Goal: Task Accomplishment & Management: Complete application form

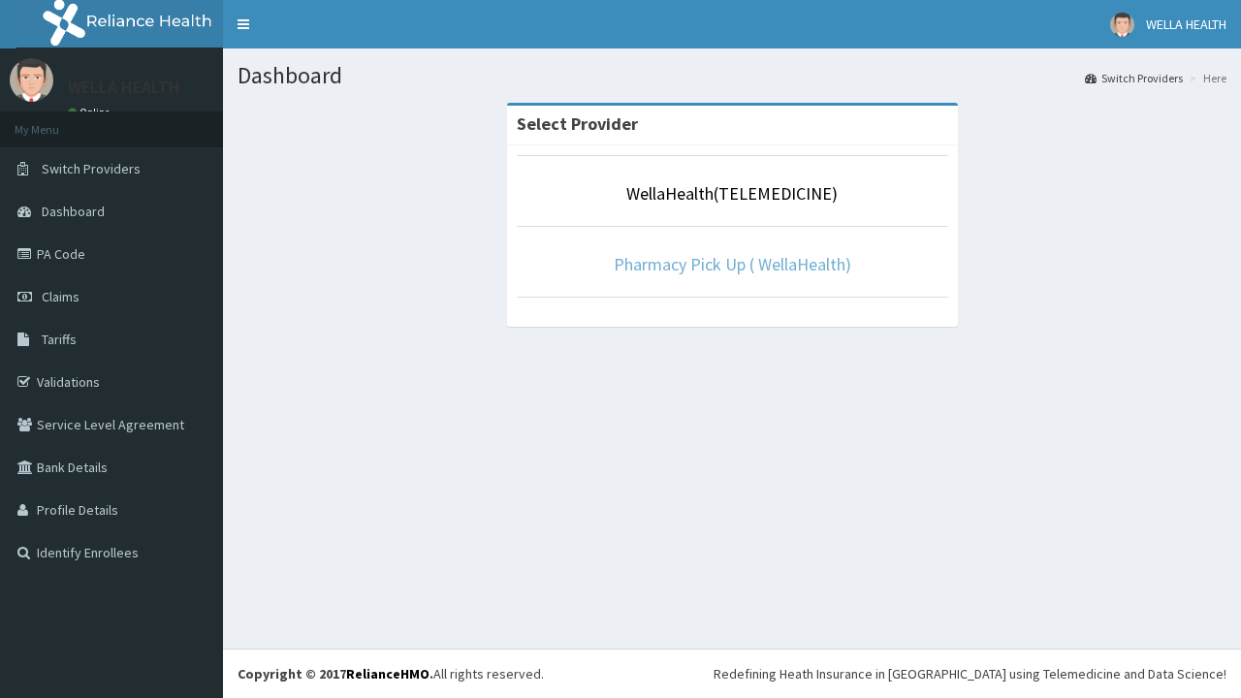
click at [732, 264] on link "Pharmacy Pick Up ( WellaHealth)" at bounding box center [732, 264] width 237 height 22
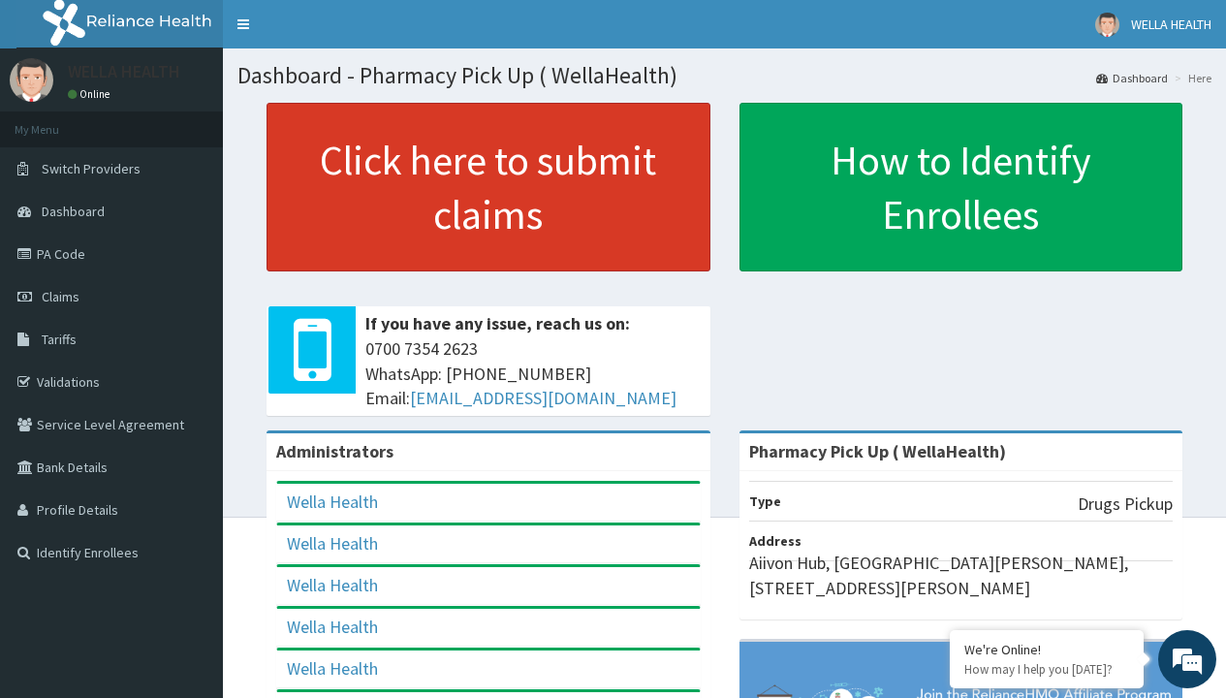
click at [488, 187] on link "Click here to submit claims" at bounding box center [489, 187] width 444 height 169
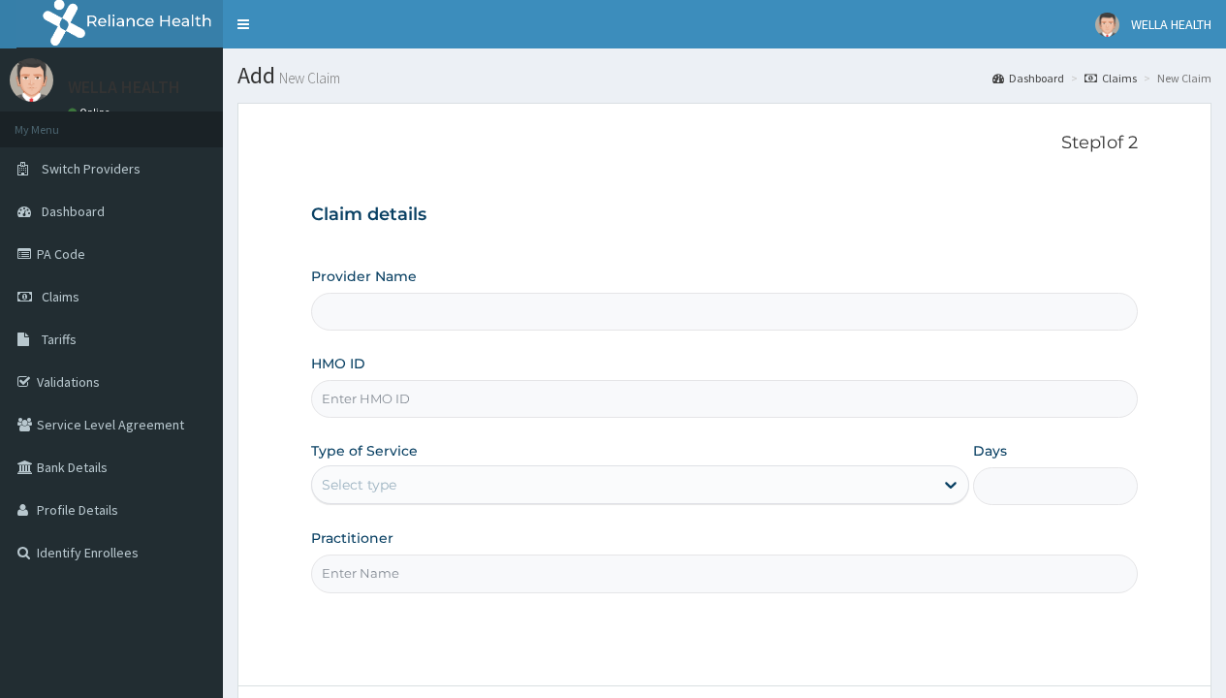
type input "Pharmacy Pick Up ( WellaHealth)"
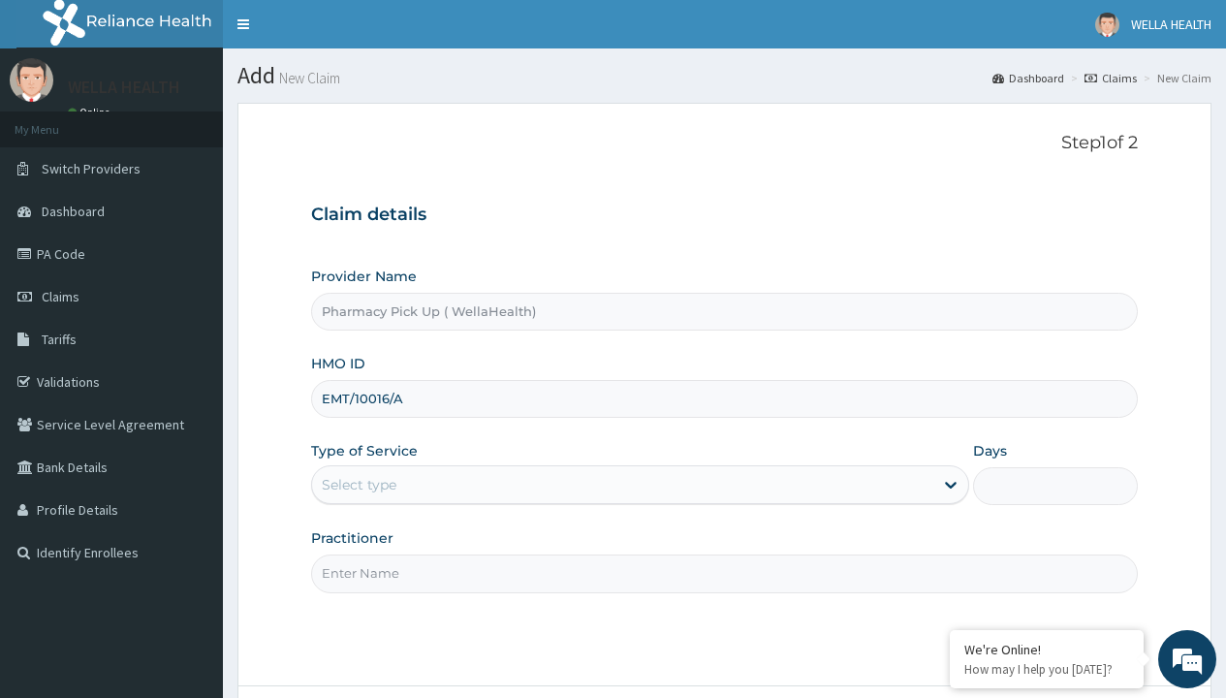
type input "EMT/10016/A"
type input "WellaHealth"
click at [359, 485] on div "Select type" at bounding box center [359, 484] width 75 height 19
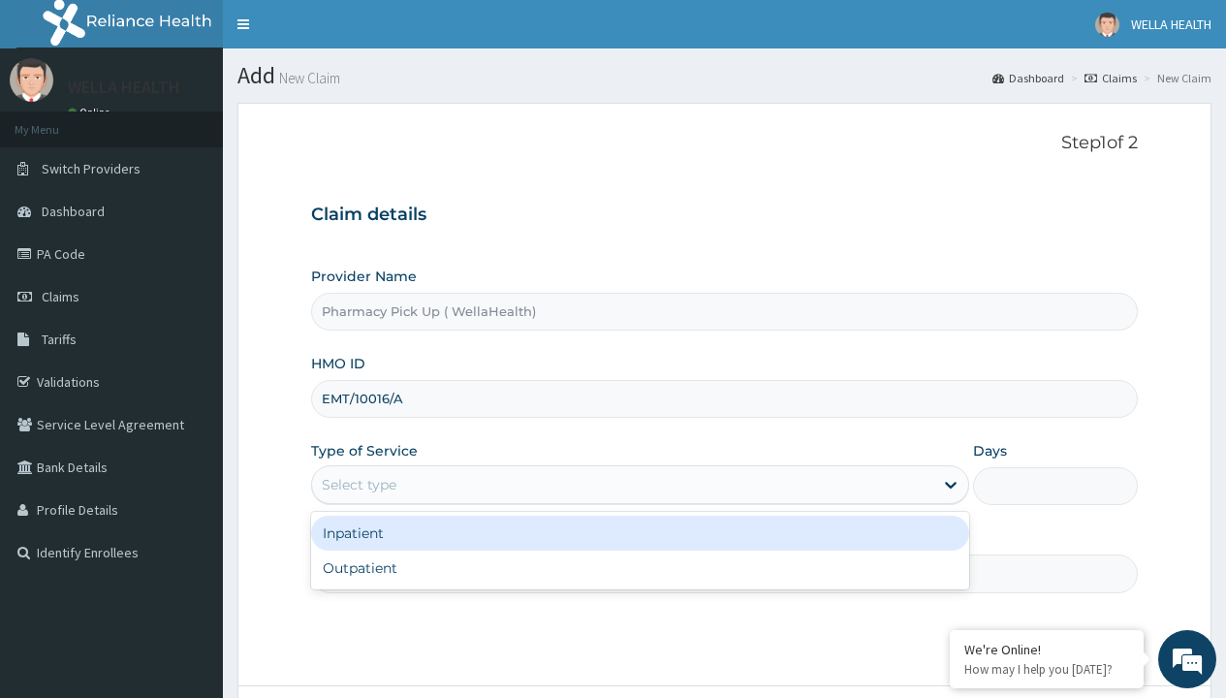
click at [640, 568] on div "Outpatient" at bounding box center [640, 568] width 658 height 35
type input "1"
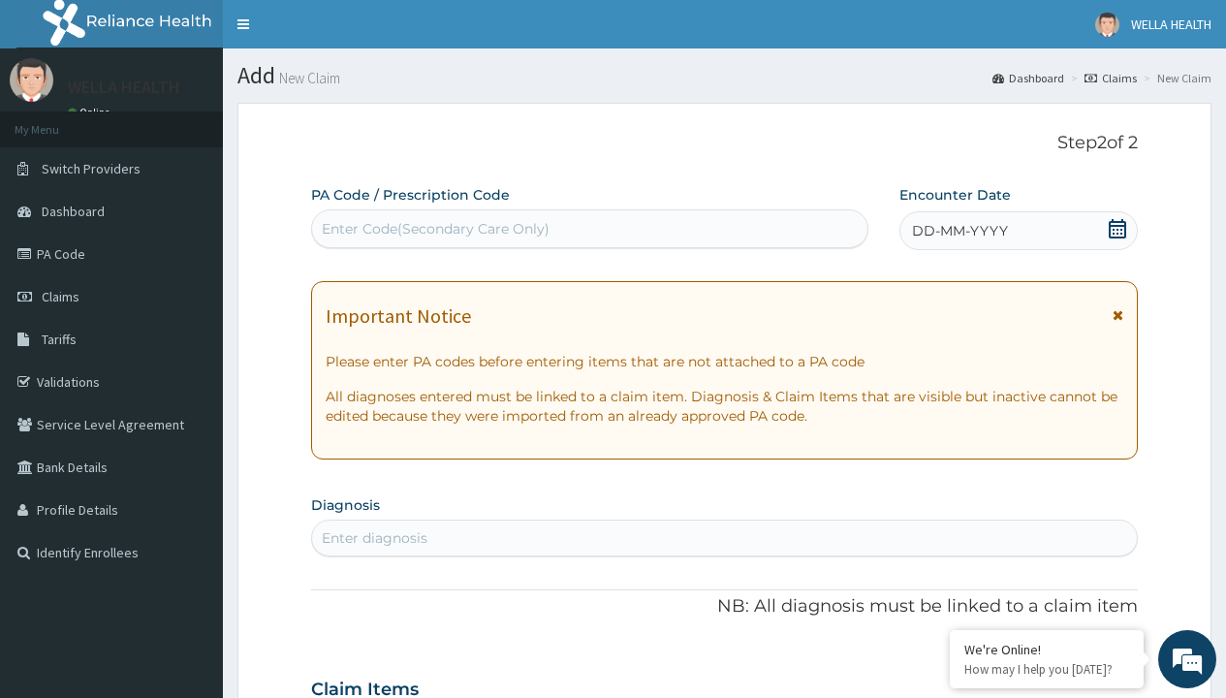
scroll to position [162, 0]
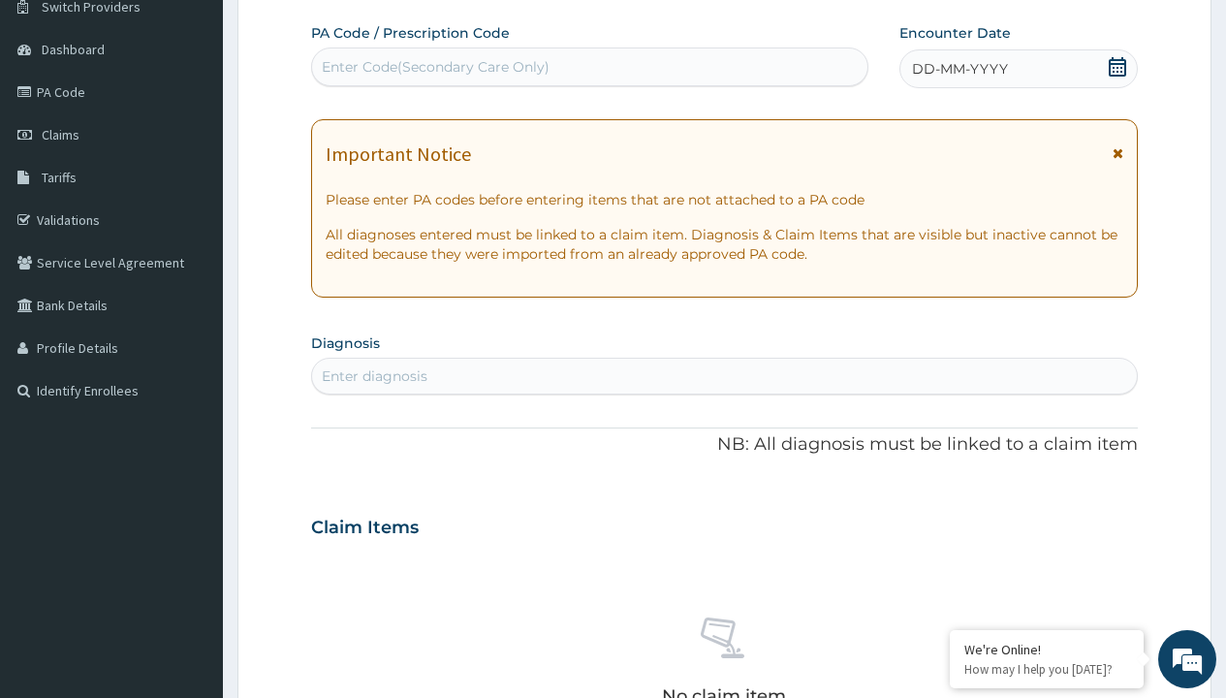
click at [959, 69] on span "DD-MM-YYYY" at bounding box center [960, 68] width 96 height 19
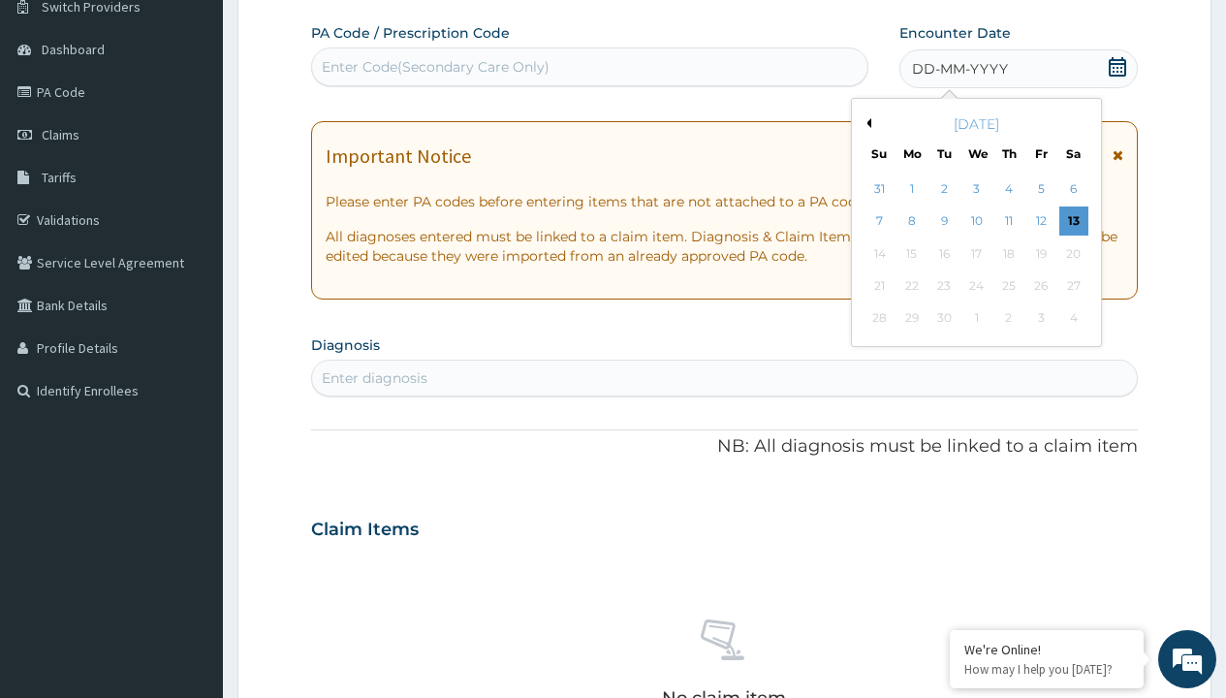
click at [866, 123] on button "Previous Month" at bounding box center [867, 123] width 10 height 10
click at [976, 221] on div "6" at bounding box center [975, 221] width 29 height 29
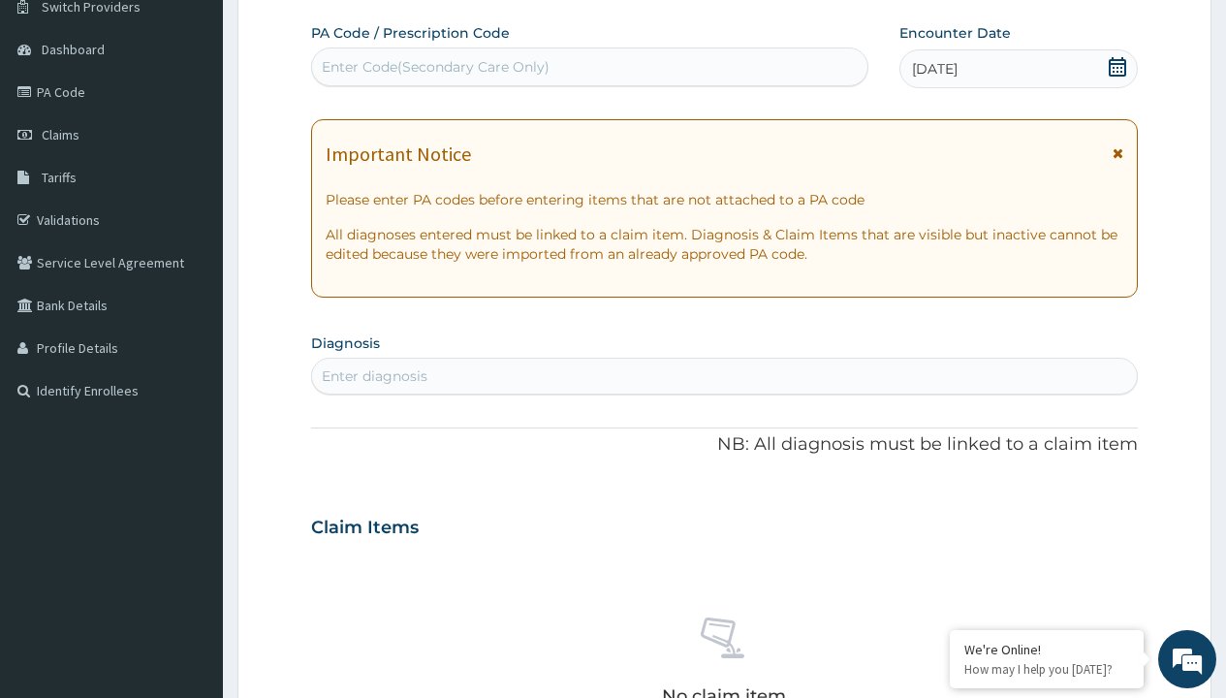
click at [374, 376] on div "Enter diagnosis" at bounding box center [375, 375] width 106 height 19
type input "prescription collected"
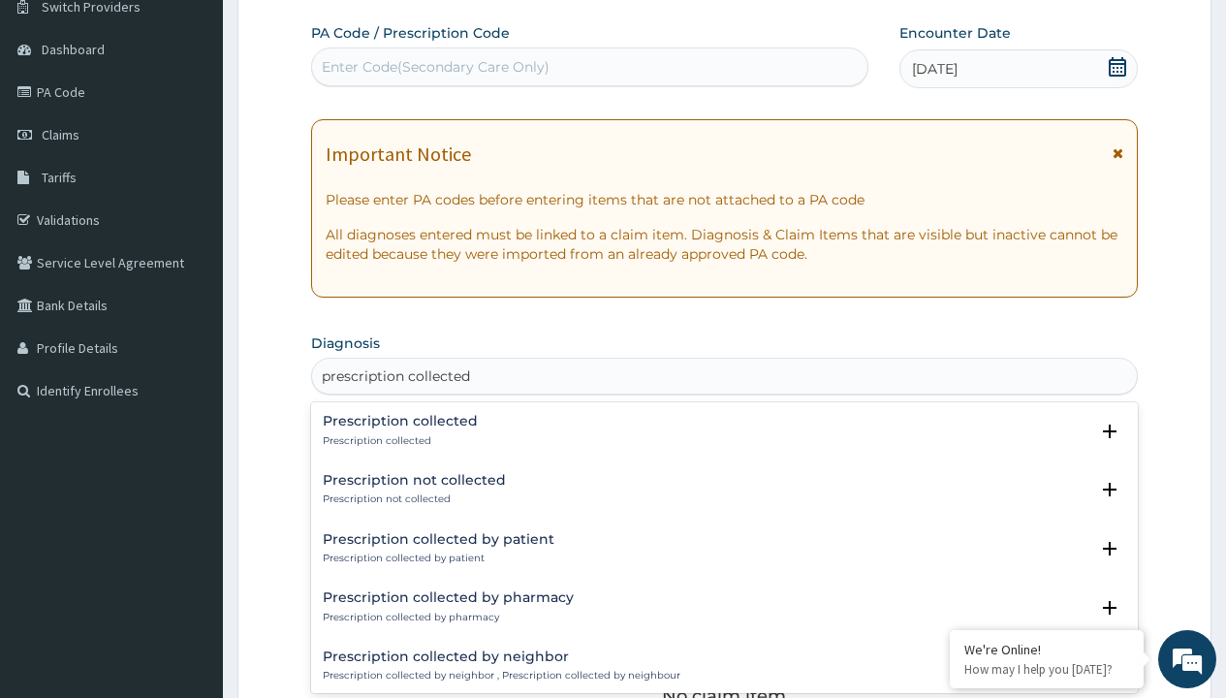
scroll to position [0, 0]
click at [397, 440] on p "Prescription collected" at bounding box center [400, 441] width 155 height 14
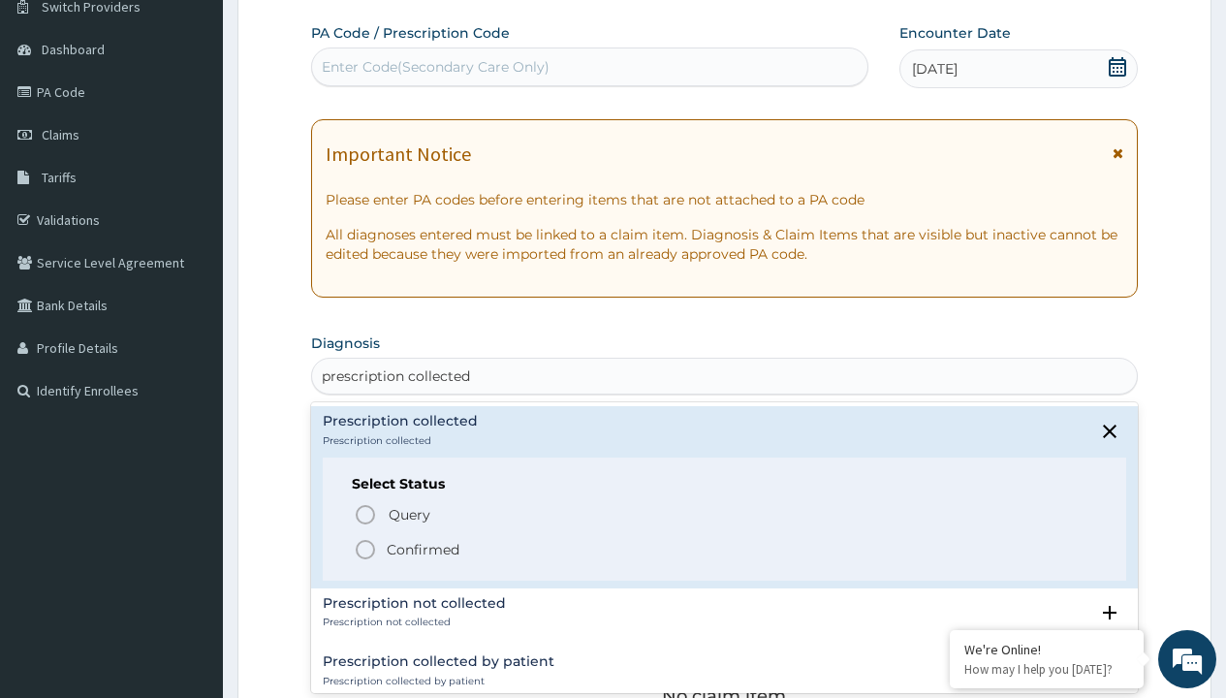
click at [423, 549] on p "Confirmed" at bounding box center [423, 549] width 73 height 19
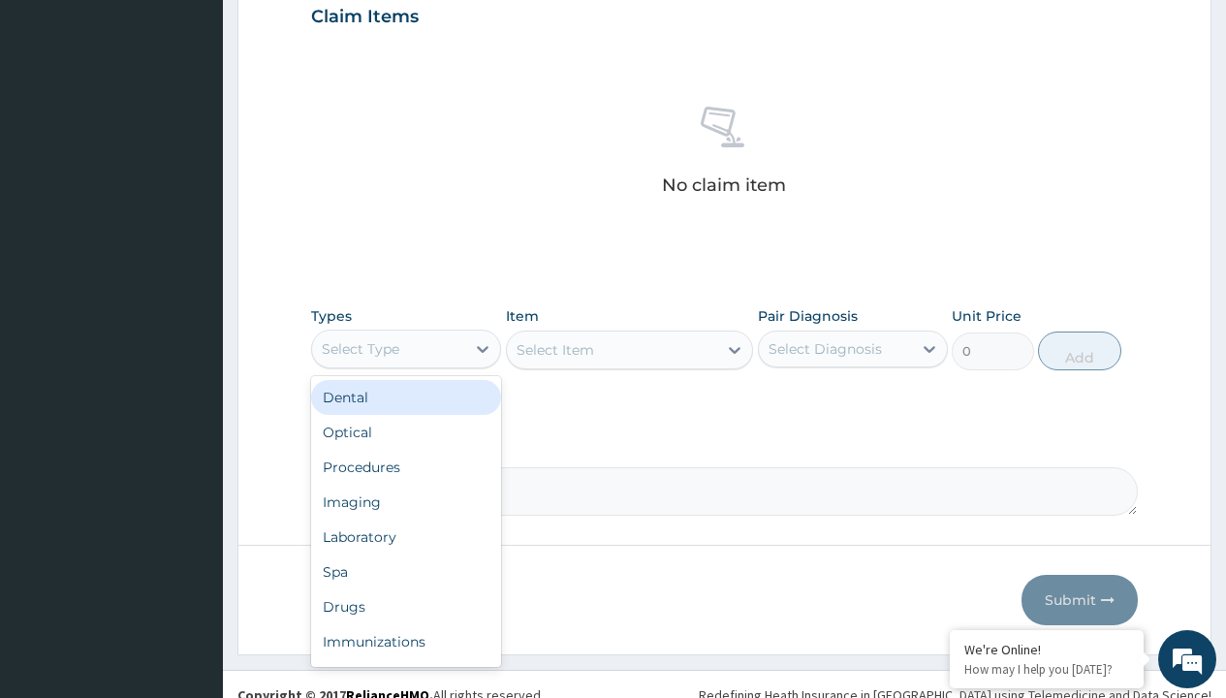
type input "procedures"
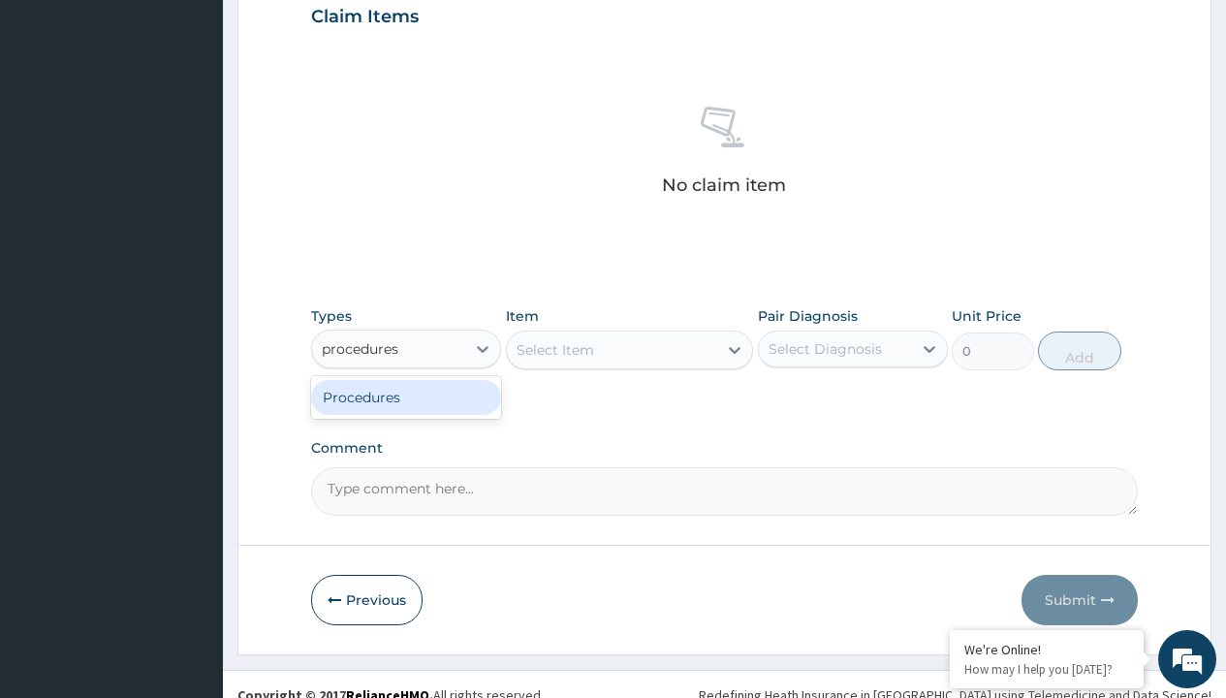
scroll to position [0, 0]
click at [406, 396] on div "Procedures" at bounding box center [406, 397] width 190 height 35
click at [554, 349] on div "Select Item" at bounding box center [556, 349] width 78 height 19
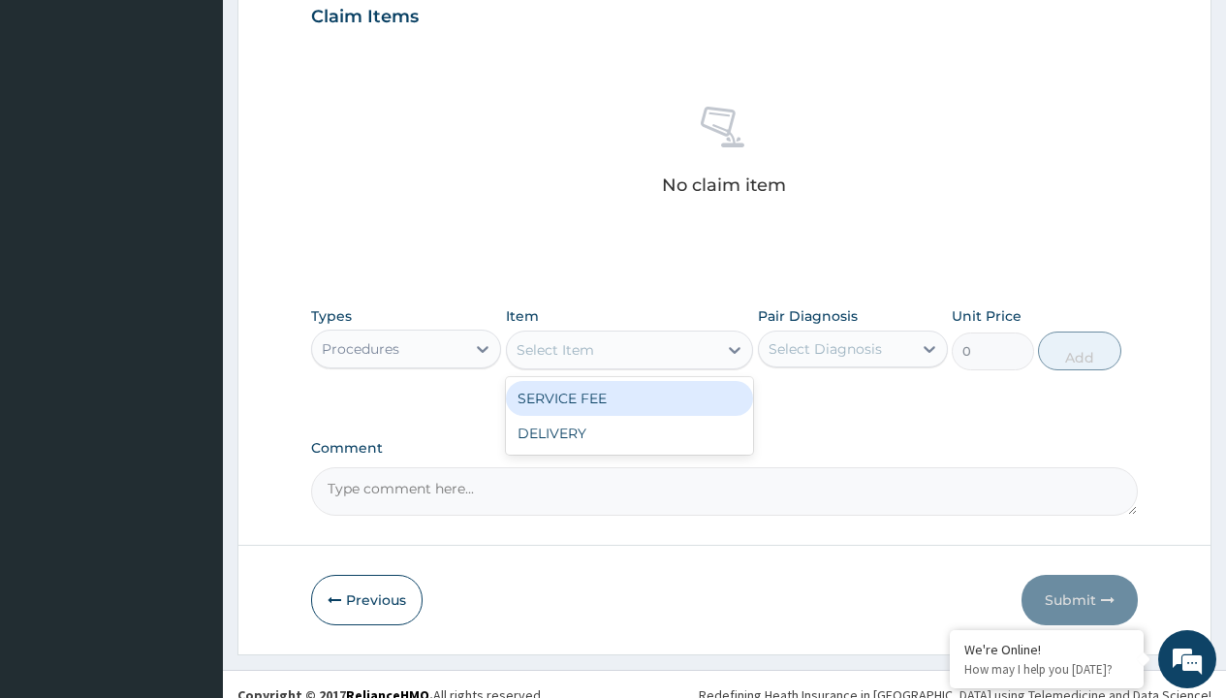
type input "service fee"
click at [629, 397] on div "SERVICE FEE" at bounding box center [630, 398] width 248 height 35
type input "100"
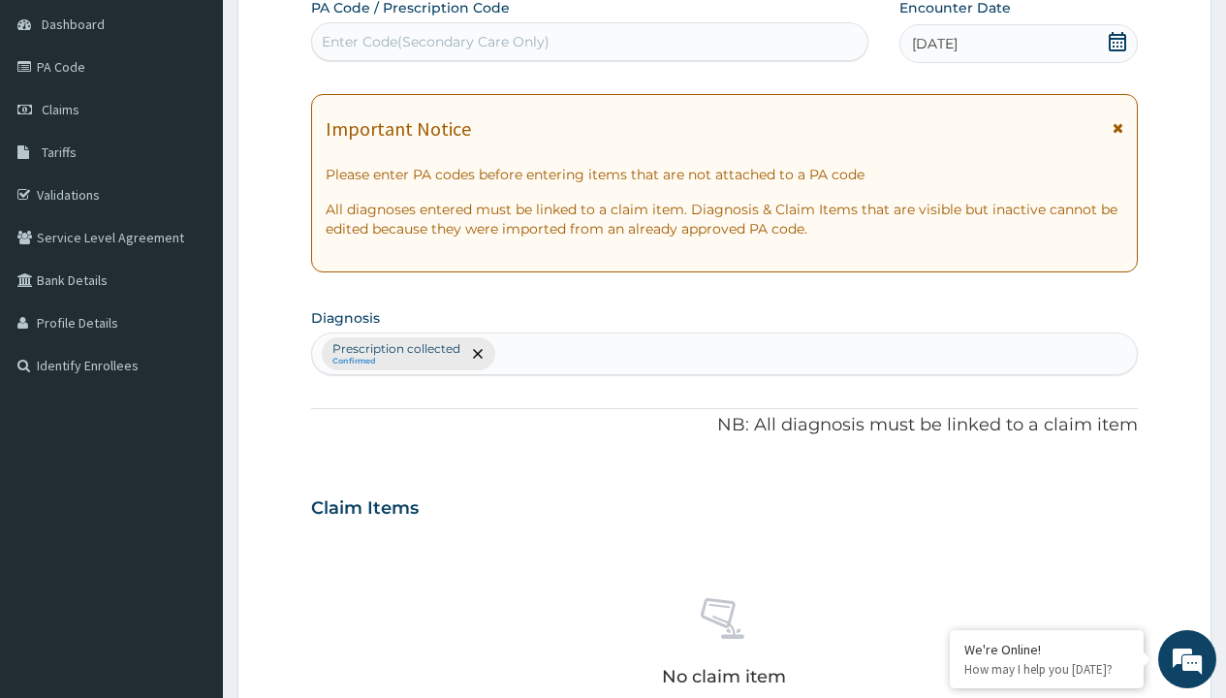
type input "prescription collected"
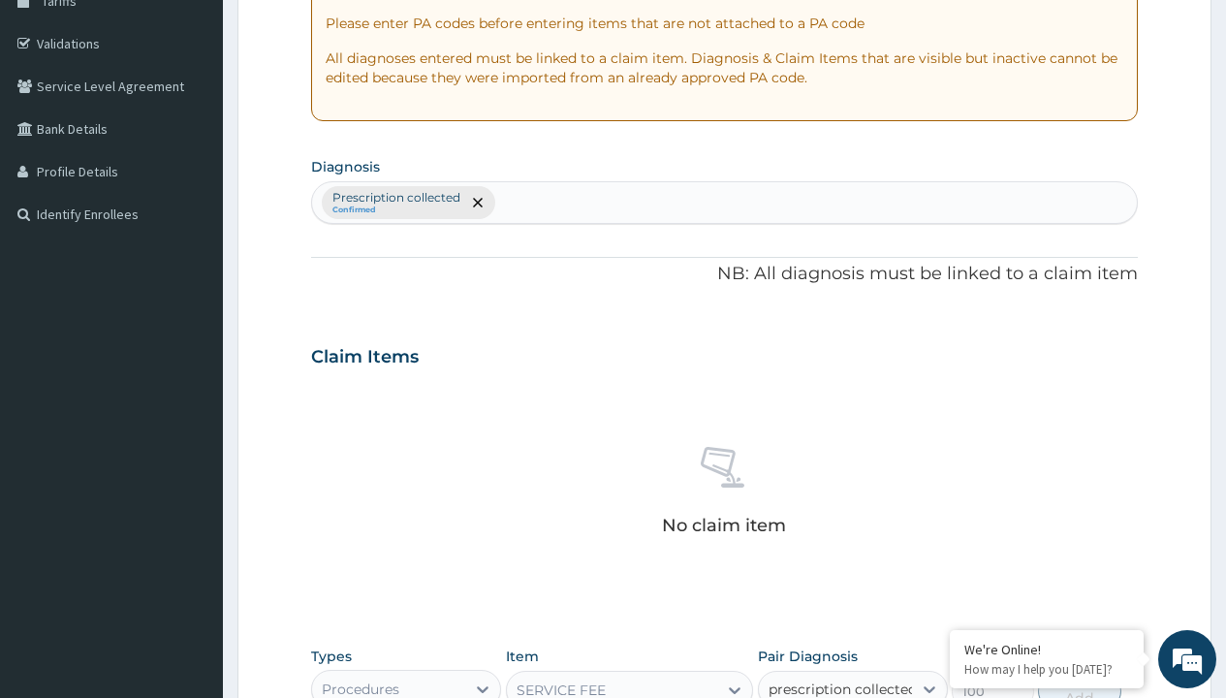
checkbox input "true"
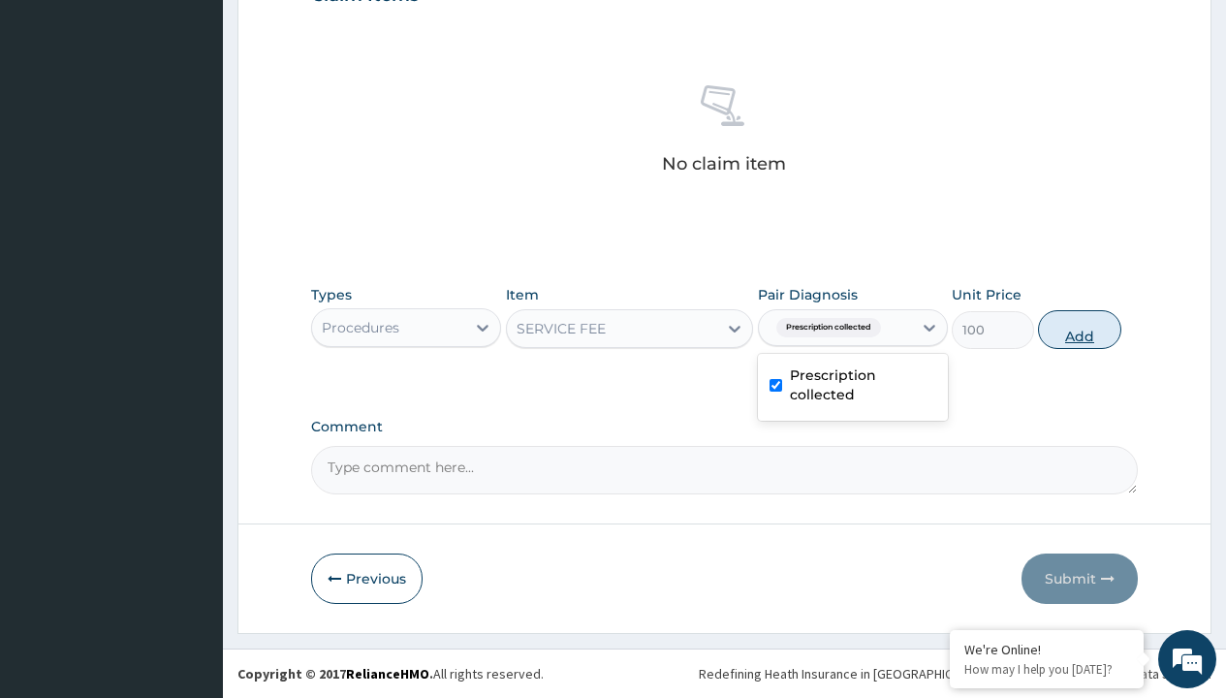
click at [1080, 329] on button "Add" at bounding box center [1079, 329] width 82 height 39
type input "0"
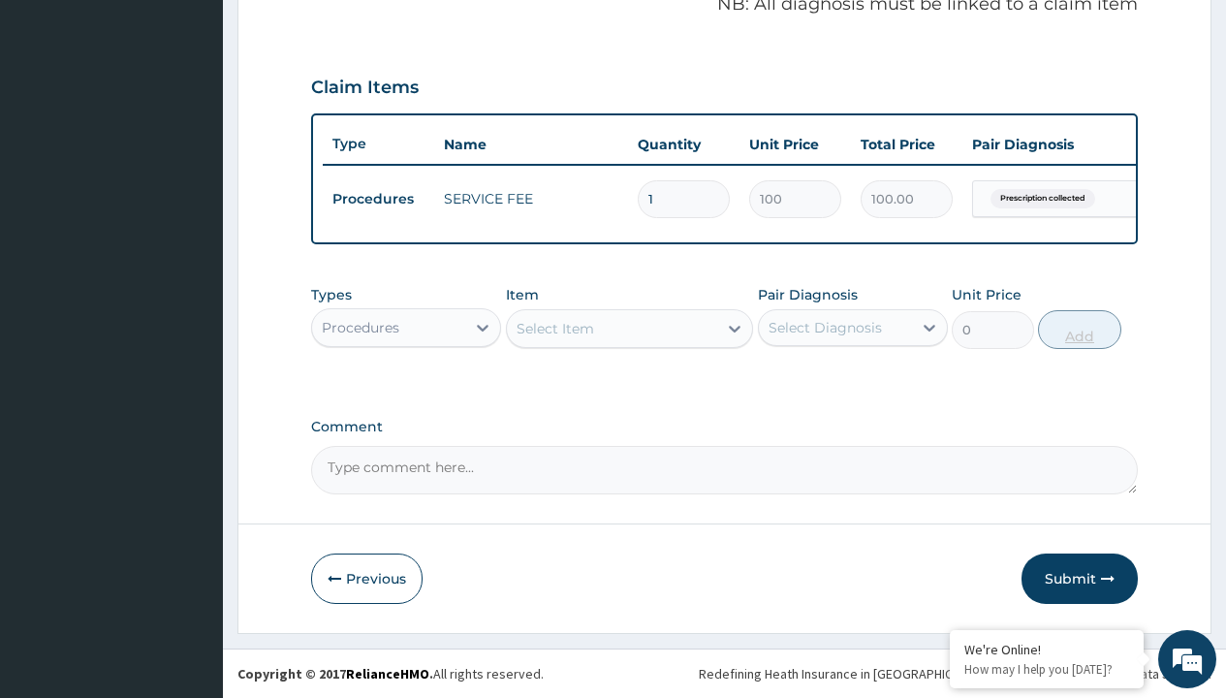
scroll to position [622, 0]
click at [361, 327] on div "Procedures" at bounding box center [361, 327] width 78 height 19
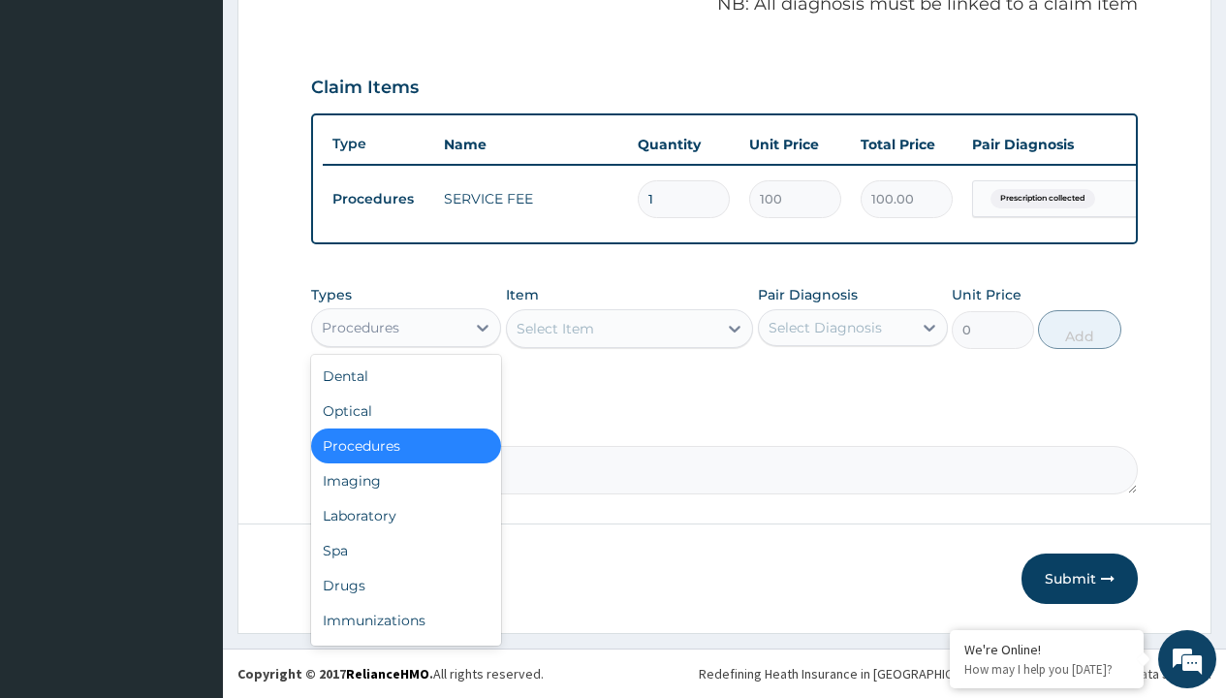
type input "drugs"
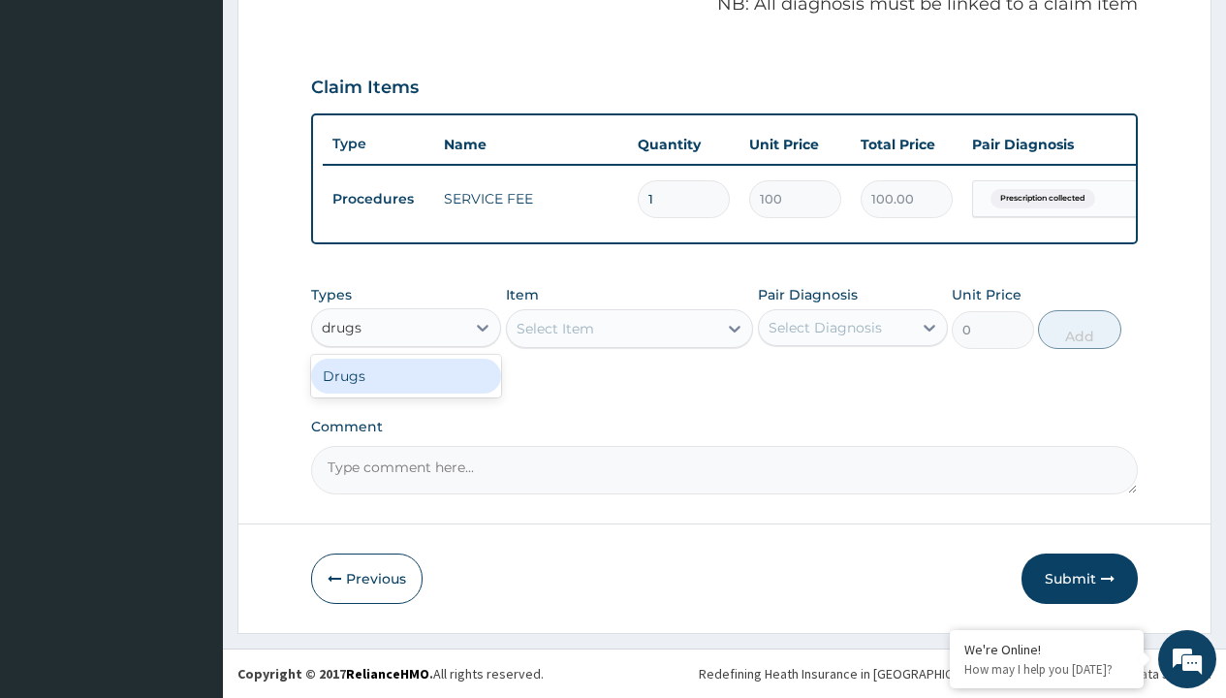
scroll to position [0, 0]
click at [406, 375] on div "Drugs" at bounding box center [406, 376] width 190 height 35
click at [554, 328] on div "Select Item" at bounding box center [630, 328] width 248 height 39
type input "duotrav eye drop"
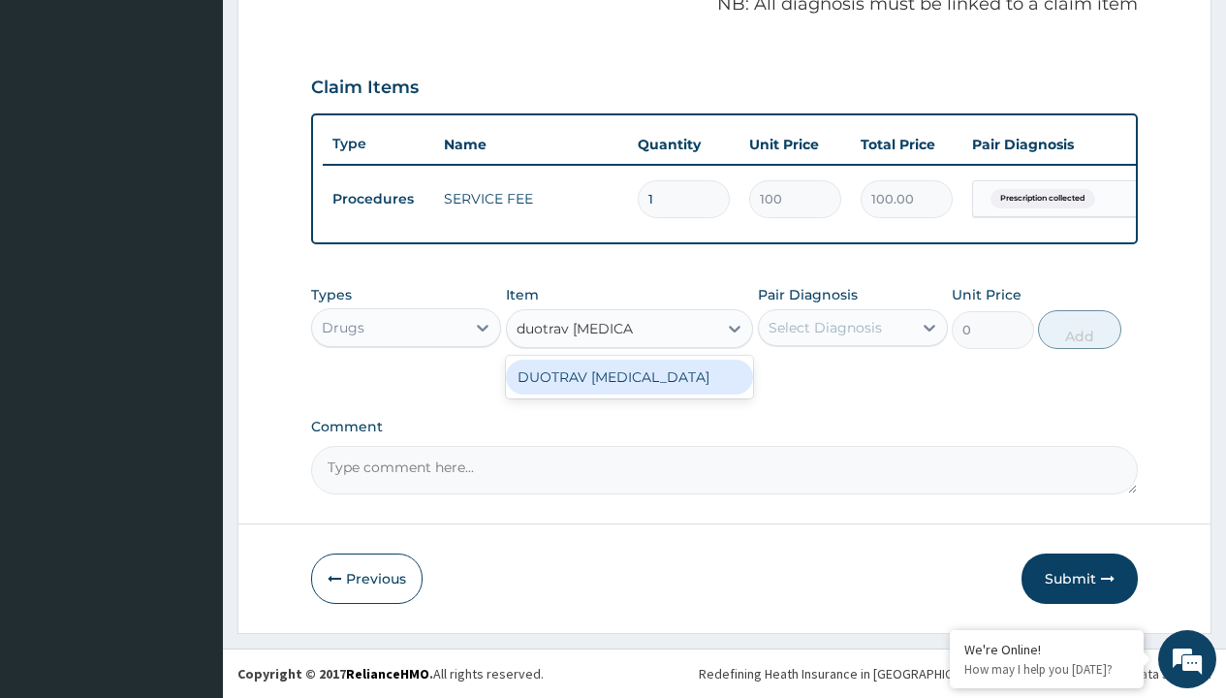
click at [629, 376] on div "DUOTRAV EYE DROP" at bounding box center [630, 377] width 248 height 35
type input "28500"
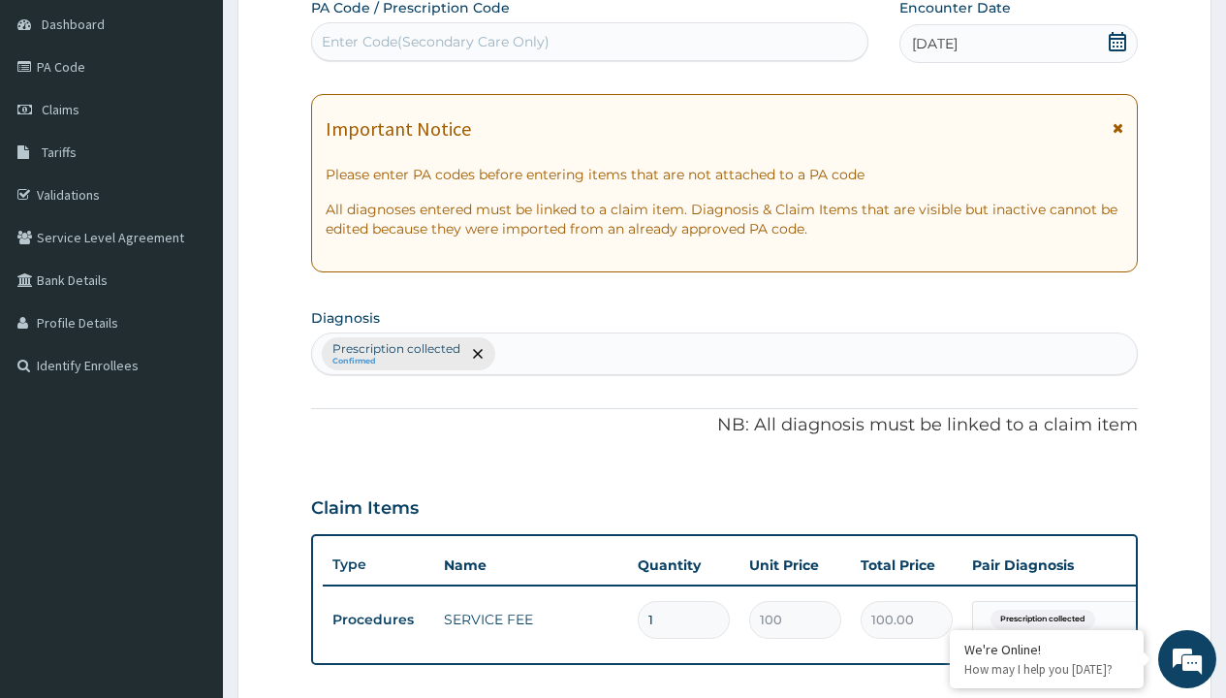
type input "prescription collected"
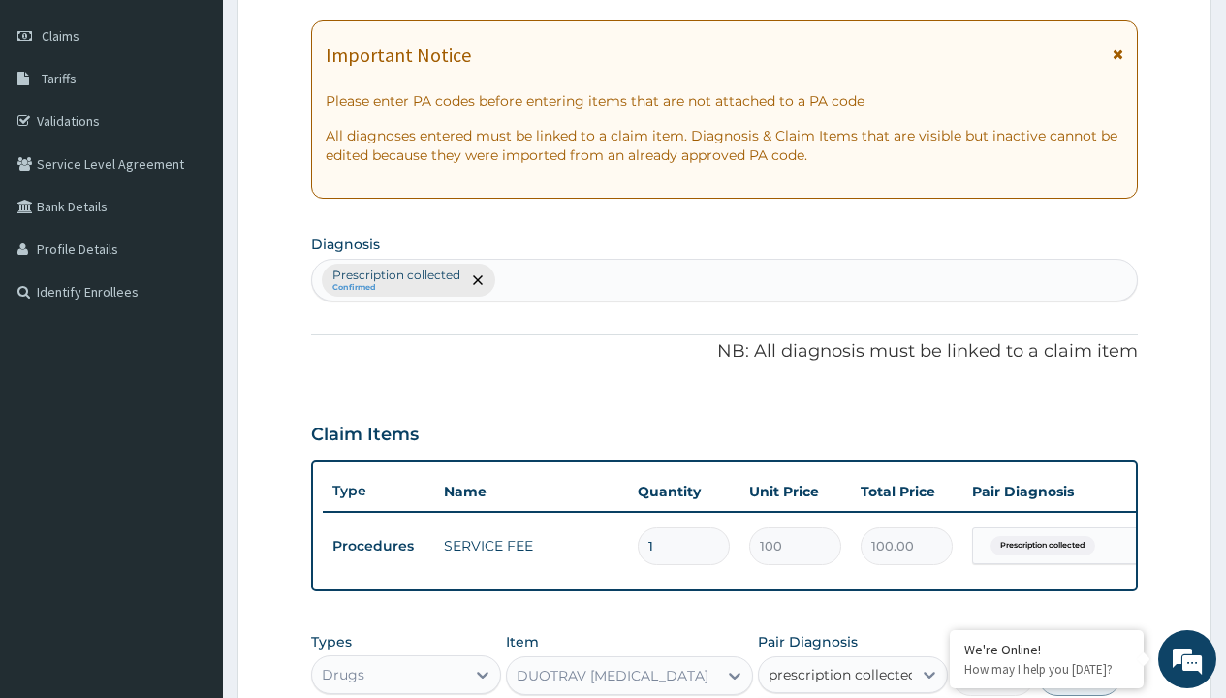
scroll to position [622, 0]
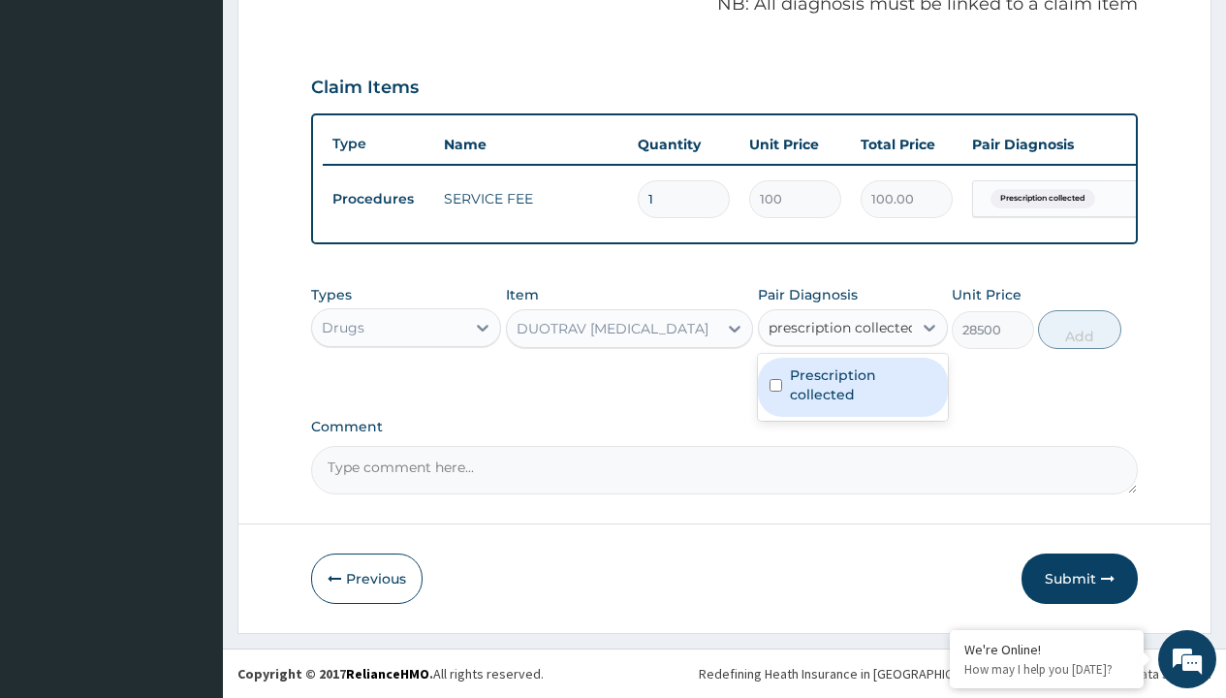
click at [852, 387] on label "Prescription collected" at bounding box center [863, 384] width 146 height 39
checkbox input "true"
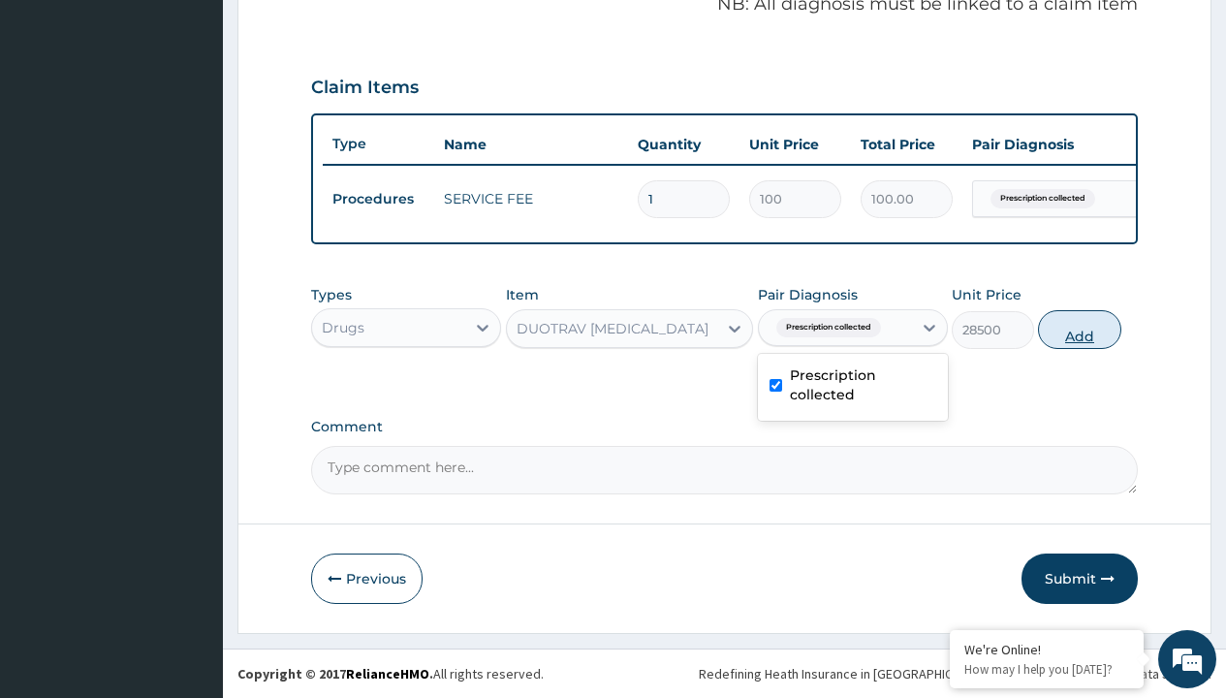
click at [1080, 329] on button "Add" at bounding box center [1079, 329] width 82 height 39
type input "0"
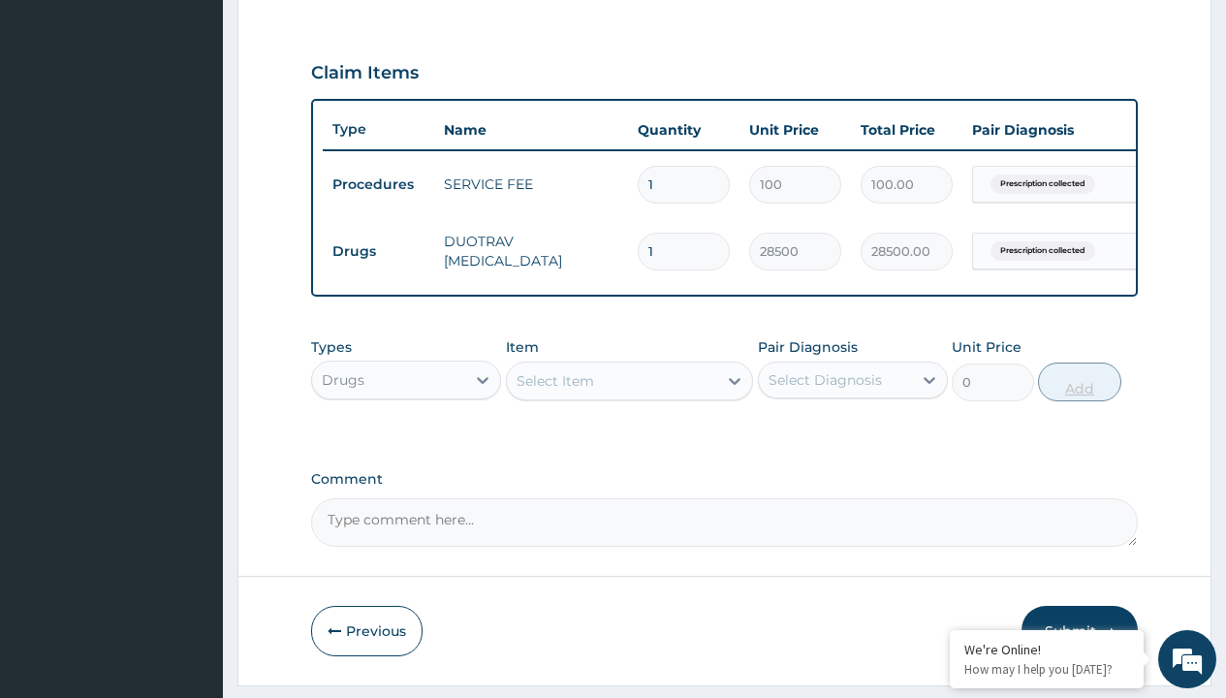
type input "2"
type input "57000.00"
type input "2"
click at [378, 251] on td "Drugs" at bounding box center [378, 252] width 111 height 36
type input "drugs"
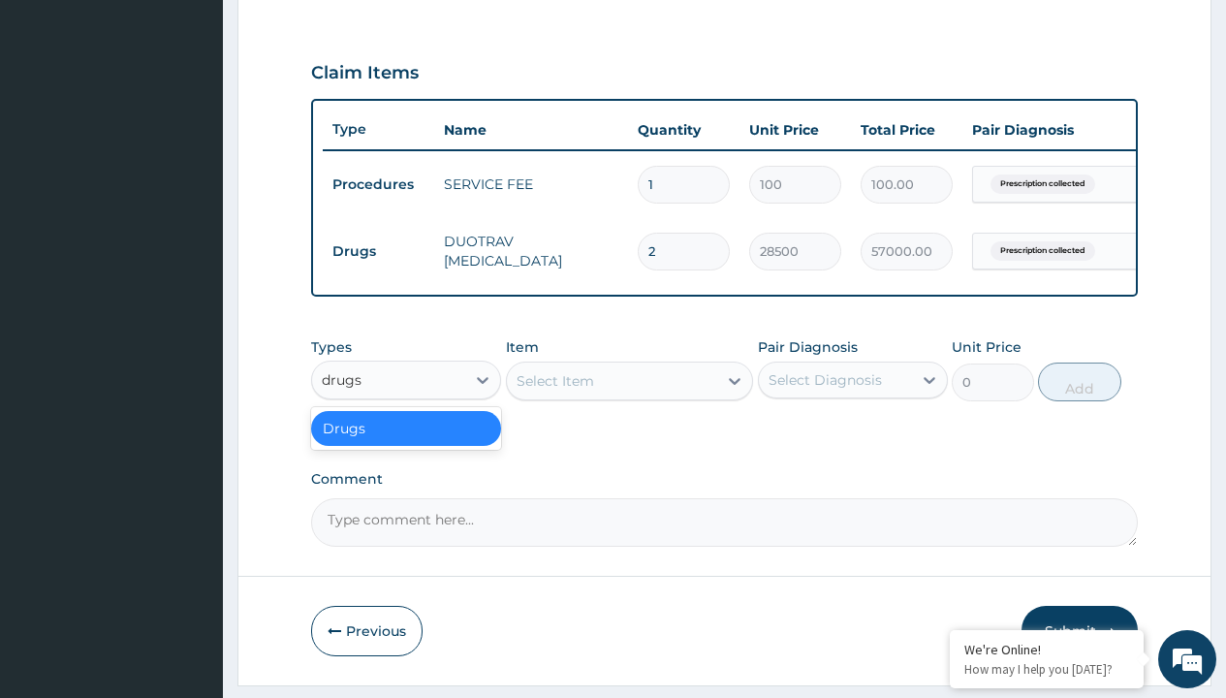
scroll to position [0, 0]
click at [406, 442] on div "Drugs" at bounding box center [406, 428] width 190 height 35
click at [554, 391] on div "Select Item" at bounding box center [556, 380] width 78 height 19
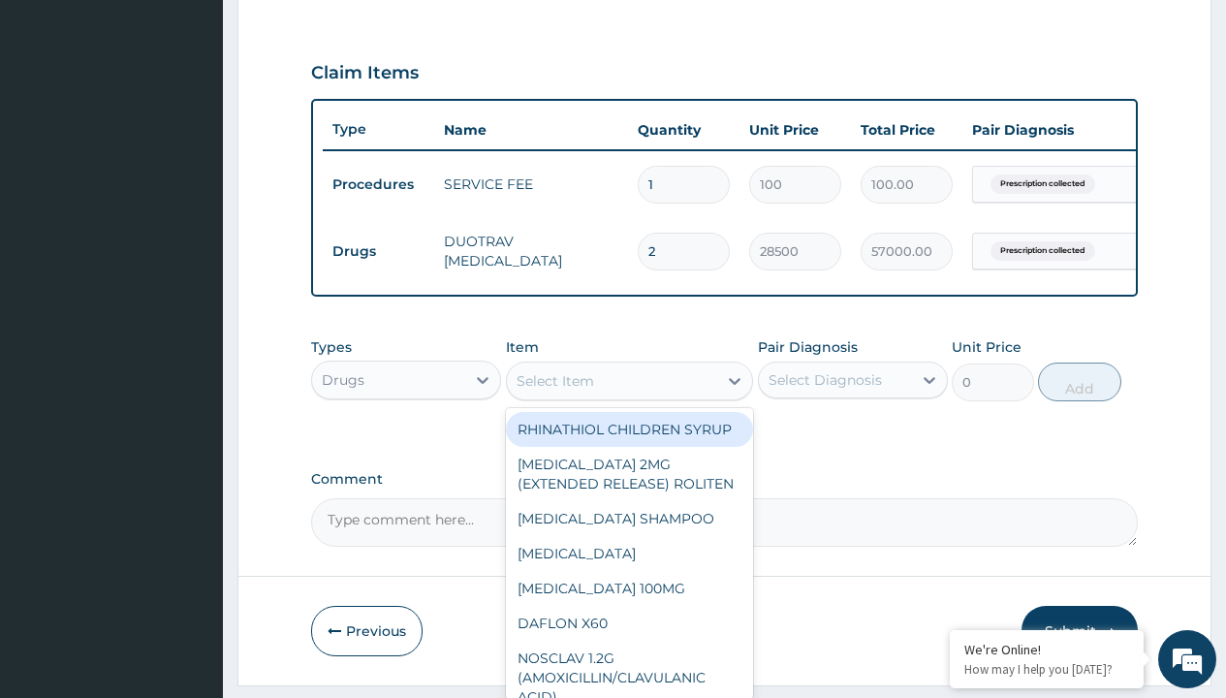
type input "evolve eye drop"
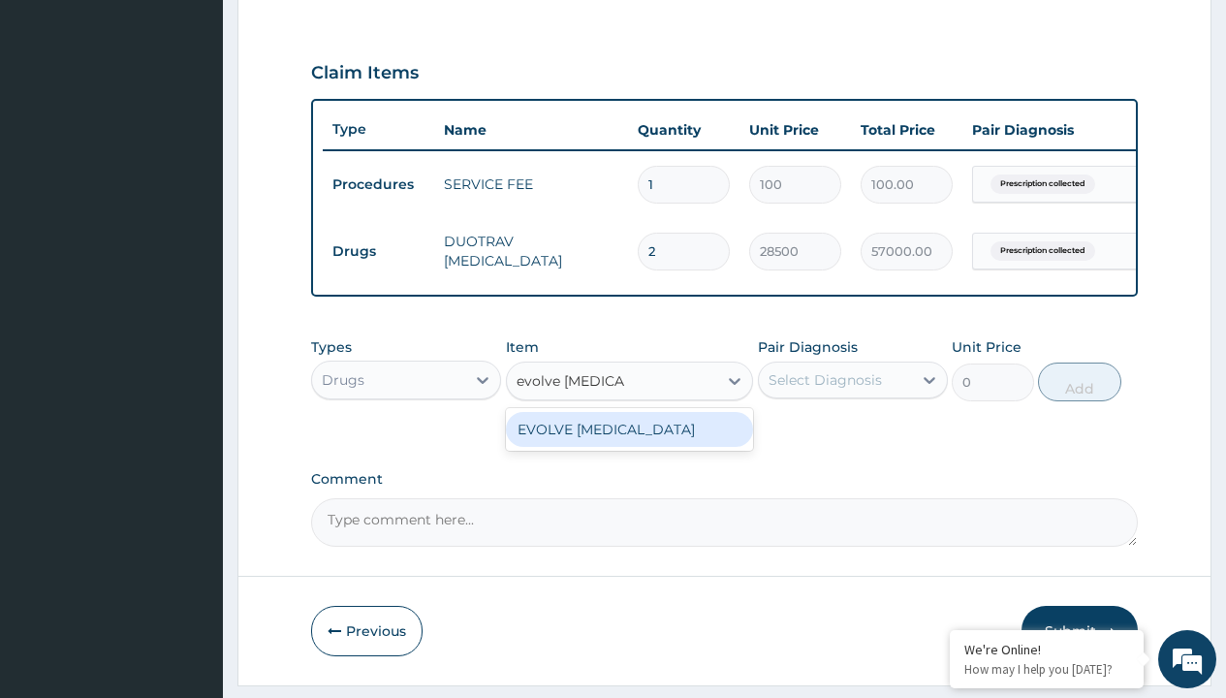
click at [629, 443] on div "EVOLVE EYE DROP" at bounding box center [630, 429] width 248 height 35
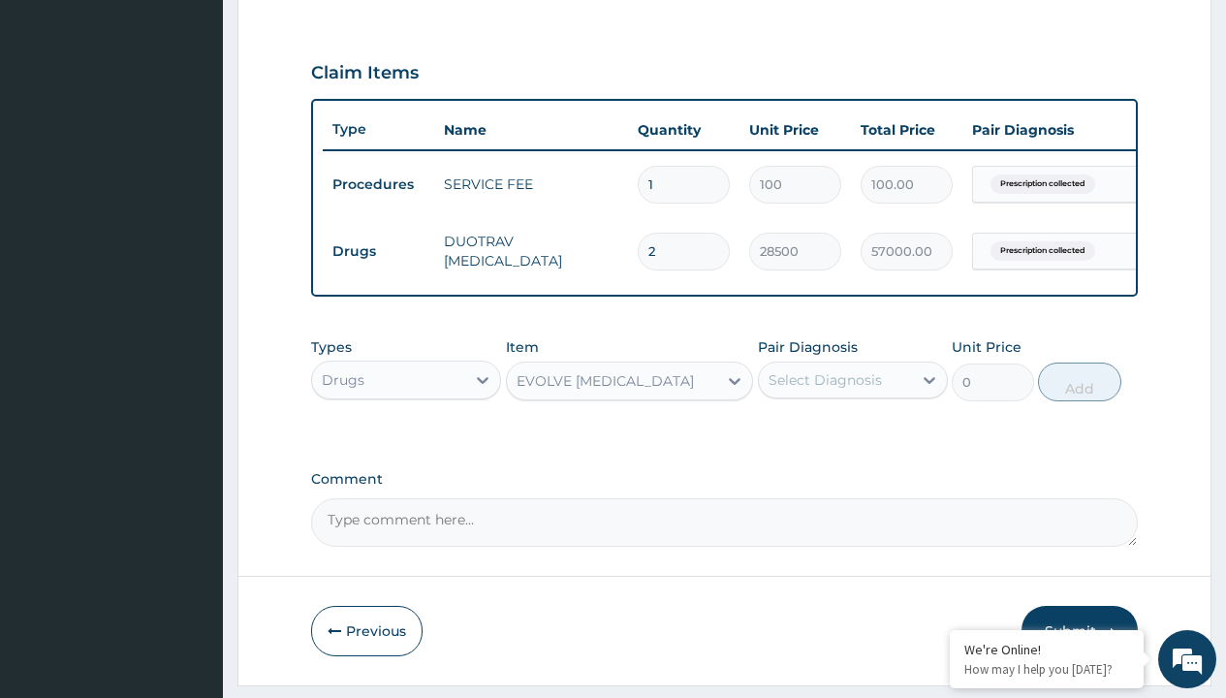
type input "25000"
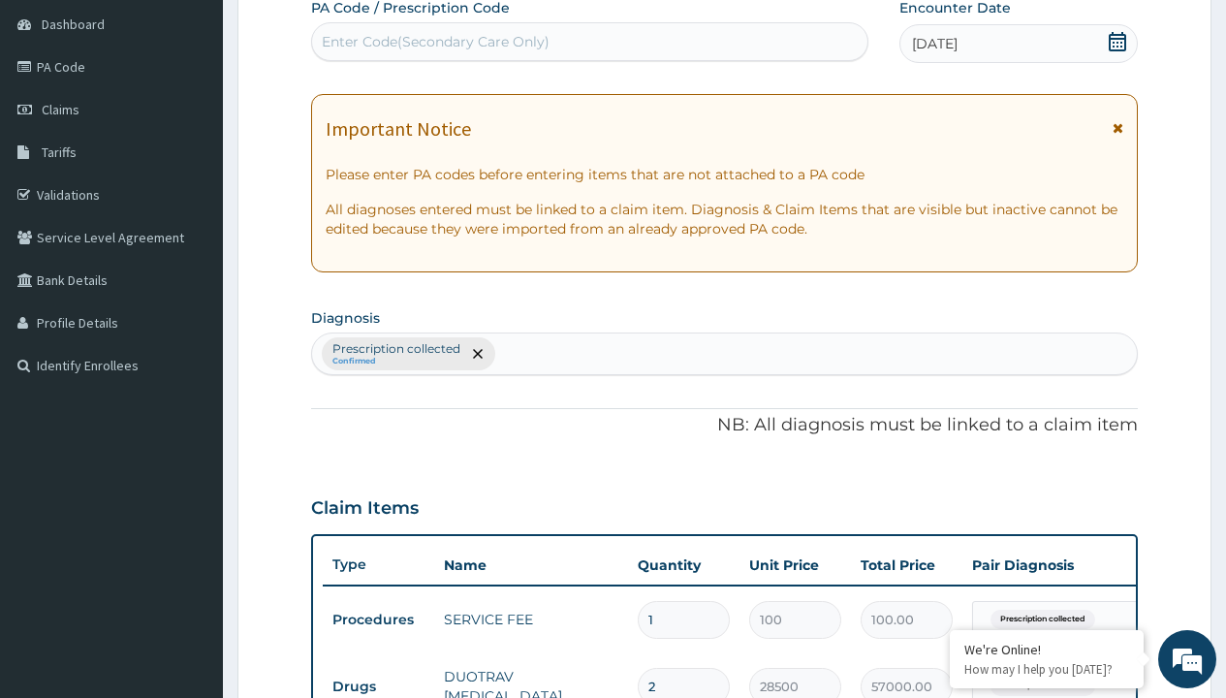
type input "prescription collected"
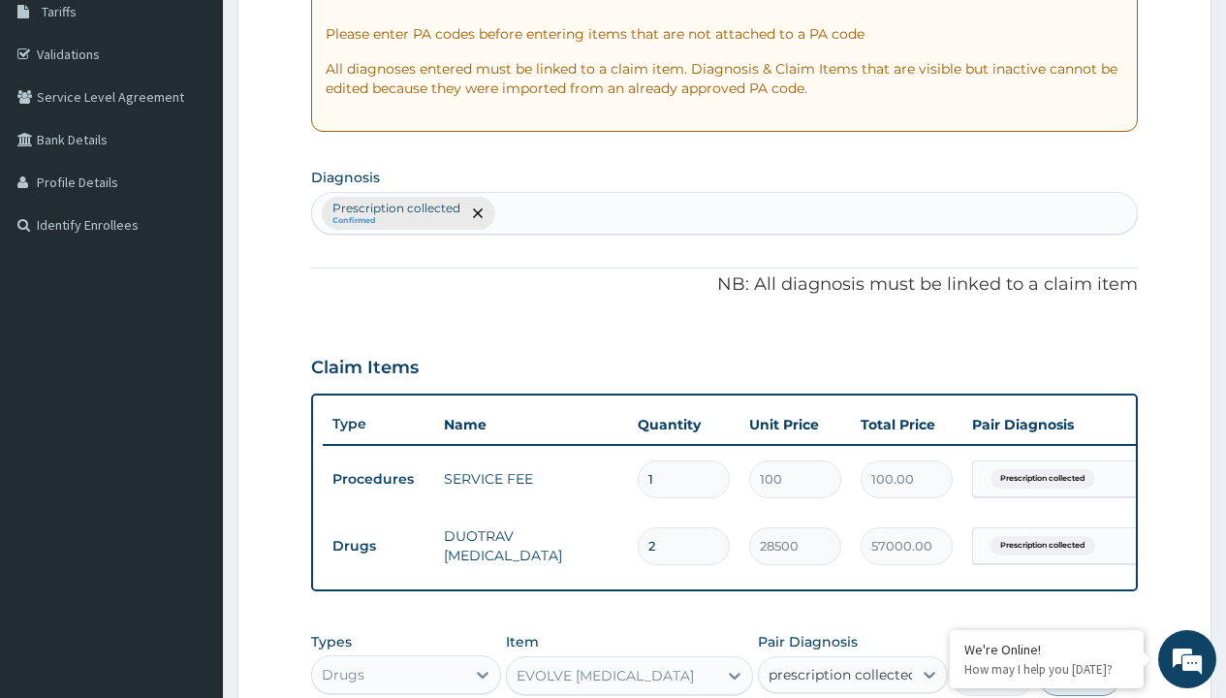
checkbox input "true"
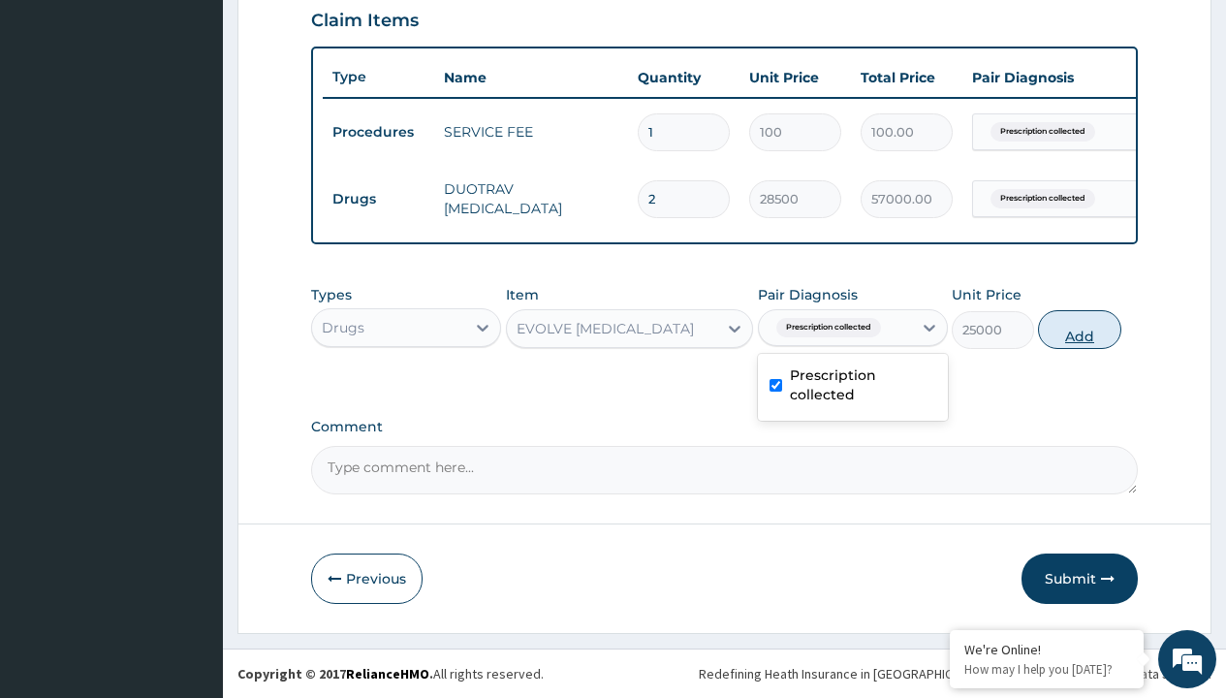
click at [1080, 329] on button "Add" at bounding box center [1079, 329] width 82 height 39
type input "0"
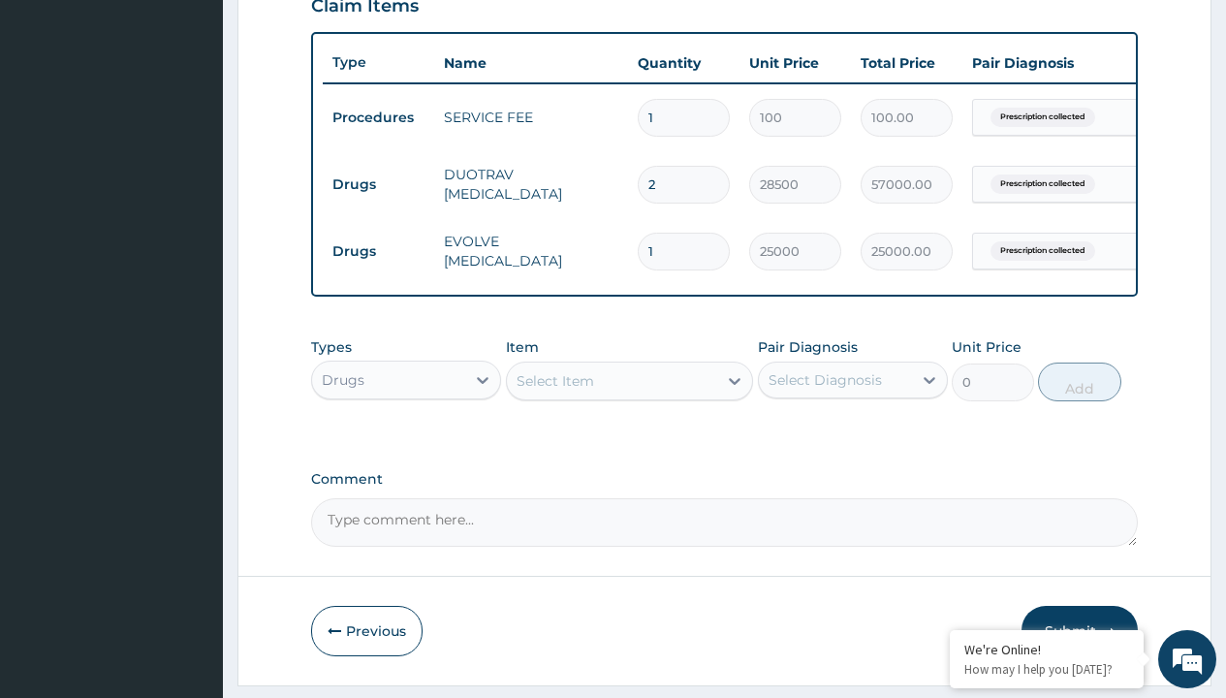
click at [378, 184] on td "Drugs" at bounding box center [378, 185] width 111 height 36
type input "procedures"
click at [406, 442] on div "Procedures" at bounding box center [406, 428] width 190 height 35
click at [554, 391] on div "Select Item" at bounding box center [556, 380] width 78 height 19
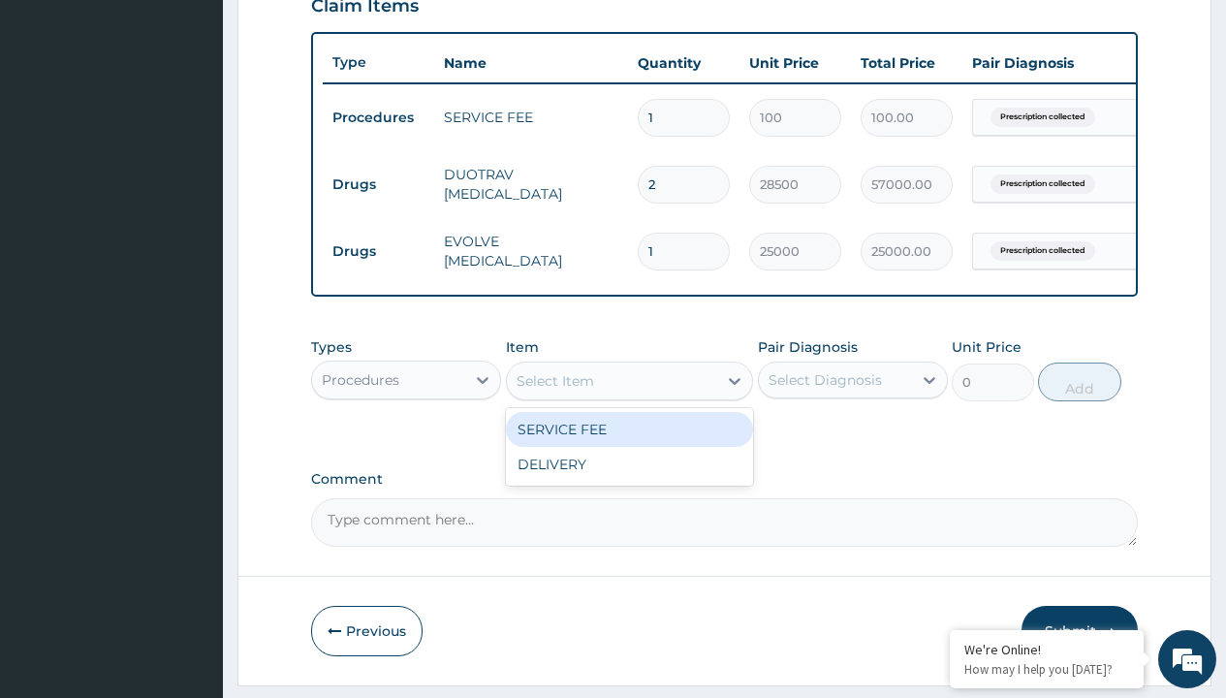
type input "delivery"
click at [629, 443] on div "DELIVERY" at bounding box center [630, 429] width 248 height 35
type input "2000"
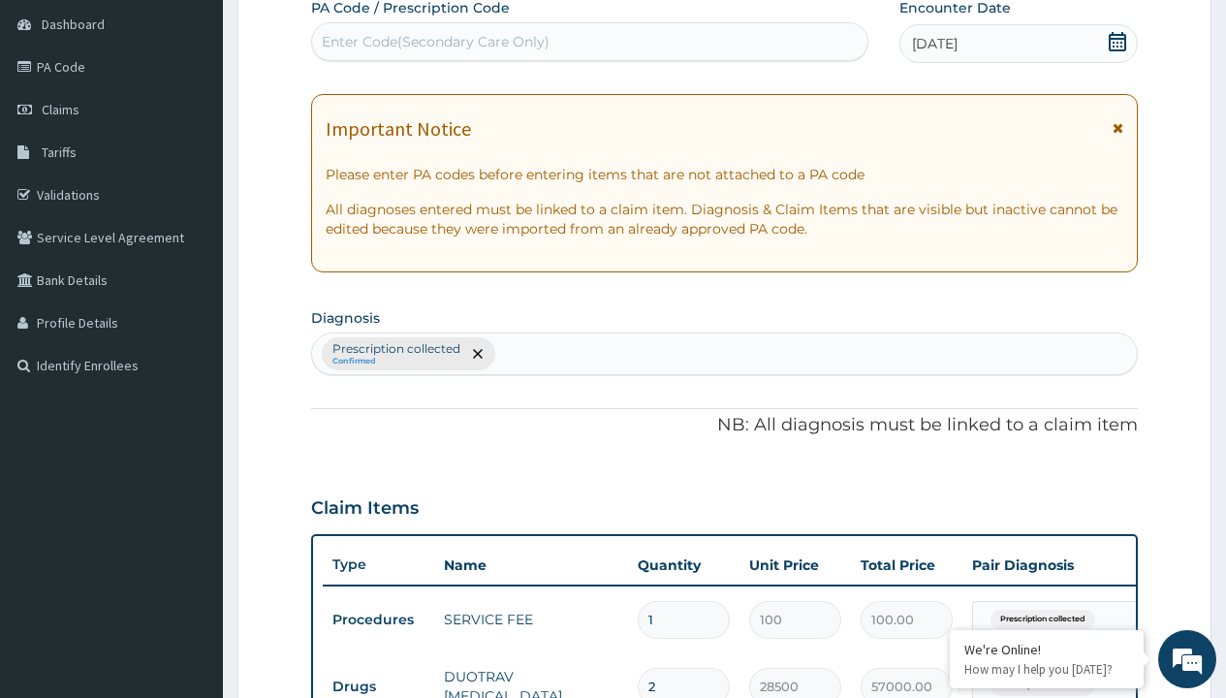
type input "prescription collected"
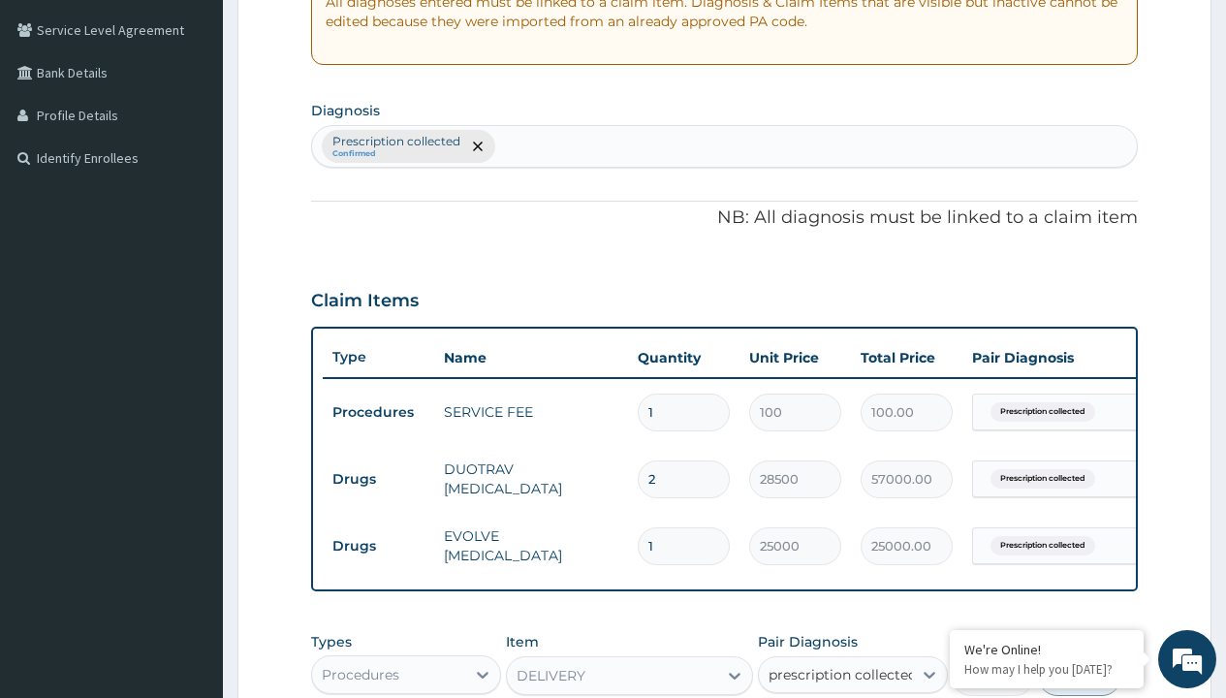
checkbox input "true"
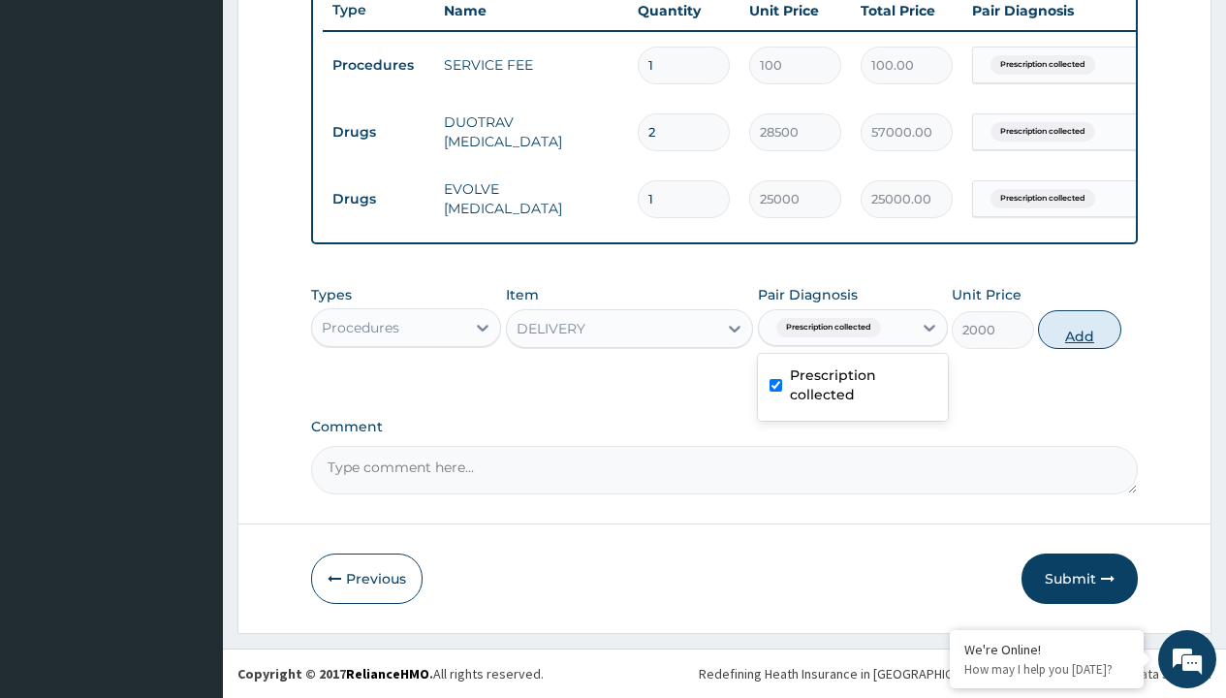
click at [1080, 329] on button "Add" at bounding box center [1079, 329] width 82 height 39
type input "0"
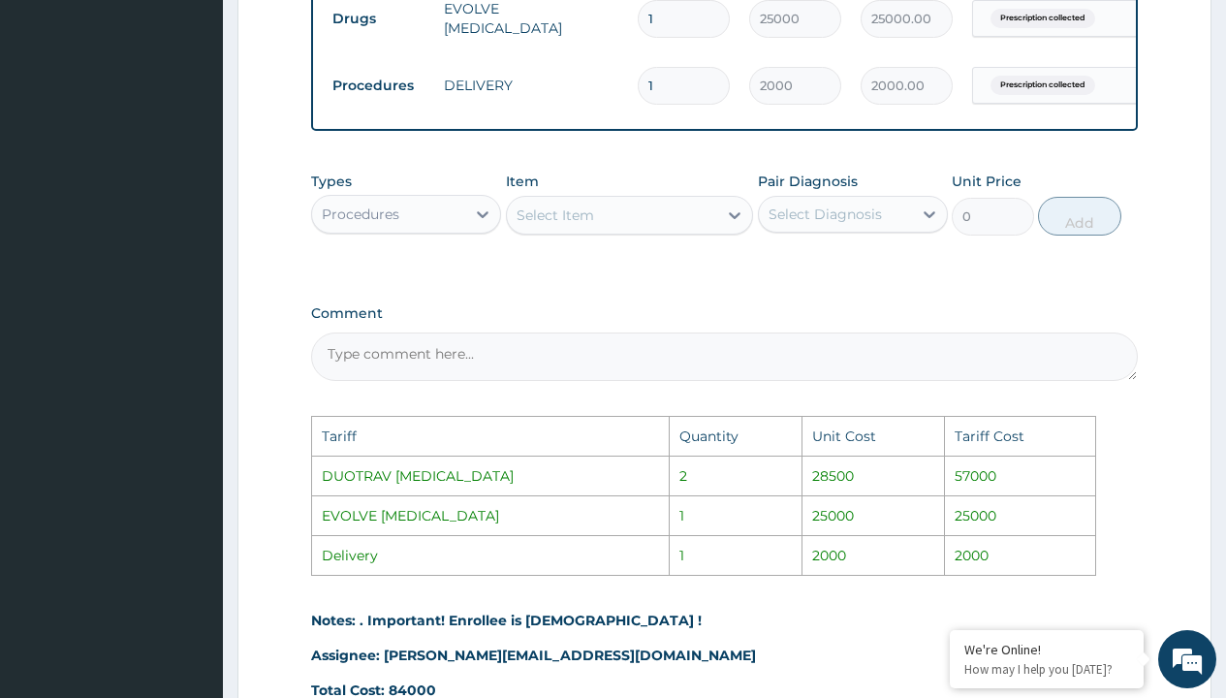
scroll to position [1151, 0]
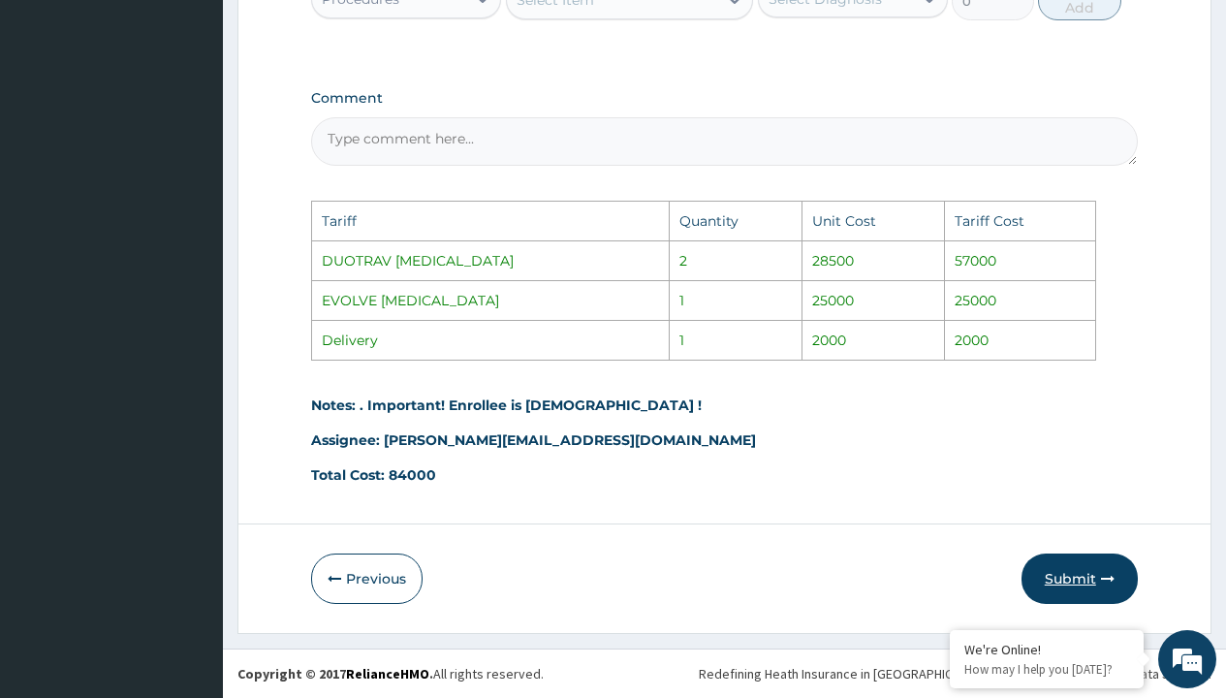
click at [1094, 577] on button "Submit" at bounding box center [1080, 578] width 116 height 50
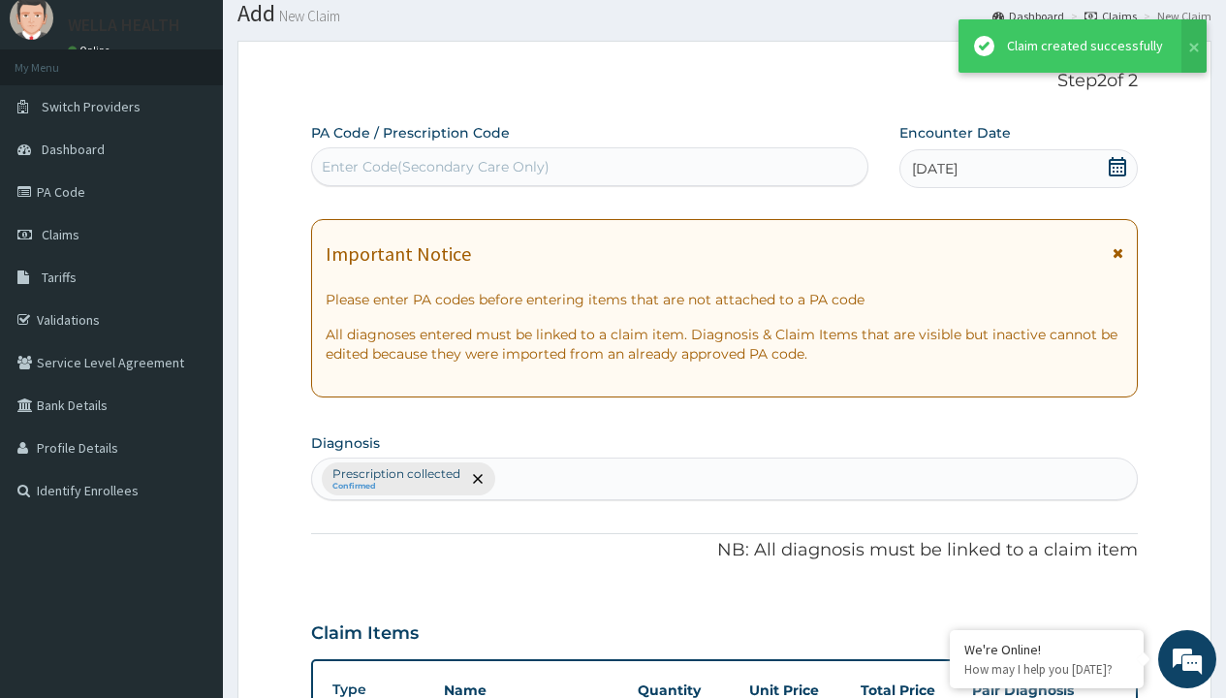
scroll to position [823, 0]
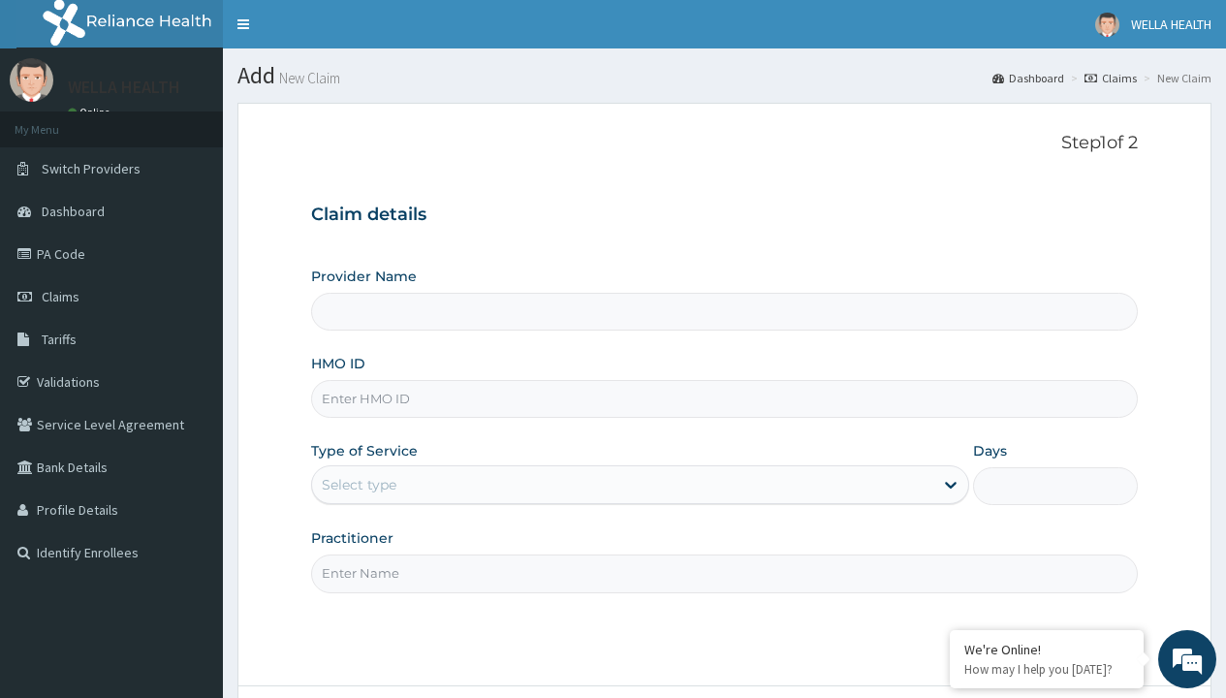
type input "Pharmacy Pick Up ( WellaHealth)"
type input "GTB/10123/A"
type input "WellaHealth"
click at [359, 485] on div "Select type" at bounding box center [359, 484] width 75 height 19
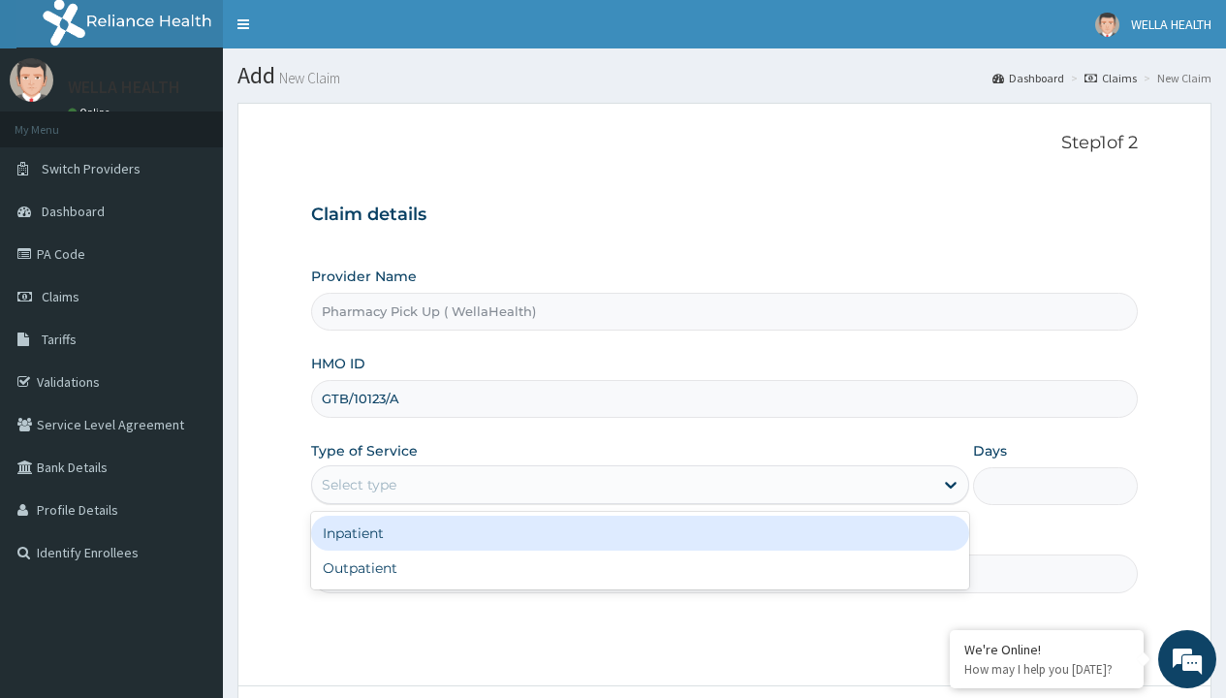
click at [640, 568] on div "Outpatient" at bounding box center [640, 568] width 658 height 35
type input "1"
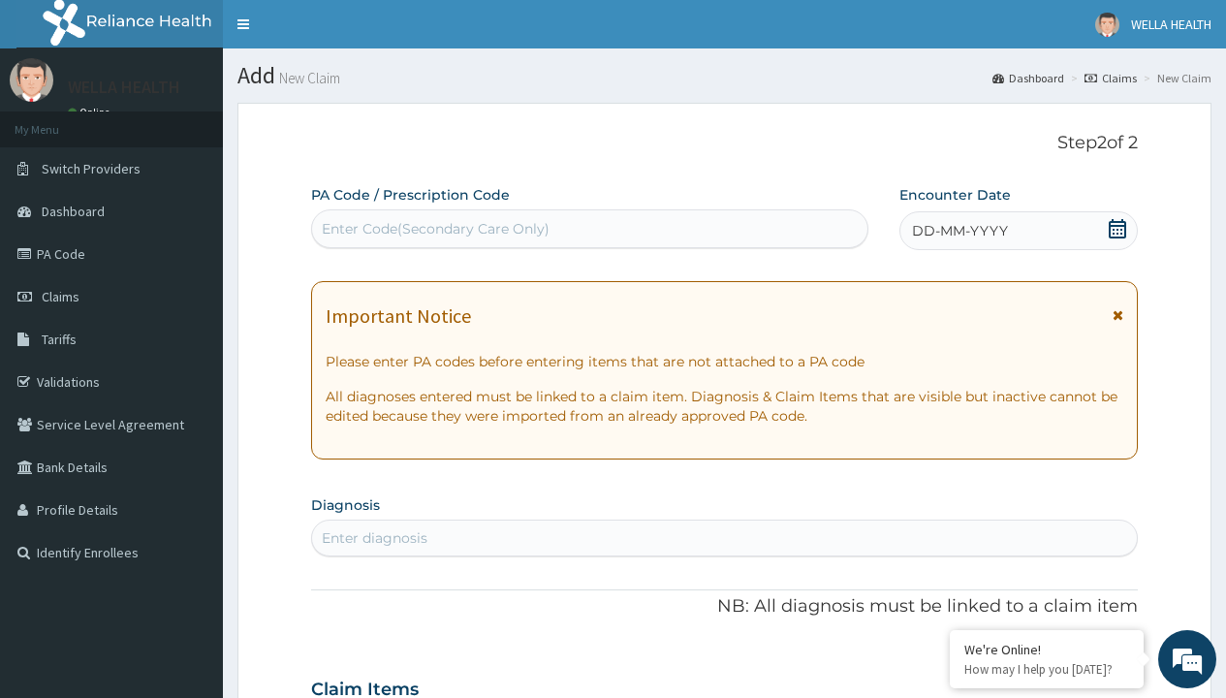
scroll to position [162, 0]
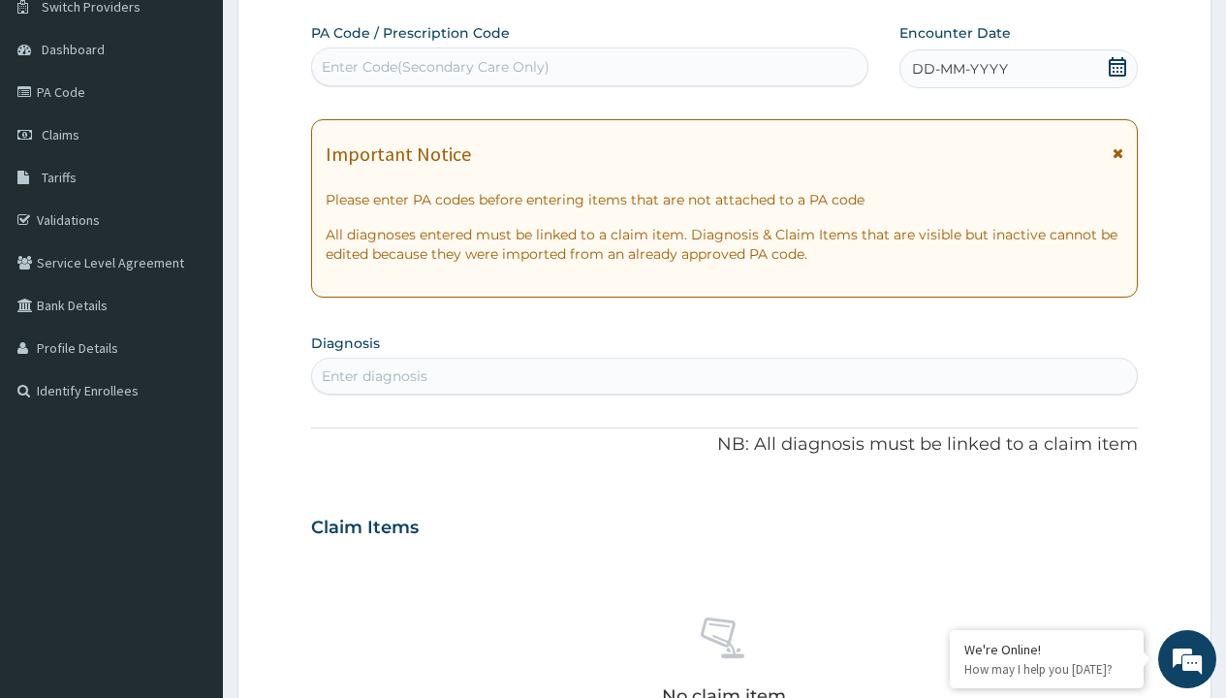
click at [959, 69] on span "DD-MM-YYYY" at bounding box center [960, 68] width 96 height 19
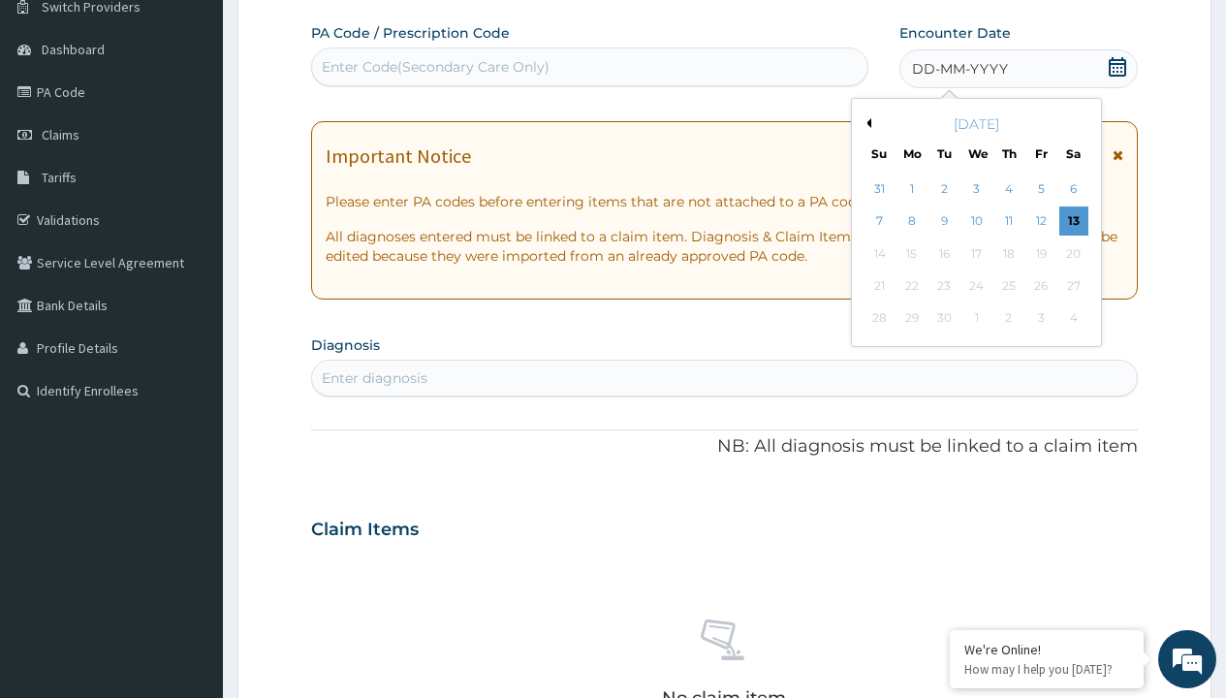
click at [866, 123] on button "Previous Month" at bounding box center [867, 123] width 10 height 10
click at [976, 221] on div "6" at bounding box center [975, 221] width 29 height 29
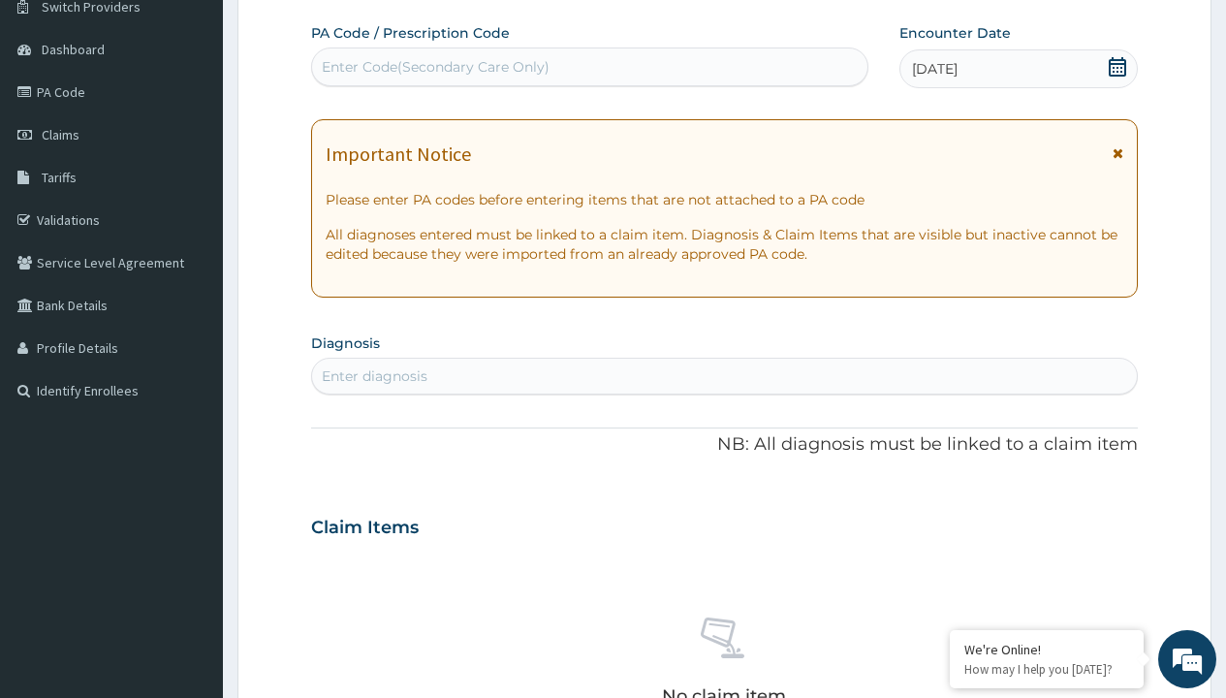
click at [374, 376] on div "Enter diagnosis" at bounding box center [375, 375] width 106 height 19
type input "prescription collected"
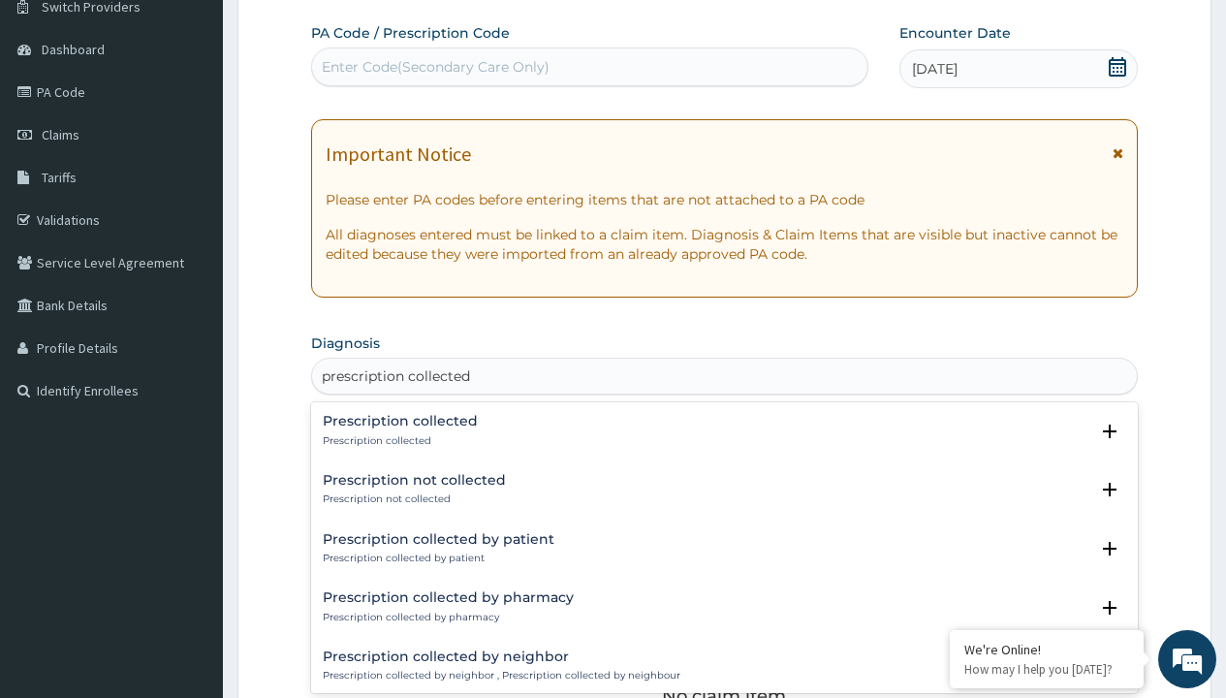
click at [397, 440] on p "Prescription collected" at bounding box center [400, 441] width 155 height 14
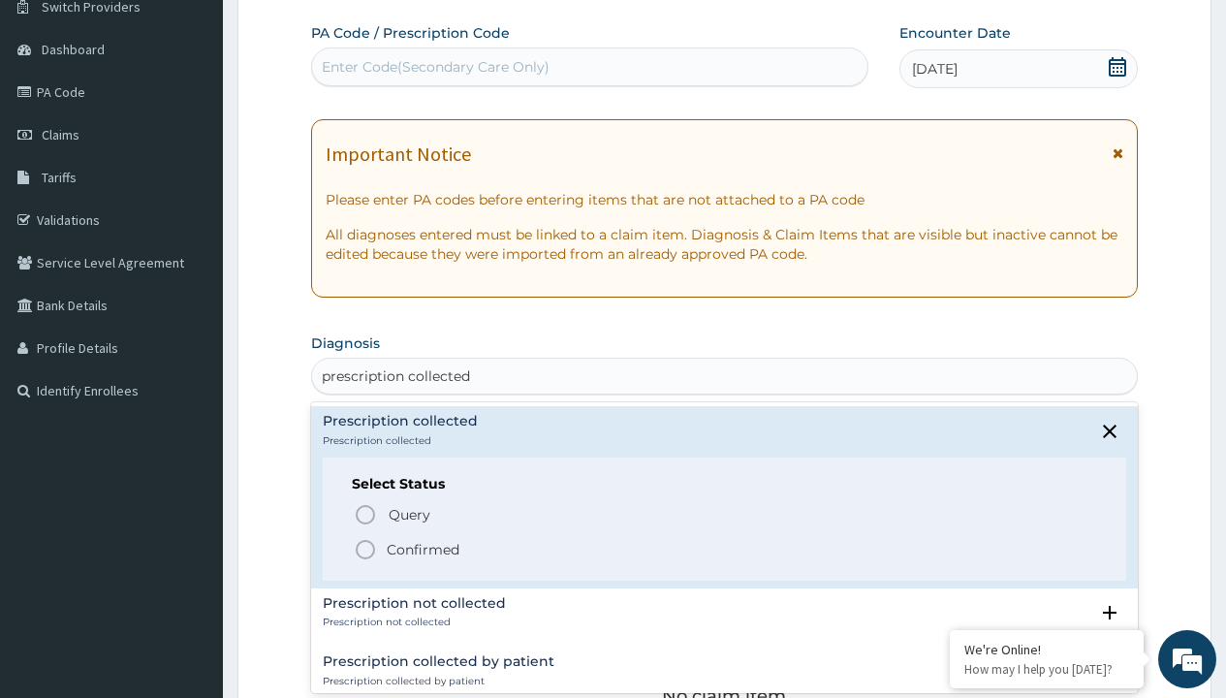
click at [423, 549] on p "Confirmed" at bounding box center [423, 549] width 73 height 19
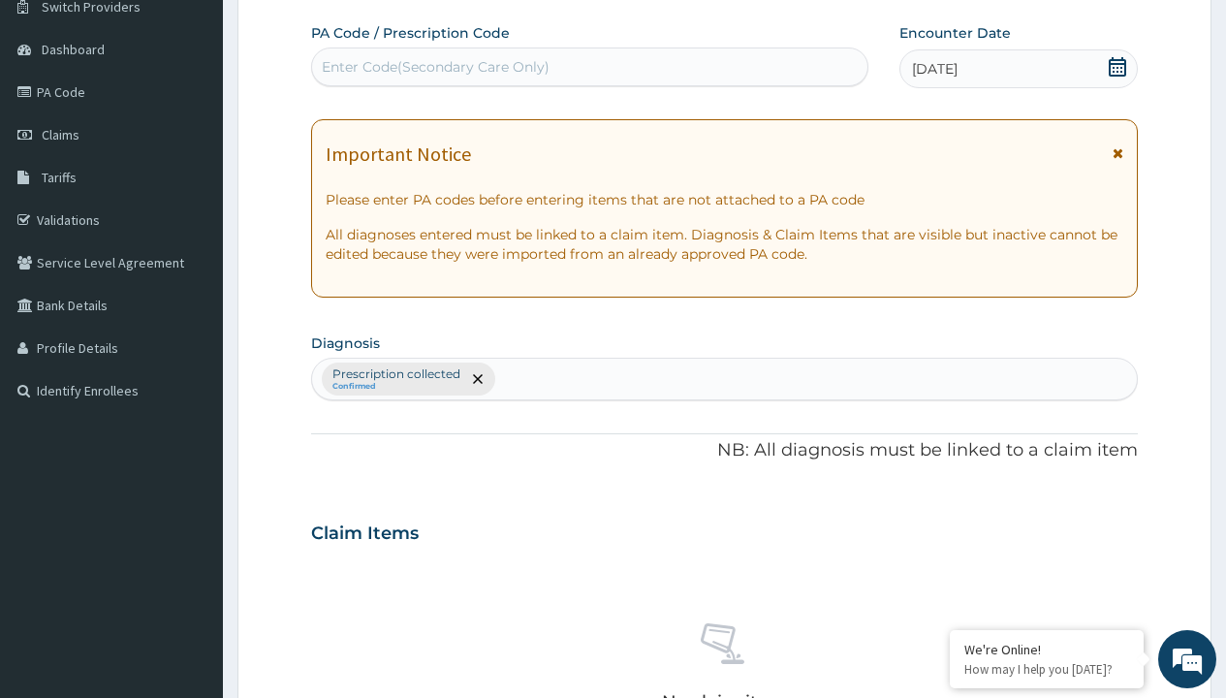
scroll to position [678, 0]
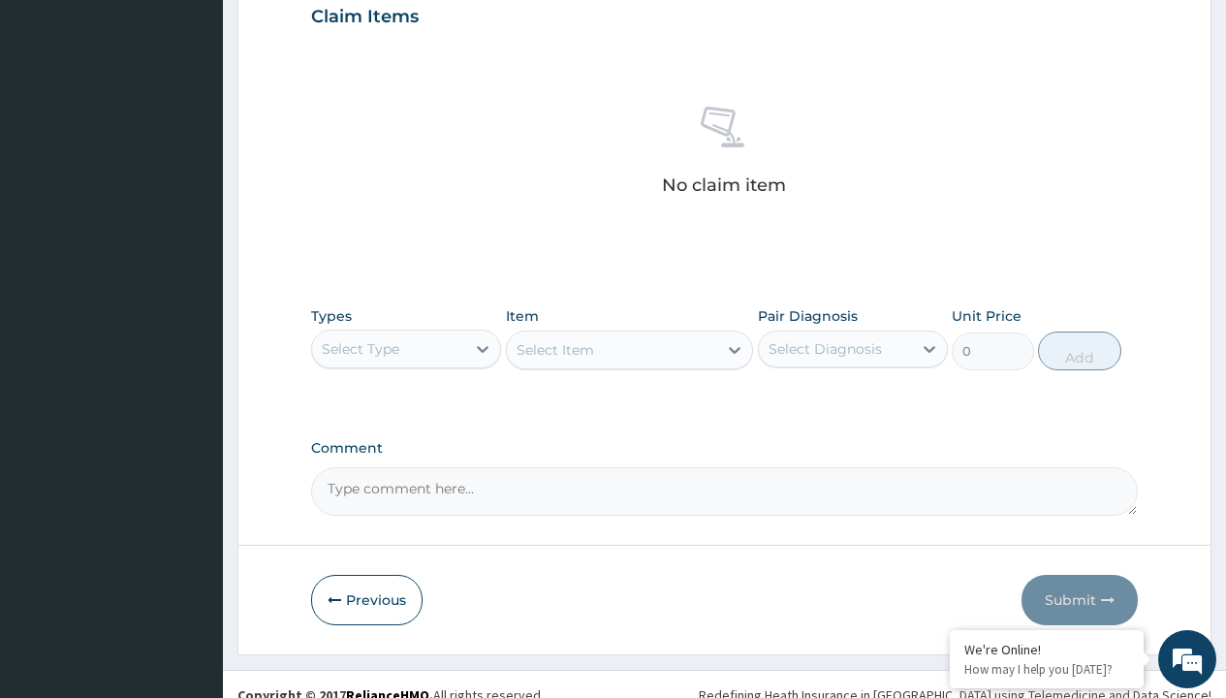
click at [361, 348] on div "Select Type" at bounding box center [361, 348] width 78 height 19
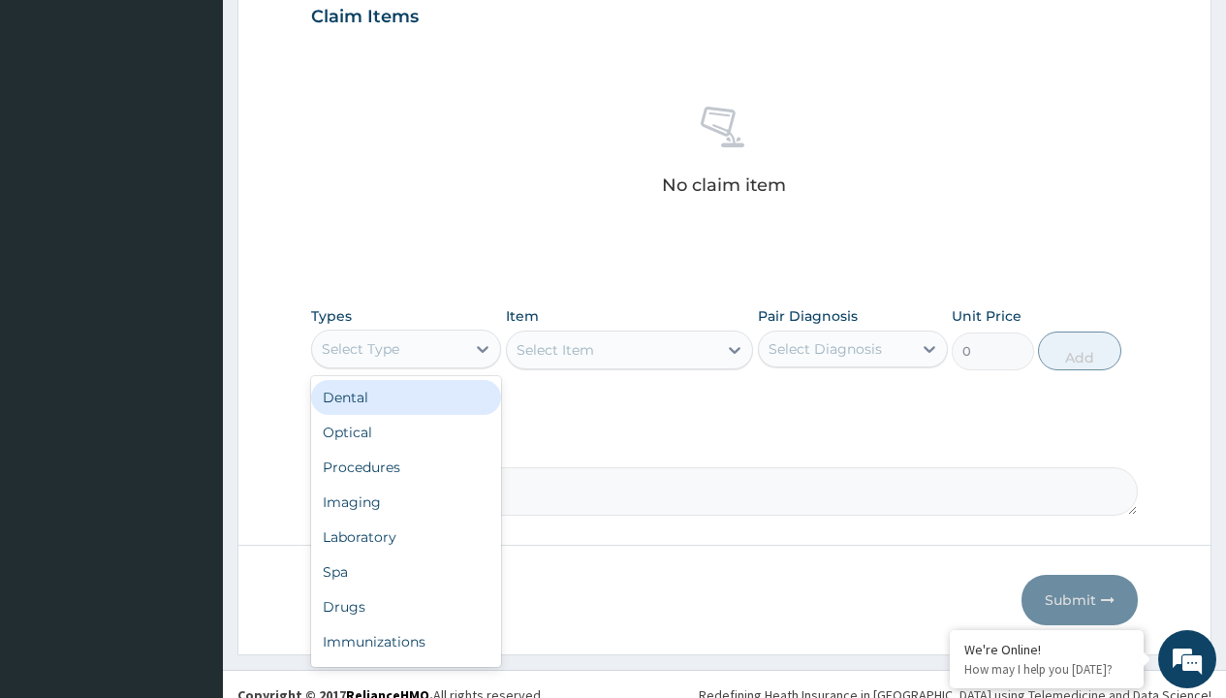
type input "procedures"
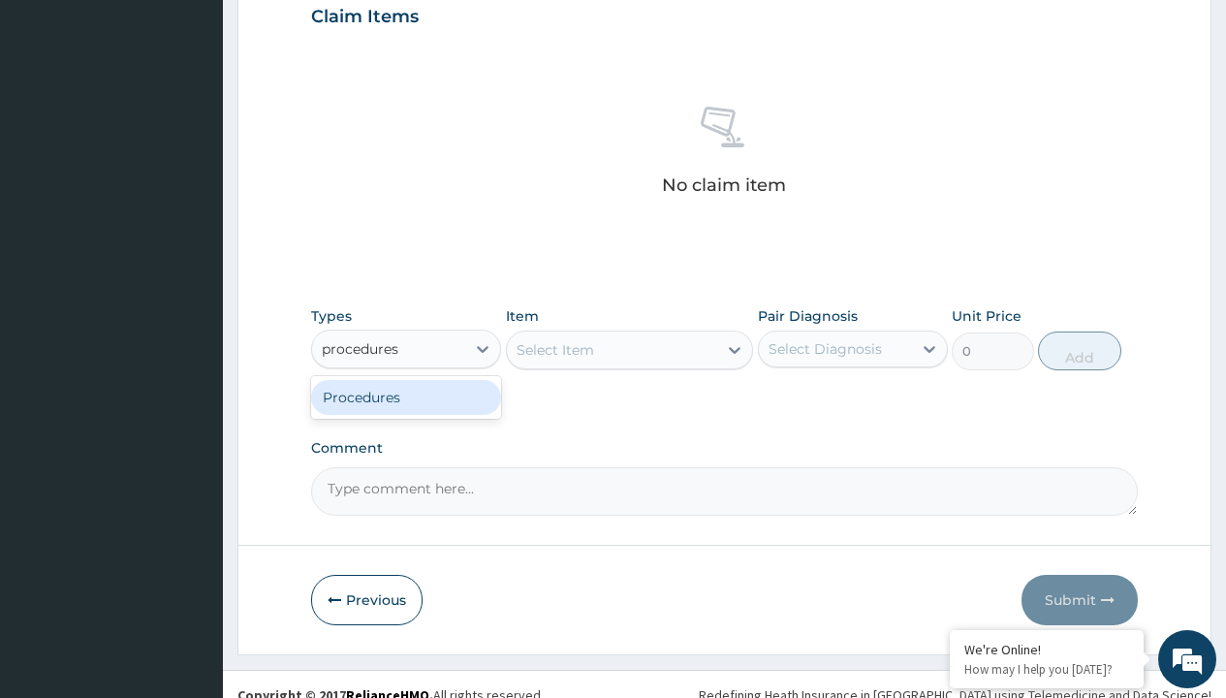
scroll to position [0, 0]
click at [406, 396] on div "Procedures" at bounding box center [406, 397] width 190 height 35
click at [554, 349] on div "Select Item" at bounding box center [630, 350] width 248 height 39
type input "service fee"
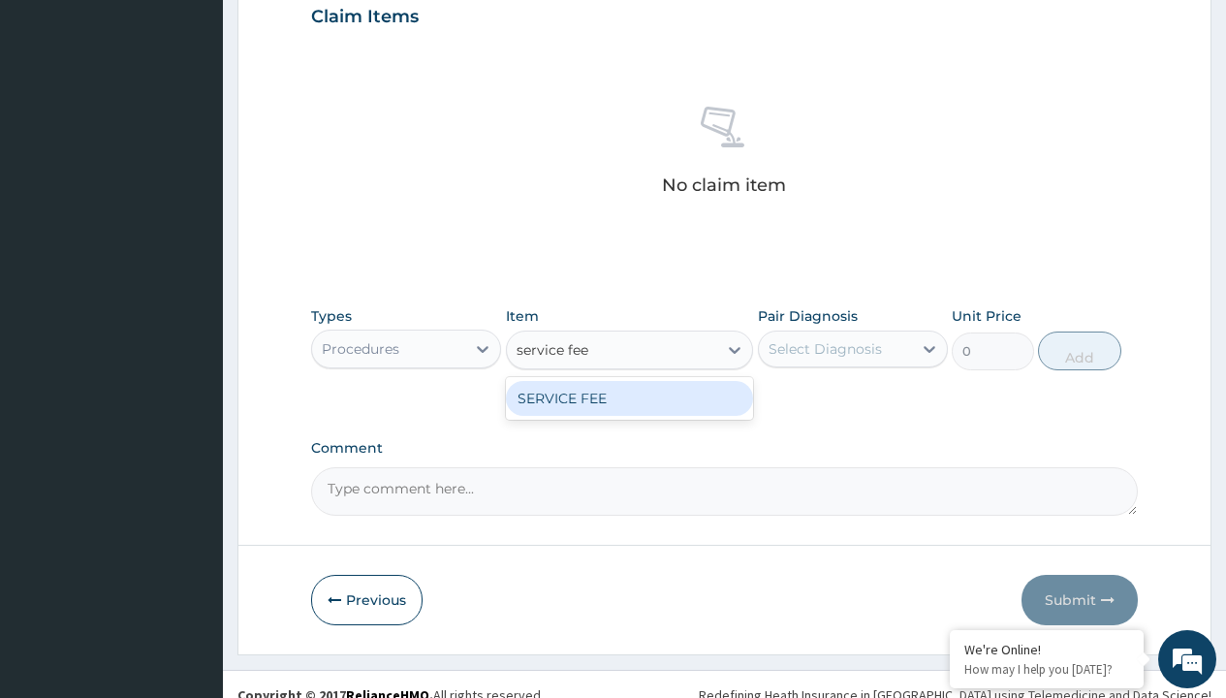
click at [629, 397] on div "SERVICE FEE" at bounding box center [630, 398] width 248 height 35
type input "100"
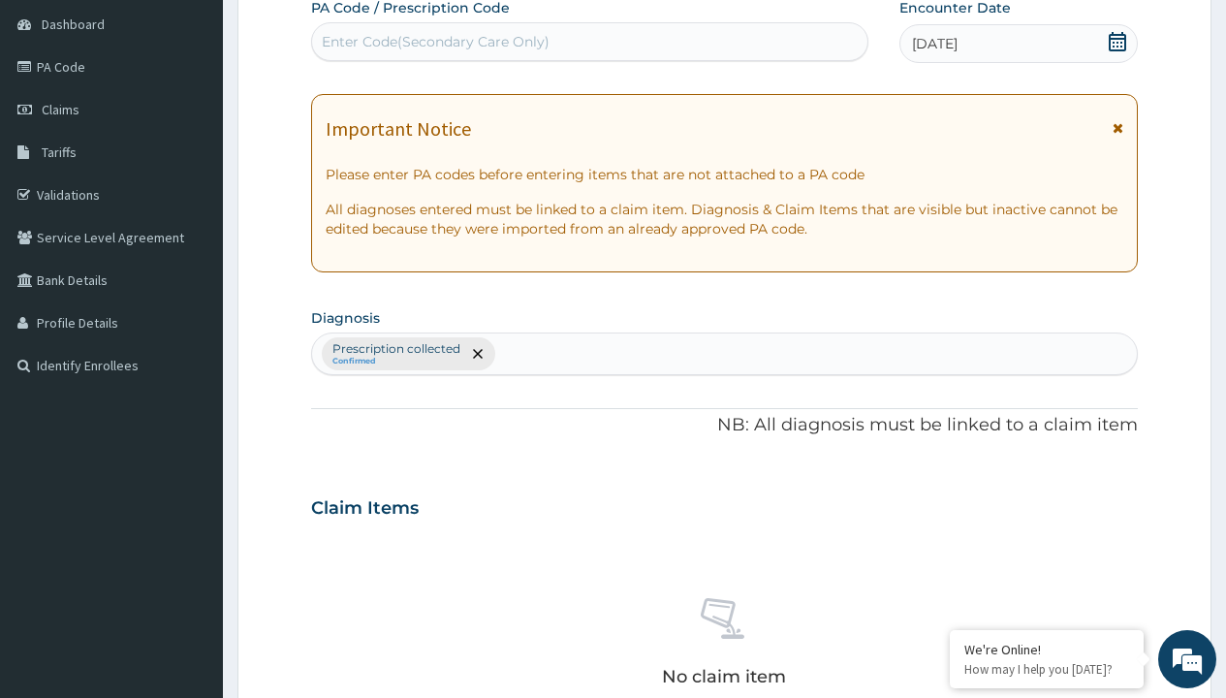
type input "prescription collected"
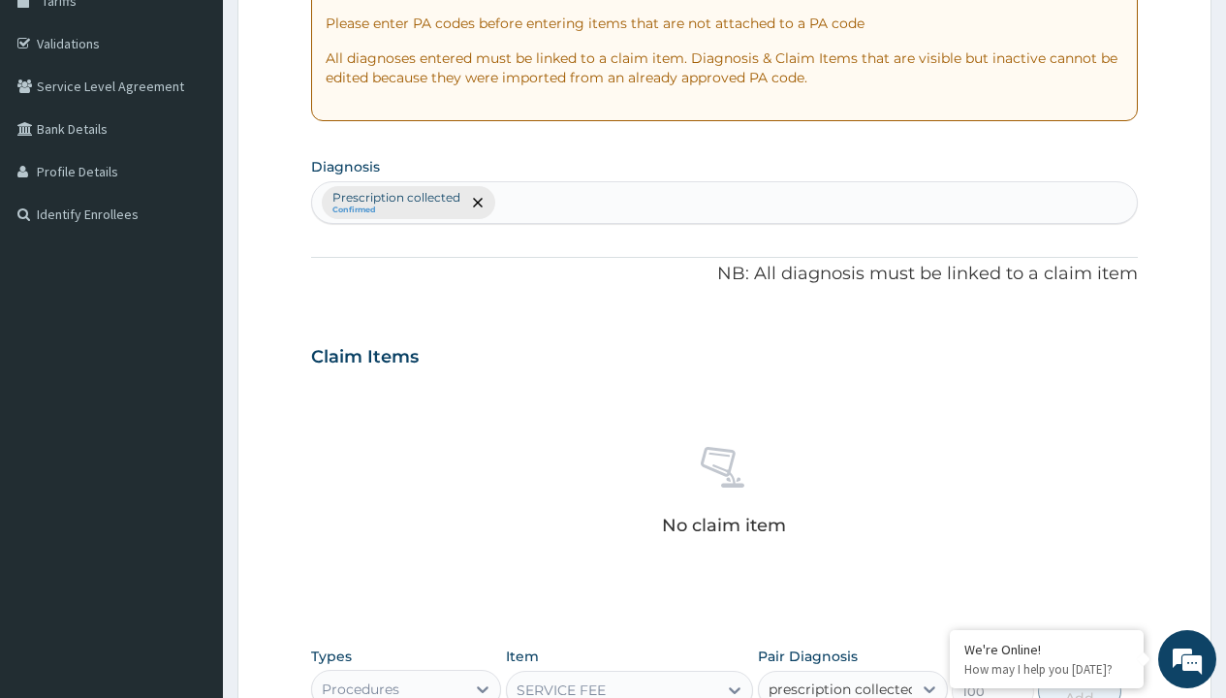
checkbox input "true"
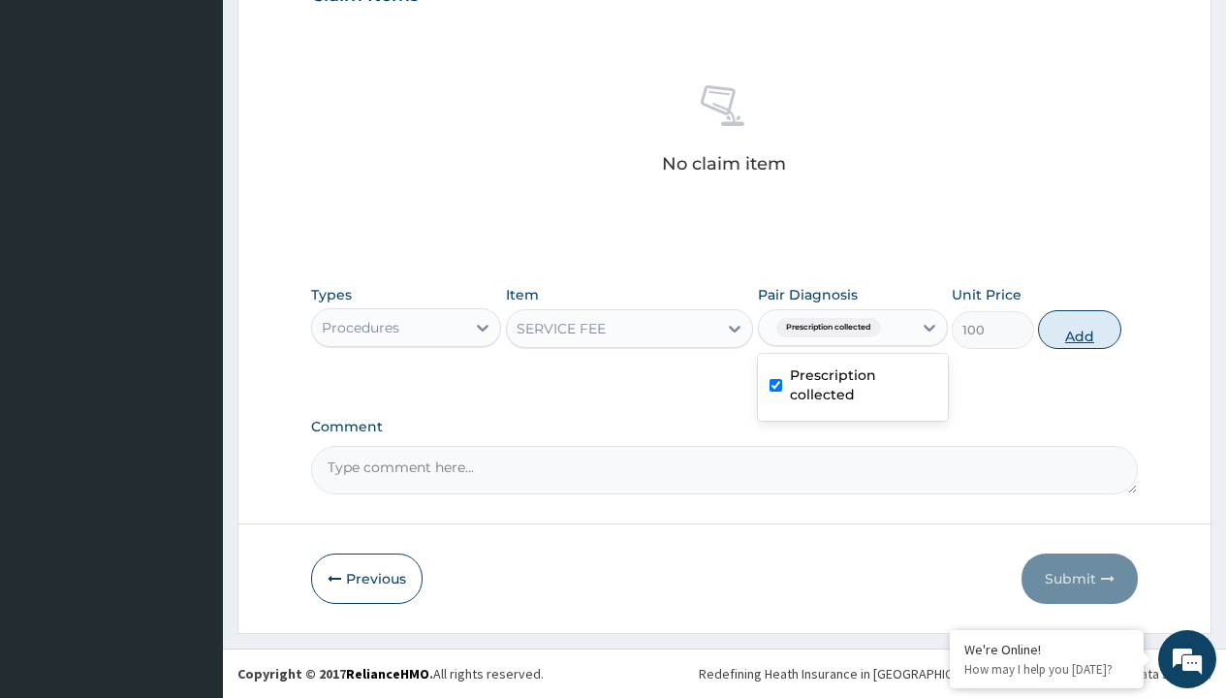
click at [1080, 329] on button "Add" at bounding box center [1079, 329] width 82 height 39
type input "0"
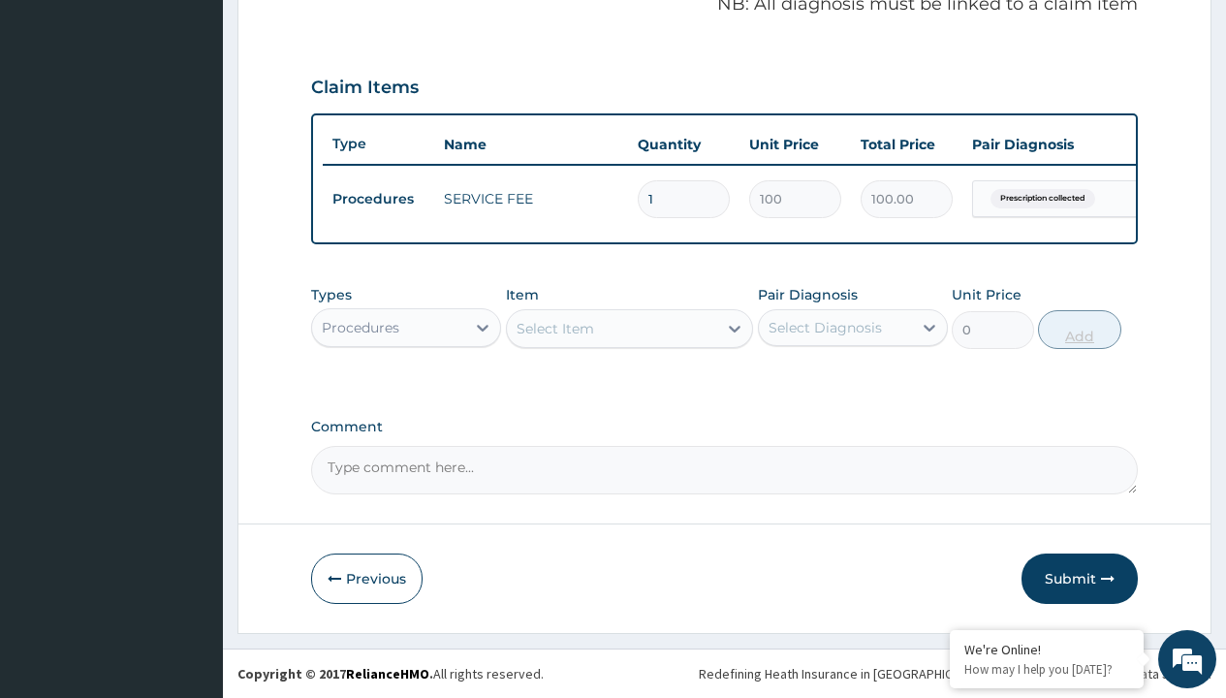
scroll to position [622, 0]
click at [361, 327] on div "Procedures" at bounding box center [361, 327] width 78 height 19
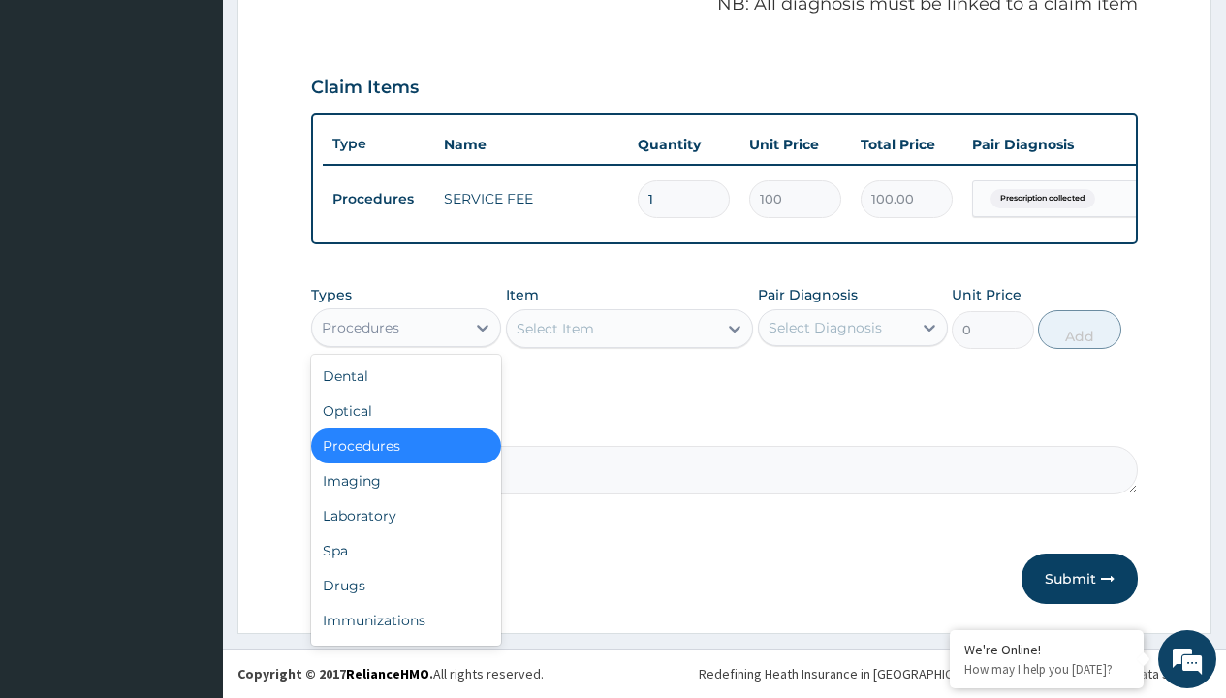
type input "drugs"
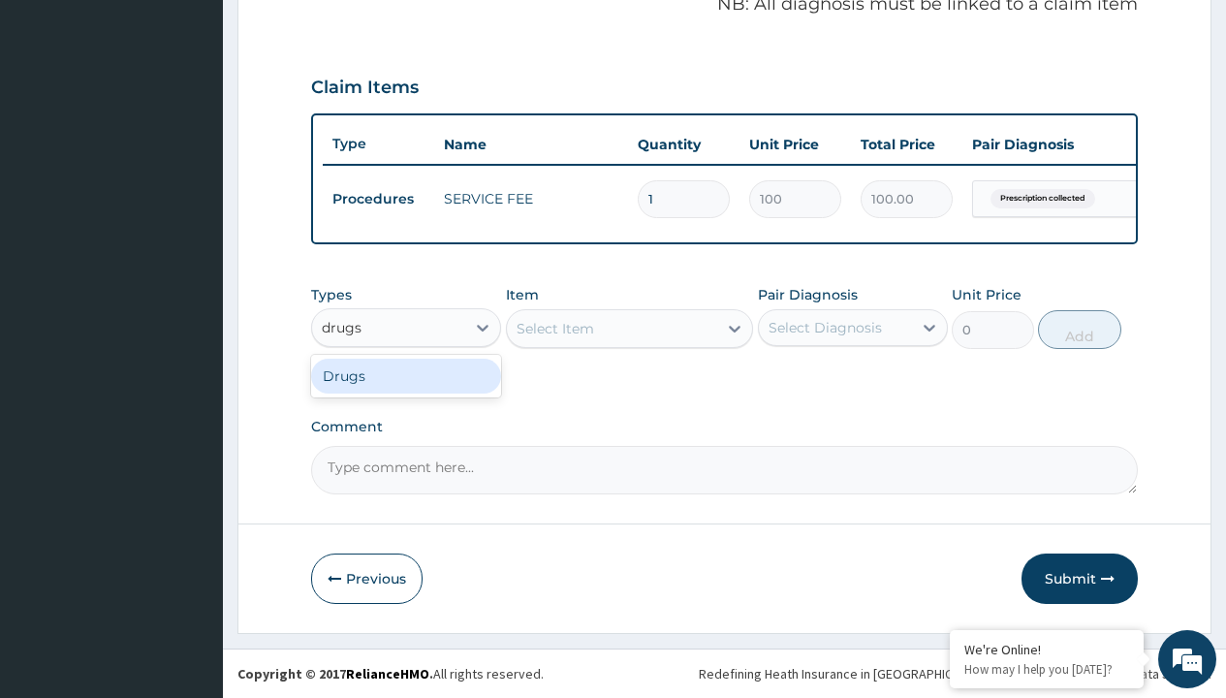
click at [406, 375] on div "Drugs" at bounding box center [406, 376] width 190 height 35
click at [554, 328] on div "Select Item" at bounding box center [630, 328] width 248 height 39
type input "fexet 180mg (fexofenadine)/pack"
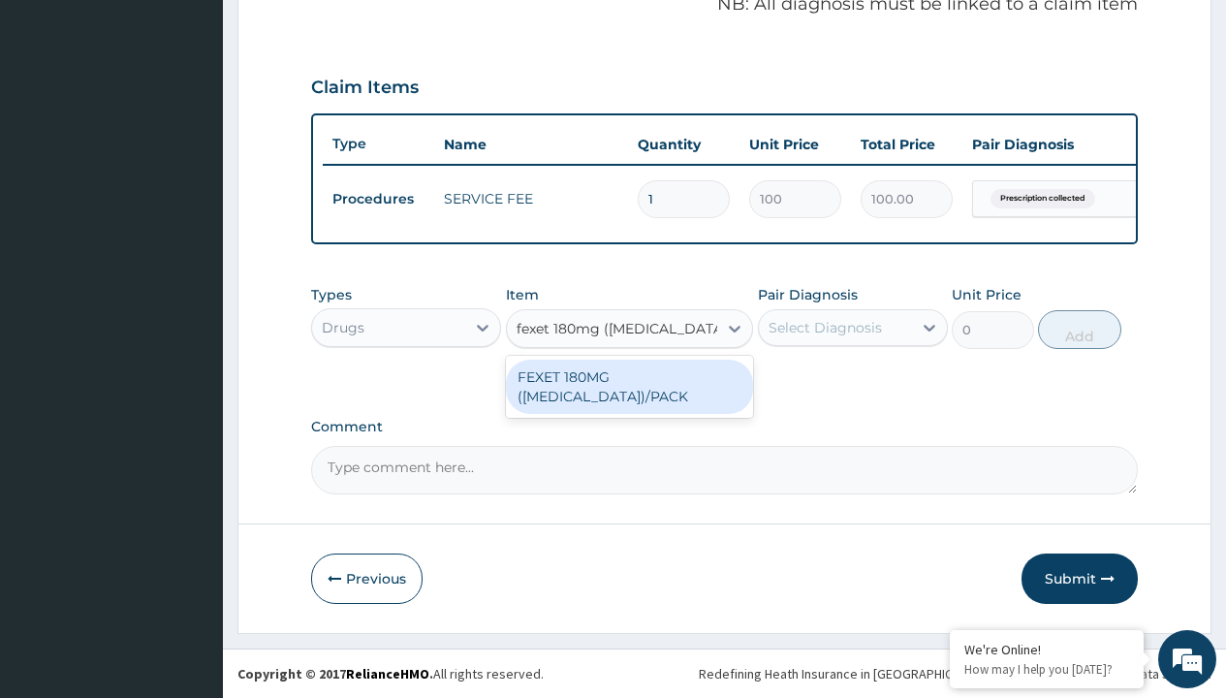
click at [629, 386] on div "FEXET 180MG (FEXOFENADINE)/PACK" at bounding box center [630, 387] width 248 height 54
type input "186.6000061035156"
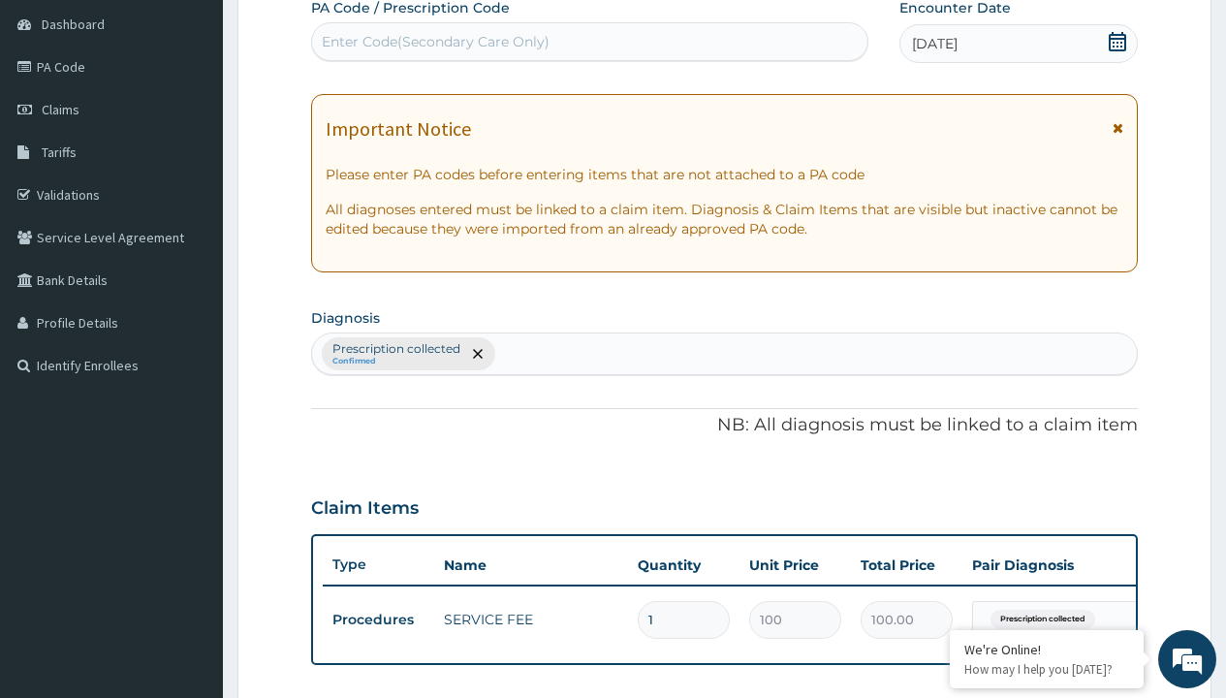
type input "prescription collected"
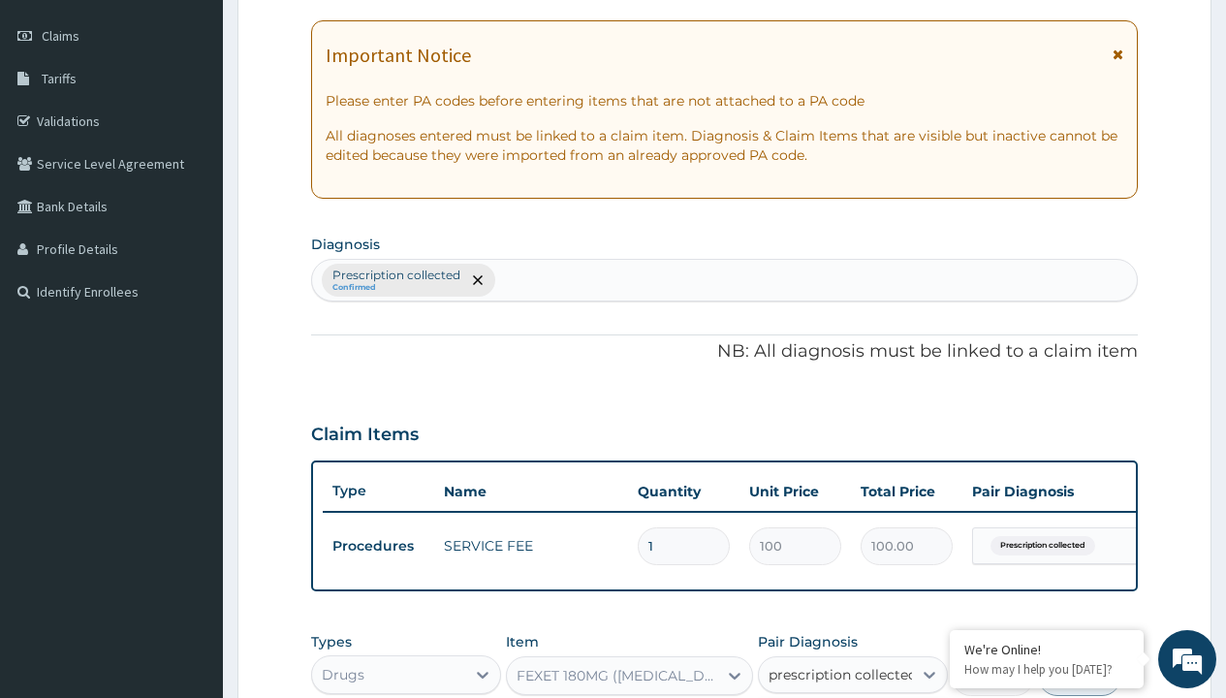
checkbox input "true"
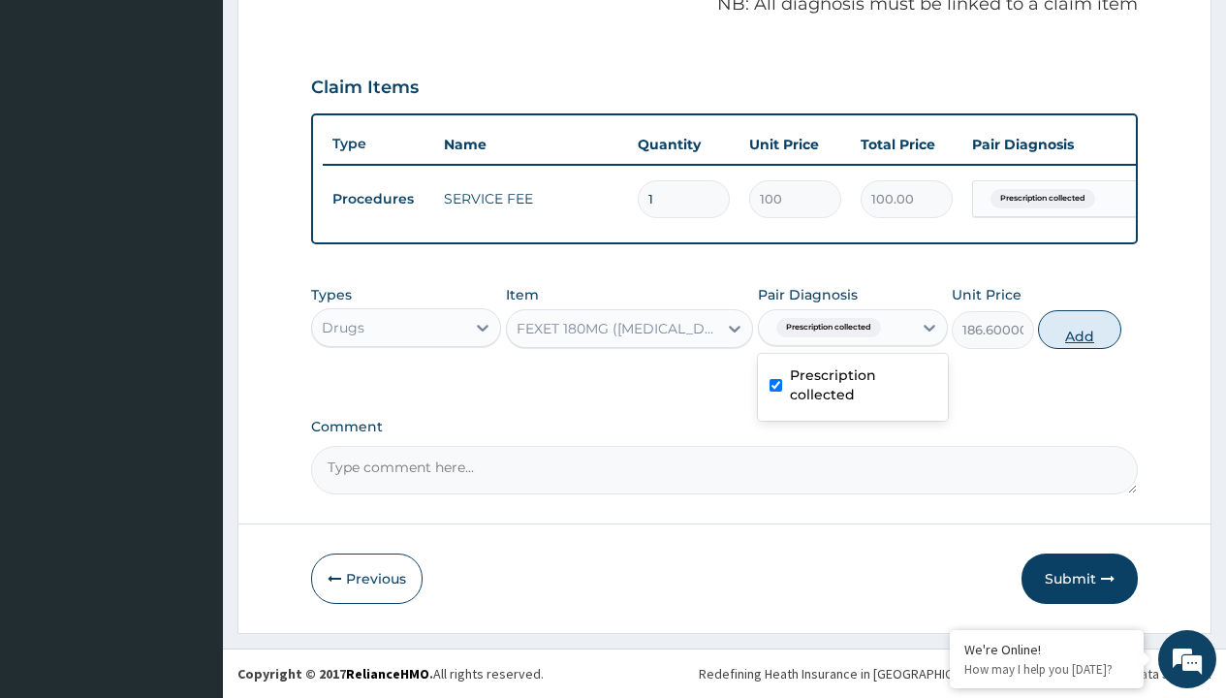
click at [1080, 329] on button "Add" at bounding box center [1079, 329] width 82 height 39
type input "0"
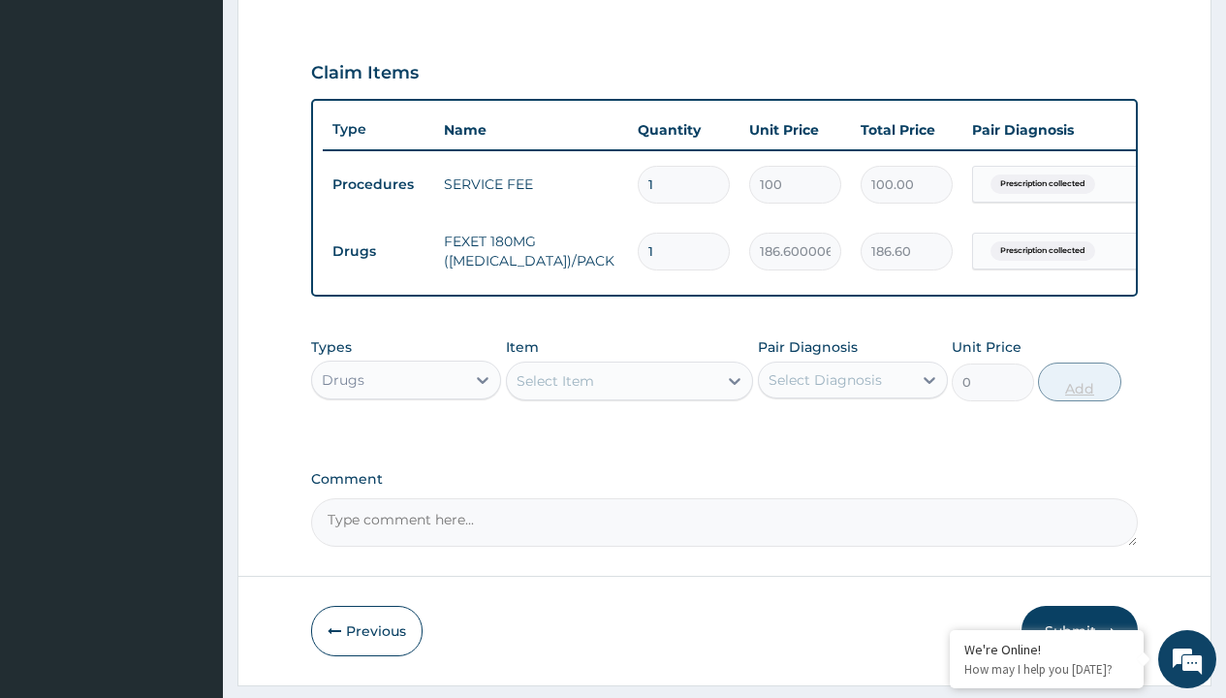
type input "20"
type input "3732.00"
type input "20"
click at [378, 251] on td "Drugs" at bounding box center [378, 252] width 111 height 36
type input "drugs"
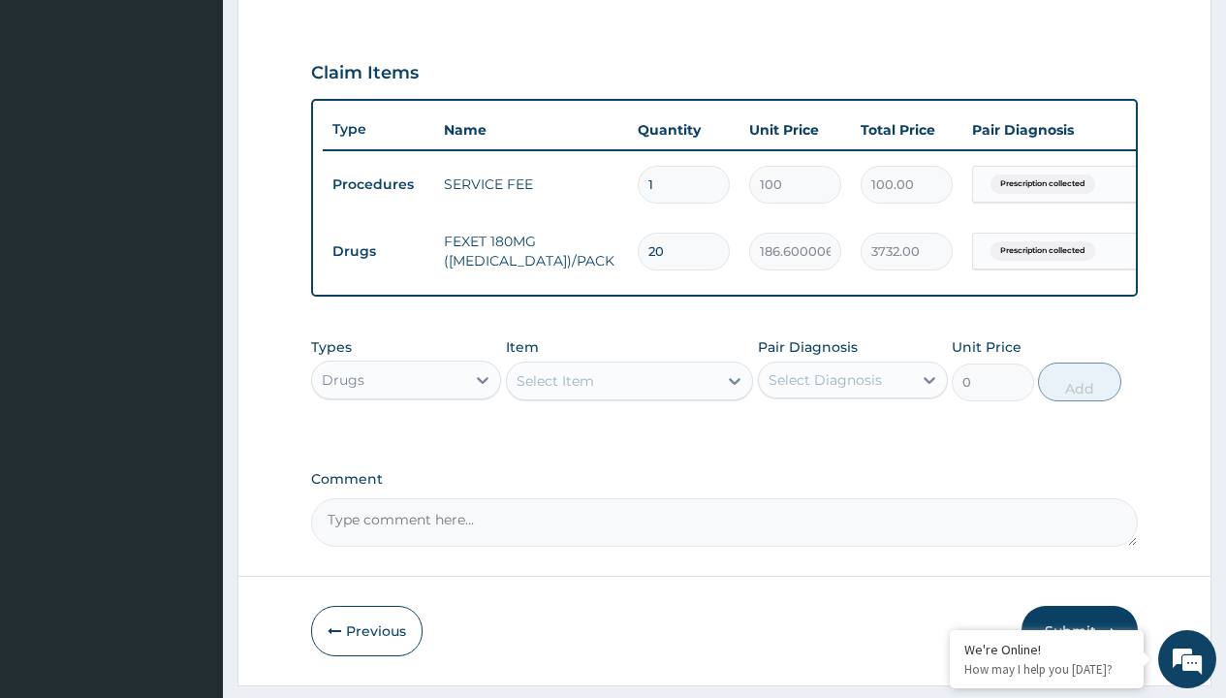
scroll to position [0, 0]
click at [406, 442] on div "Drugs" at bounding box center [406, 428] width 190 height 35
click at [554, 391] on div "Select Item" at bounding box center [556, 380] width 78 height 19
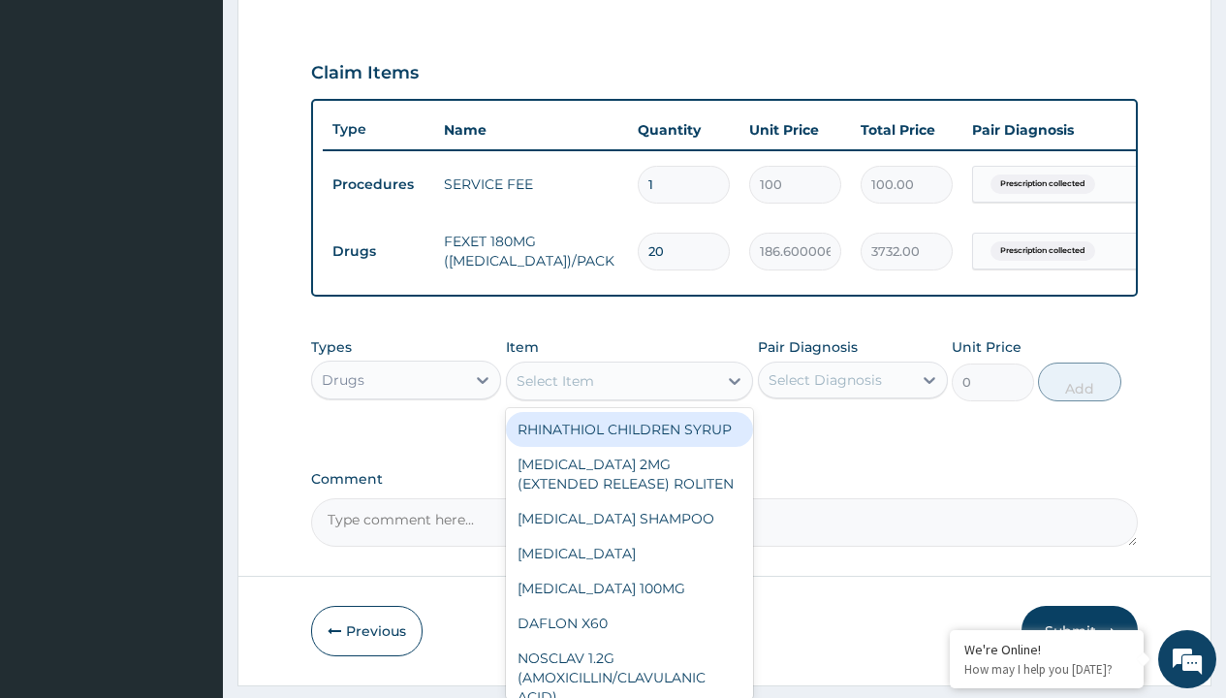
type input "zaditen 1mg"
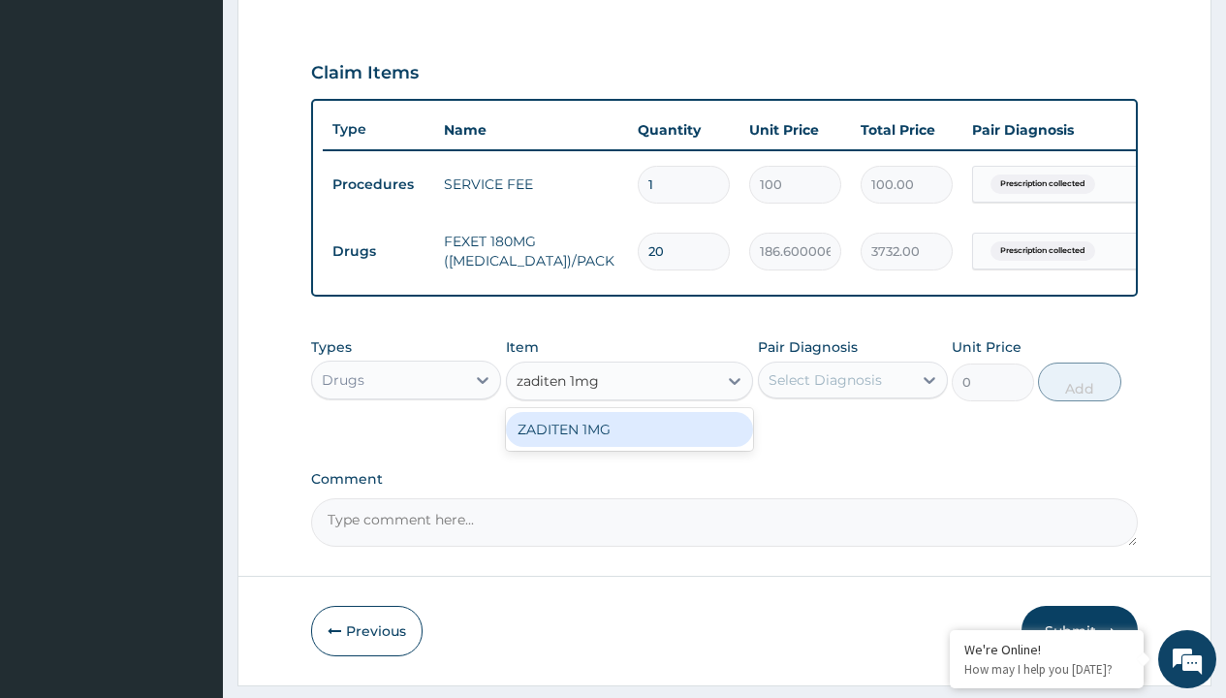
click at [629, 443] on div "ZADITEN 1MG" at bounding box center [630, 429] width 248 height 35
type input "250"
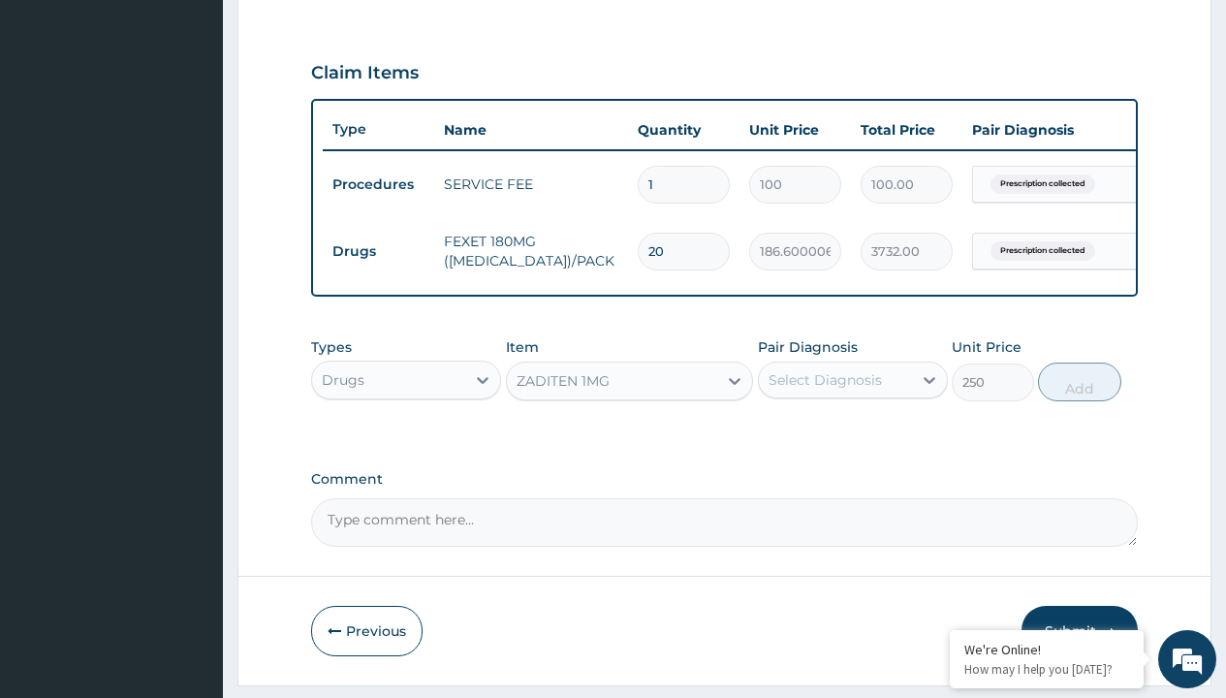
scroll to position [187, 0]
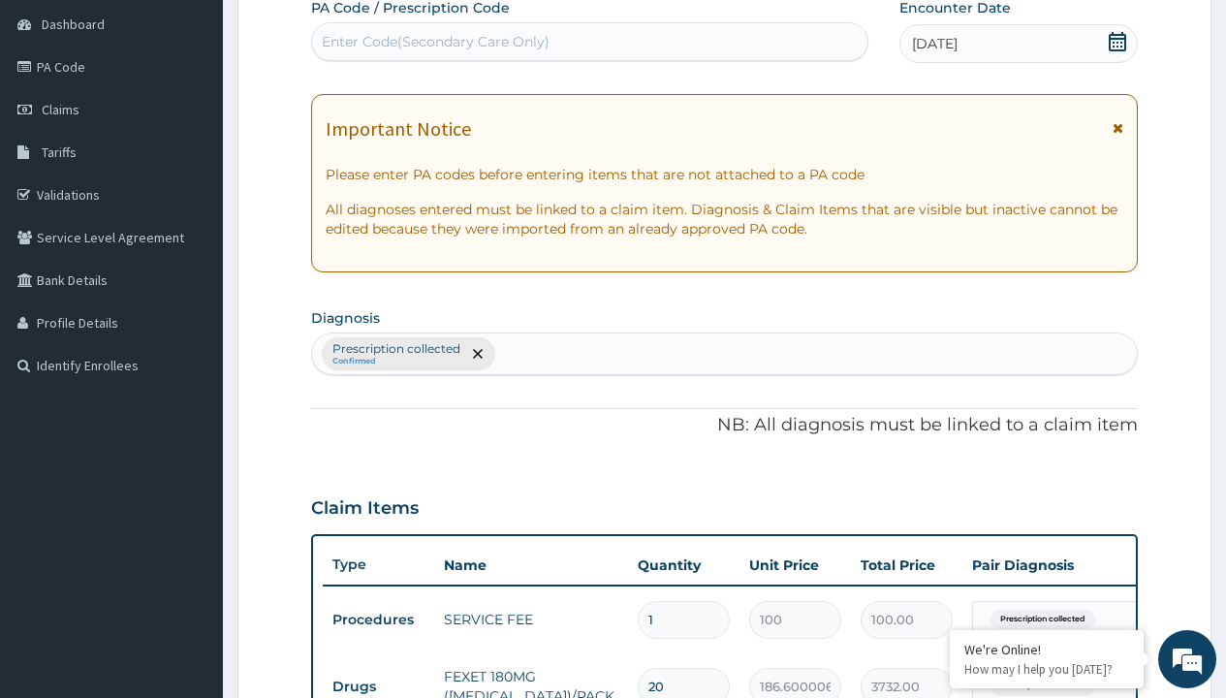
click at [395, 349] on p "Prescription collected" at bounding box center [396, 349] width 128 height 16
type input "prescription collected"
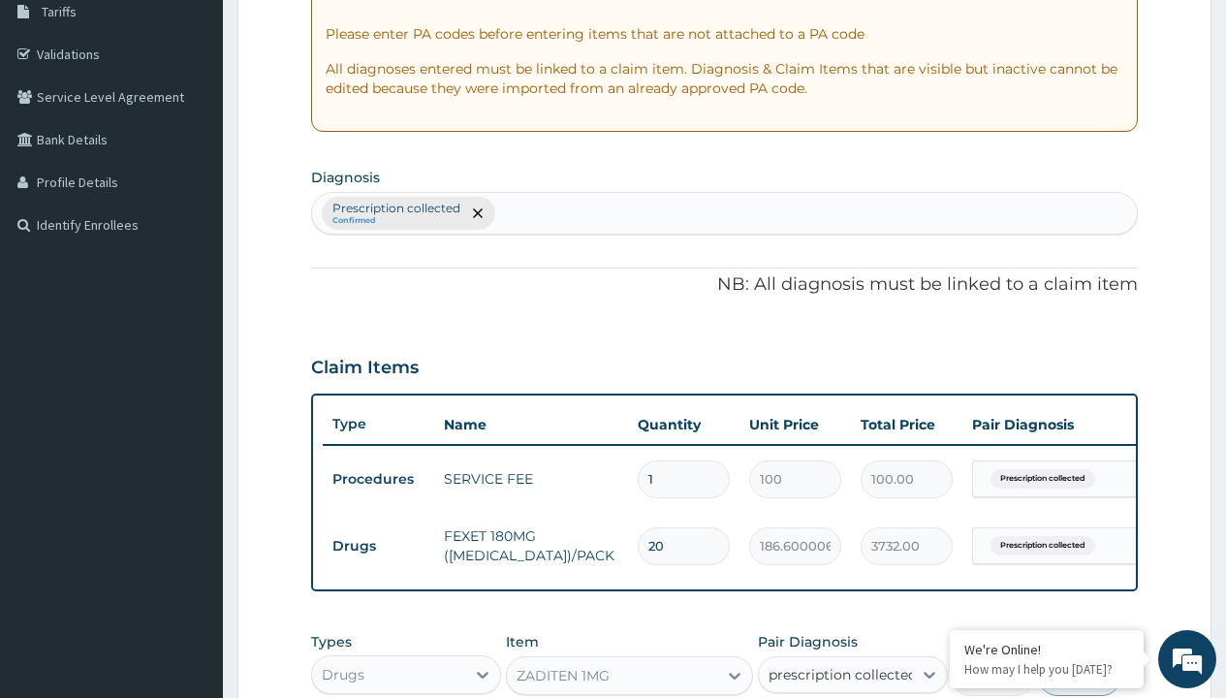
checkbox input "true"
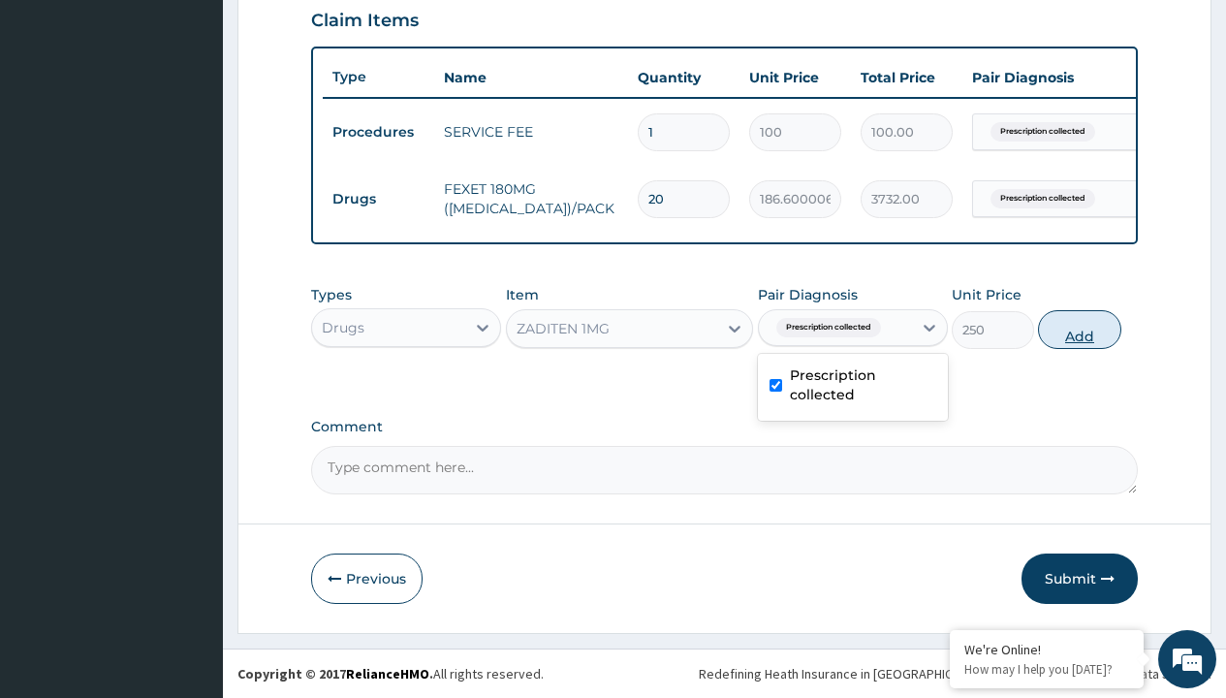
click at [1080, 329] on button "Add" at bounding box center [1079, 329] width 82 height 39
type input "0"
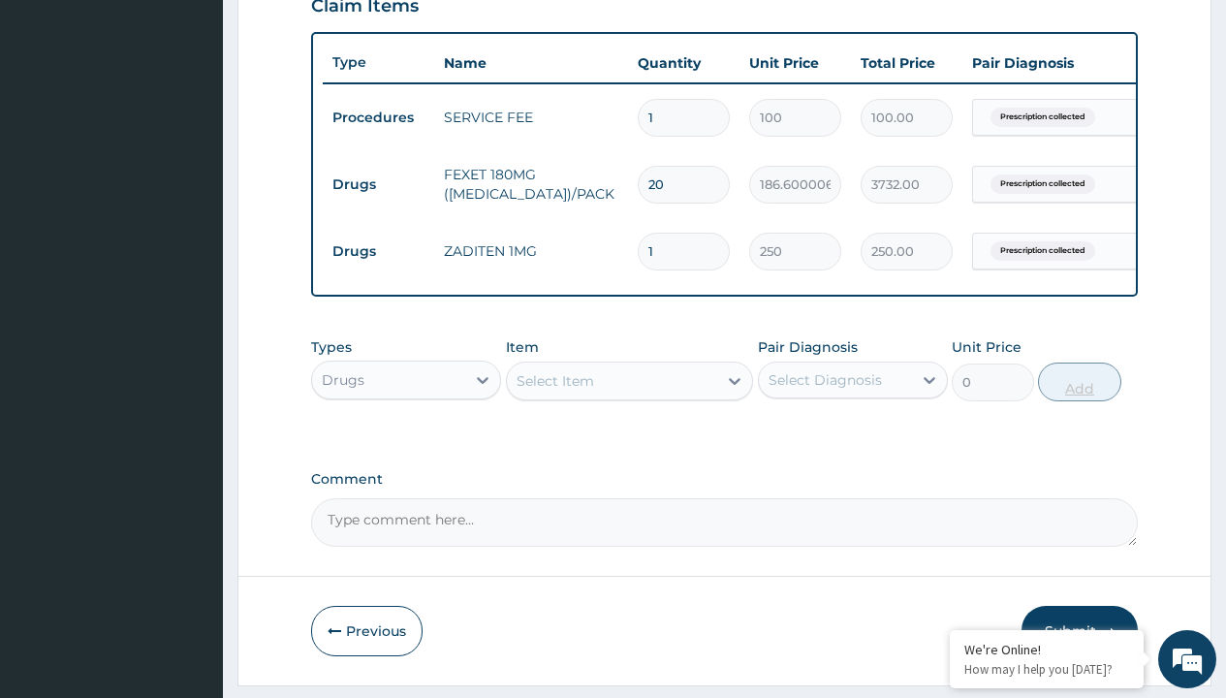
type input "20"
type input "5000.00"
type input "20"
click at [378, 184] on td "Drugs" at bounding box center [378, 185] width 111 height 36
type input "drugs"
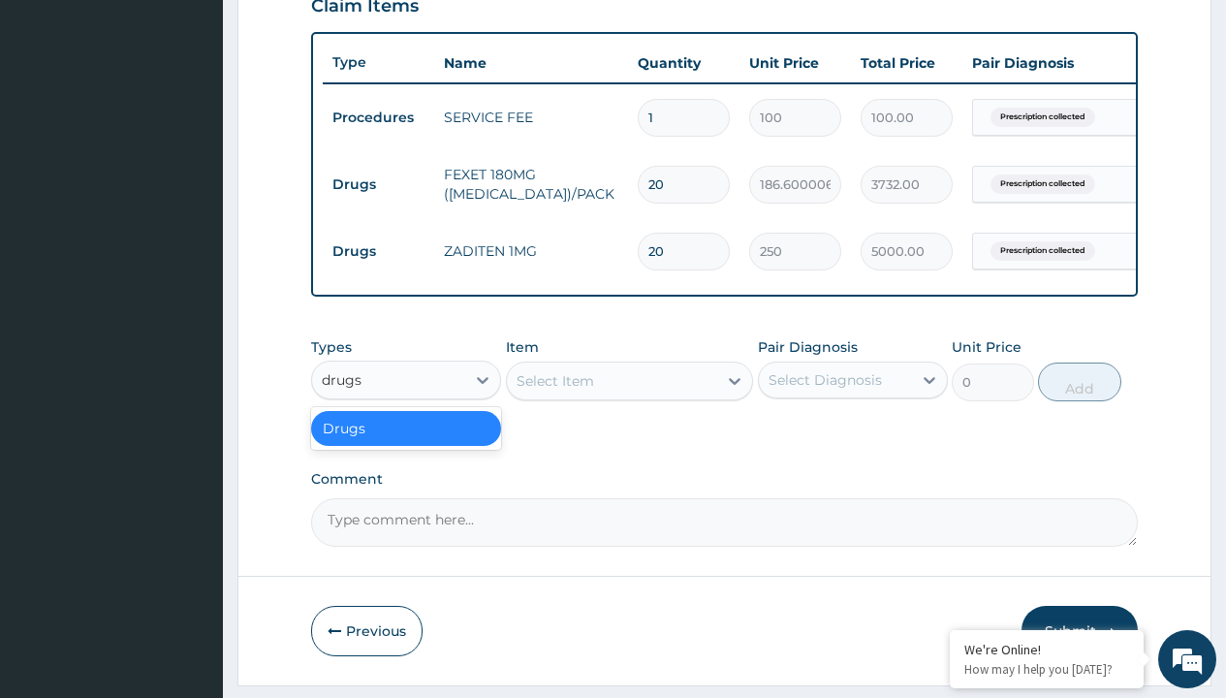
scroll to position [0, 0]
click at [406, 442] on div "Drugs" at bounding box center [406, 428] width 190 height 35
click at [554, 391] on div "Select Item" at bounding box center [556, 380] width 78 height 19
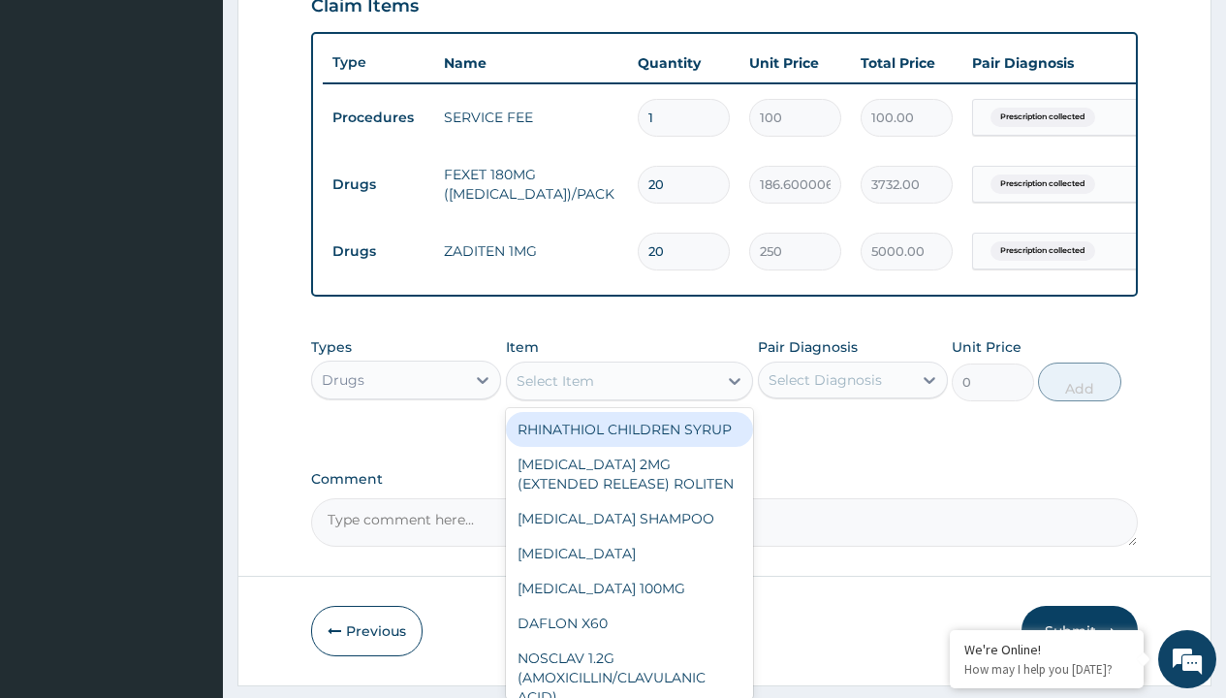
type input "secnidazole 500mg secwid/pack"
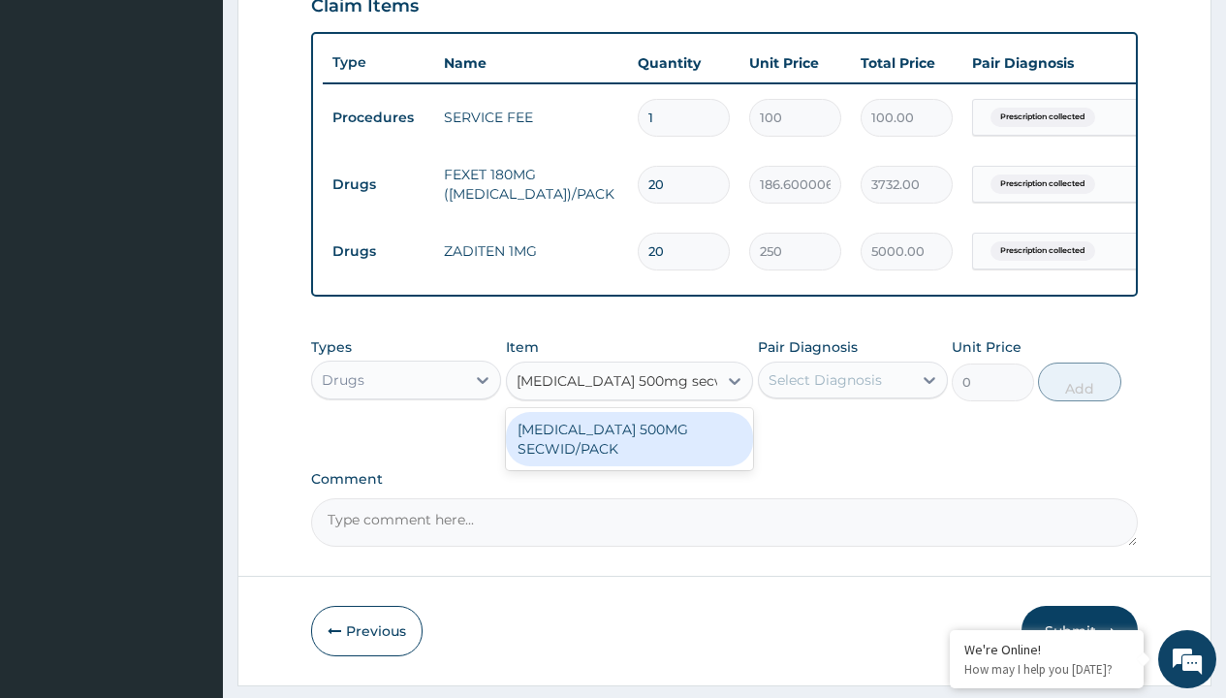
click at [629, 453] on div "SECNIDAZOLE 500MG SECWID/PACK" at bounding box center [630, 439] width 248 height 54
type input "1537.900024414062"
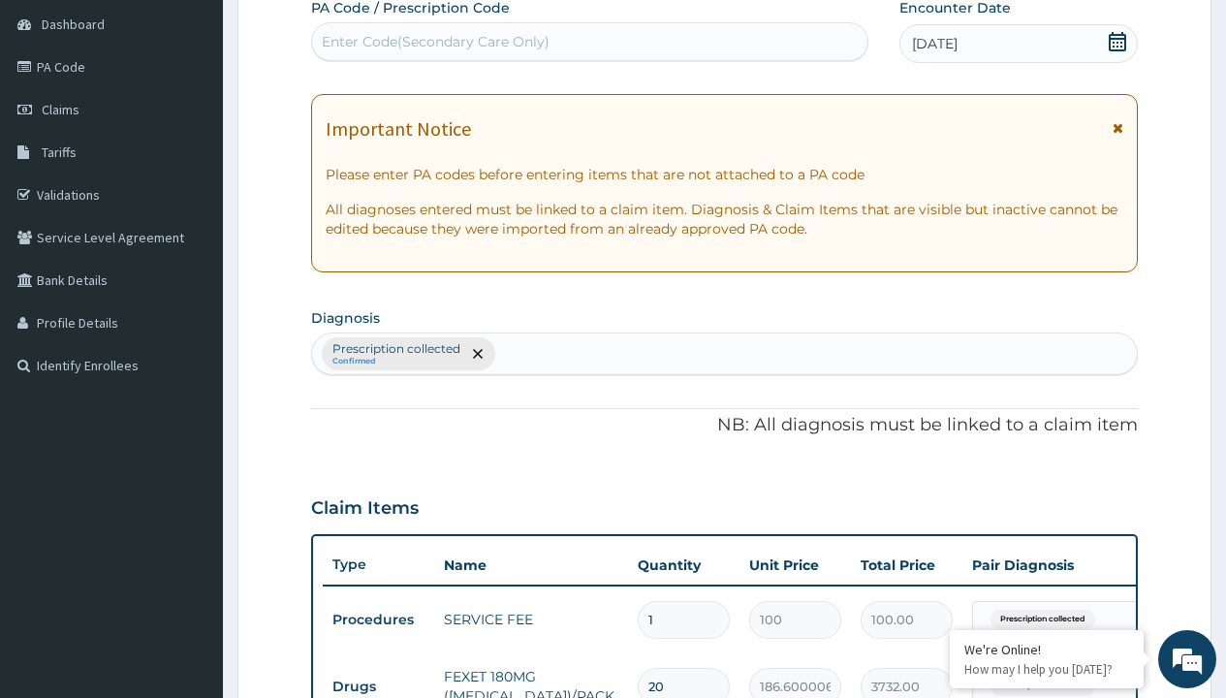
type input "prescription collected"
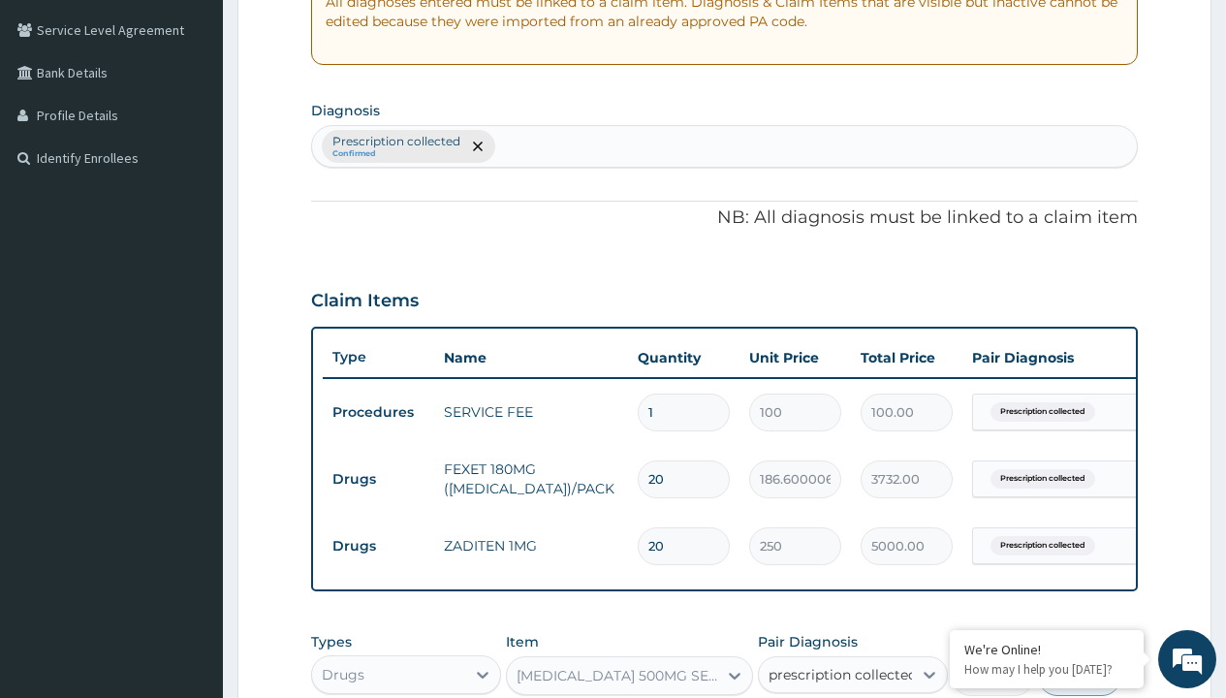
checkbox input "true"
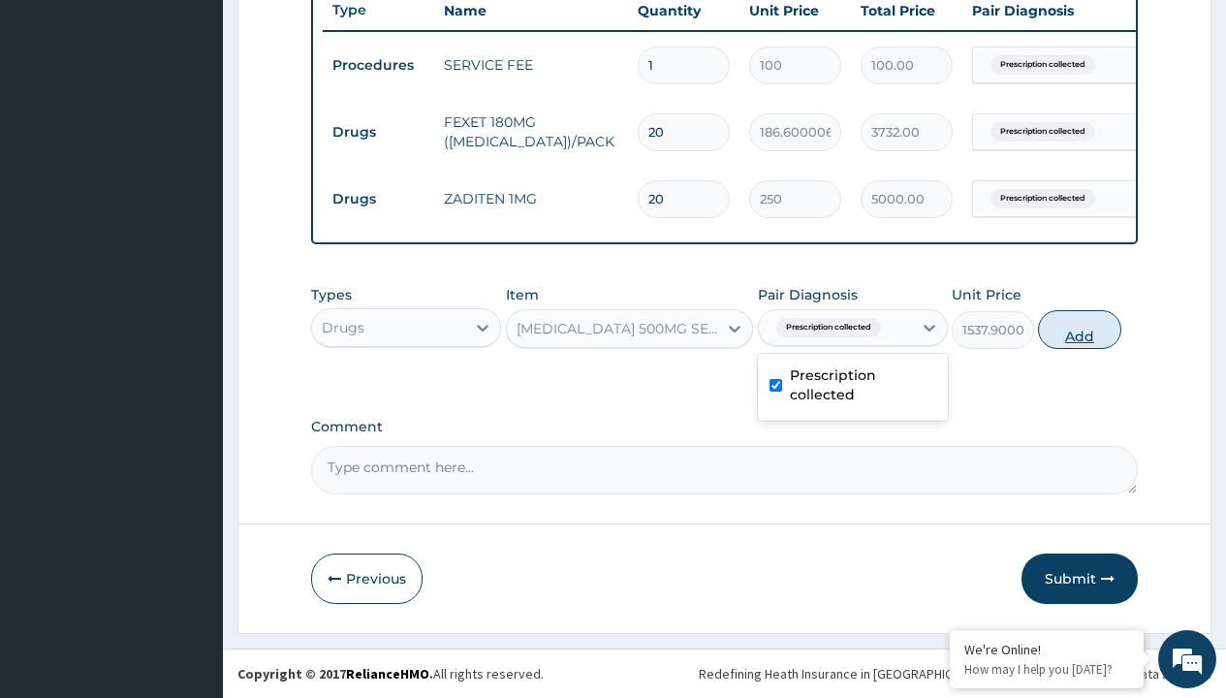
click at [1080, 329] on button "Add" at bounding box center [1079, 329] width 82 height 39
type input "0"
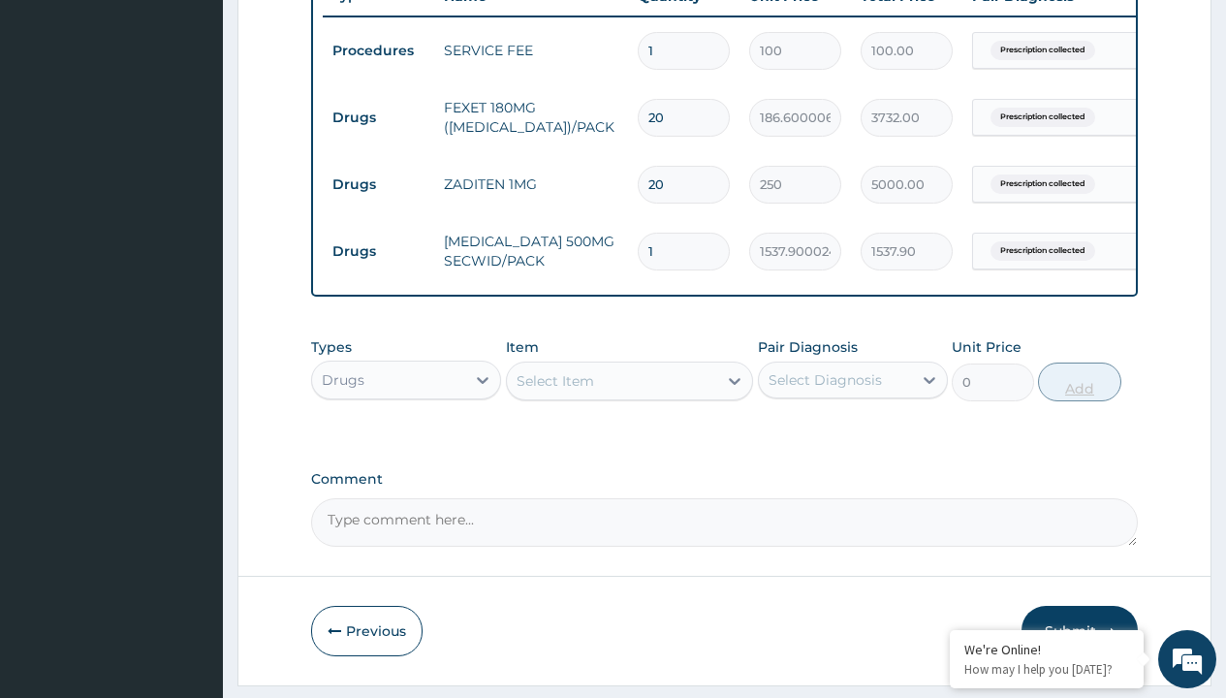
type input "4"
type input "6151.60"
type input "4"
click at [378, 117] on td "Drugs" at bounding box center [378, 118] width 111 height 36
type input "drugs"
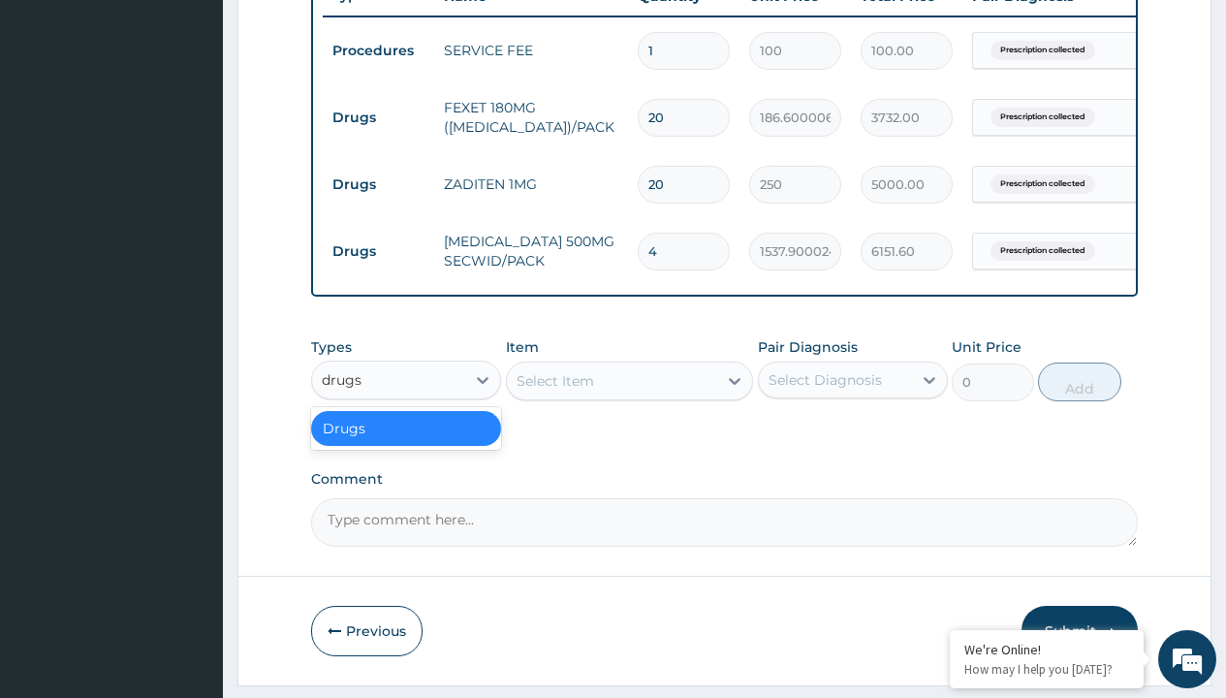
scroll to position [0, 0]
click at [406, 442] on div "Drugs" at bounding box center [406, 428] width 190 height 35
click at [554, 391] on div "Select Item" at bounding box center [556, 380] width 78 height 19
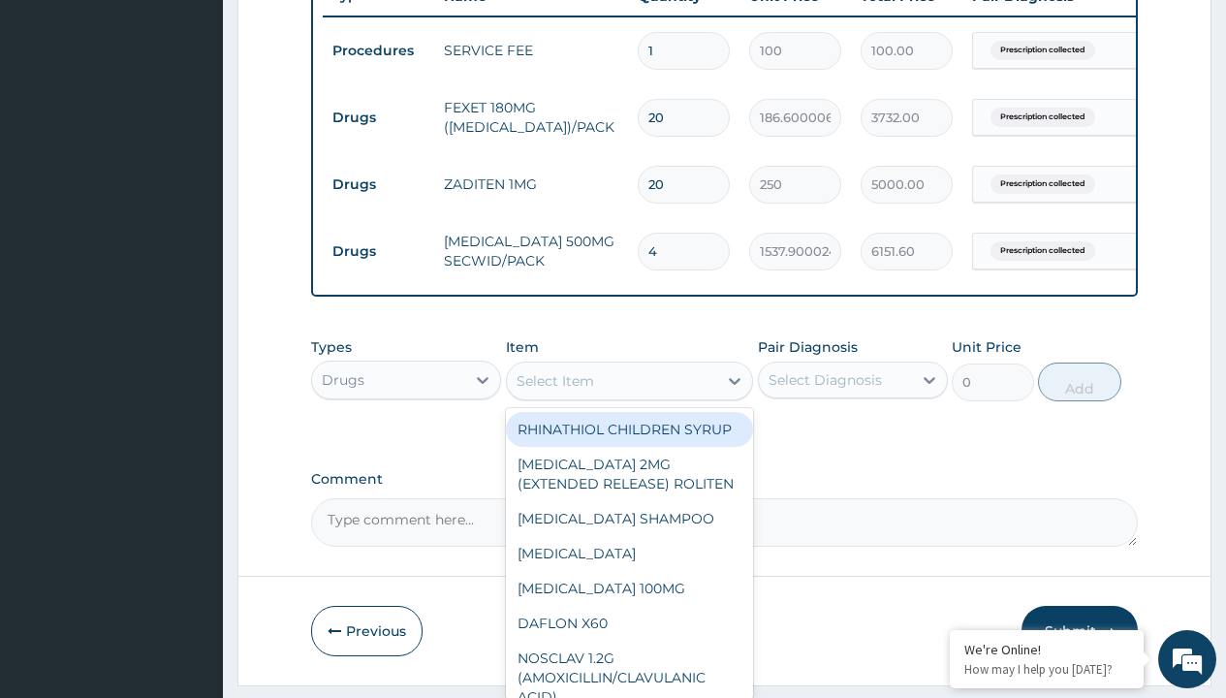
type input "klovinal pess./pack x6"
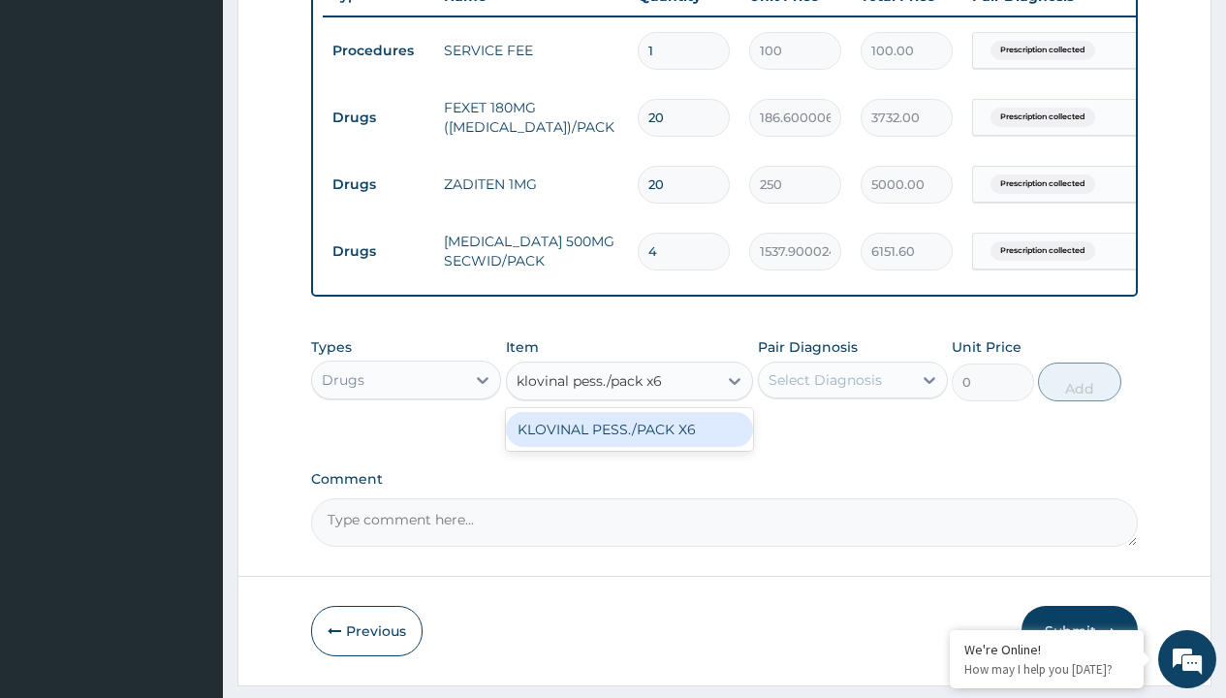
click at [629, 443] on div "KLOVINAL PESS./PACK X6" at bounding box center [630, 429] width 248 height 35
type input "983.2999877929688"
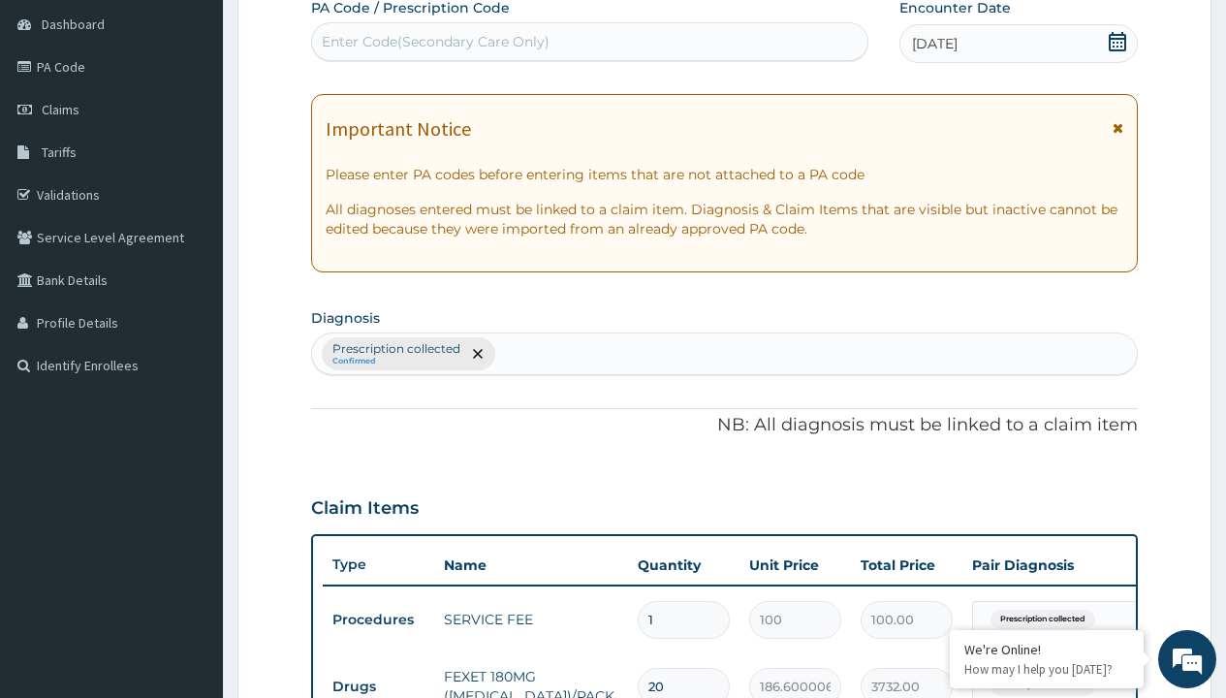
type input "prescription collected"
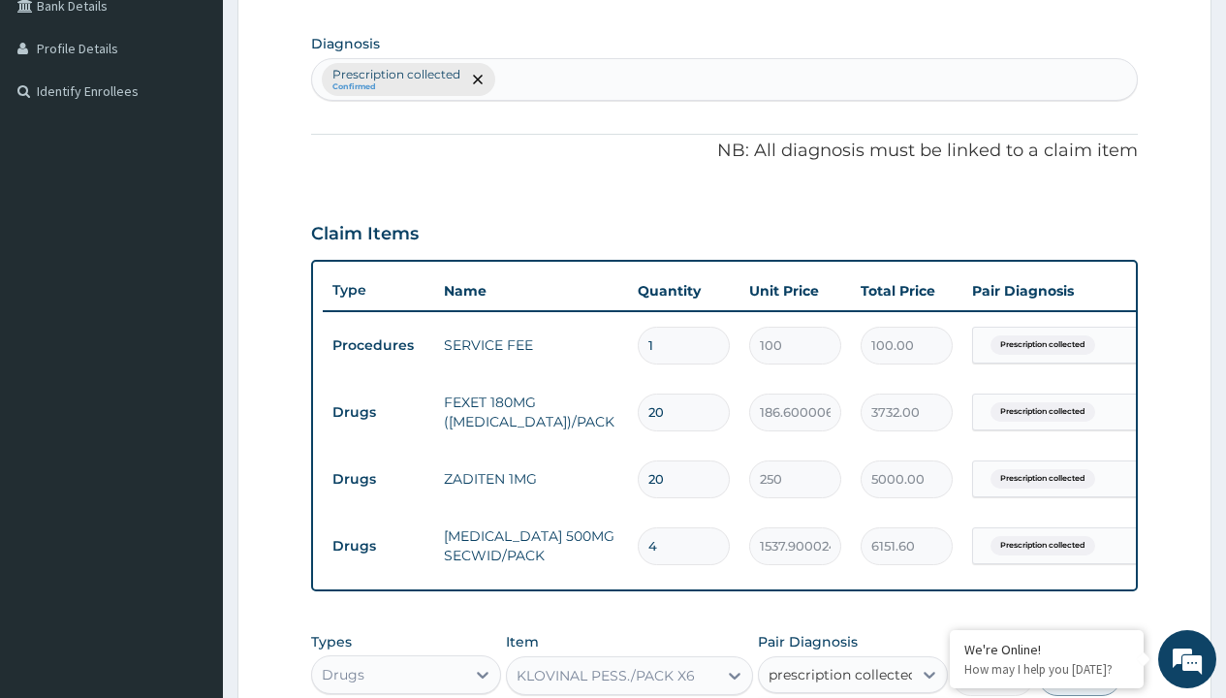
checkbox input "true"
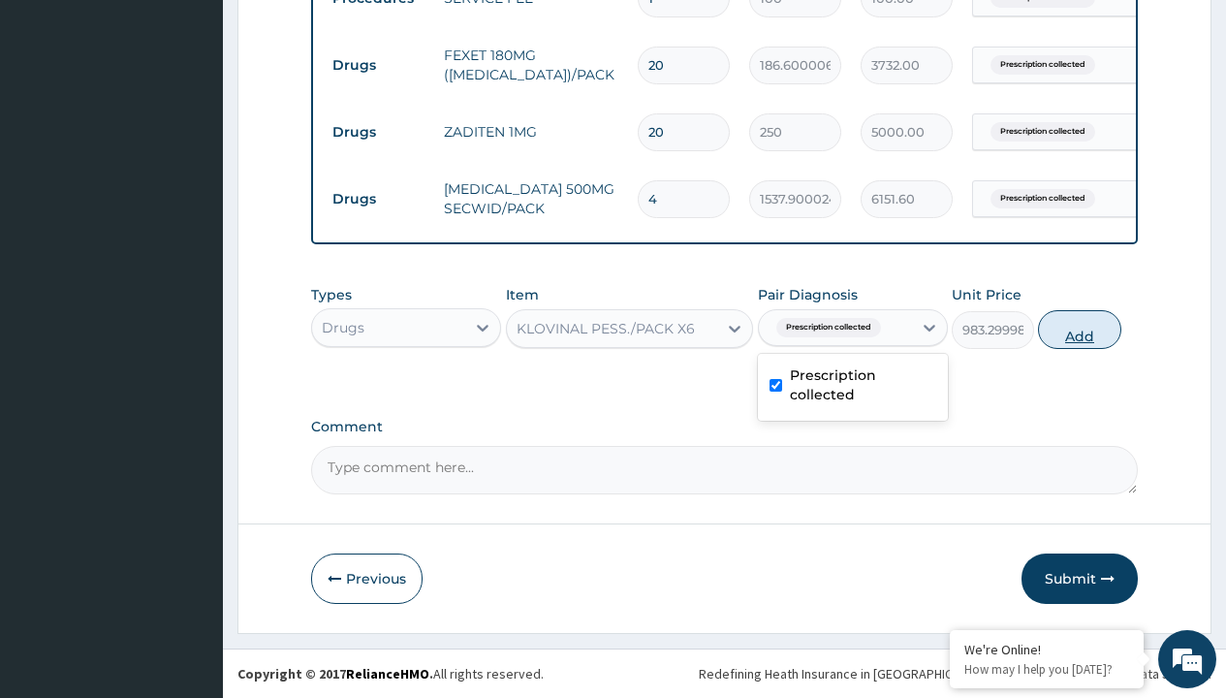
click at [1080, 329] on button "Add" at bounding box center [1079, 329] width 82 height 39
type input "0"
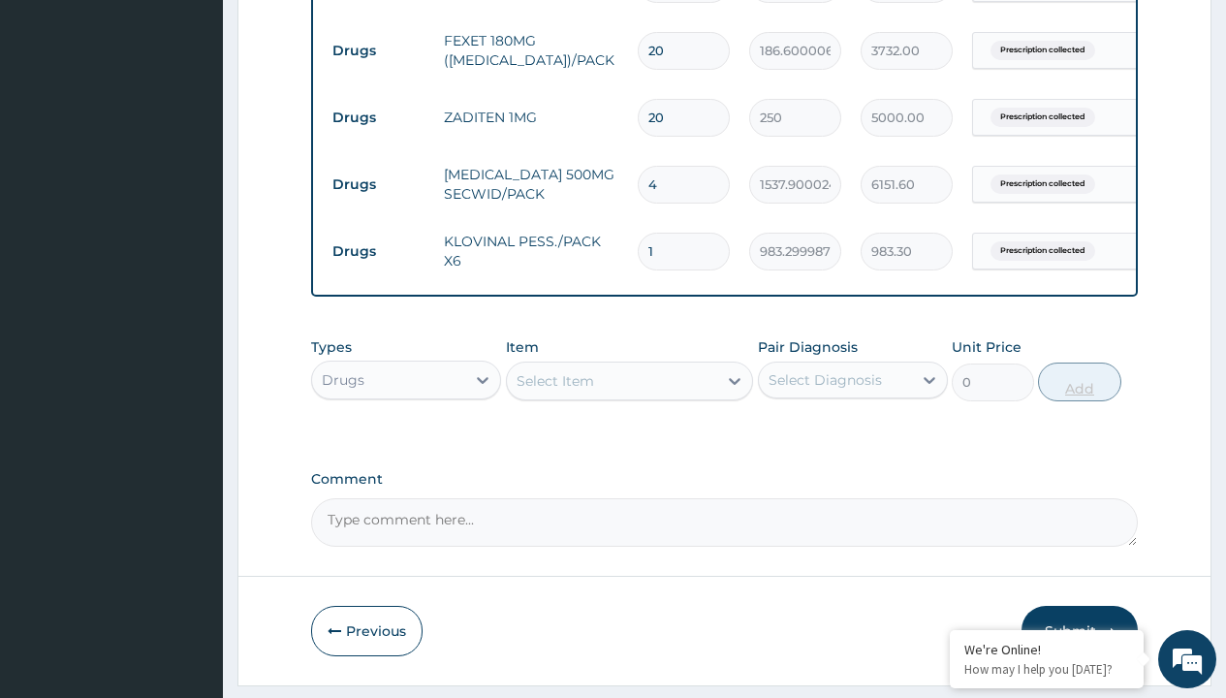
type input "6"
type input "5899.80"
type input "6"
click at [378, 50] on td "Drugs" at bounding box center [378, 51] width 111 height 36
type input "drugs"
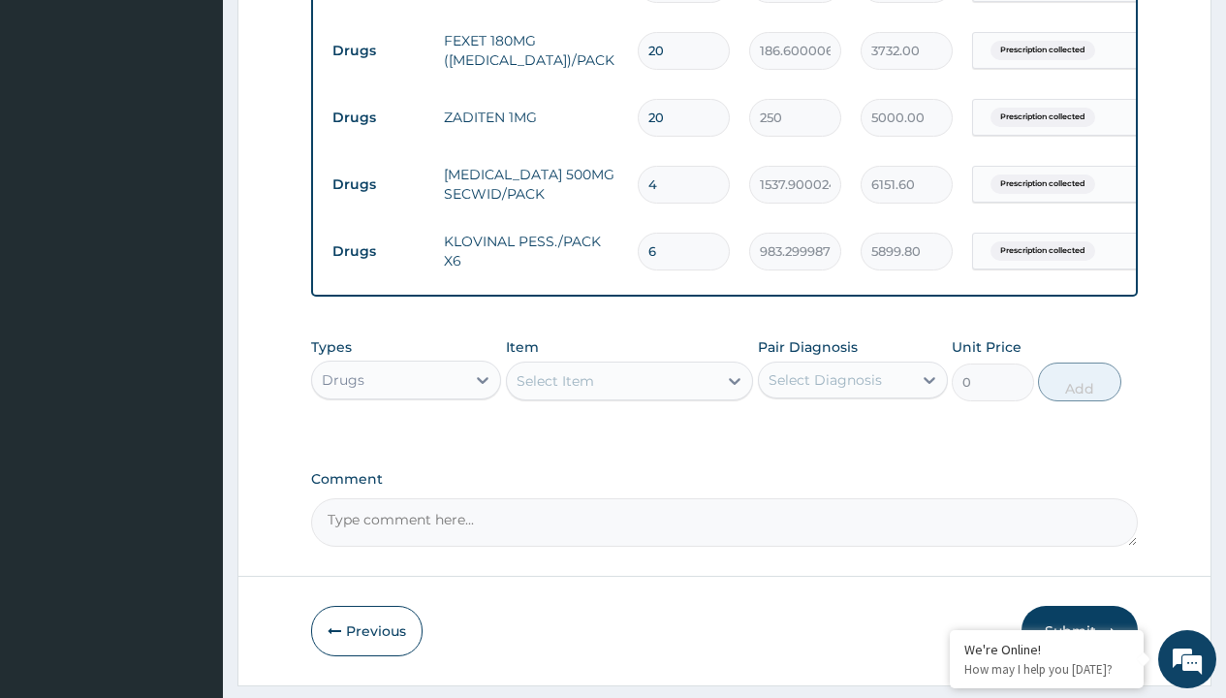
scroll to position [0, 0]
click at [406, 442] on div "Drugs" at bounding box center [406, 428] width 190 height 35
click at [554, 391] on div "Select Item" at bounding box center [556, 380] width 78 height 19
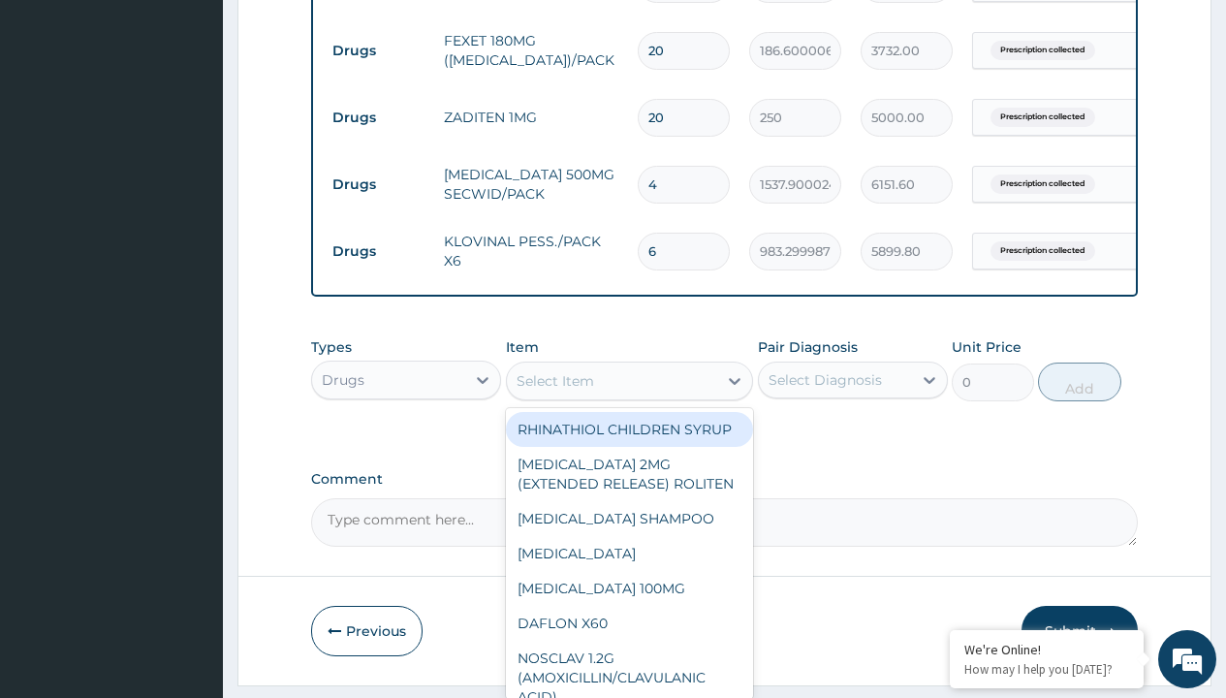
type input "levocetrizine 5mg x 10 (xyzal)"
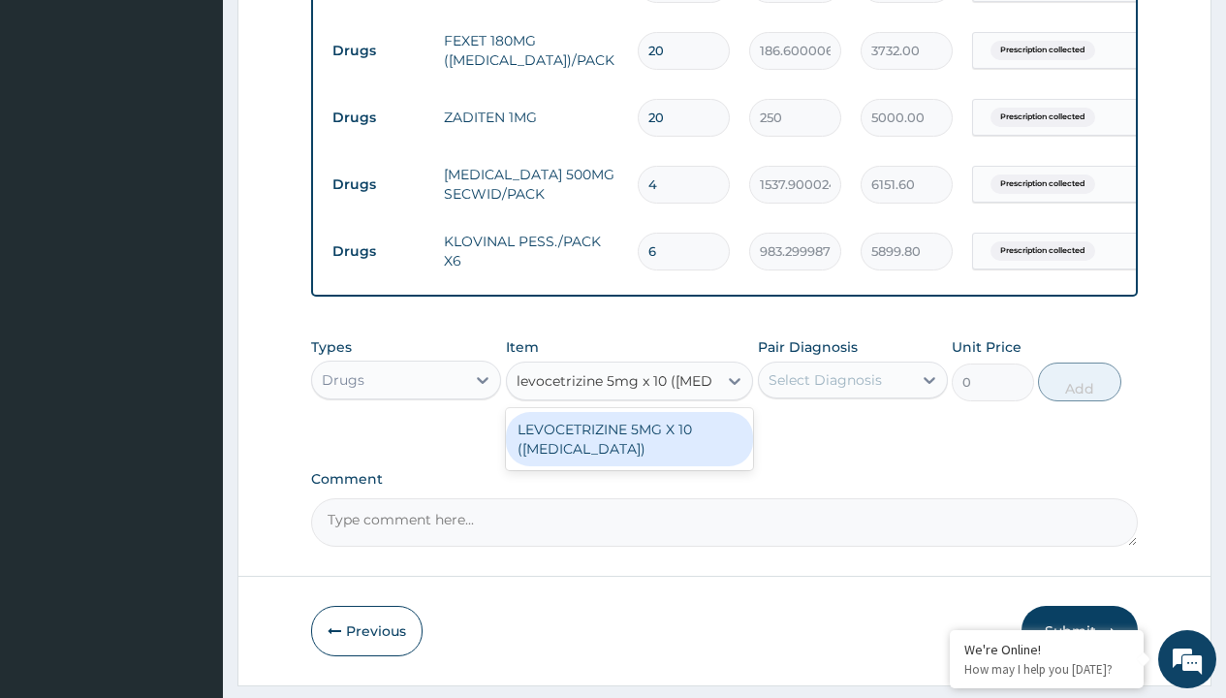
click at [629, 453] on div "LEVOCETRIZINE 5MG X 10 (XYZAL)" at bounding box center [630, 439] width 248 height 54
type input "380"
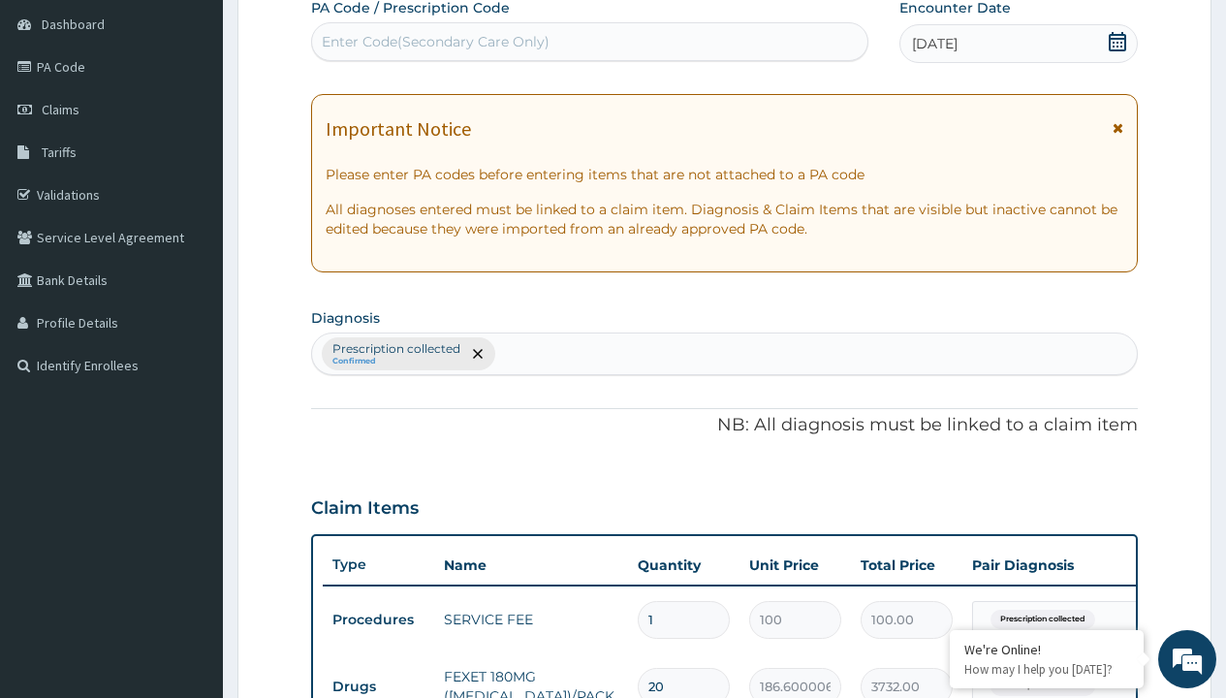
type input "prescription collected"
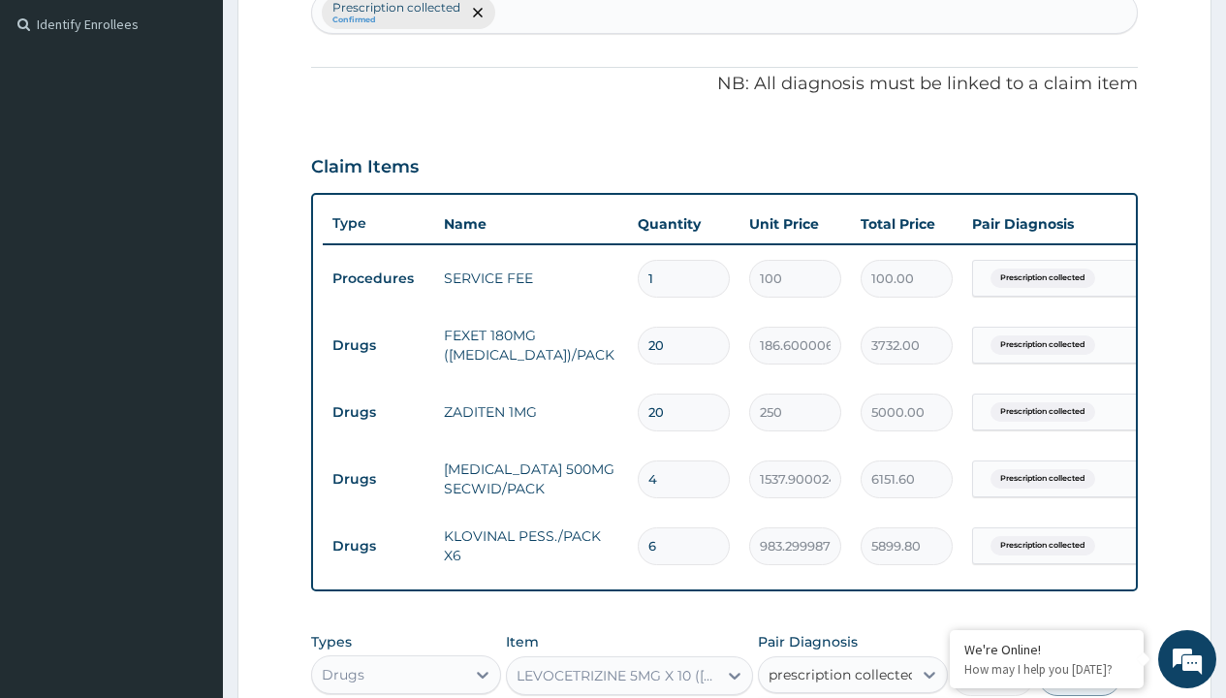
checkbox input "true"
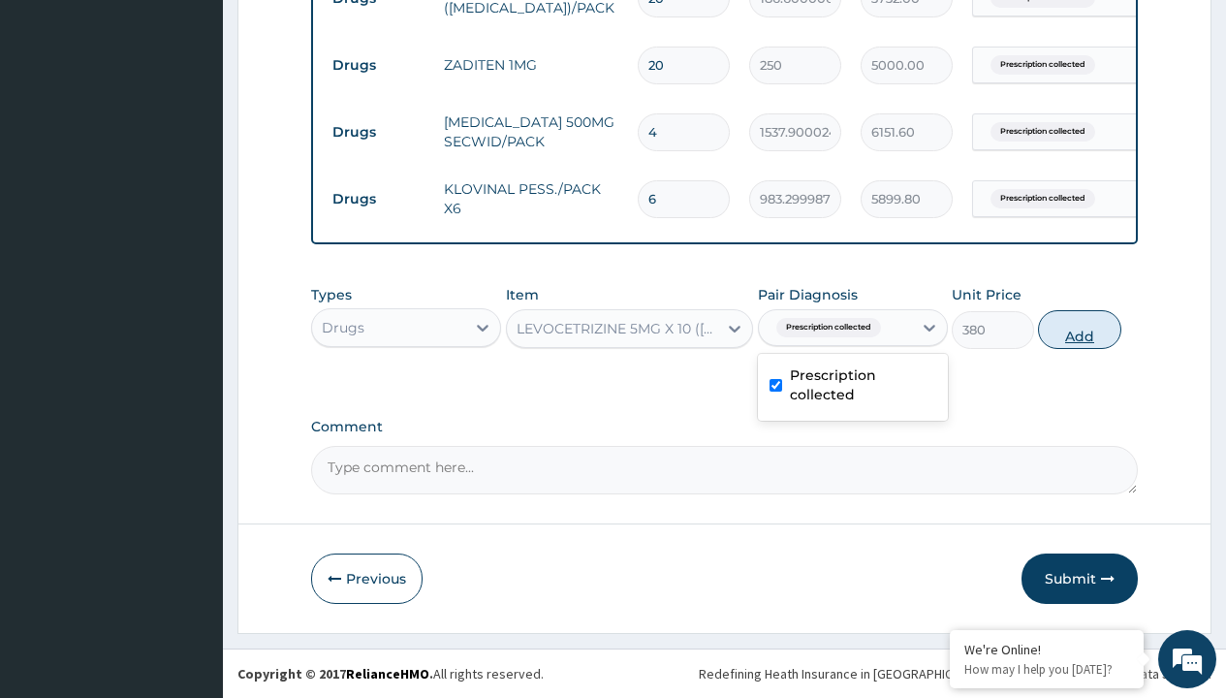
click at [1080, 329] on button "Add" at bounding box center [1079, 329] width 82 height 39
type input "0"
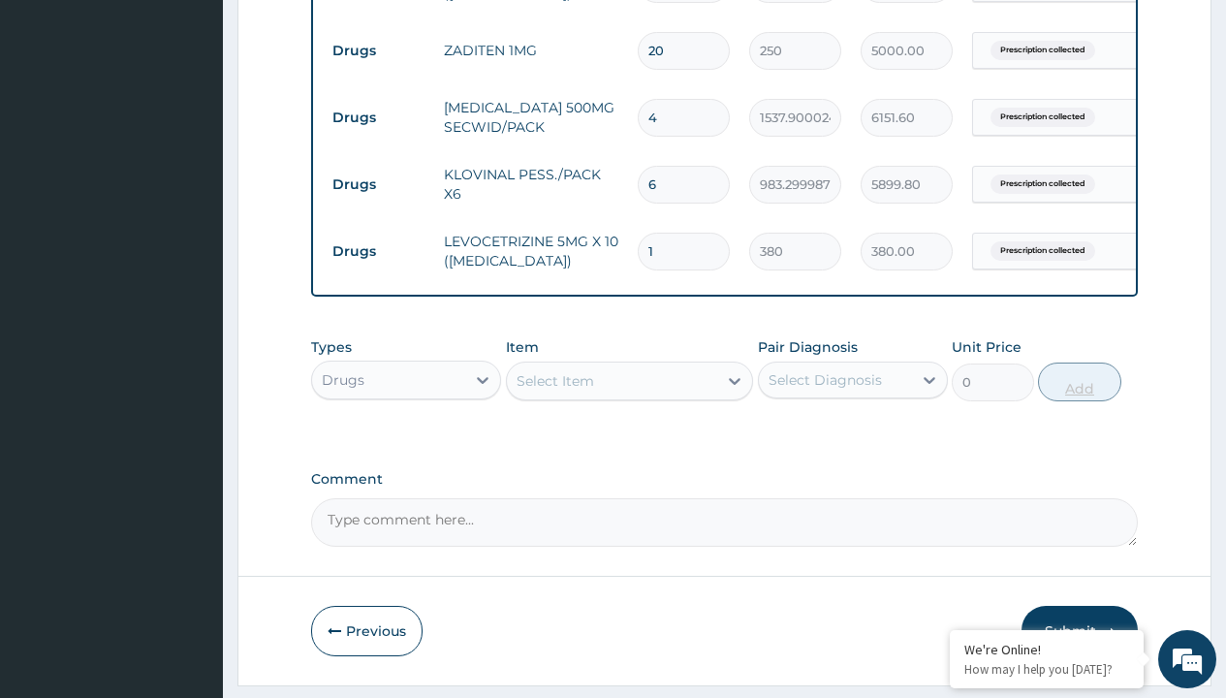
type input "10"
type input "3800.00"
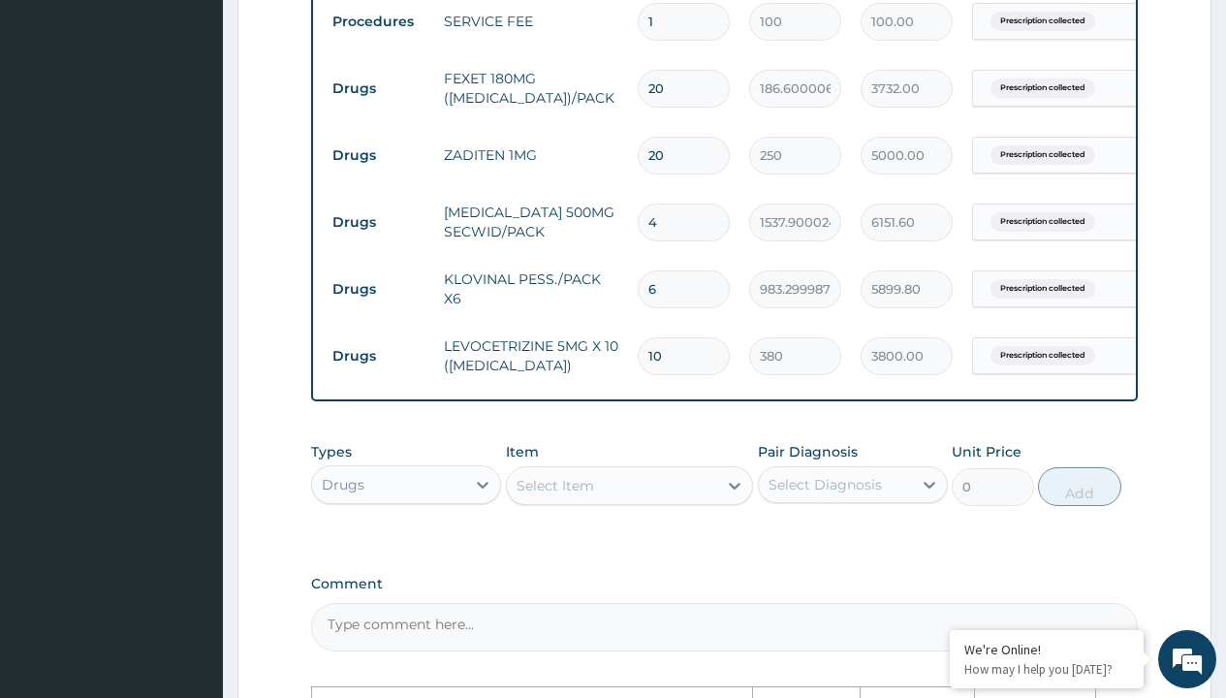
scroll to position [784, 0]
type input "10"
click at [694, 229] on input "4" at bounding box center [684, 224] width 92 height 38
type input "0.00"
type input "1"
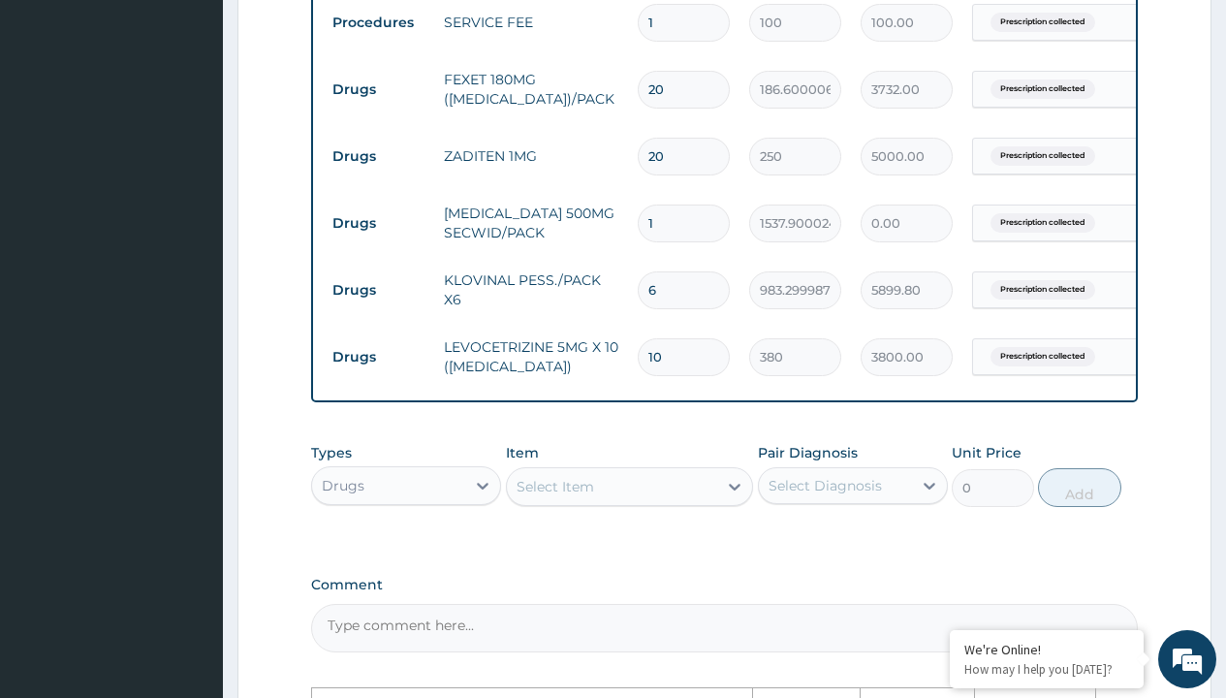
type input "1537.90"
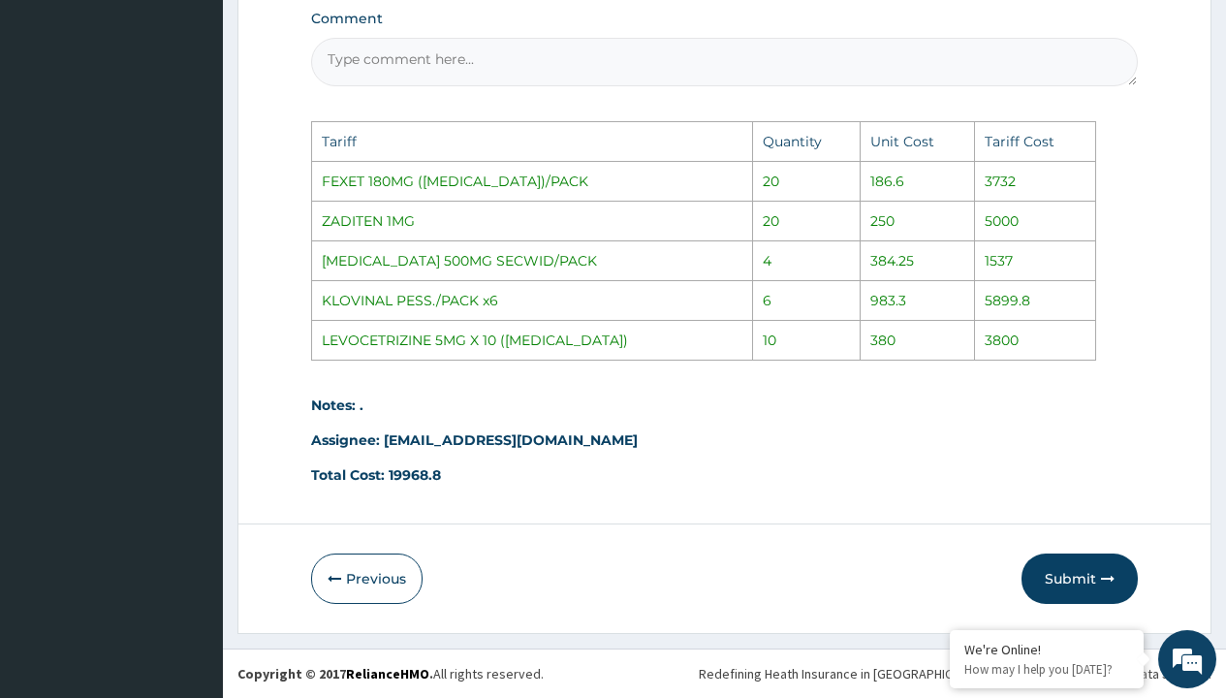
scroll to position [1365, 0]
type input "1"
click at [1076, 576] on button "Submit" at bounding box center [1080, 578] width 116 height 50
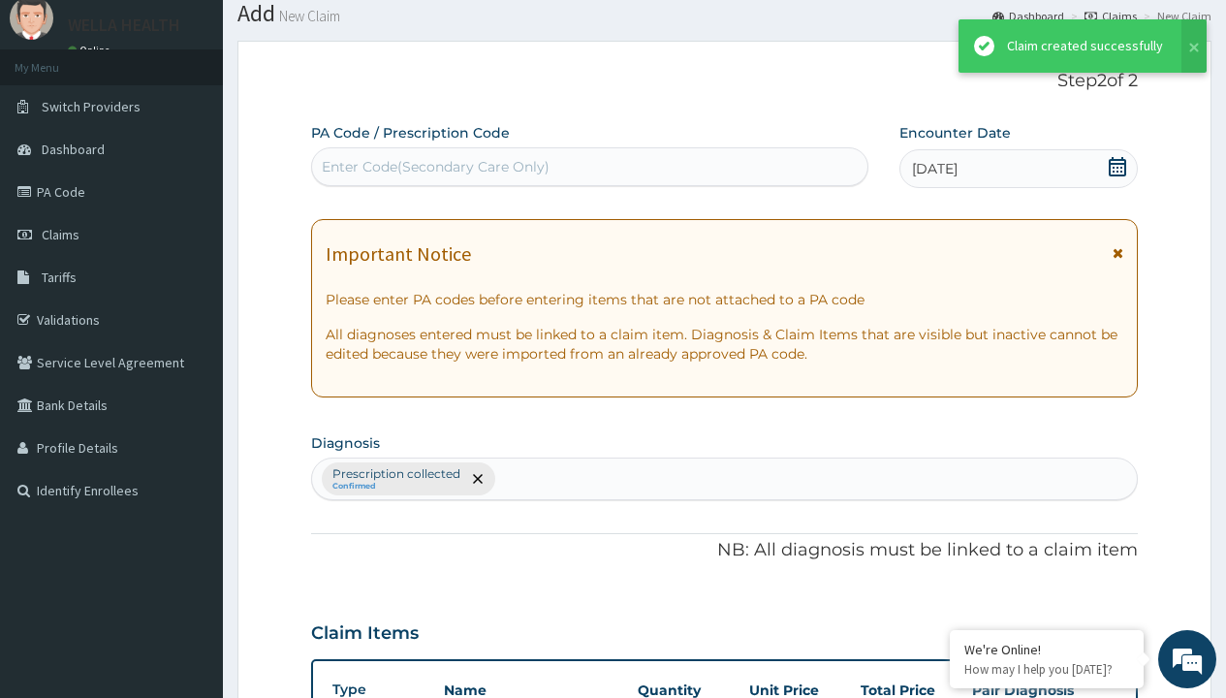
scroll to position [957, 0]
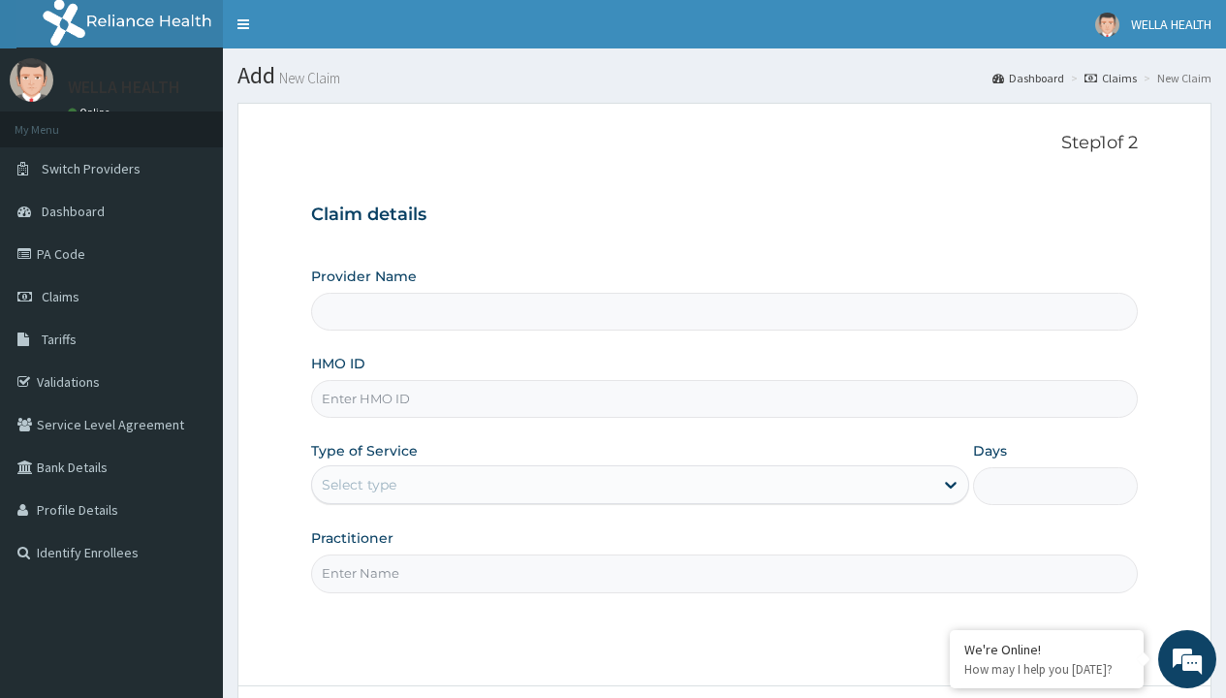
type input "Pharmacy Pick Up ( WellaHealth)"
type input "JNY/10043/C"
type input "WellaHealth"
click at [359, 485] on div "Select type" at bounding box center [359, 484] width 75 height 19
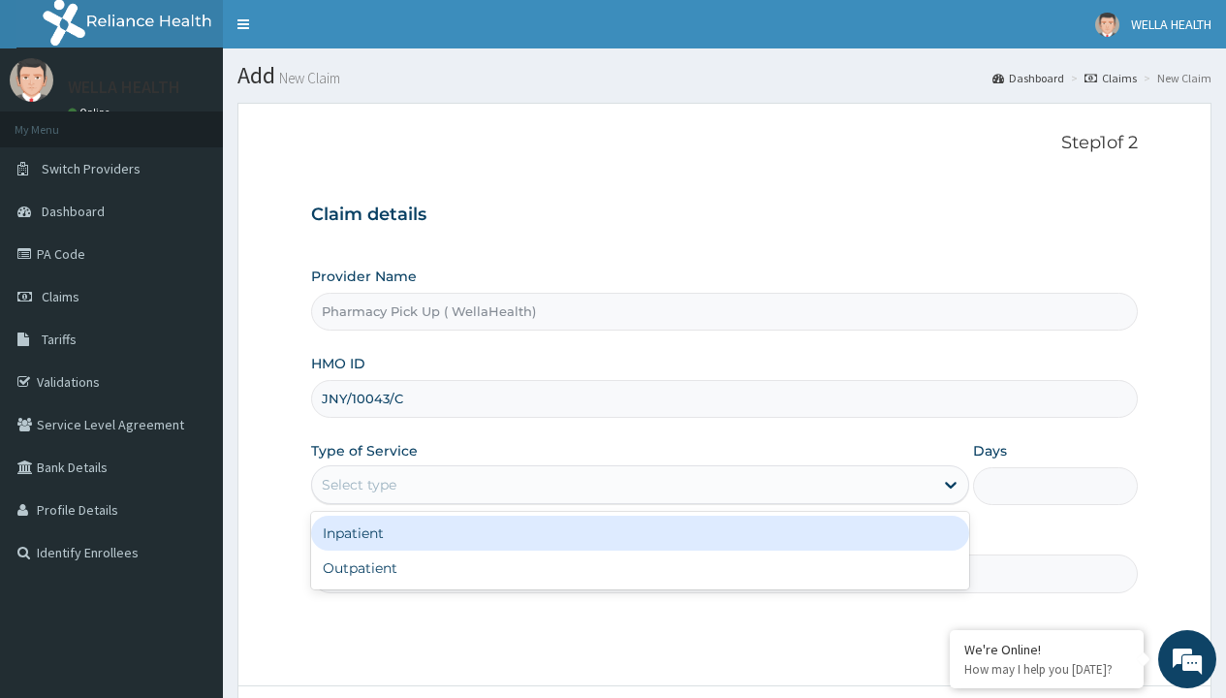
click at [640, 568] on div "Outpatient" at bounding box center [640, 568] width 658 height 35
type input "1"
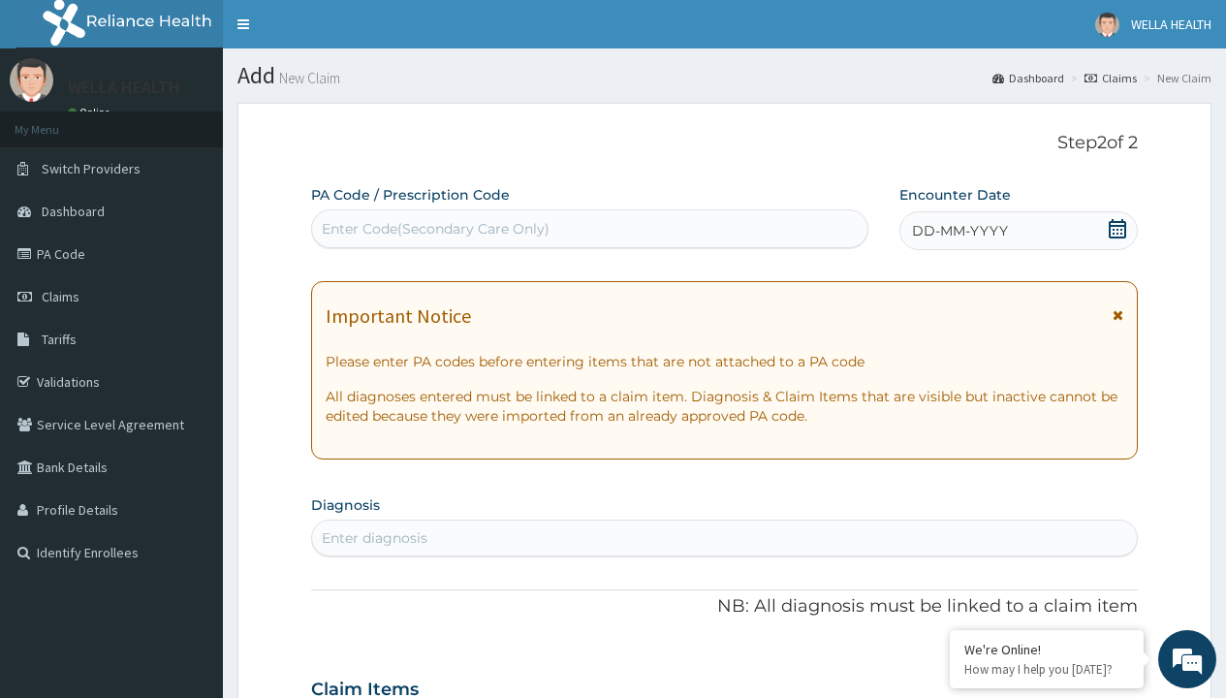
scroll to position [162, 0]
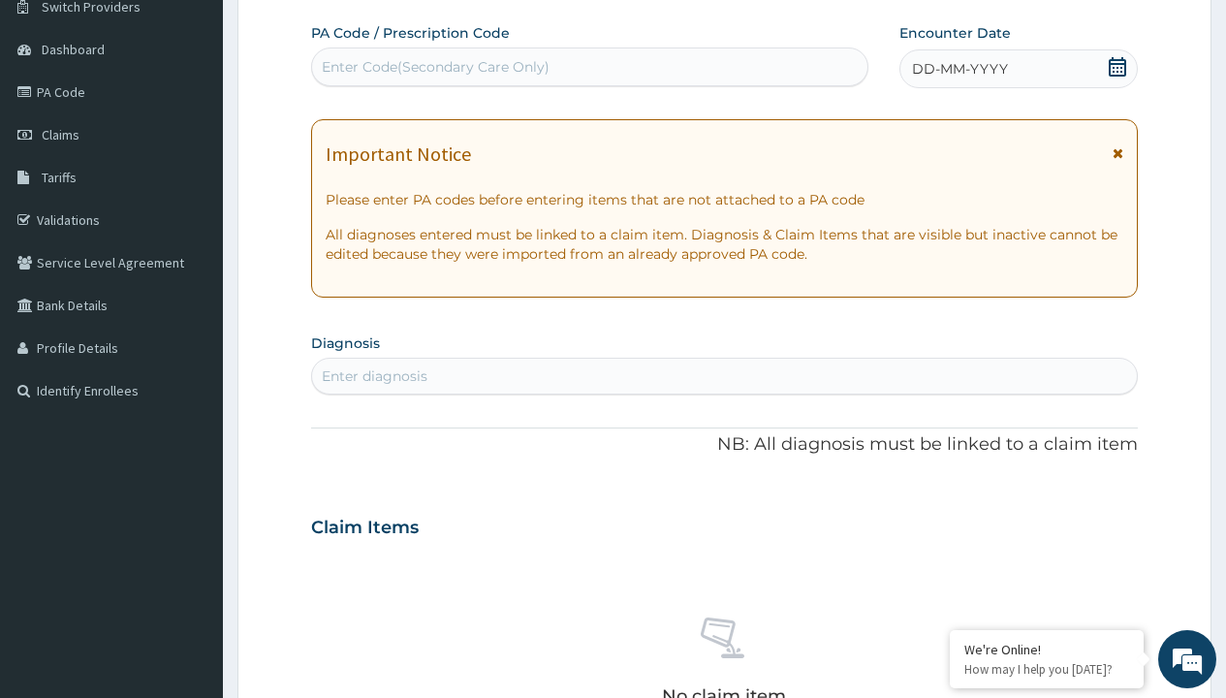
click at [959, 69] on span "DD-MM-YYYY" at bounding box center [960, 68] width 96 height 19
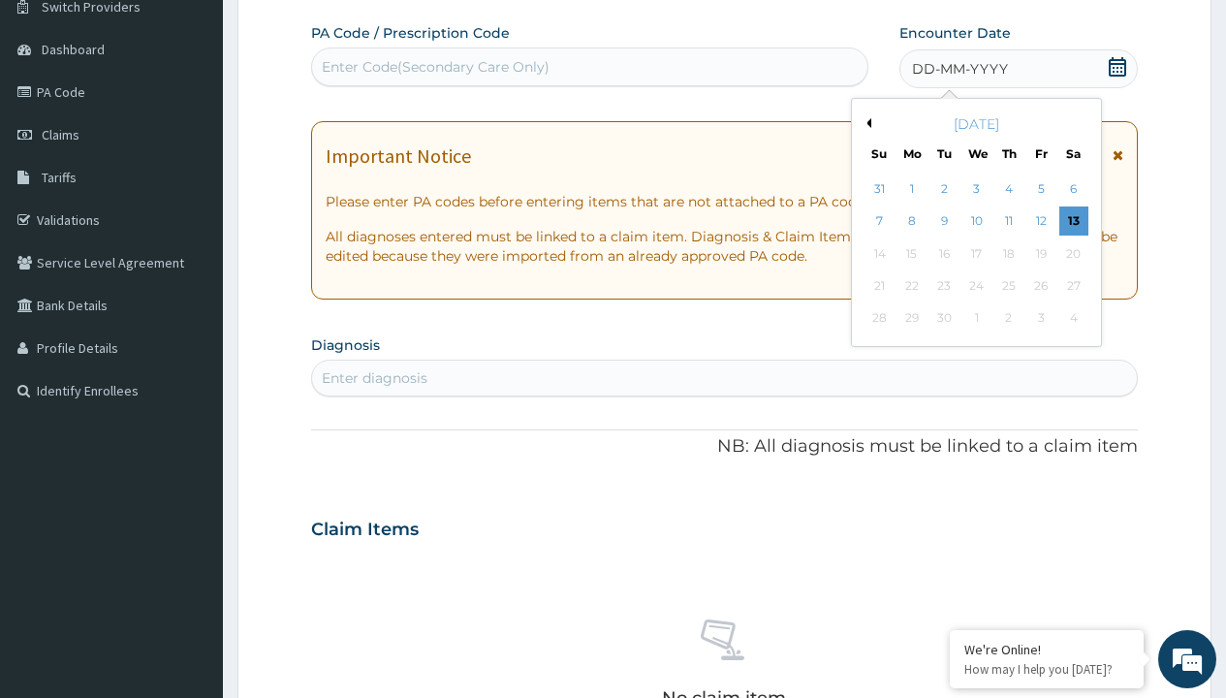
click at [866, 123] on button "Previous Month" at bounding box center [867, 123] width 10 height 10
click at [976, 221] on div "6" at bounding box center [975, 221] width 29 height 29
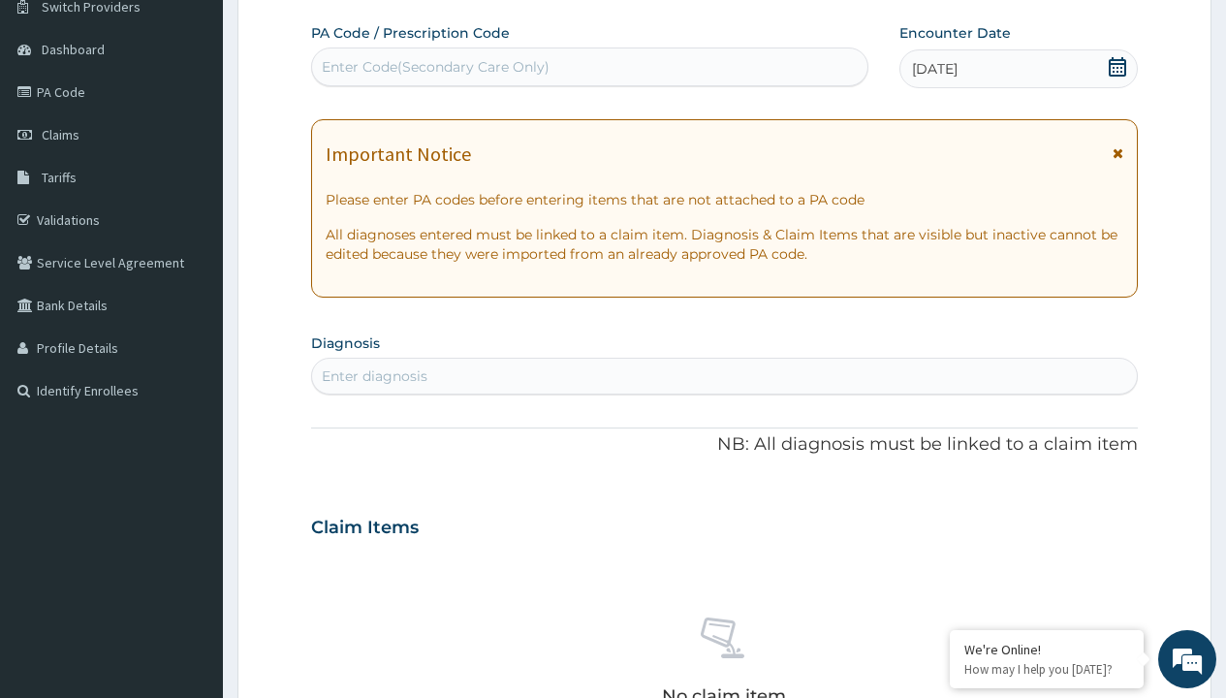
click at [374, 376] on div "Enter diagnosis" at bounding box center [375, 375] width 106 height 19
type input "prescription collected"
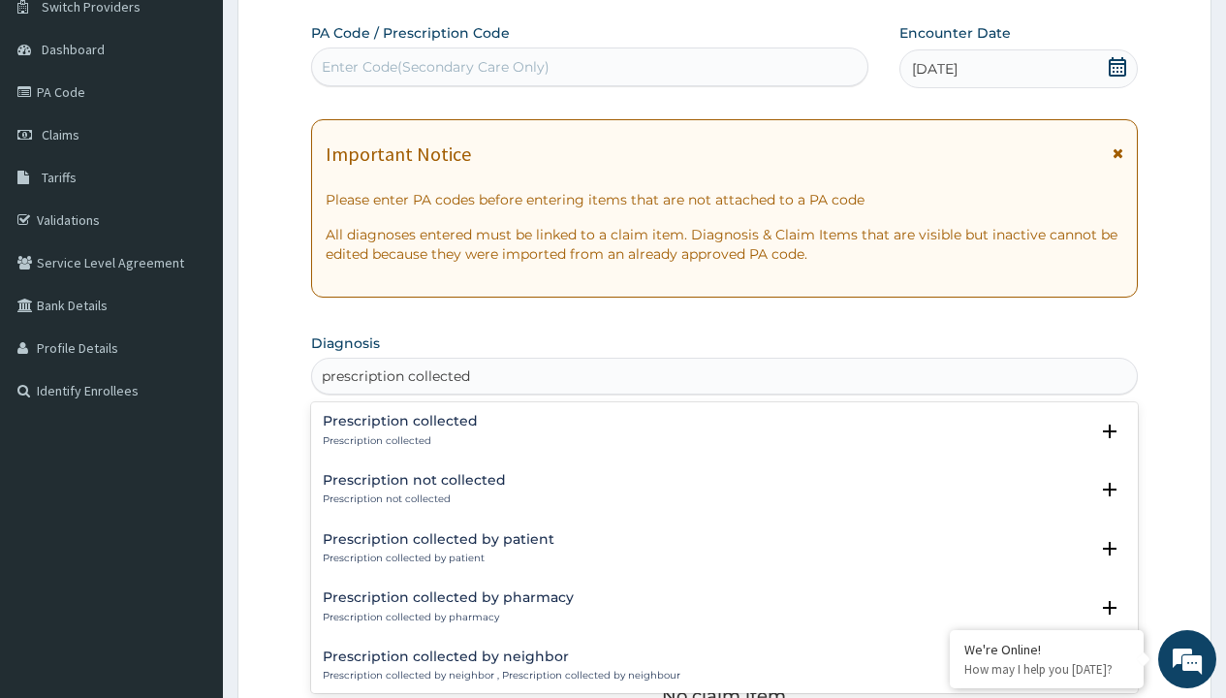
click at [397, 440] on p "Prescription collected" at bounding box center [400, 441] width 155 height 14
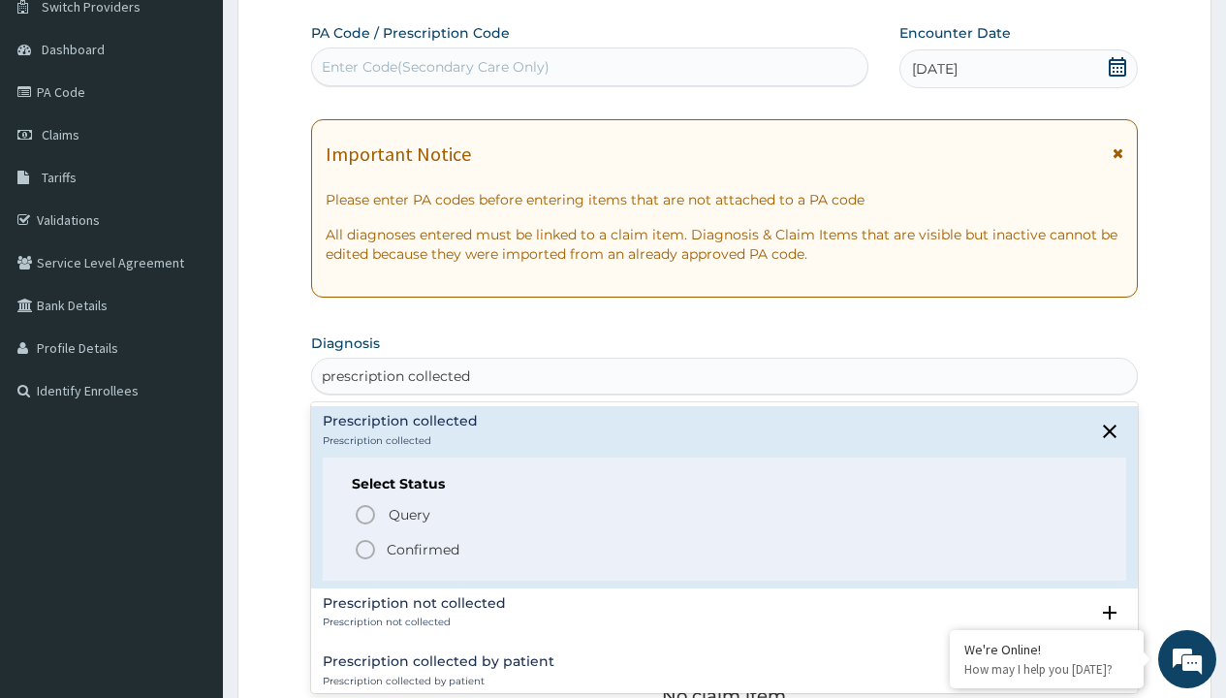
click at [423, 549] on p "Confirmed" at bounding box center [423, 549] width 73 height 19
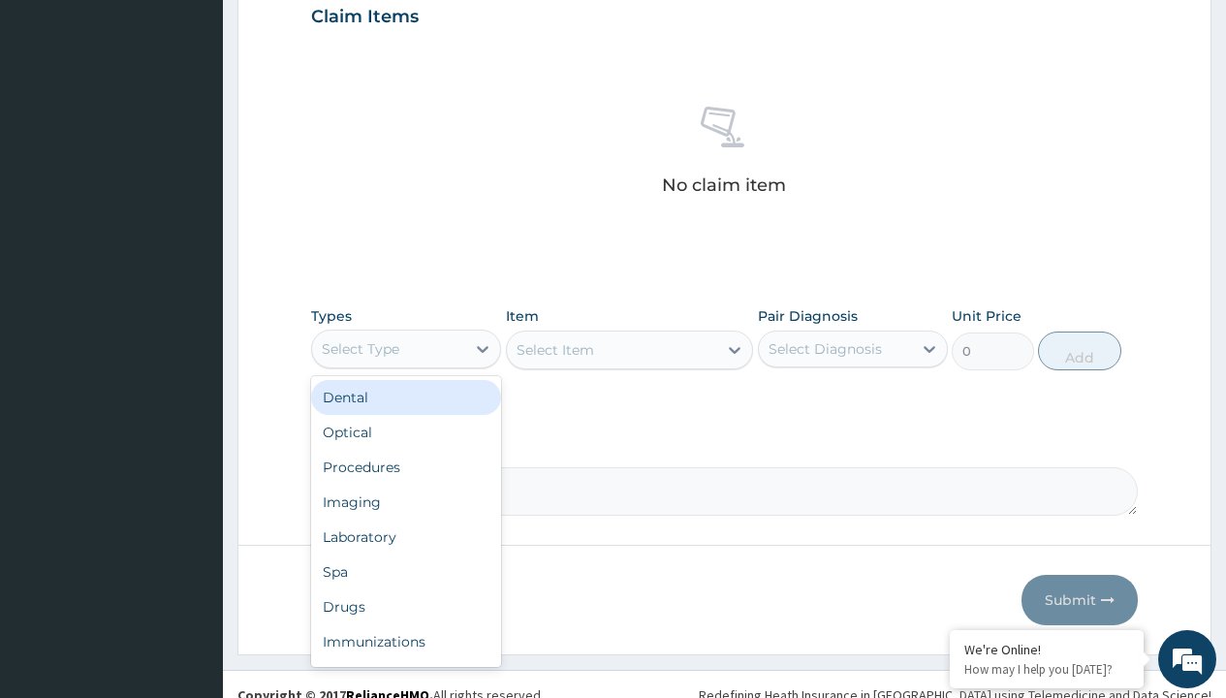
type input "procedures"
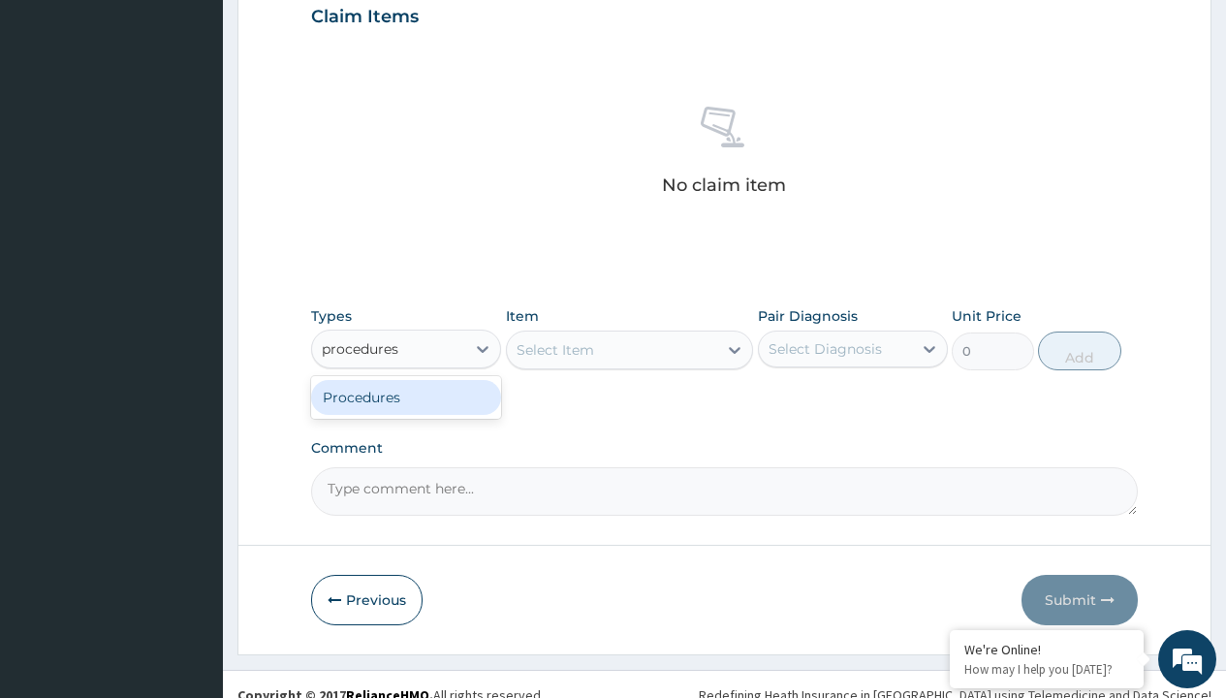
scroll to position [0, 0]
click at [406, 396] on div "Procedures" at bounding box center [406, 397] width 190 height 35
click at [554, 349] on div "Select Item" at bounding box center [556, 349] width 78 height 19
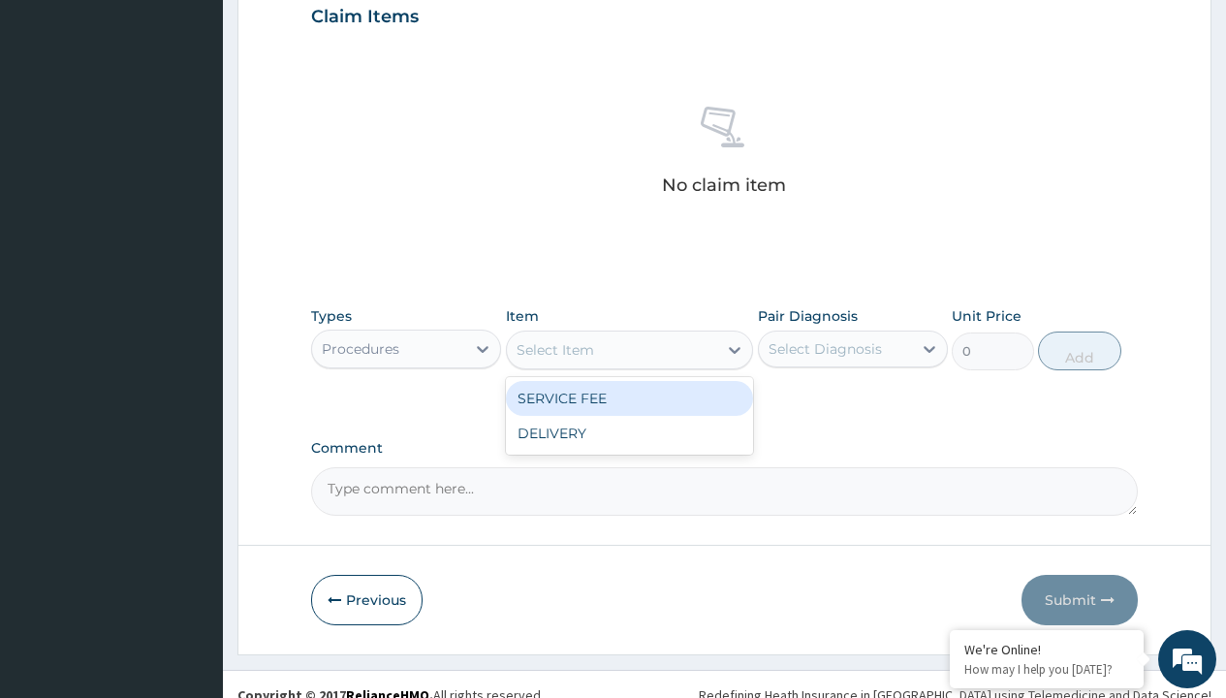
type input "service fee"
click at [629, 397] on div "SERVICE FEE" at bounding box center [630, 398] width 248 height 35
type input "100"
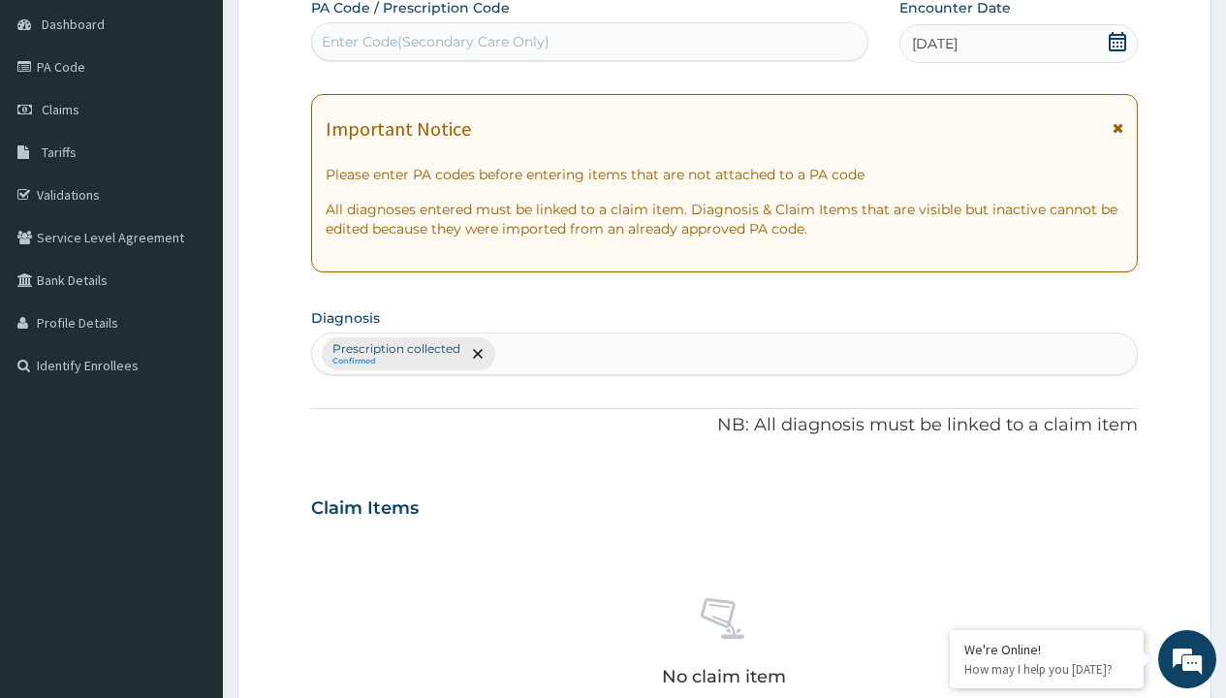
type input "prescription collected"
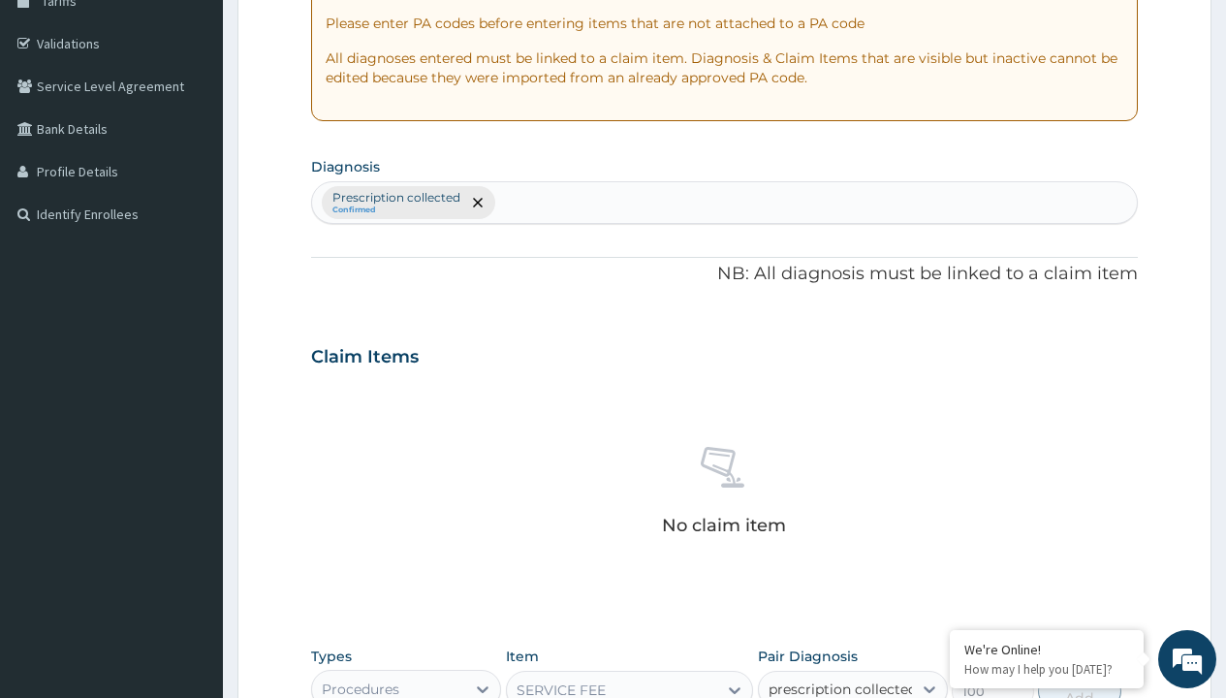
checkbox input "true"
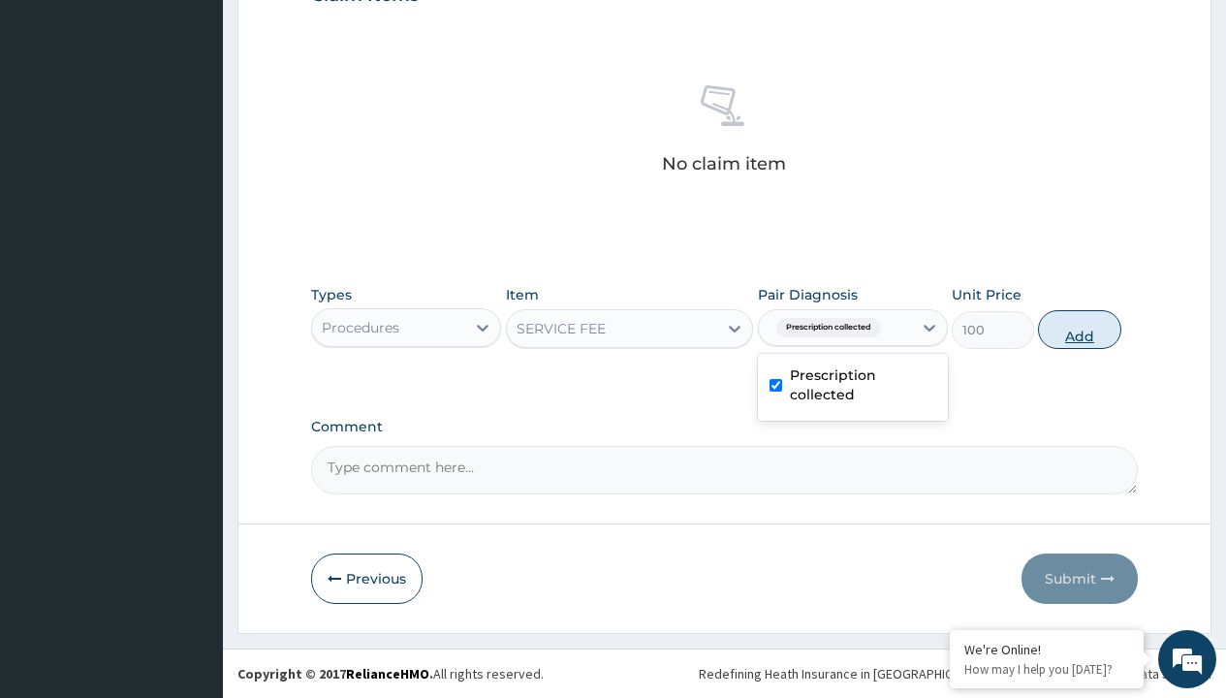
click at [1080, 329] on button "Add" at bounding box center [1079, 329] width 82 height 39
type input "0"
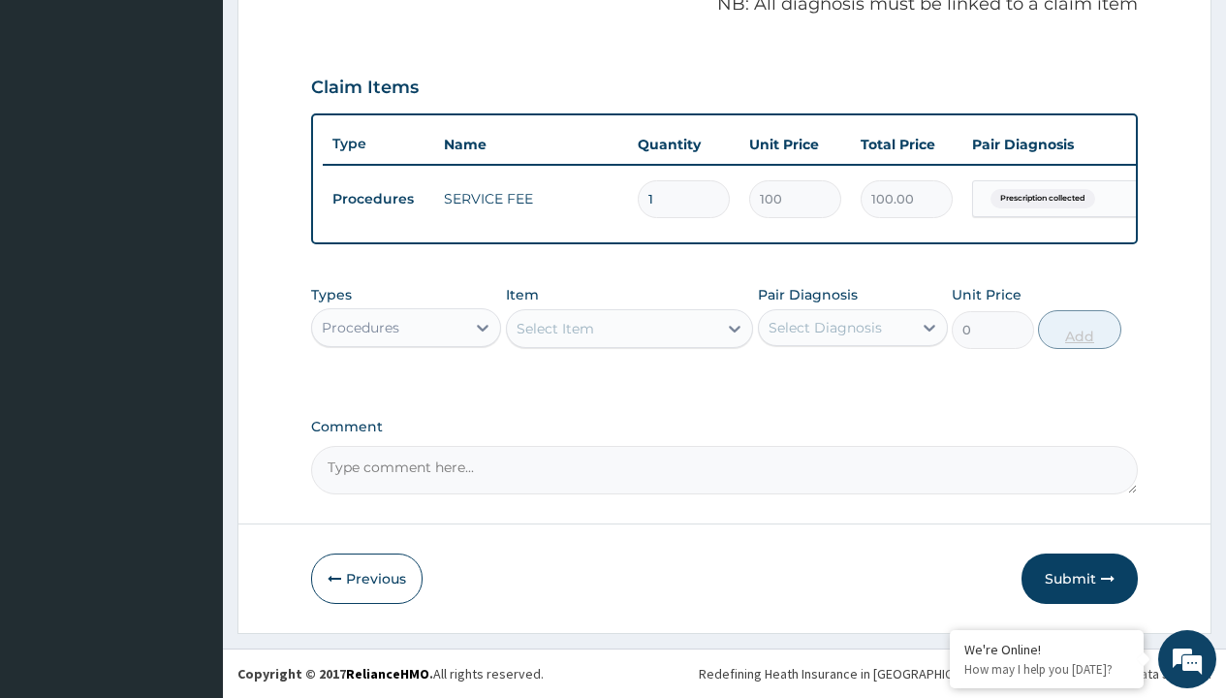
scroll to position [622, 0]
click at [361, 327] on div "Procedures" at bounding box center [361, 327] width 78 height 19
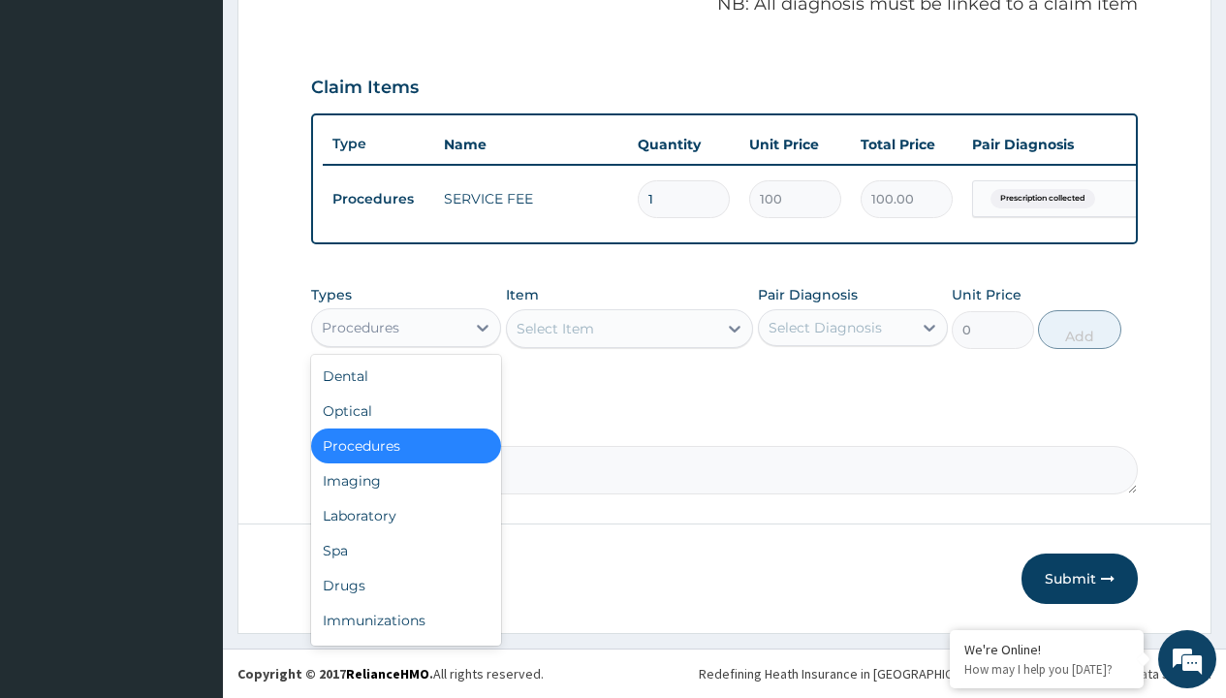
type input "drugs"
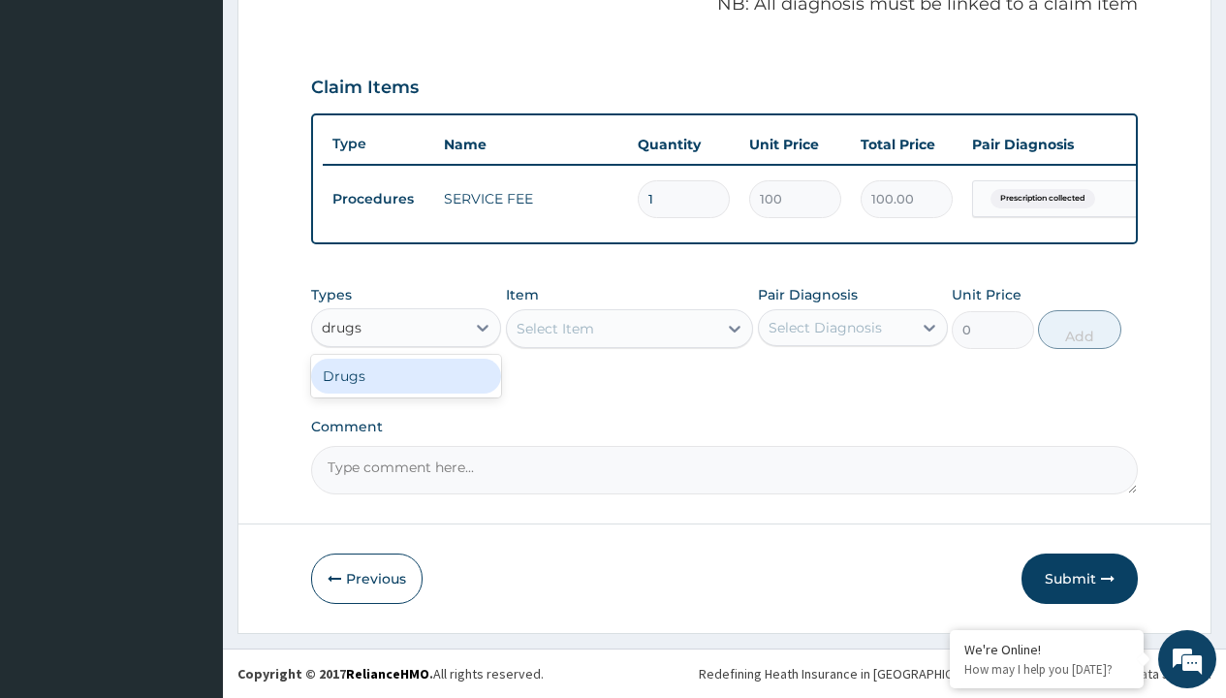
scroll to position [0, 0]
click at [406, 375] on div "Drugs" at bounding box center [406, 376] width 190 height 35
click at [313, 308] on div "option Drugs, selected. Select is focused ,type to refine list, press Down to o…" at bounding box center [406, 327] width 190 height 39
type input "drugs"
click at [406, 375] on div "Drugs" at bounding box center [406, 376] width 190 height 35
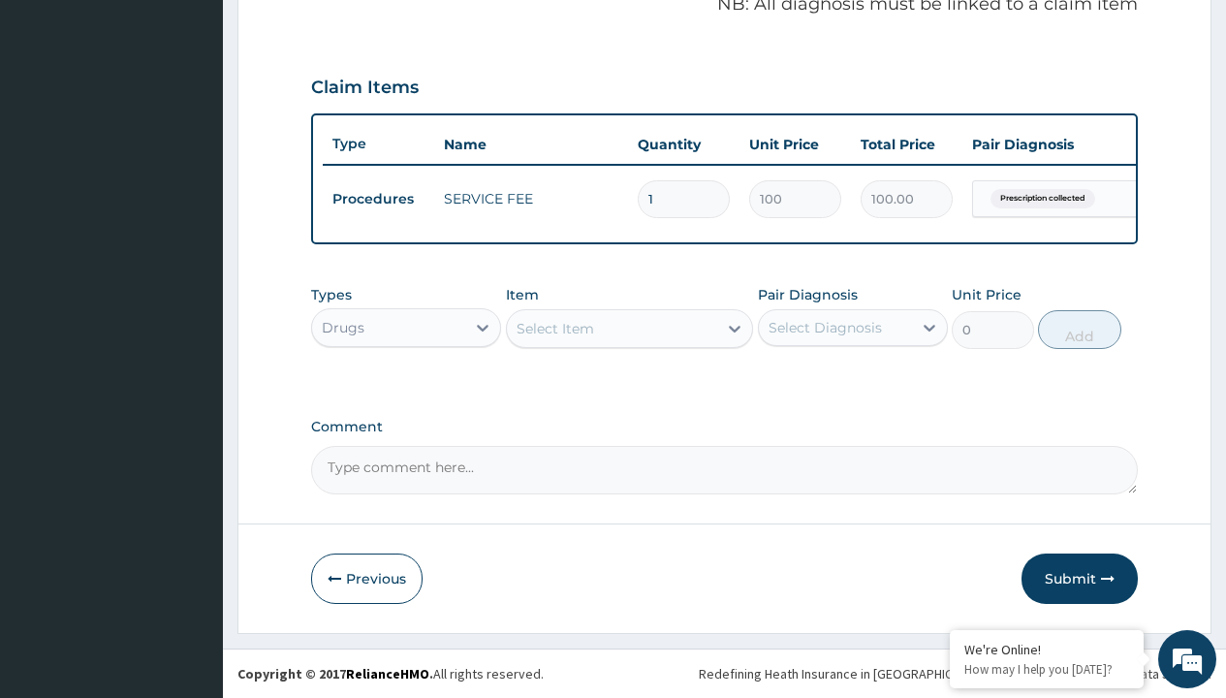
click at [554, 328] on div "Select Item" at bounding box center [556, 328] width 78 height 19
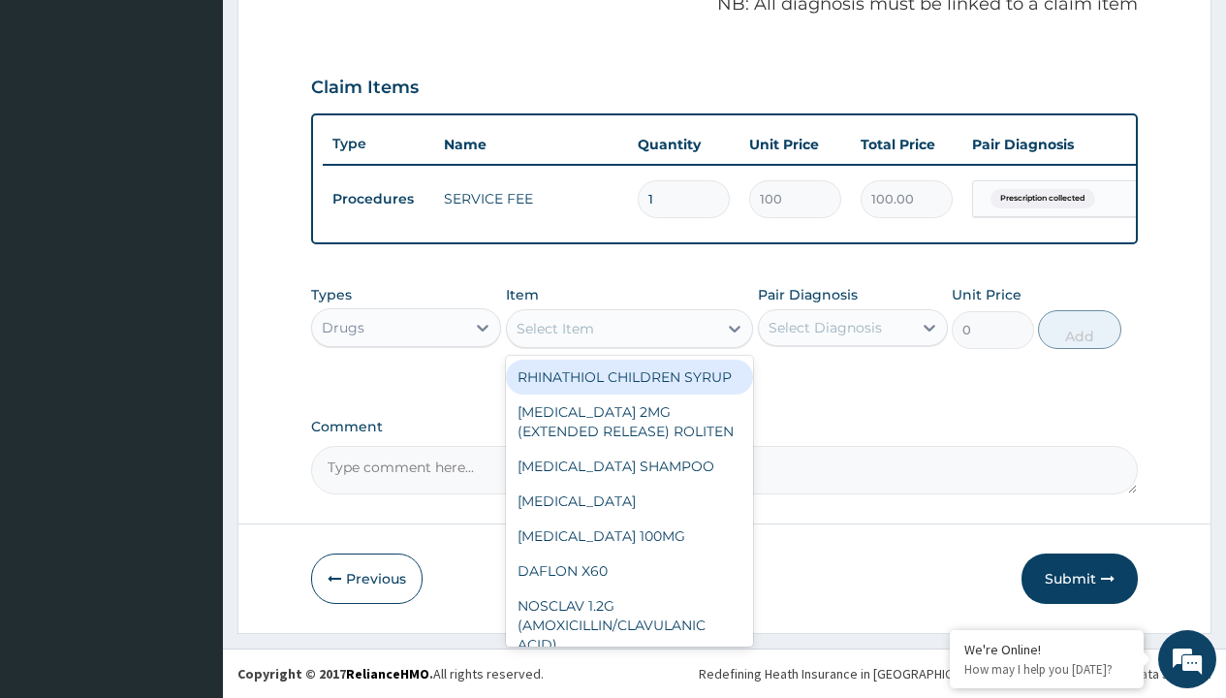
type input "lantus insulin catridge /pen"
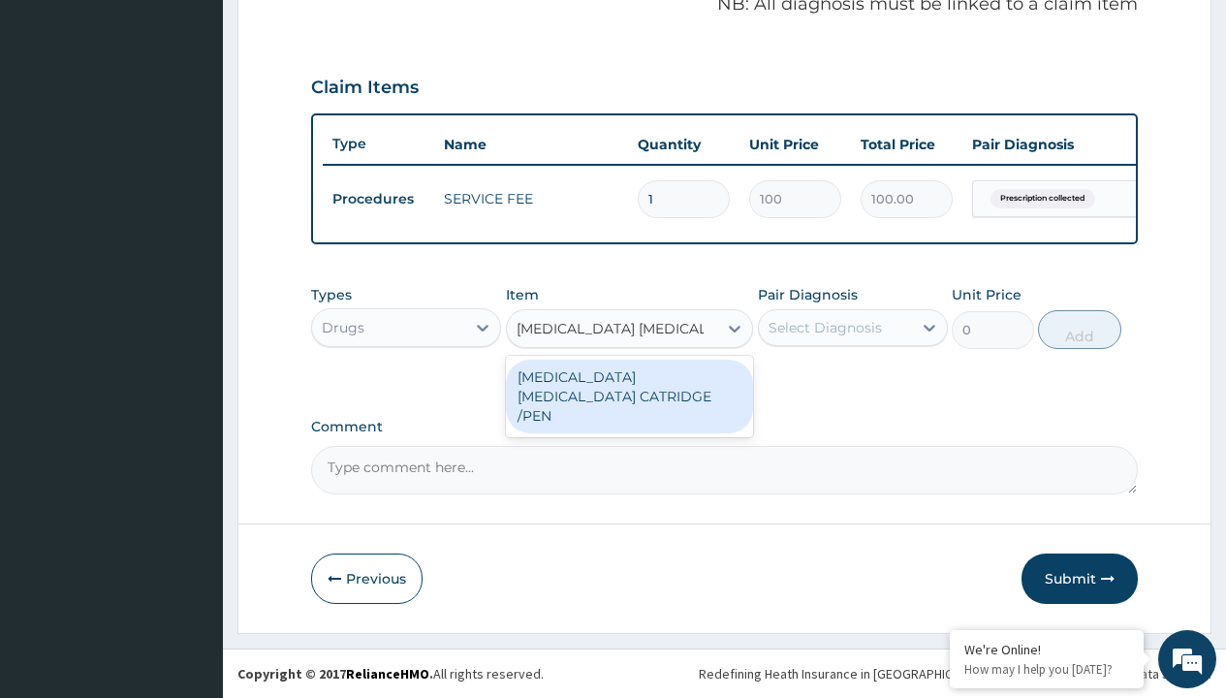
click at [629, 386] on div "LANTUS INSULIN CATRIDGE /PEN" at bounding box center [630, 397] width 248 height 74
type input "21500"
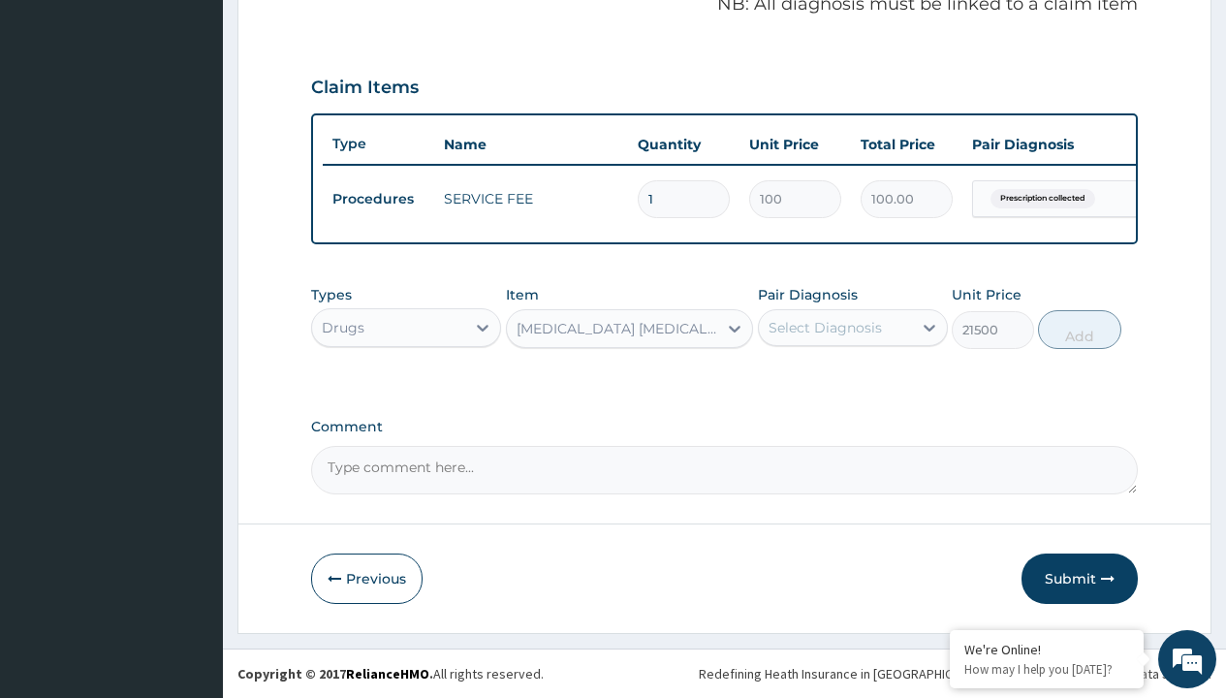
type input "prescription collected"
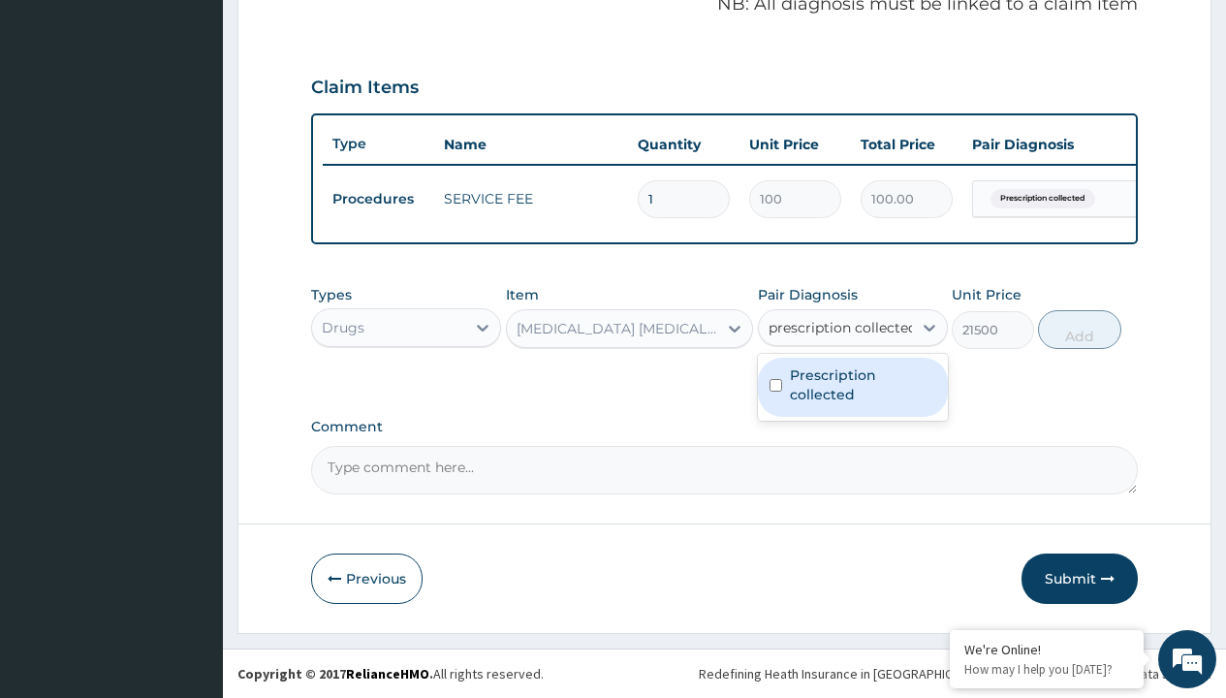
click at [852, 387] on label "Prescription collected" at bounding box center [863, 384] width 146 height 39
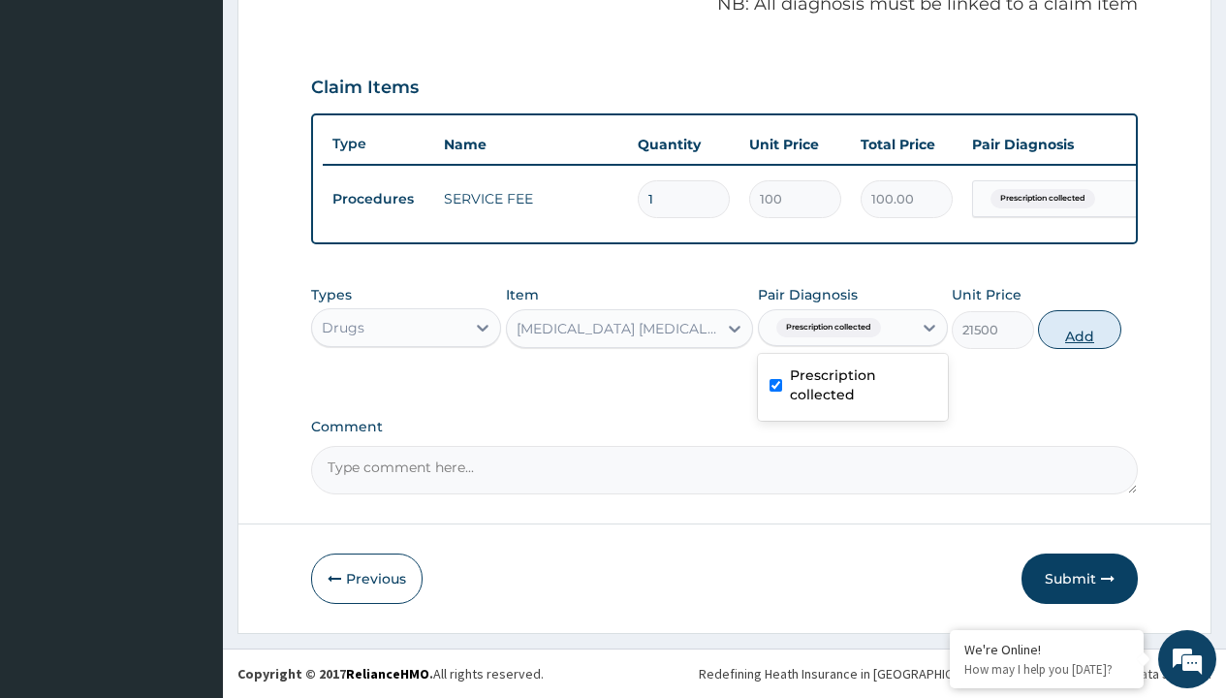
click at [1080, 329] on button "Add" at bounding box center [1079, 329] width 82 height 39
type input "0"
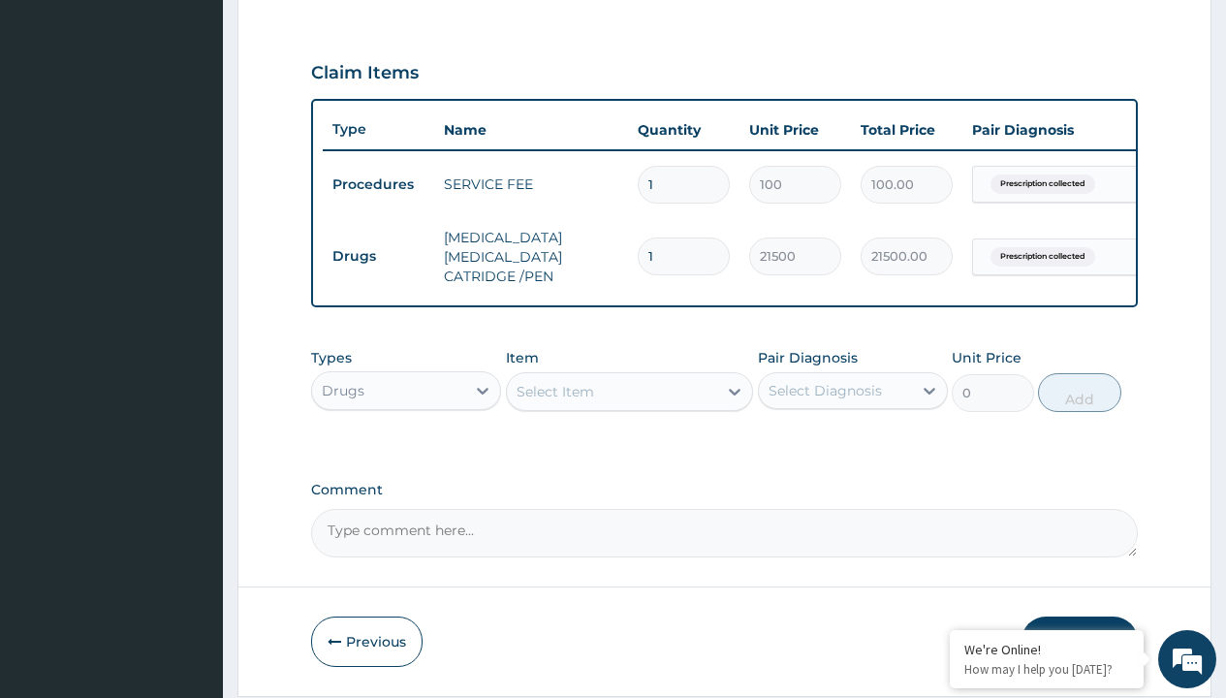
click at [378, 251] on td "Drugs" at bounding box center [378, 256] width 111 height 36
type input "procedures"
click at [406, 442] on div "Procedures" at bounding box center [406, 439] width 190 height 35
click at [554, 394] on div "Select Item" at bounding box center [556, 391] width 78 height 19
type input "delivery"
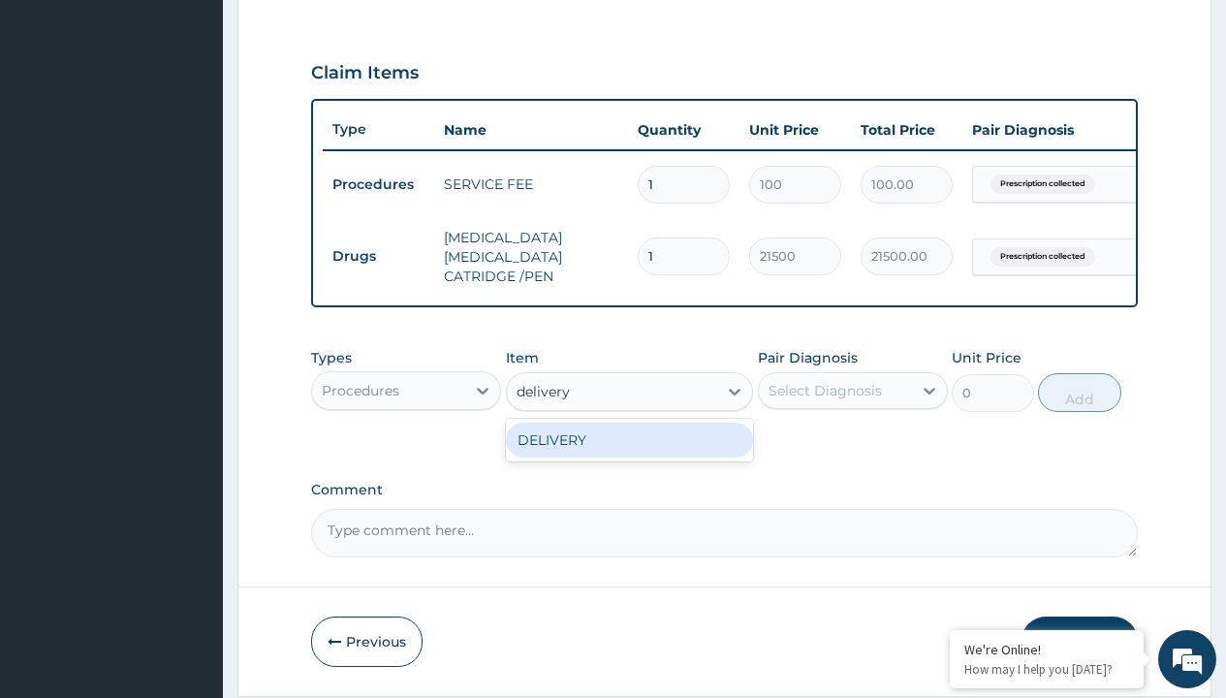
click at [629, 443] on div "DELIVERY" at bounding box center [630, 440] width 248 height 35
type input "2000"
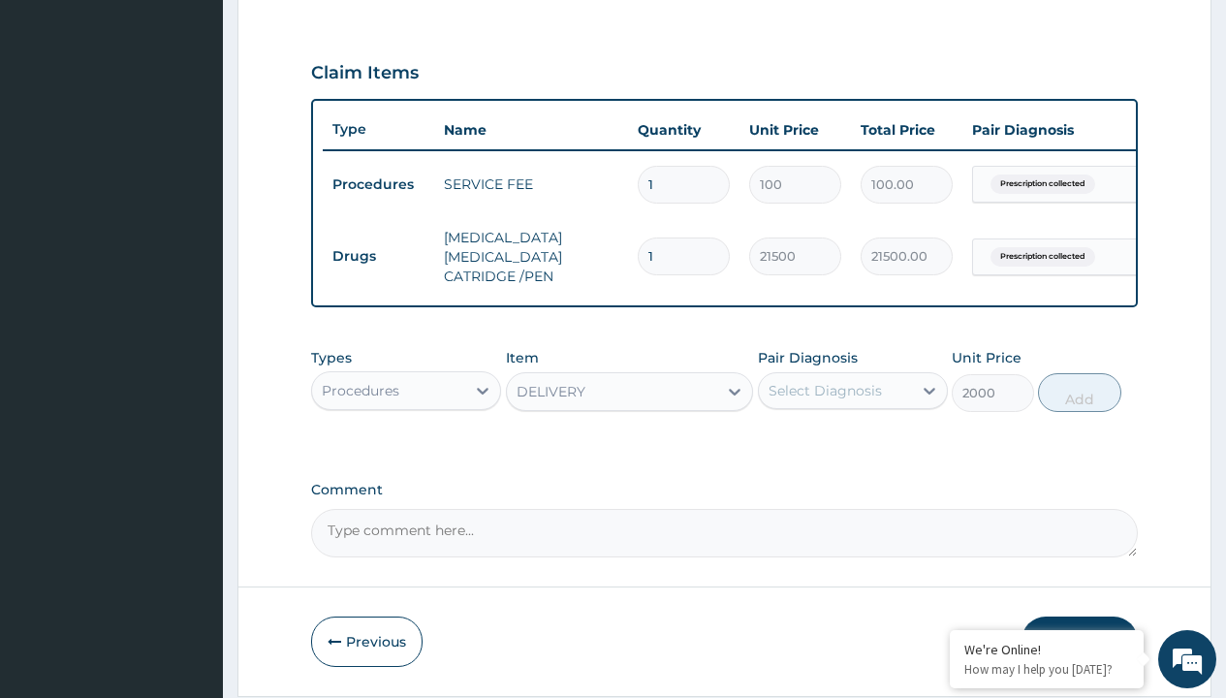
type input "prescription collected"
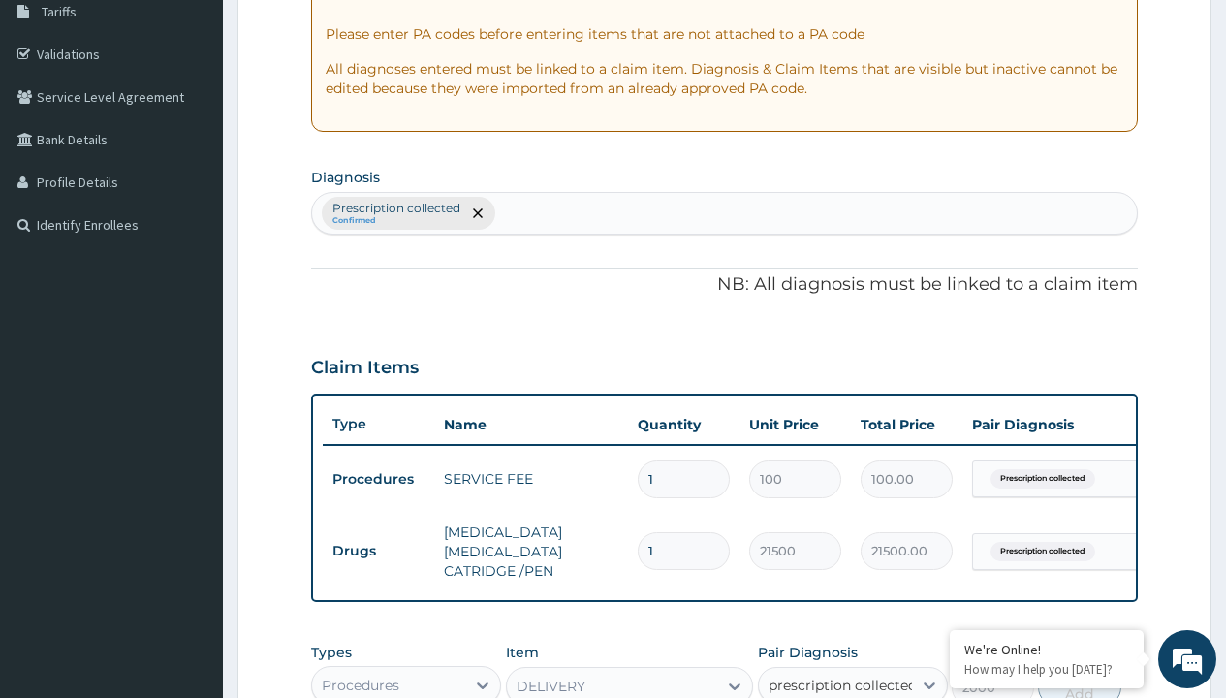
checkbox input "true"
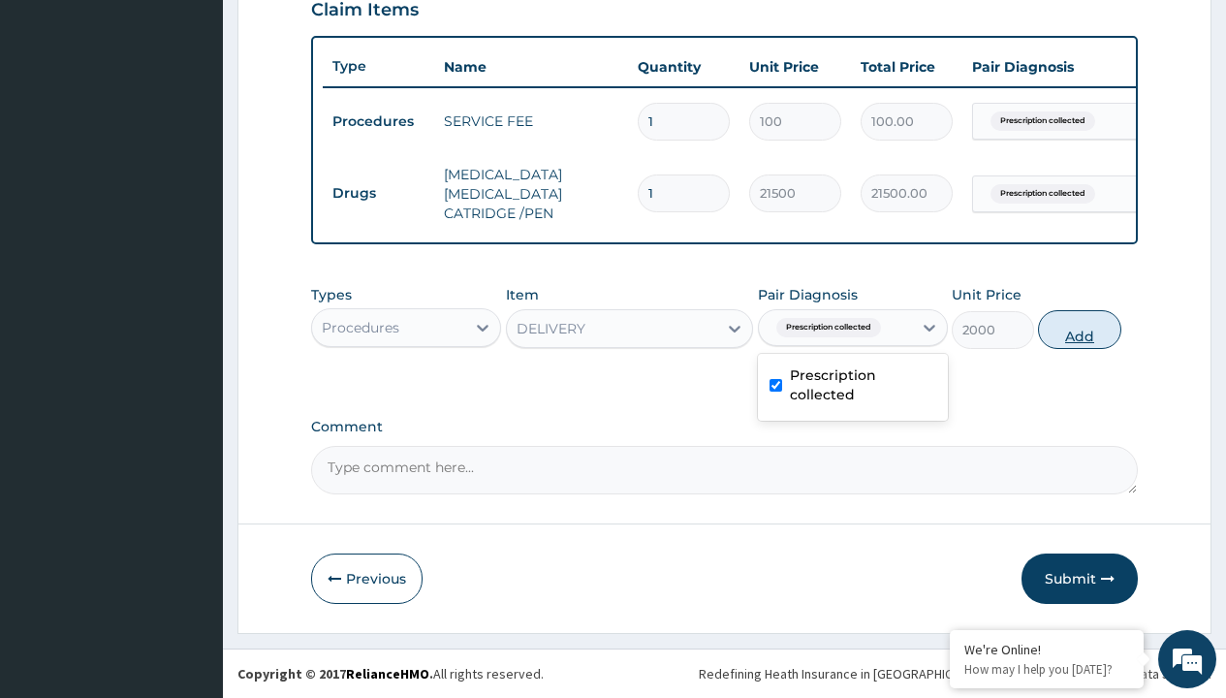
click at [1080, 329] on button "Add" at bounding box center [1079, 329] width 82 height 39
type input "0"
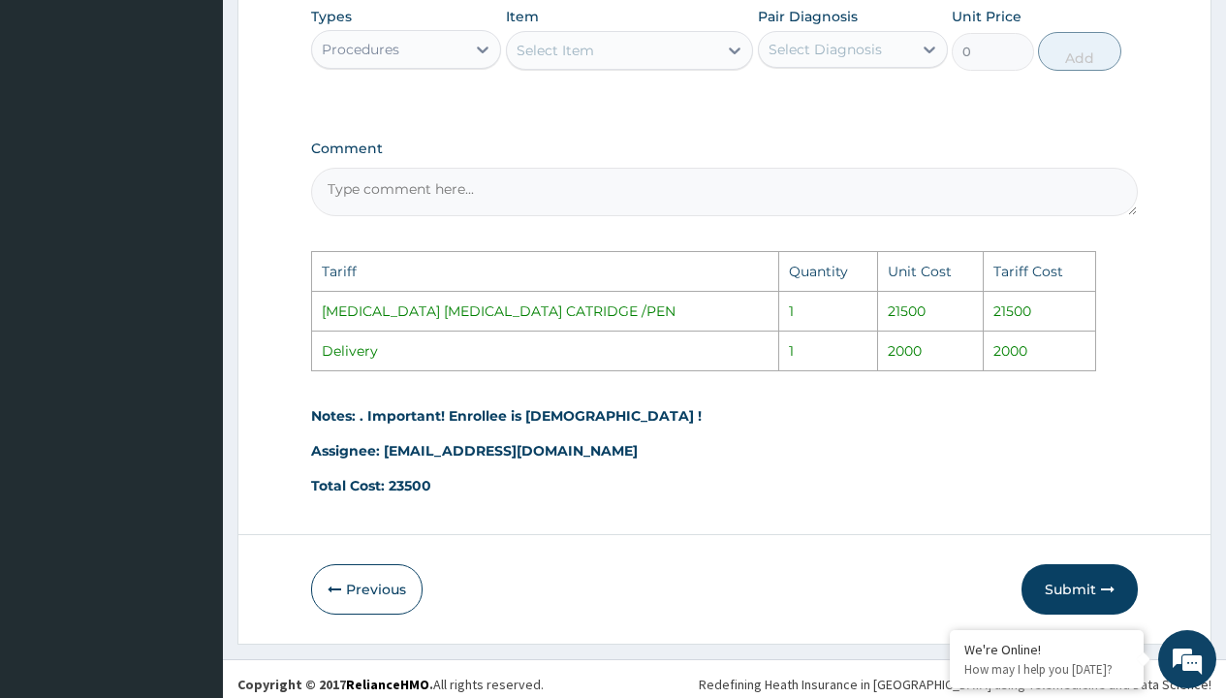
scroll to position [1045, 0]
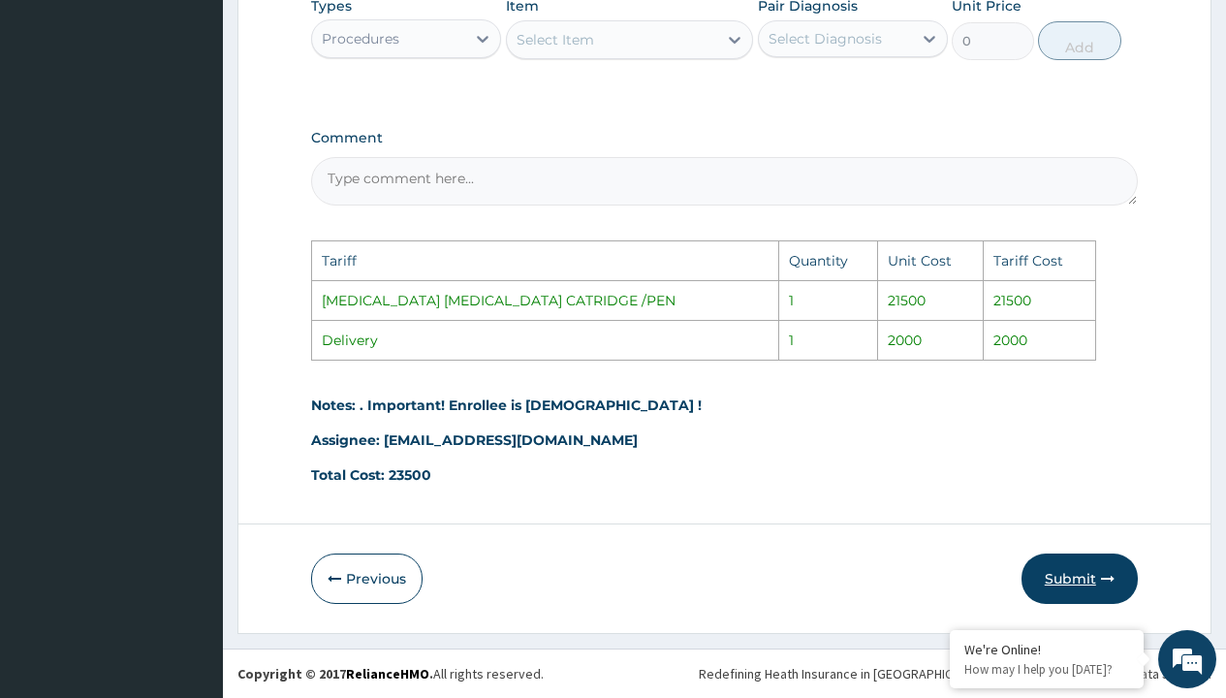
click at [1074, 571] on button "Submit" at bounding box center [1080, 578] width 116 height 50
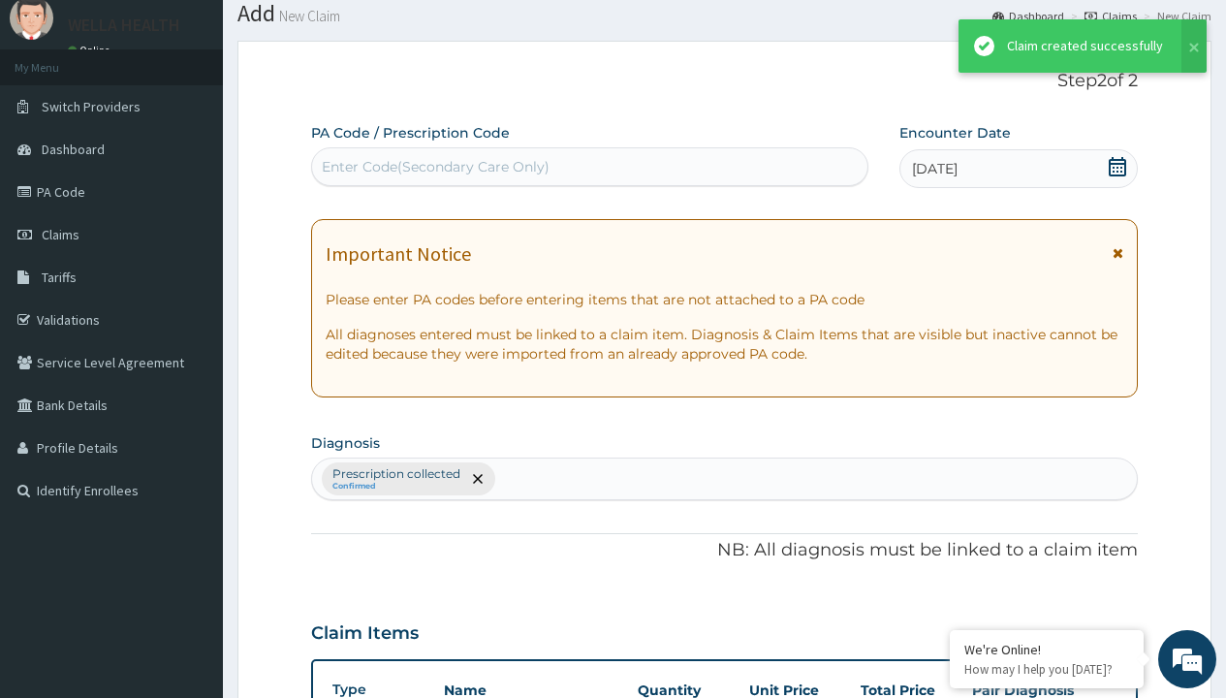
scroll to position [756, 0]
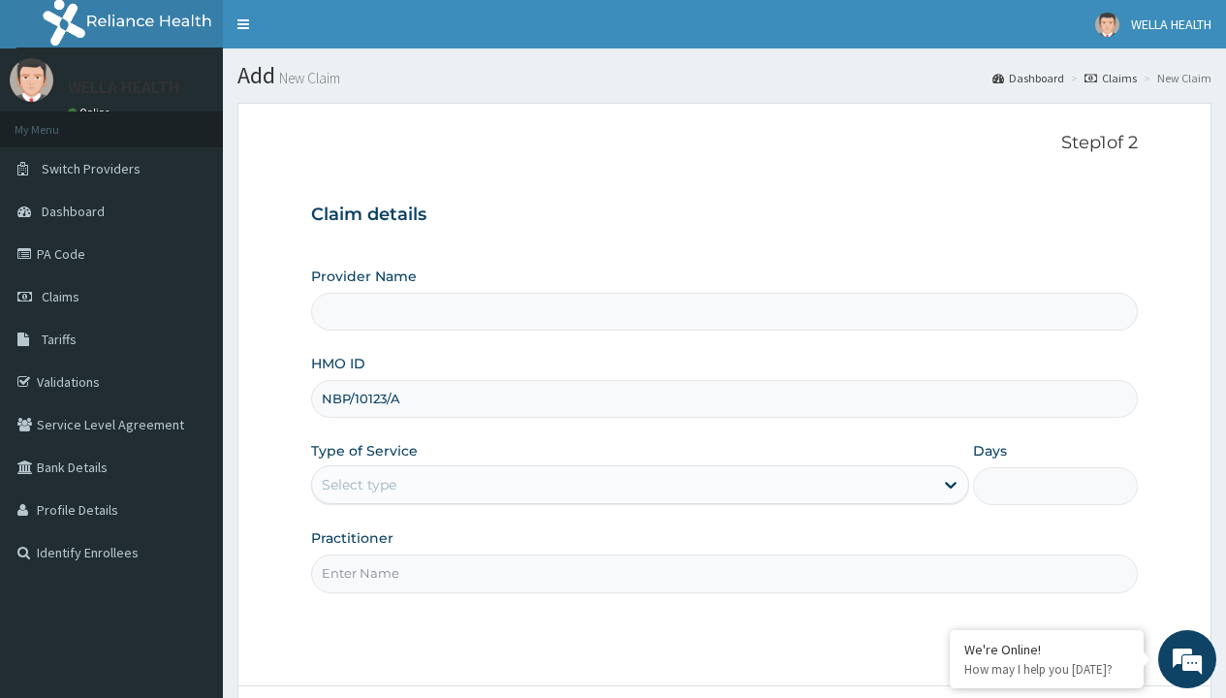
type input "NBP/10123/A"
type input "WellaHealth"
type input "Pharmacy Pick Up ( WellaHealth)"
type input "WellaHealth"
click at [359, 485] on div "Select type" at bounding box center [359, 484] width 75 height 19
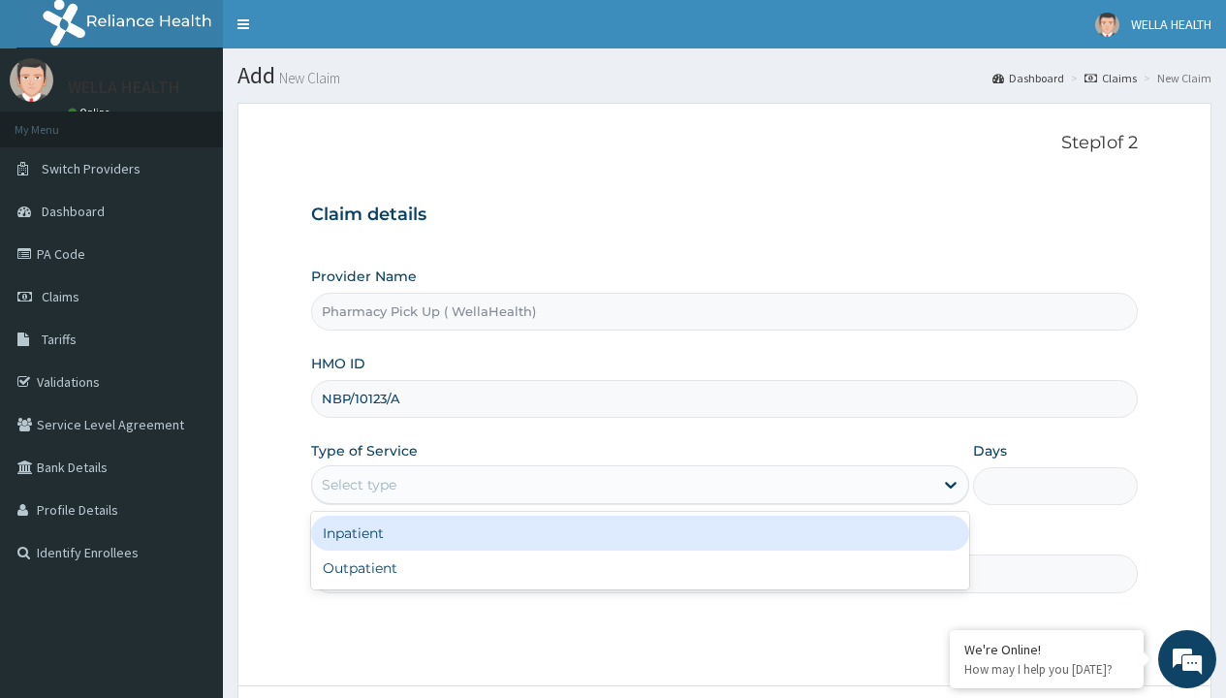
click at [640, 568] on div "Outpatient" at bounding box center [640, 568] width 658 height 35
type input "1"
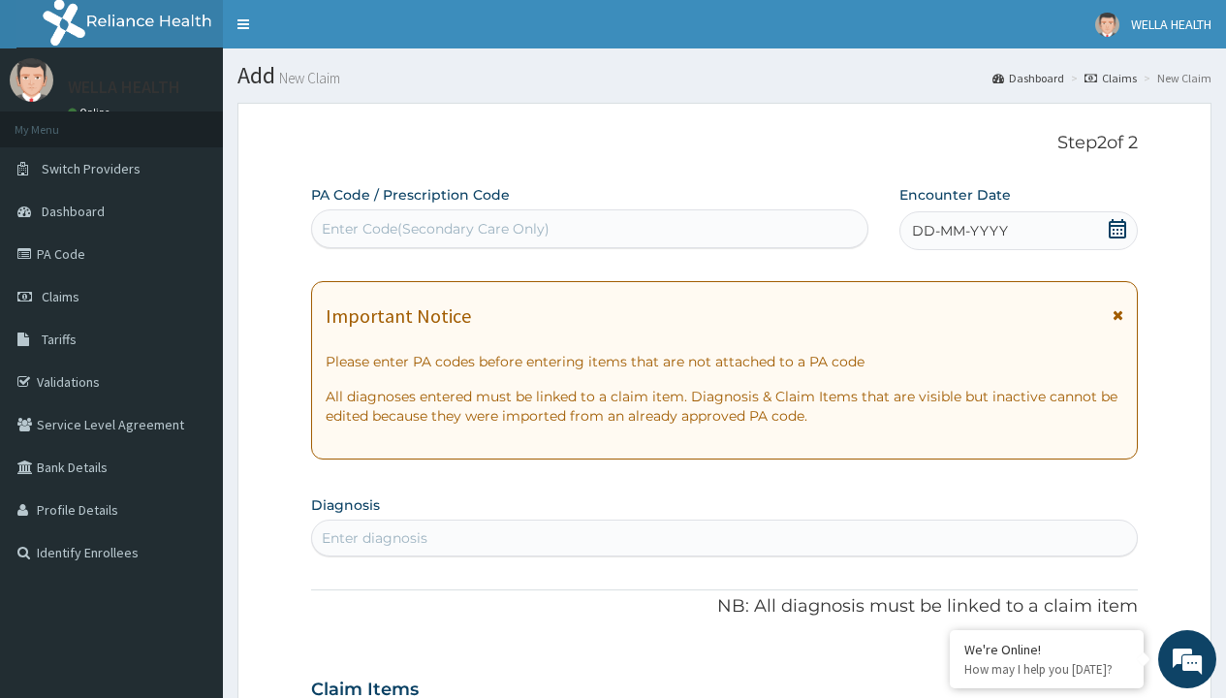
scroll to position [162, 0]
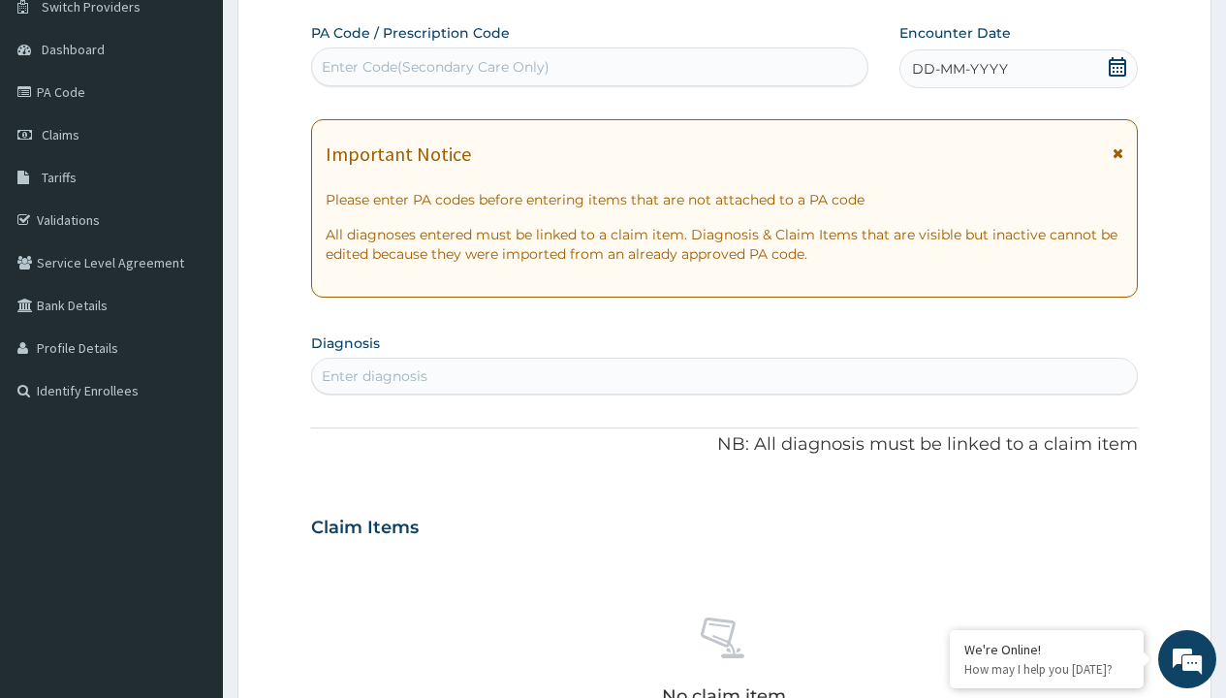
click at [959, 69] on span "DD-MM-YYYY" at bounding box center [960, 68] width 96 height 19
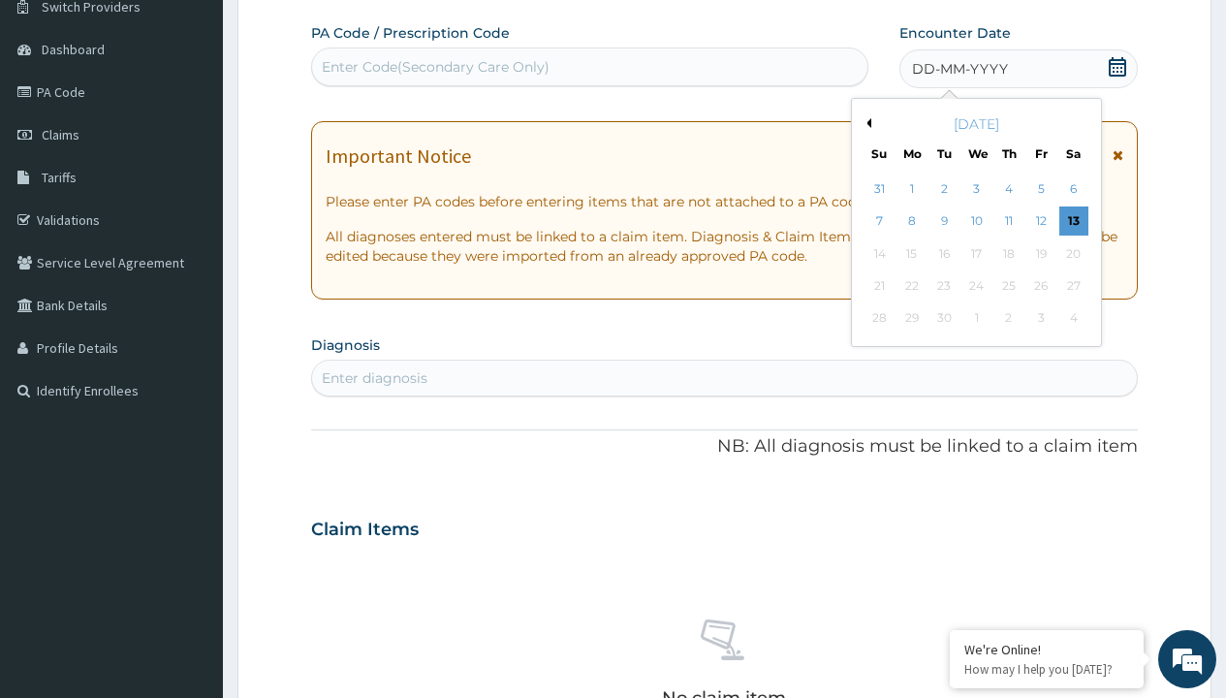
click at [866, 123] on button "Previous Month" at bounding box center [867, 123] width 10 height 10
click at [976, 221] on div "6" at bounding box center [975, 221] width 29 height 29
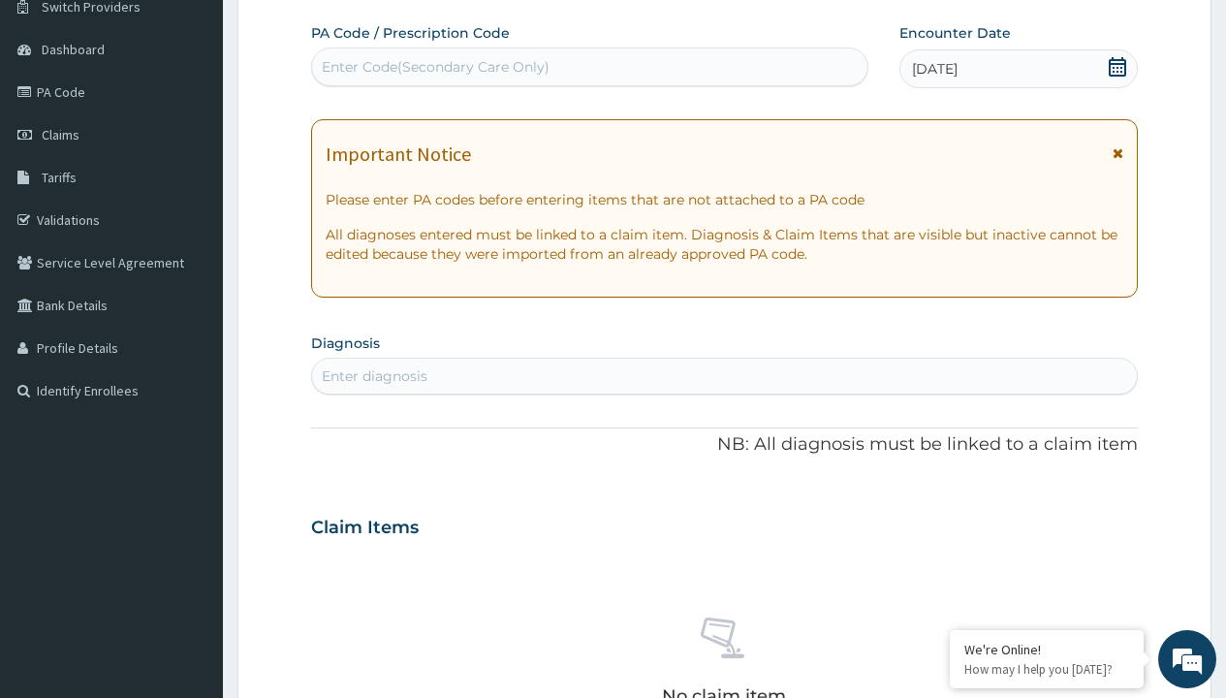
click at [374, 376] on div "Enter diagnosis" at bounding box center [375, 375] width 106 height 19
type input "prescription collected"
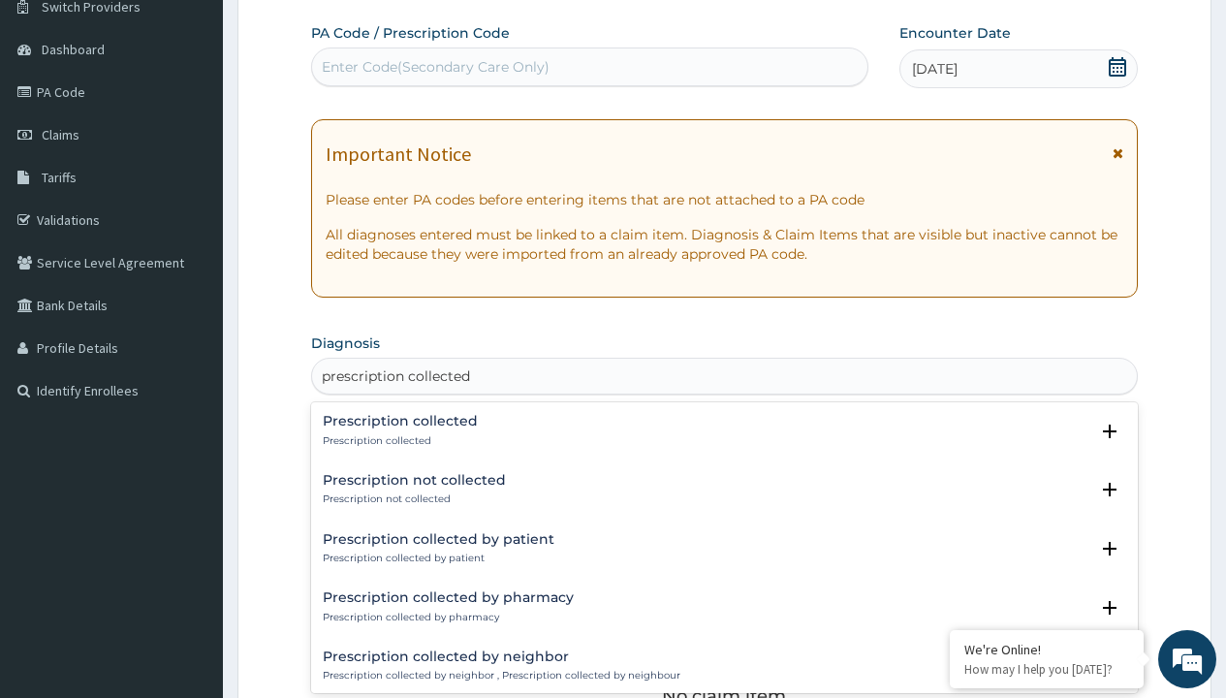
scroll to position [0, 0]
click at [397, 440] on p "Prescription collected" at bounding box center [400, 441] width 155 height 14
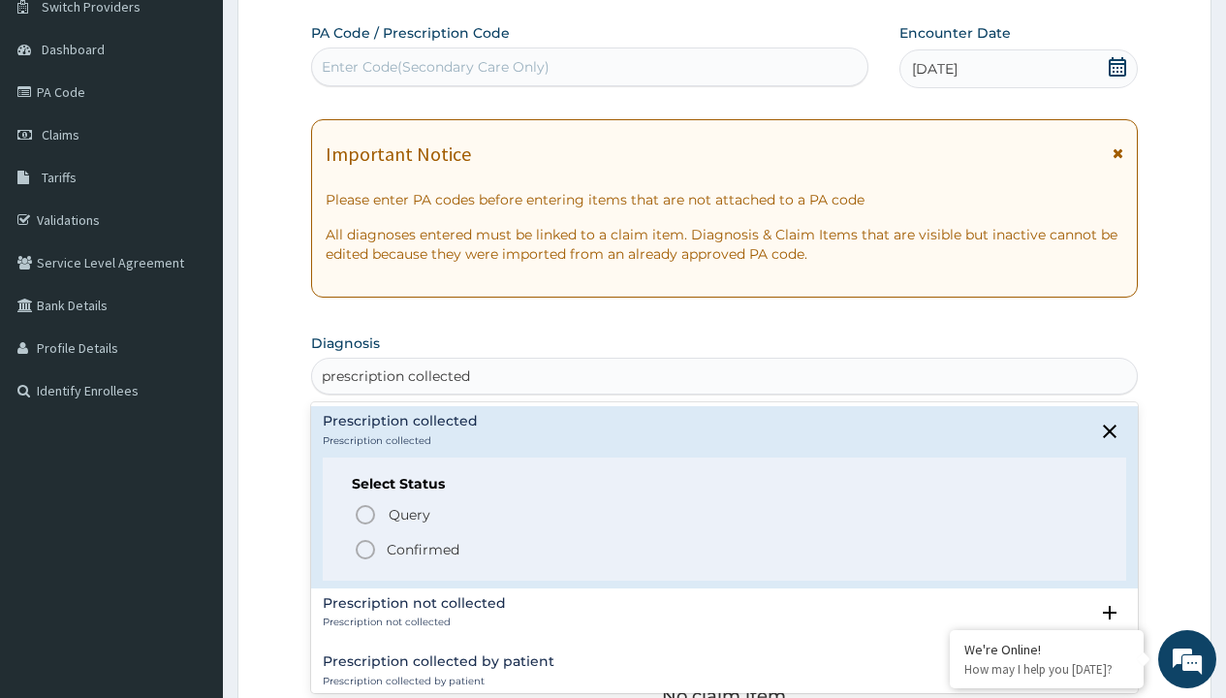
click at [423, 549] on p "Confirmed" at bounding box center [423, 549] width 73 height 19
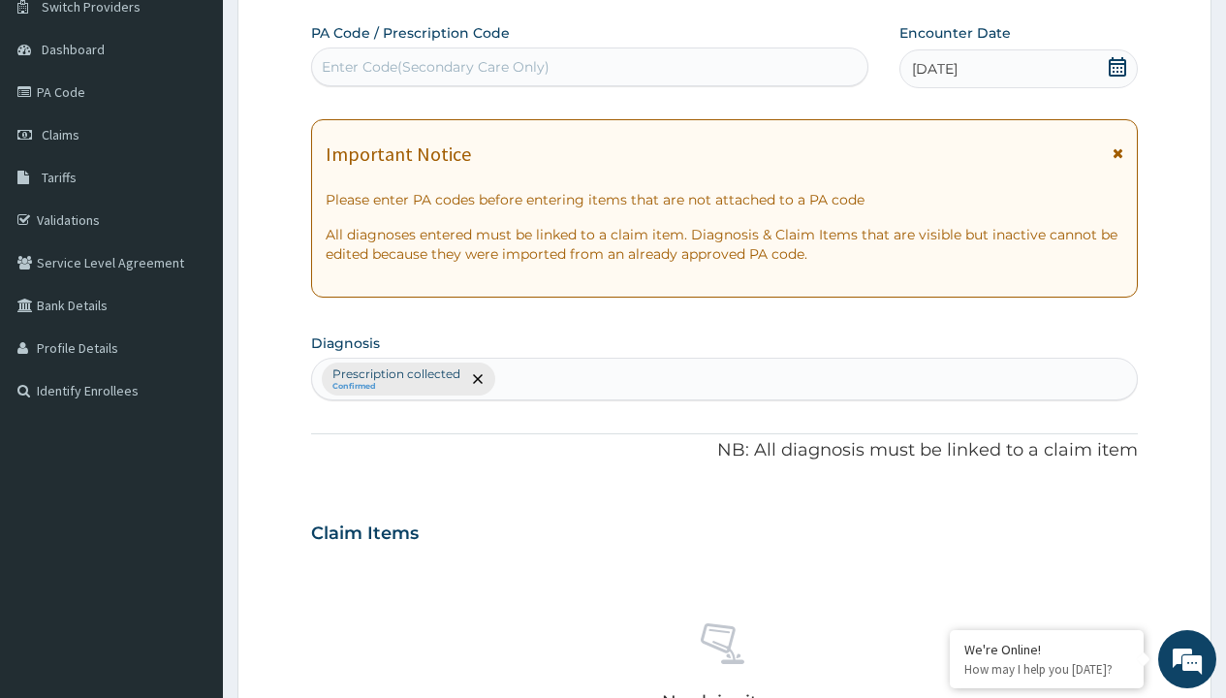
scroll to position [678, 0]
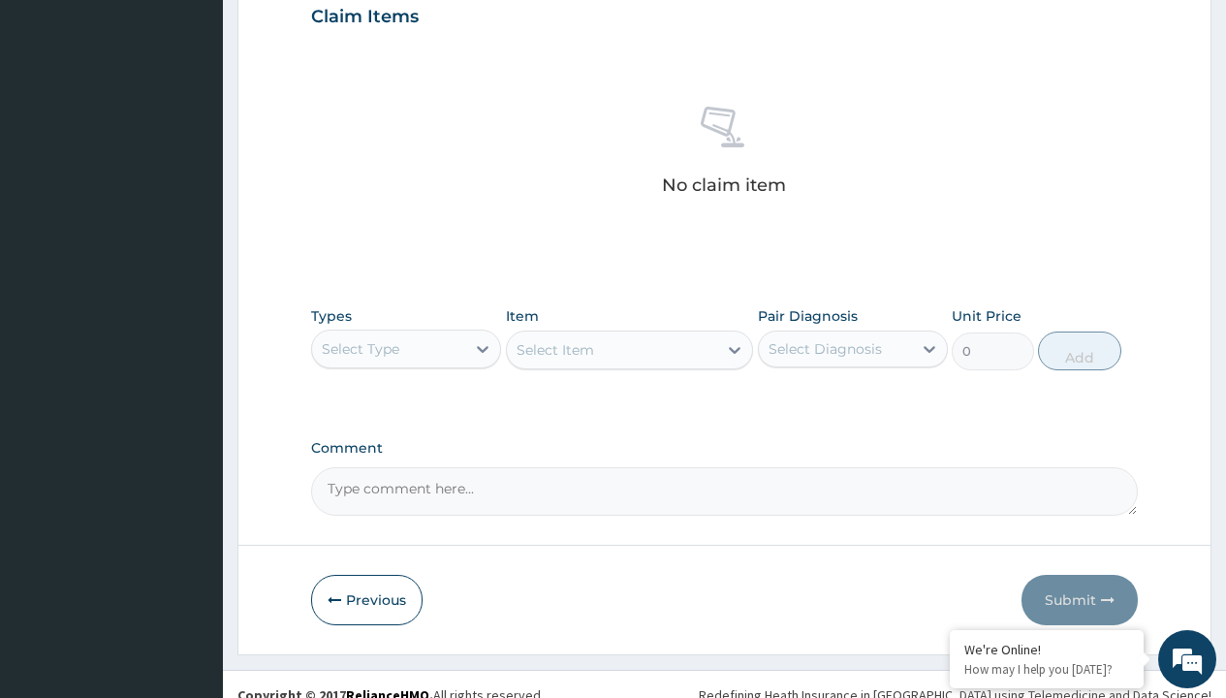
click at [361, 348] on div "Select Type" at bounding box center [361, 348] width 78 height 19
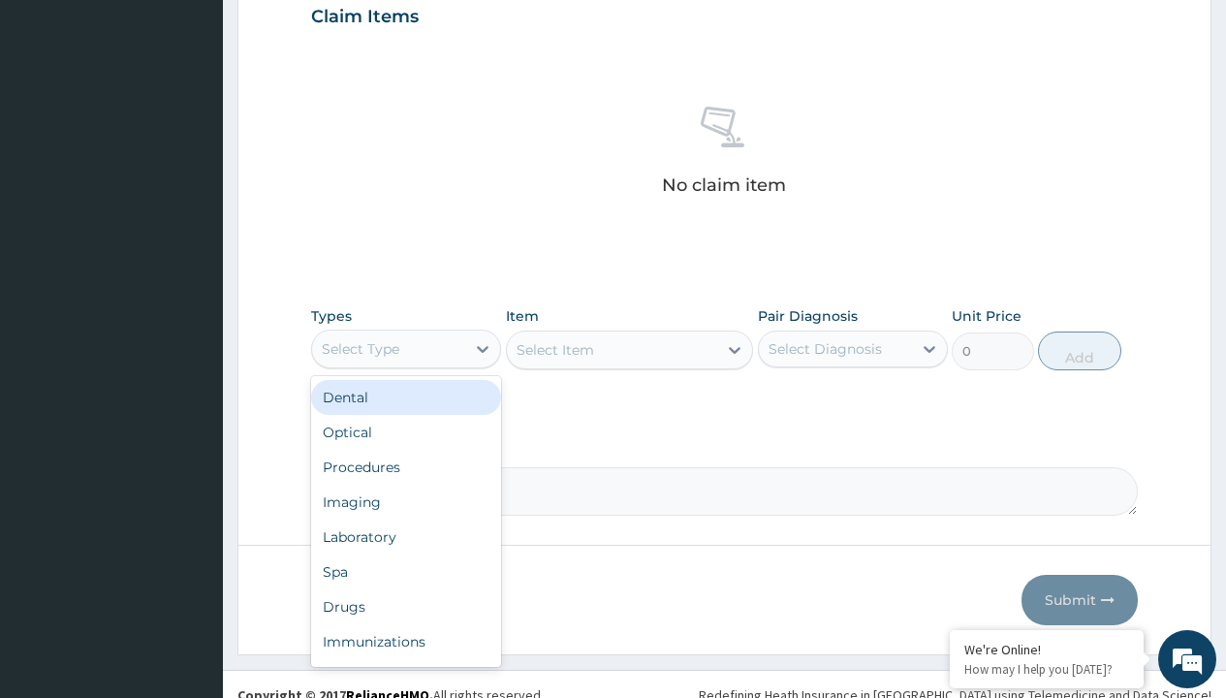
type input "procedures"
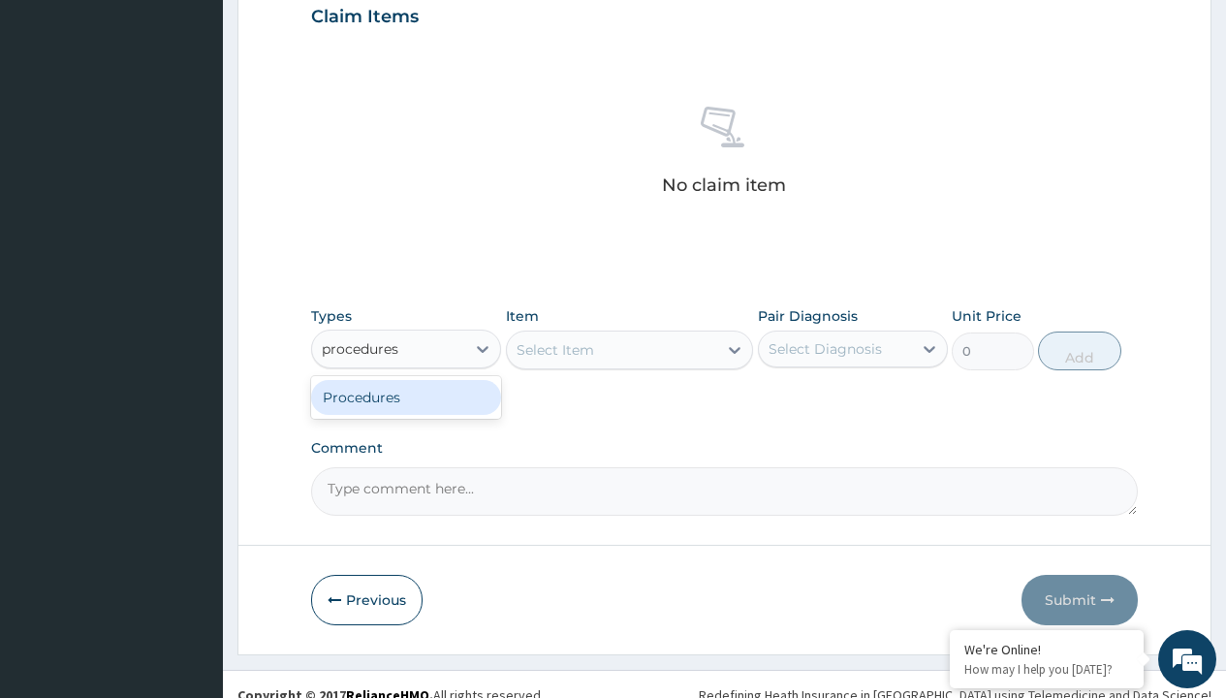
click at [406, 396] on div "Procedures" at bounding box center [406, 397] width 190 height 35
click at [554, 349] on div "Select Item" at bounding box center [630, 350] width 248 height 39
click at [361, 348] on div "Procedures" at bounding box center [361, 348] width 78 height 19
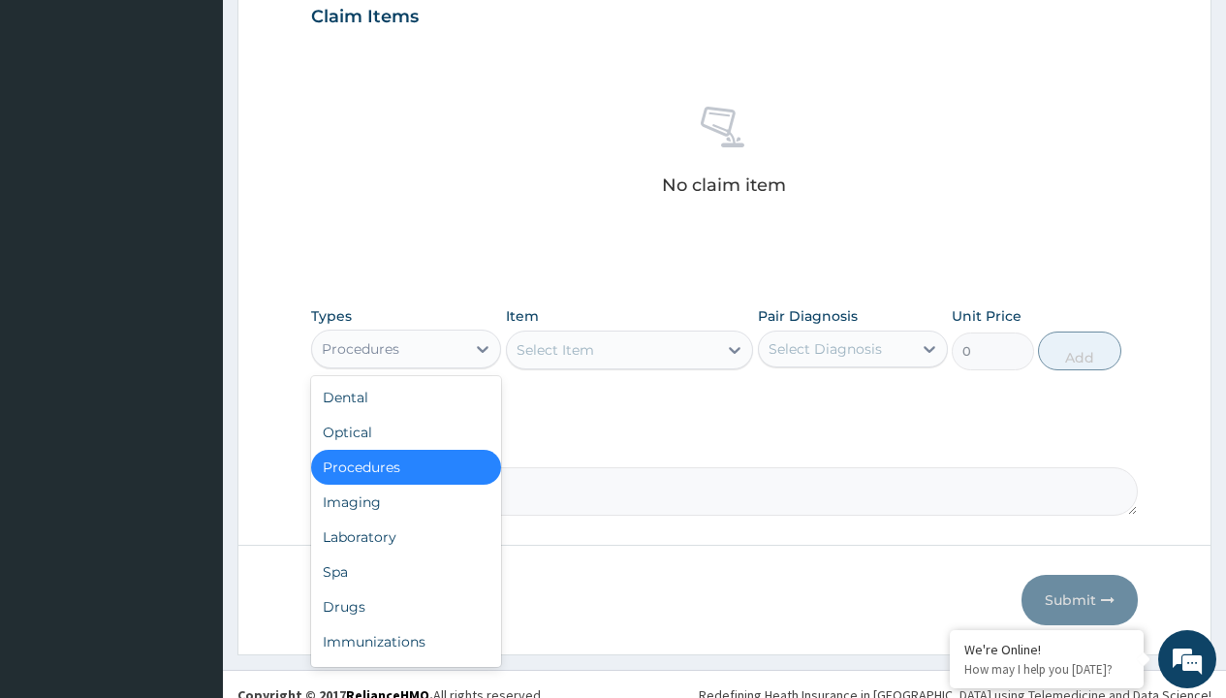
type input "procedures"
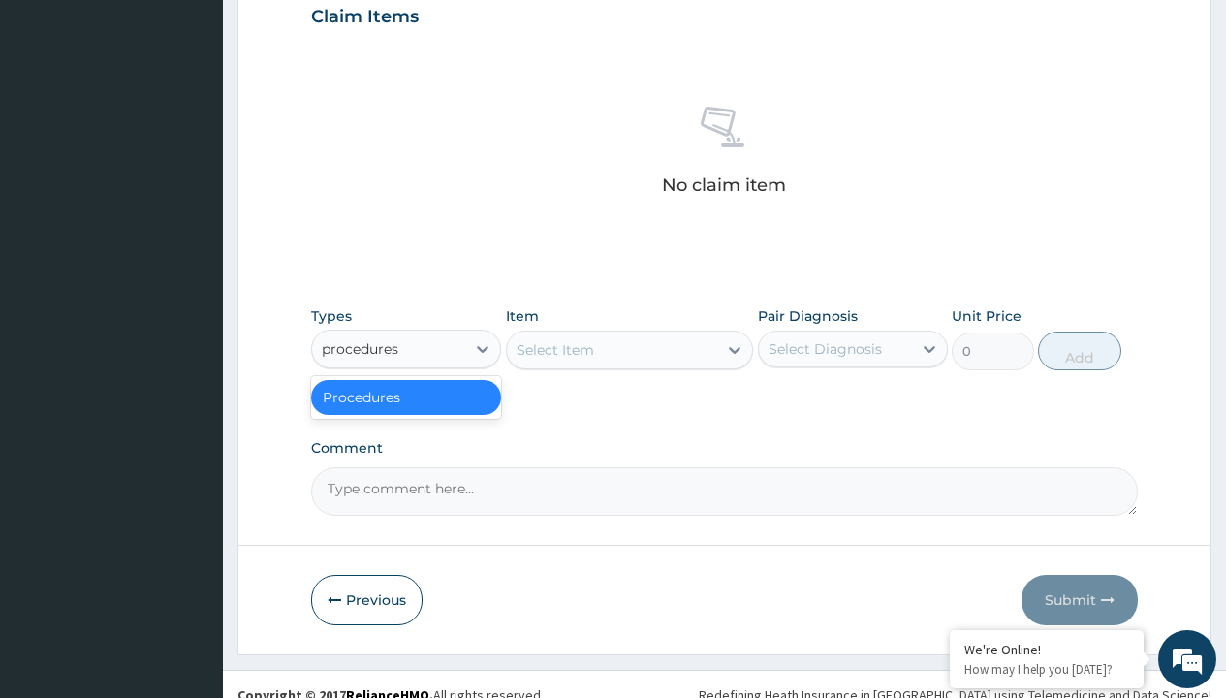
click at [406, 396] on div "Procedures" at bounding box center [406, 397] width 190 height 35
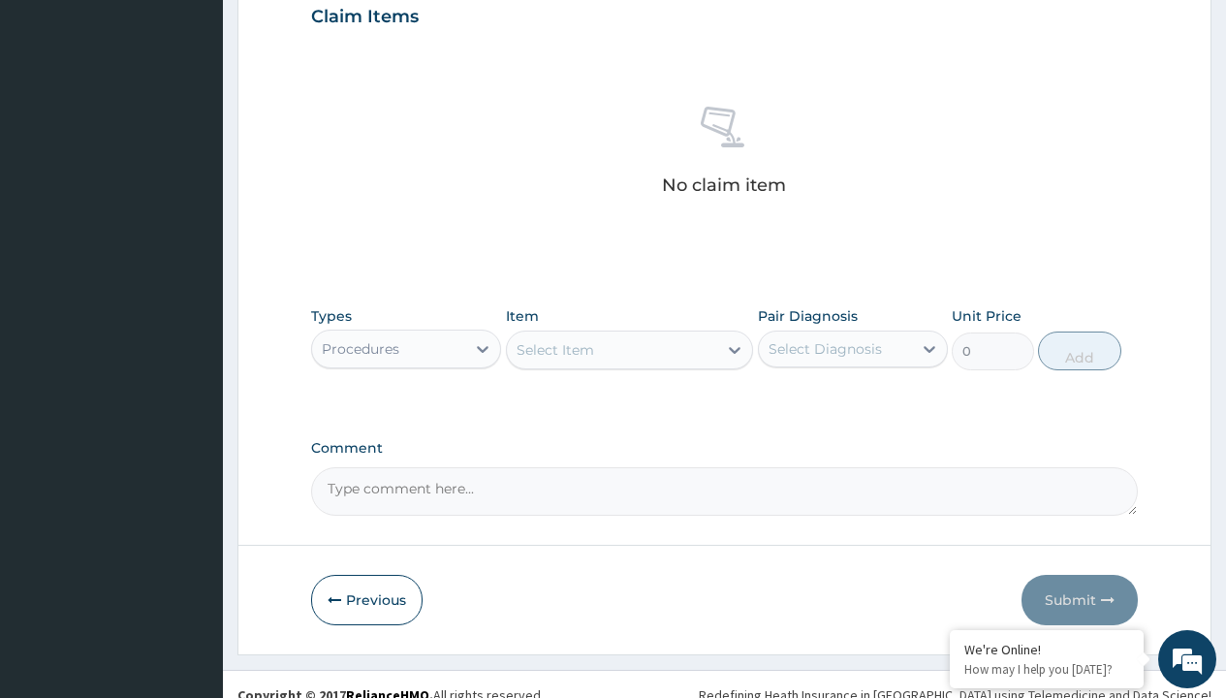
click at [554, 349] on div "Select Item" at bounding box center [556, 349] width 78 height 19
type input "service fee"
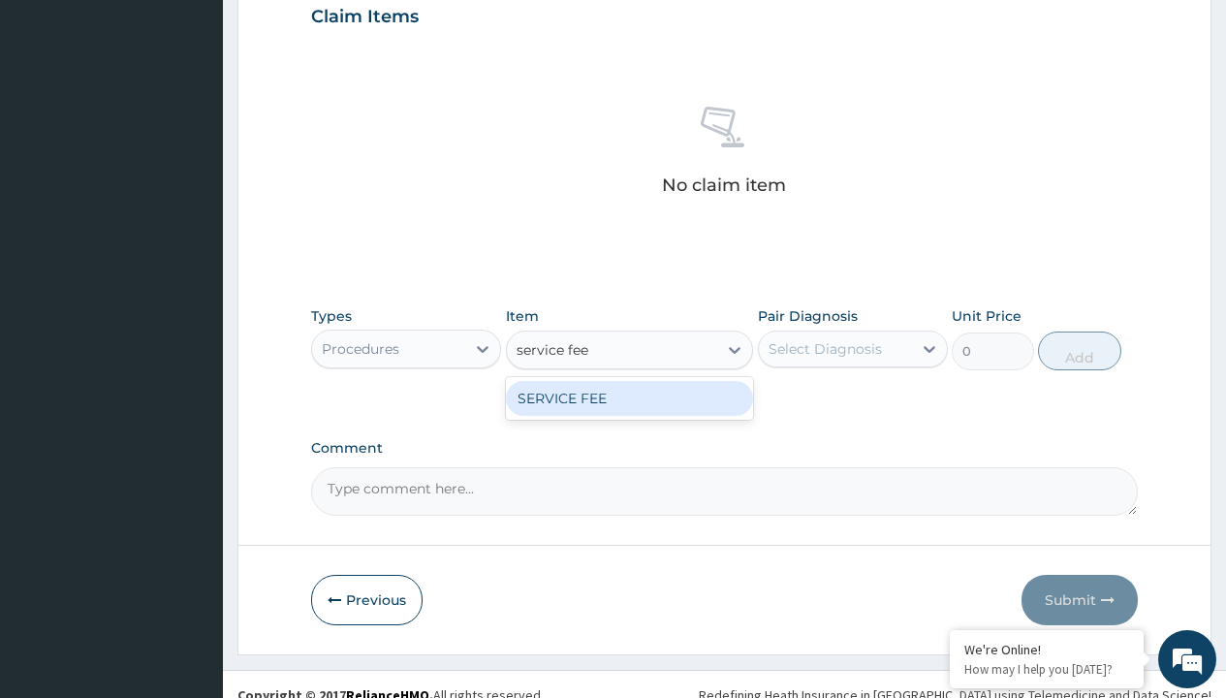
click at [629, 397] on div "SERVICE FEE" at bounding box center [630, 398] width 248 height 35
type input "100"
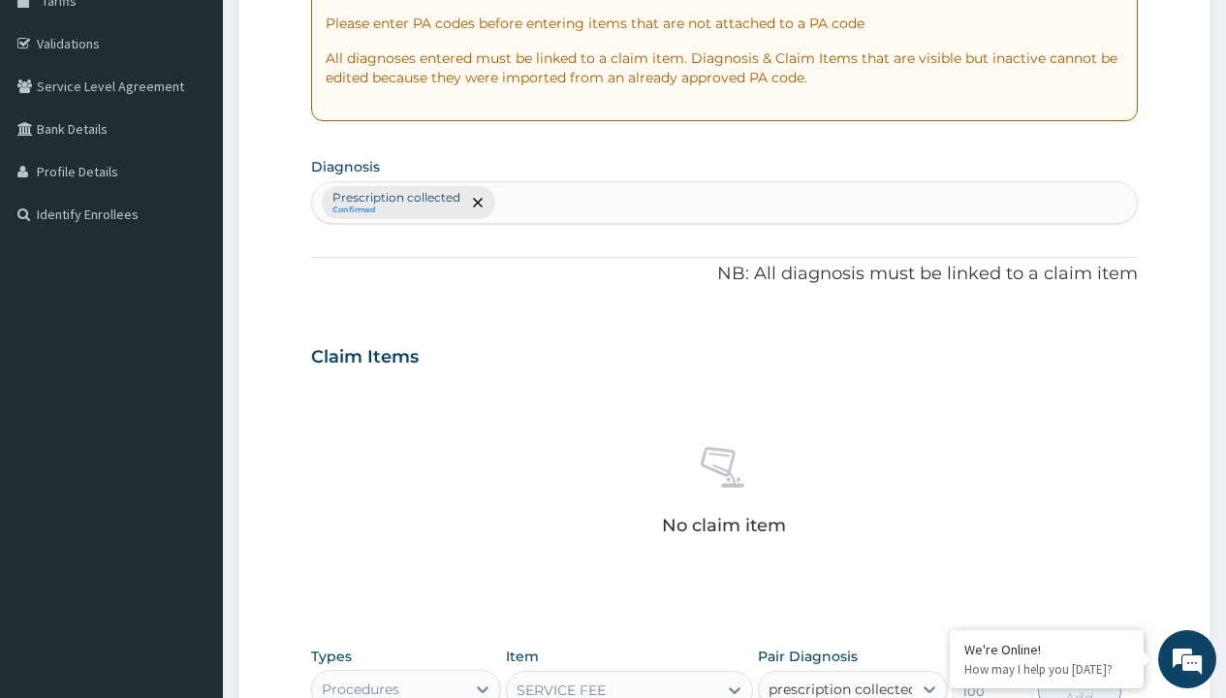
scroll to position [700, 0]
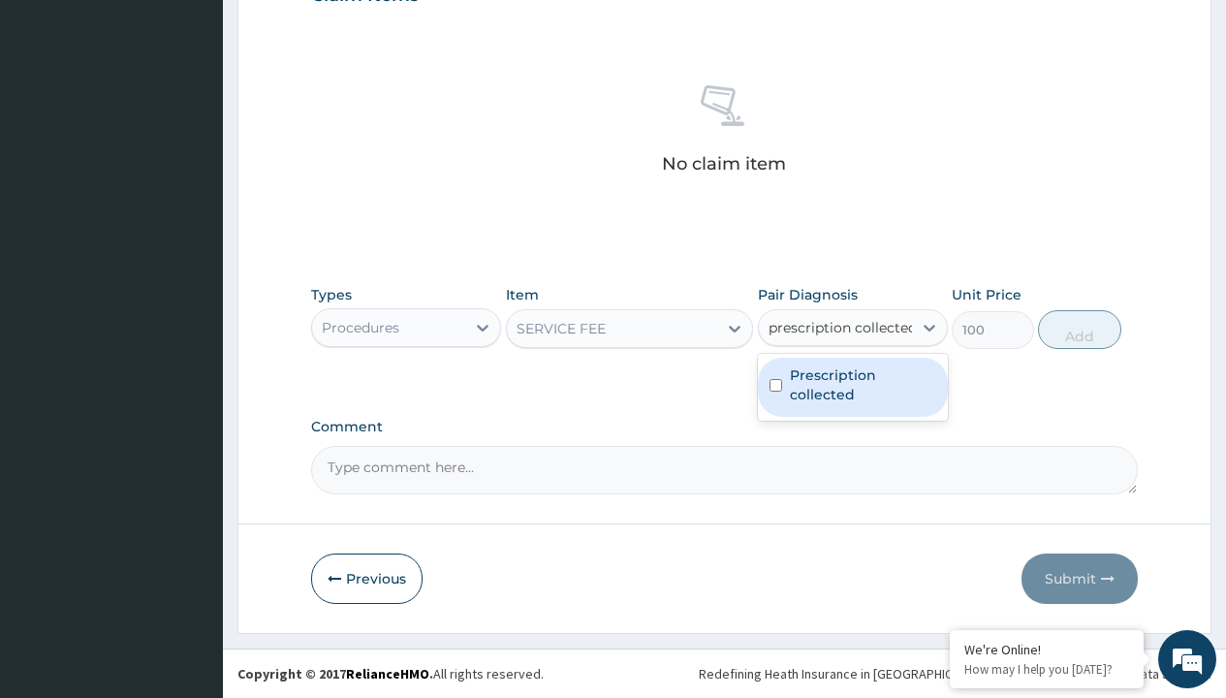
type input "prescription collected"
click at [361, 327] on div "Procedures" at bounding box center [361, 327] width 78 height 19
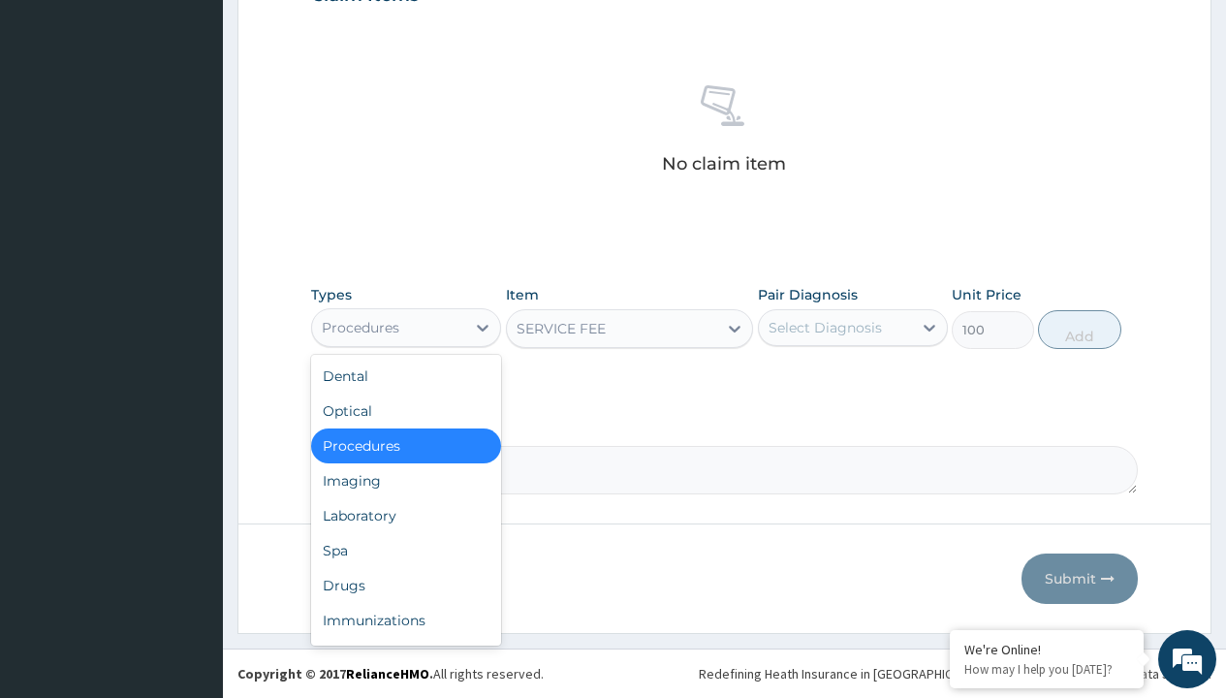
type input "procedures"
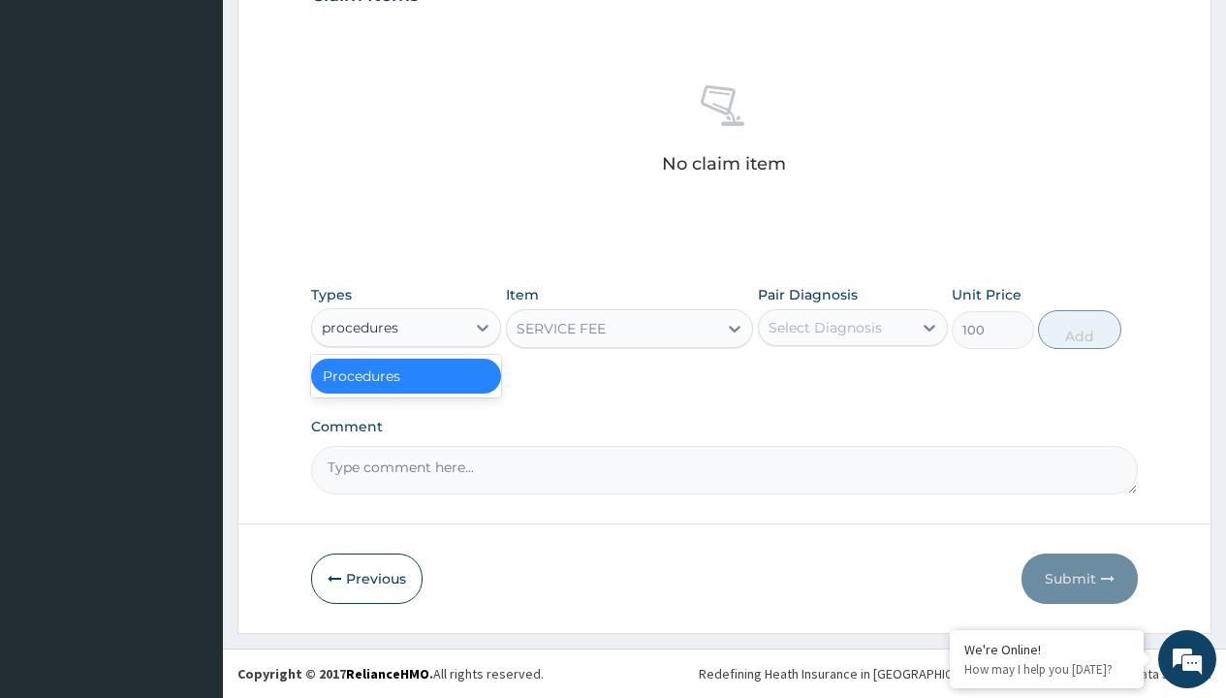
scroll to position [0, 0]
click at [406, 375] on div "Procedures" at bounding box center [406, 376] width 190 height 35
type input "0"
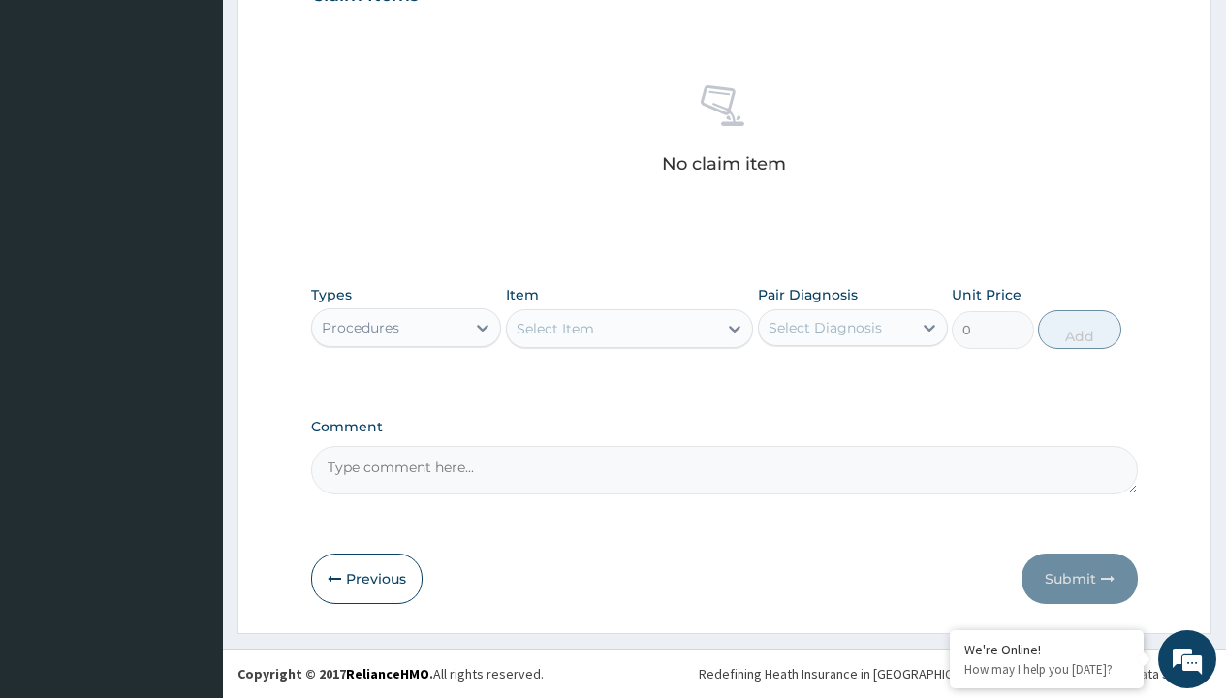
click at [554, 328] on div "Select Item" at bounding box center [556, 328] width 78 height 19
type input "service fee"
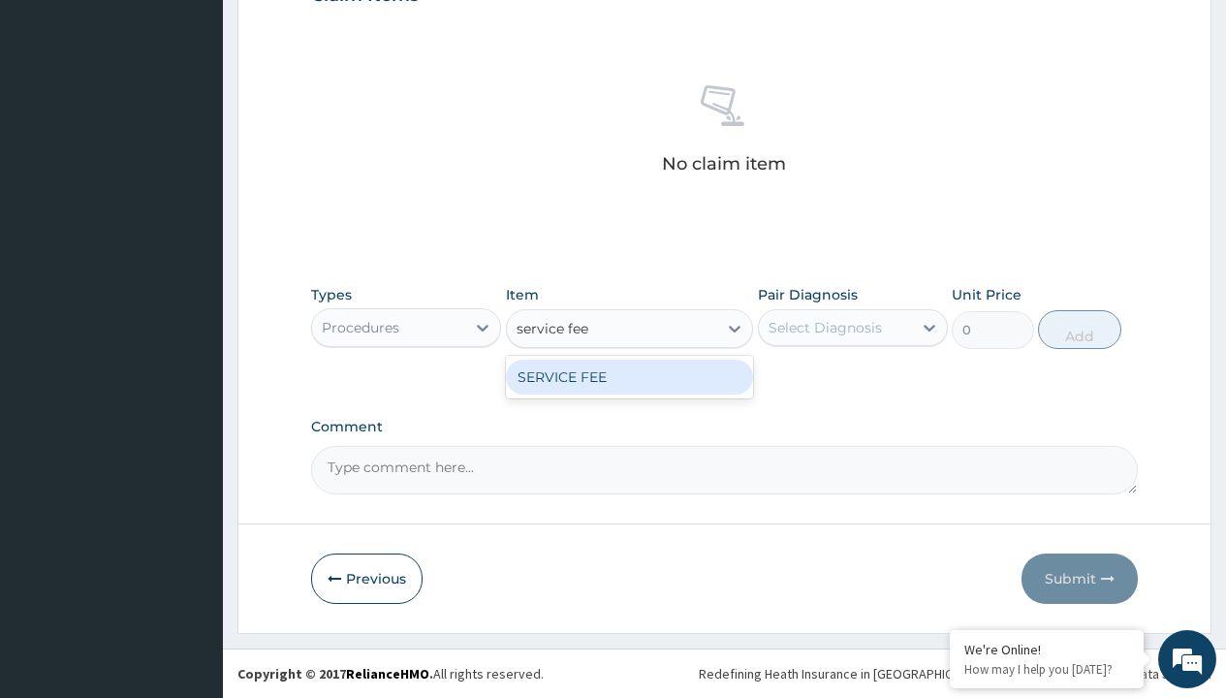
click at [629, 376] on div "SERVICE FEE" at bounding box center [630, 377] width 248 height 35
type input "100"
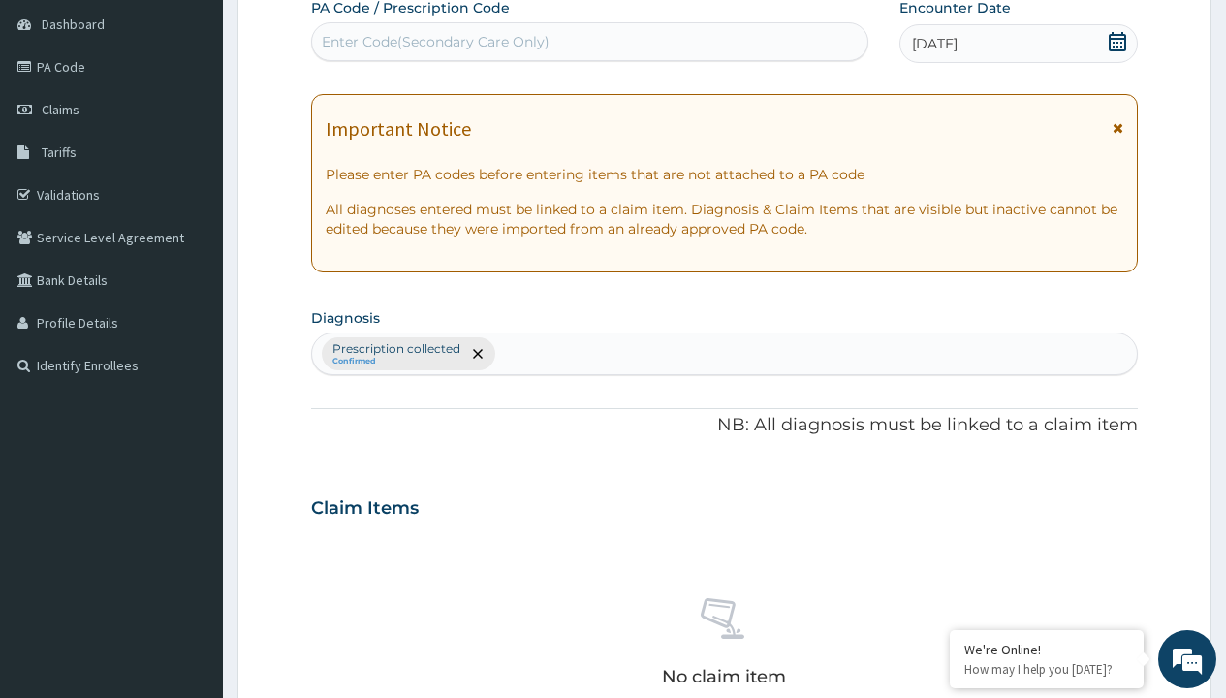
type input "prescription collected"
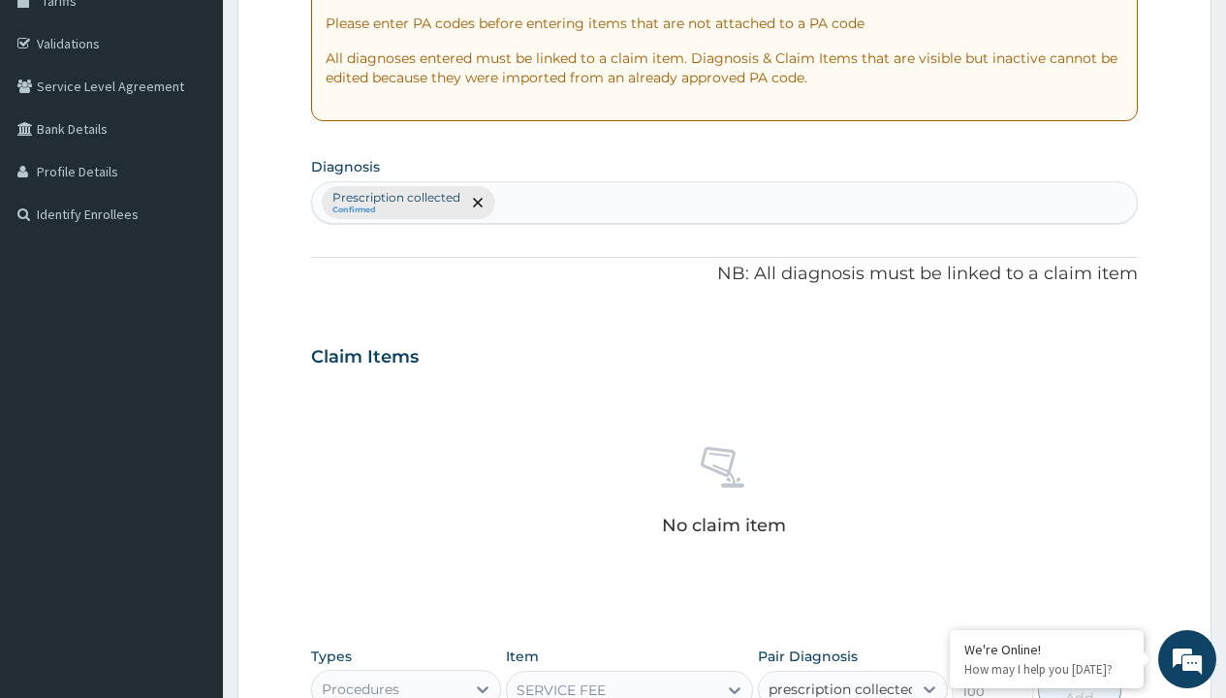
checkbox input "true"
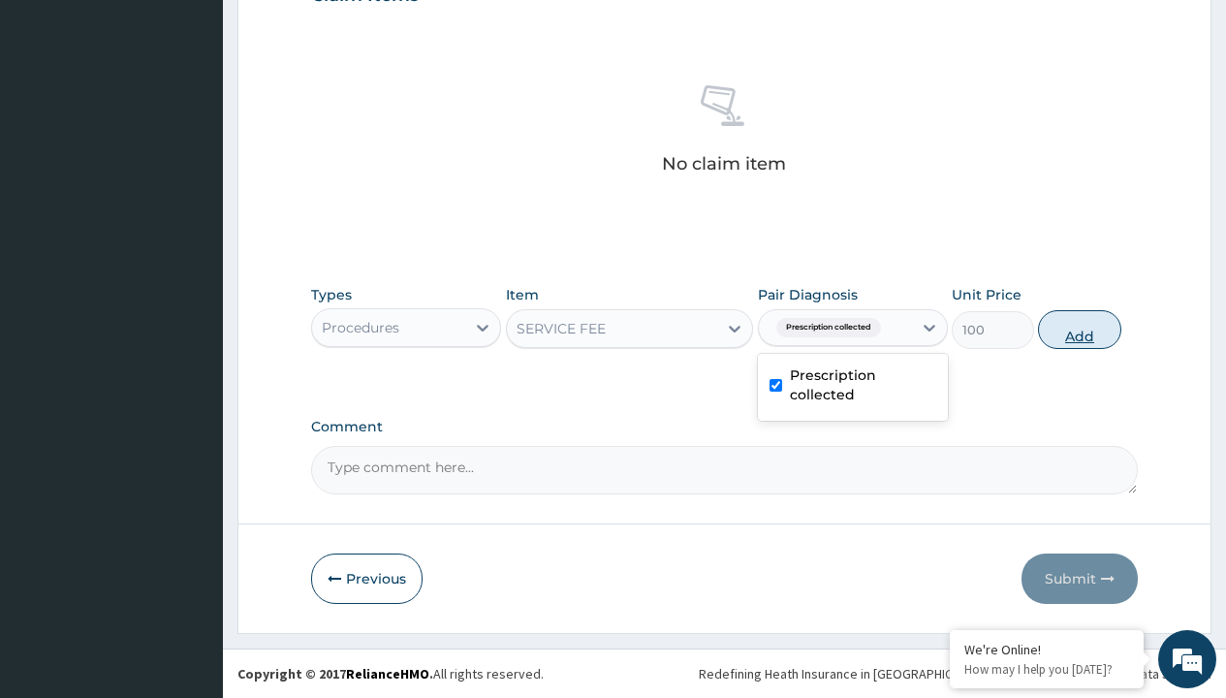
click at [1080, 329] on button "Add" at bounding box center [1079, 329] width 82 height 39
type input "0"
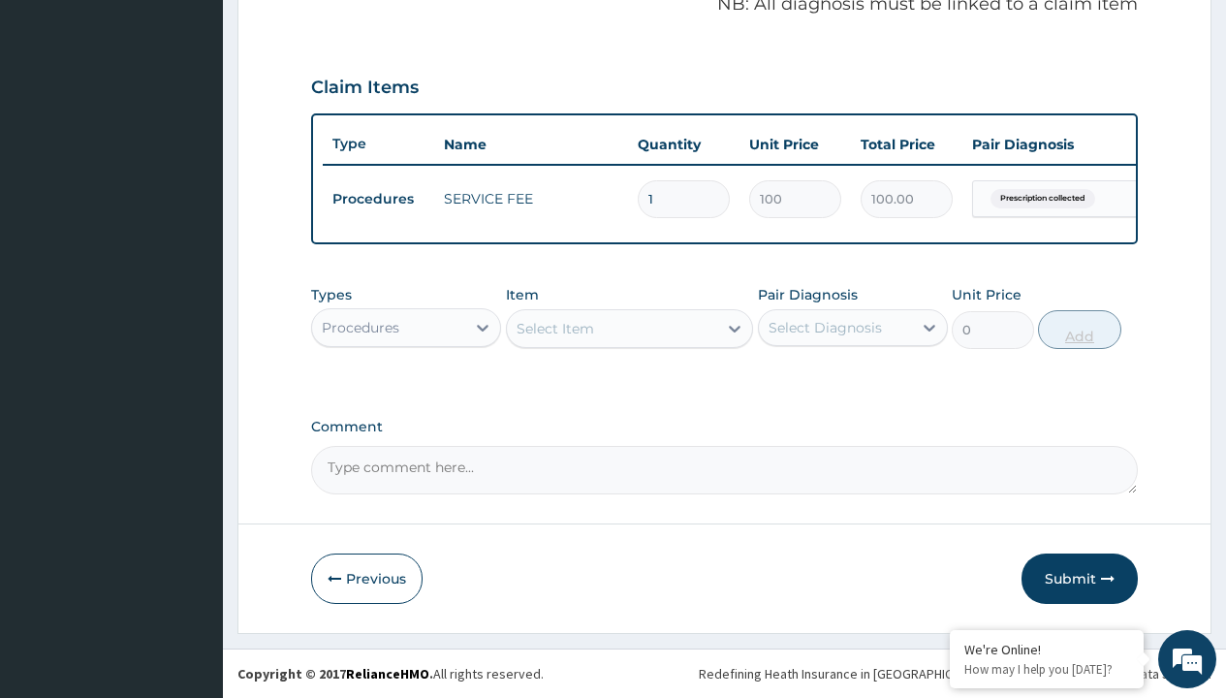
scroll to position [622, 0]
click at [361, 327] on div "Procedures" at bounding box center [361, 327] width 78 height 19
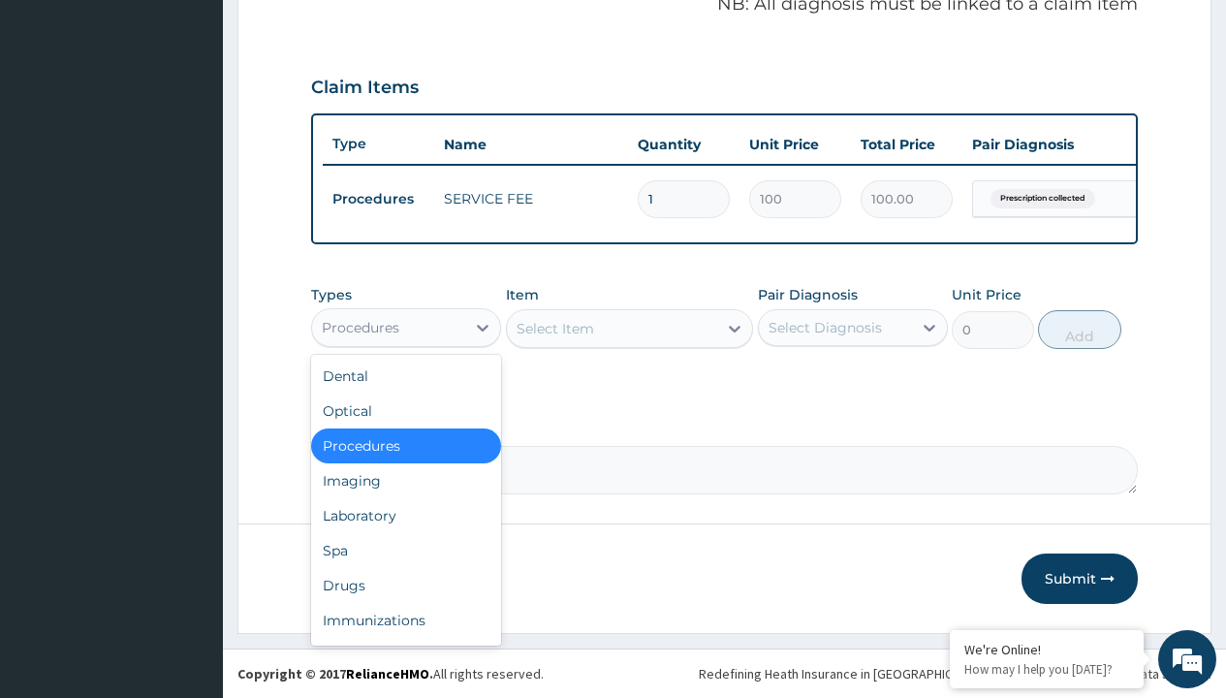
type input "drugs"
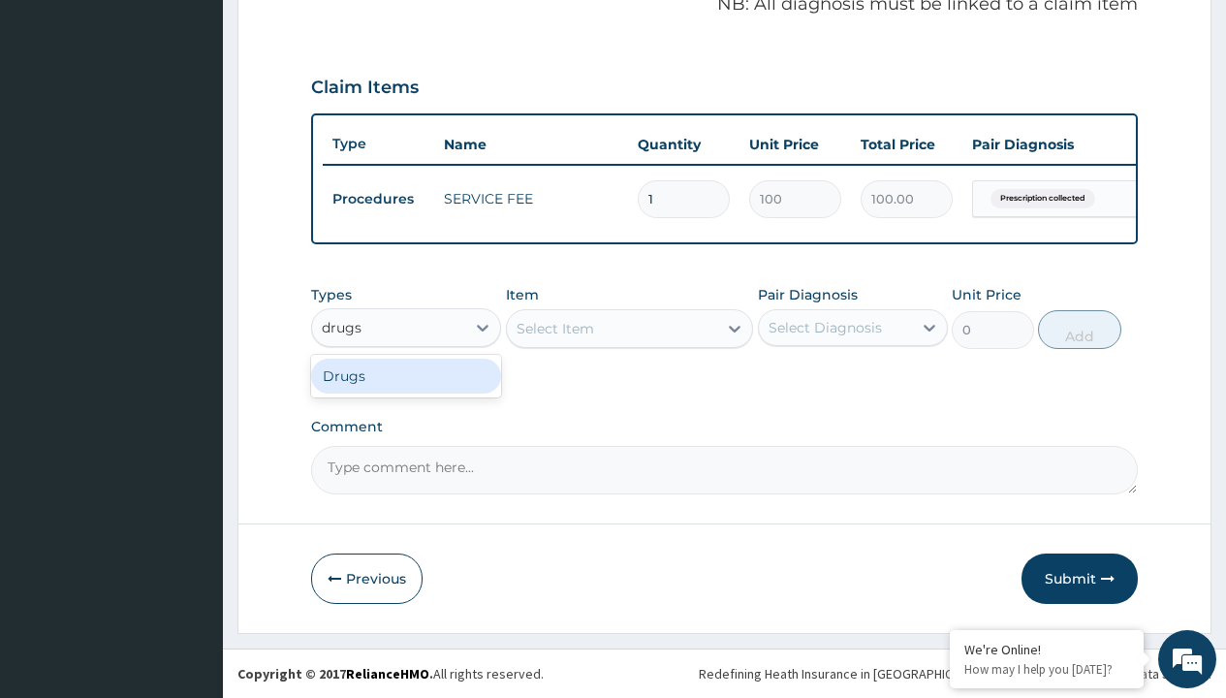
click at [406, 375] on div "Drugs" at bounding box center [406, 376] width 190 height 35
click at [554, 328] on div "Select Item" at bounding box center [630, 328] width 248 height 39
type input "olopatadine eyedrop"
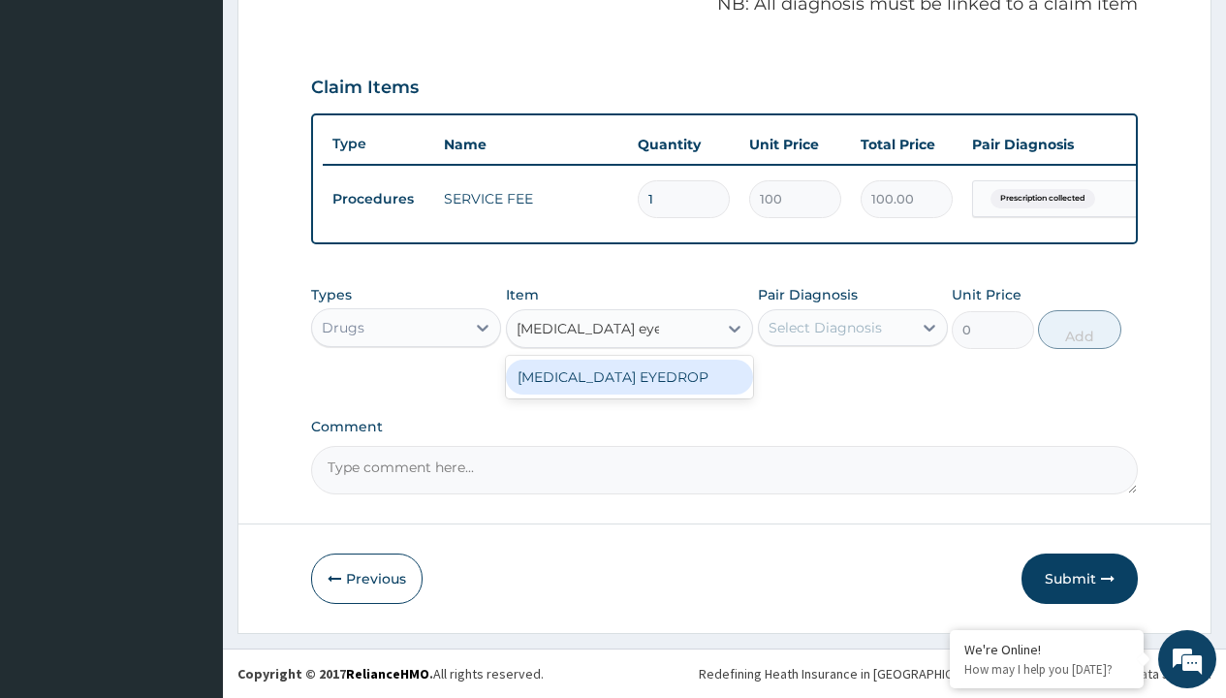
click at [629, 376] on div "OLOPATADINE EYEDROP" at bounding box center [630, 377] width 248 height 35
type input "3130"
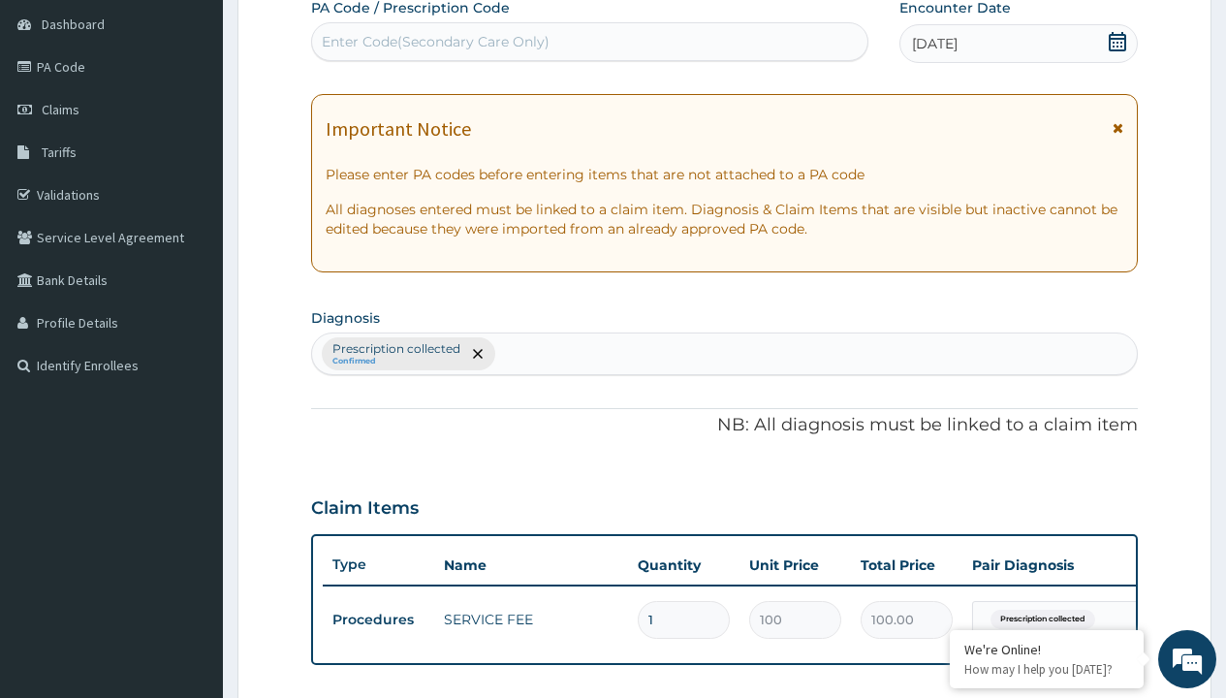
type input "prescription collected"
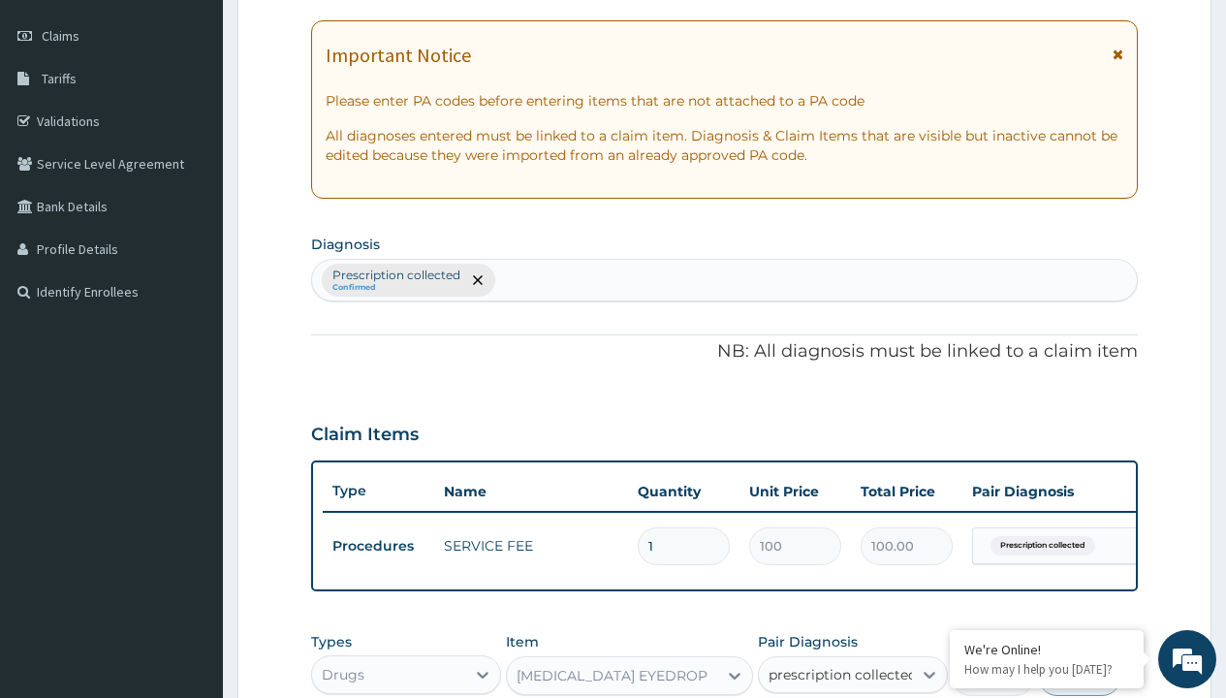
checkbox input "true"
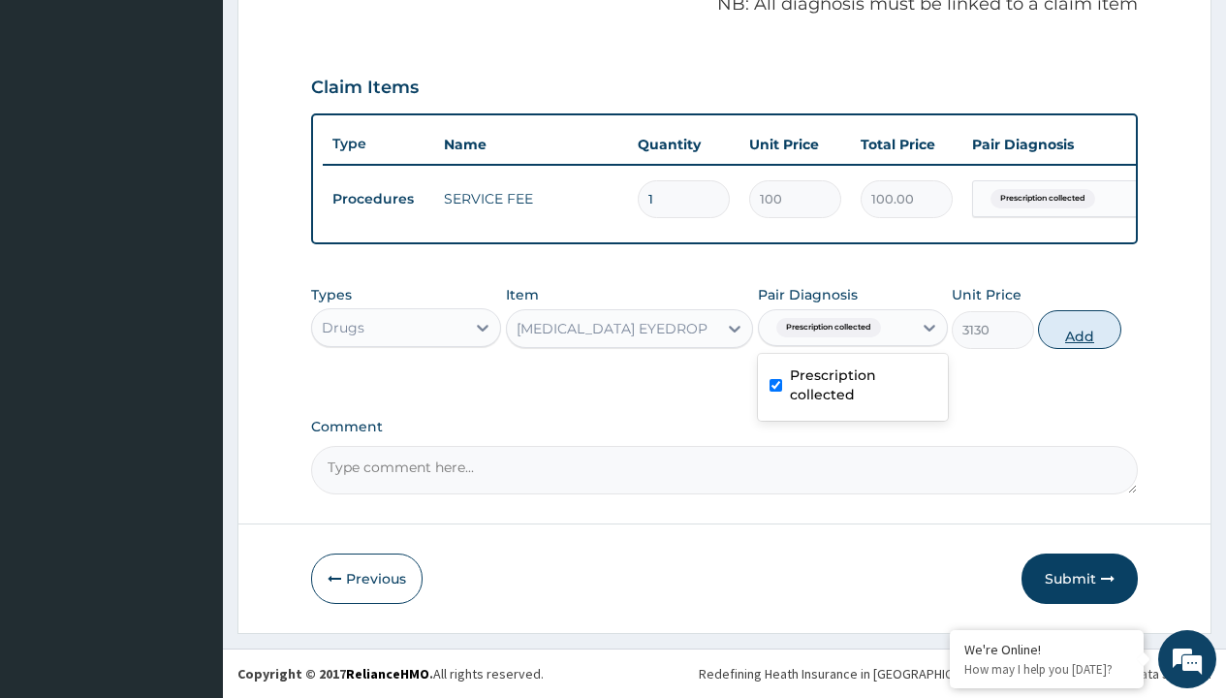
click at [1080, 329] on button "Add" at bounding box center [1079, 329] width 82 height 39
type input "0"
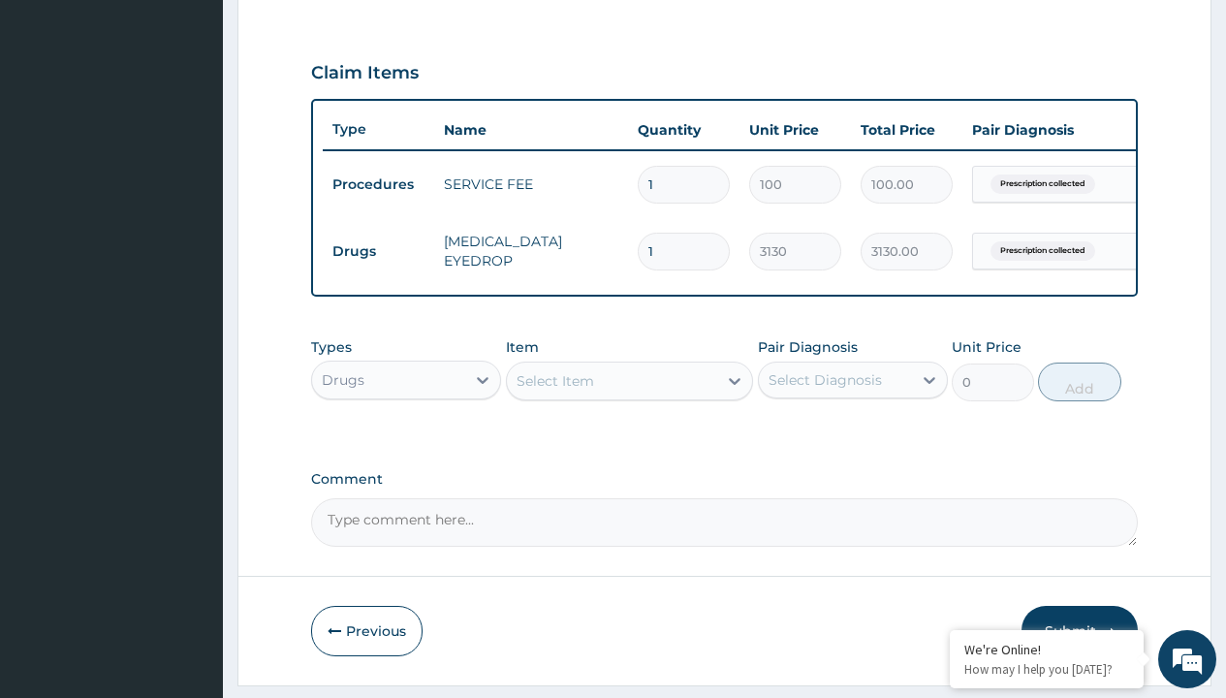
click at [378, 251] on td "Drugs" at bounding box center [378, 252] width 111 height 36
type input "procedures"
click at [406, 442] on div "Procedures" at bounding box center [406, 428] width 190 height 35
click at [554, 391] on div "Select Item" at bounding box center [556, 380] width 78 height 19
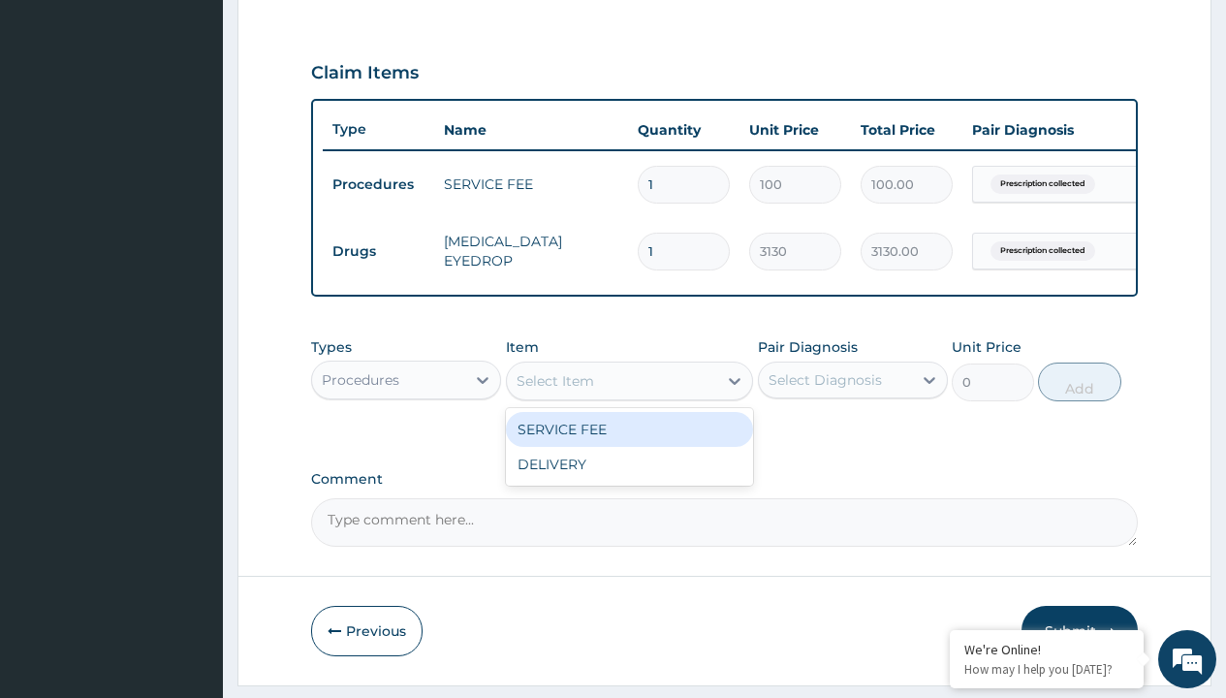
type input "delivery"
click at [629, 443] on div "DELIVERY" at bounding box center [630, 429] width 248 height 35
type input "2000"
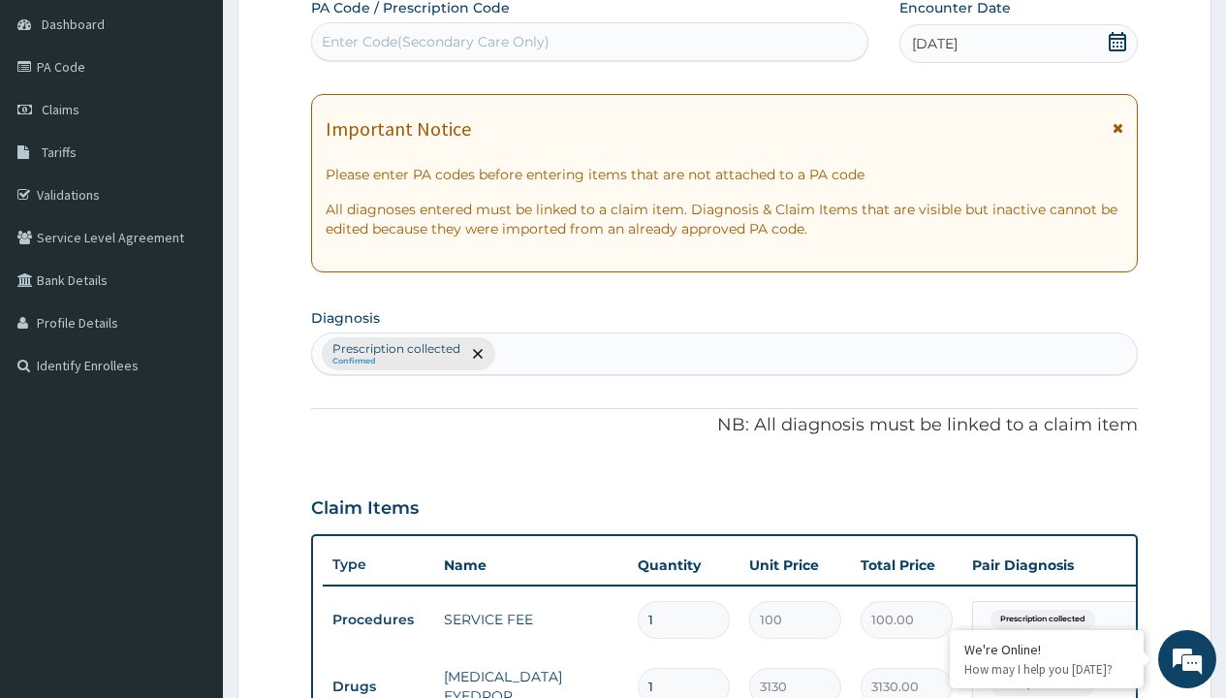
type input "prescription collected"
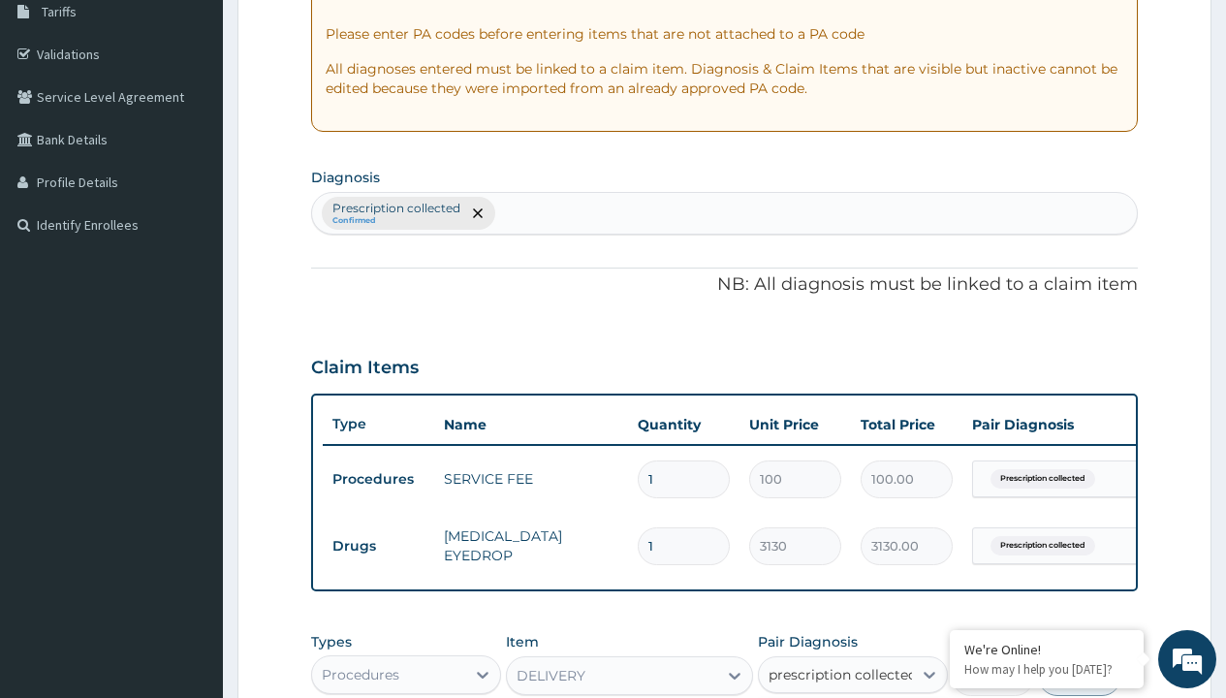
checkbox input "true"
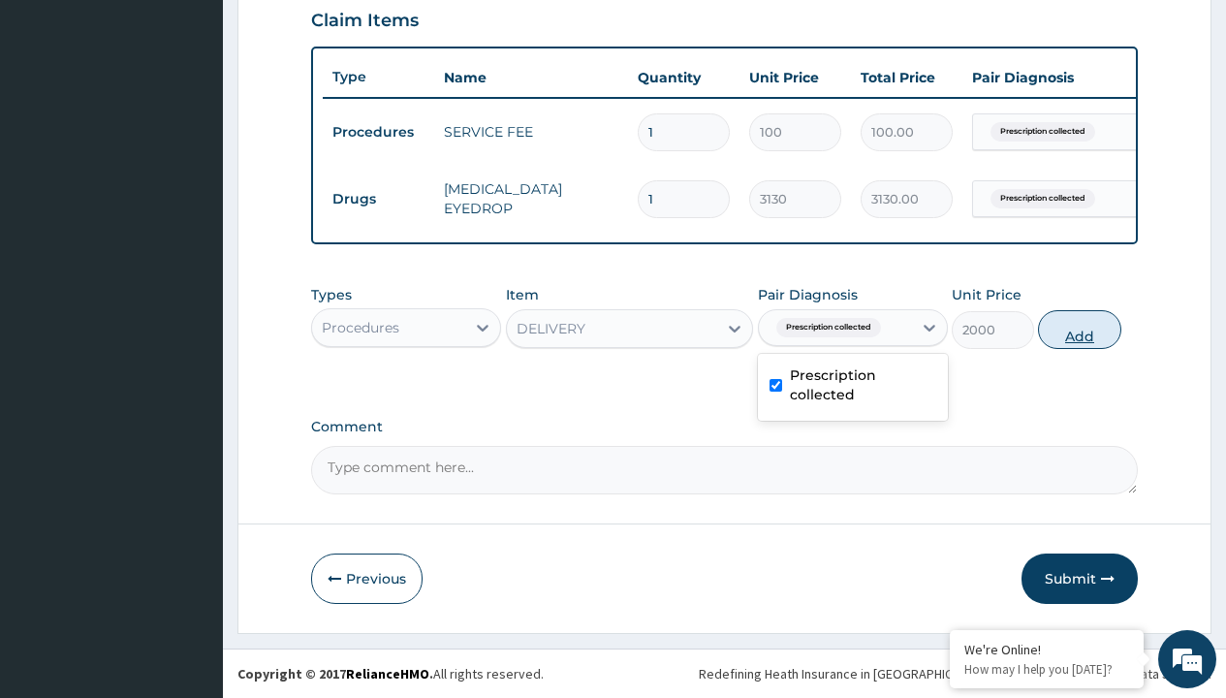
click at [1080, 329] on button "Add" at bounding box center [1079, 329] width 82 height 39
type input "0"
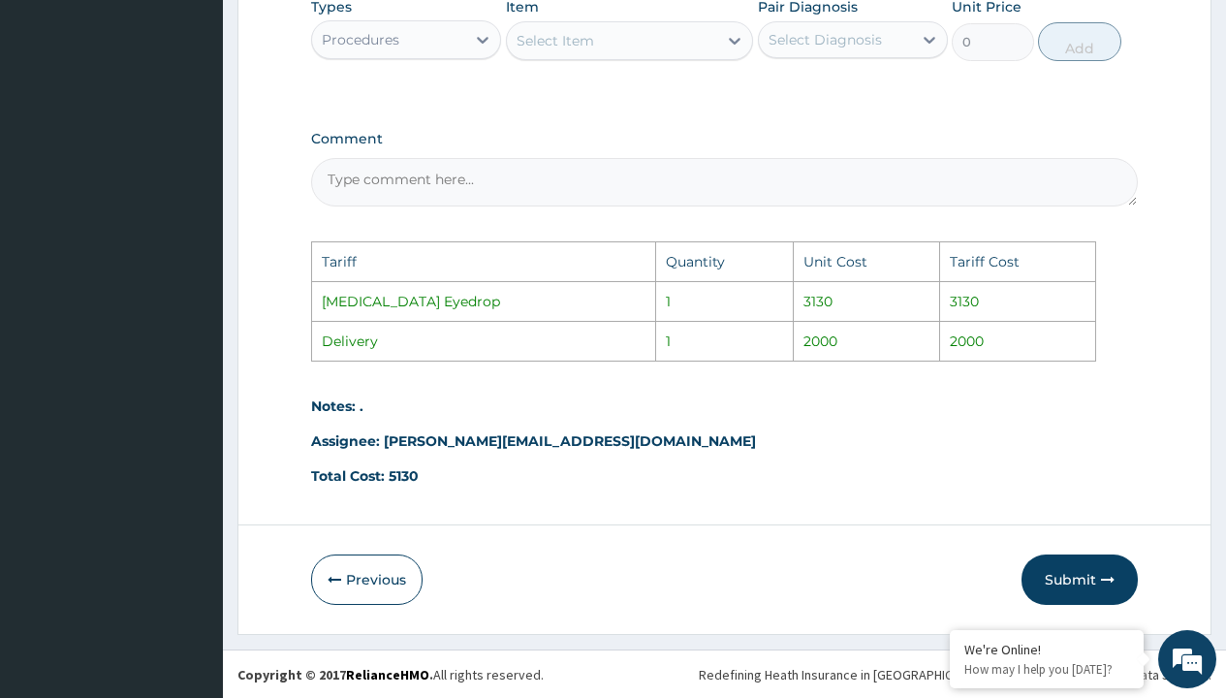
scroll to position [1045, 0]
click at [1043, 575] on button "Submit" at bounding box center [1080, 578] width 116 height 50
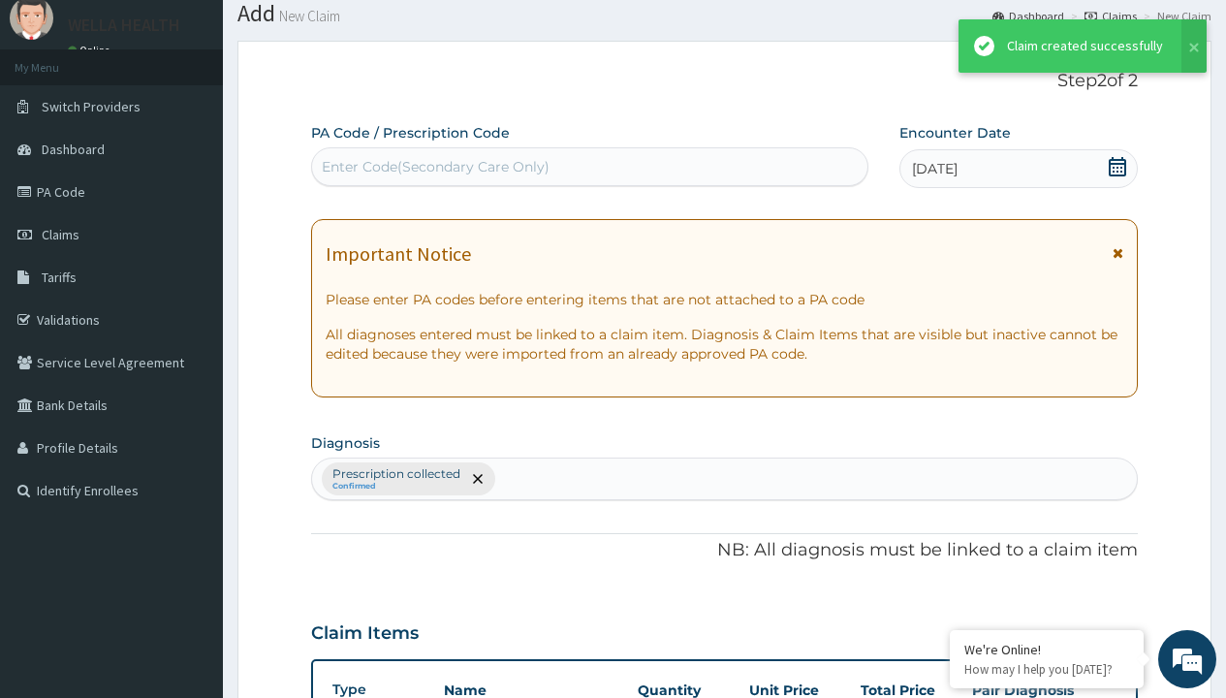
scroll to position [756, 0]
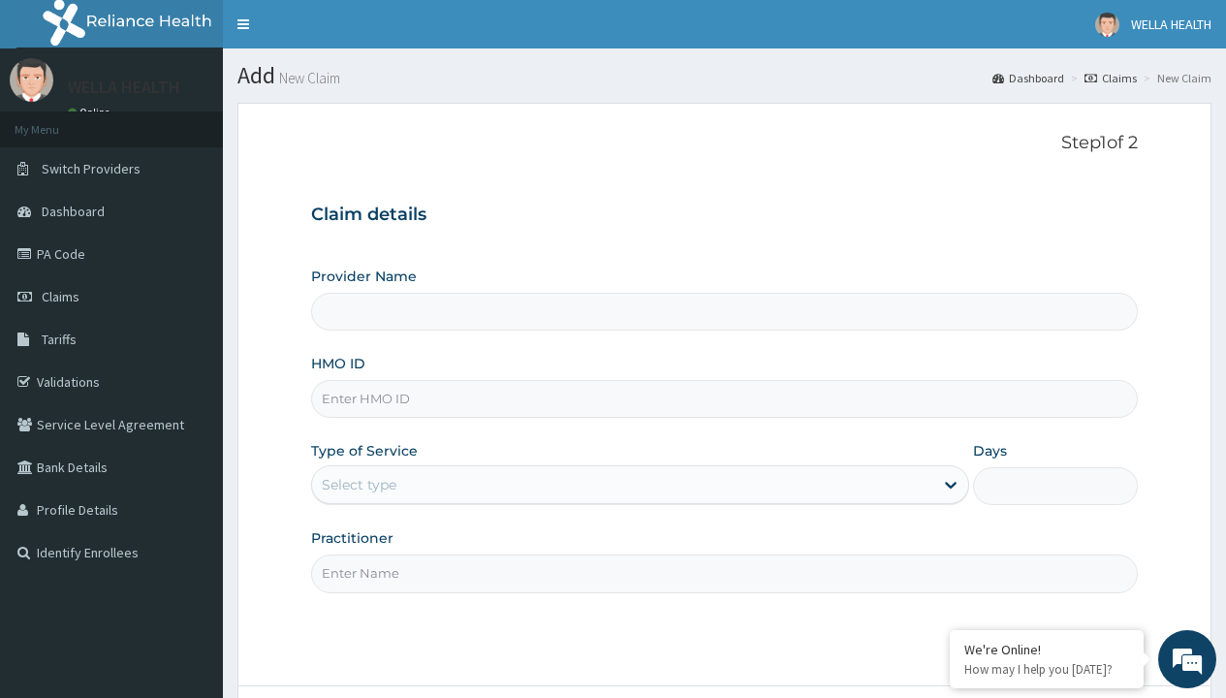
type input "TTN/10020/A"
type input "Pharmacy Pick Up ( WellaHealth)"
type input "TTN/10020/A"
type input "WellaHealth"
click at [359, 485] on div "Select type" at bounding box center [359, 484] width 75 height 19
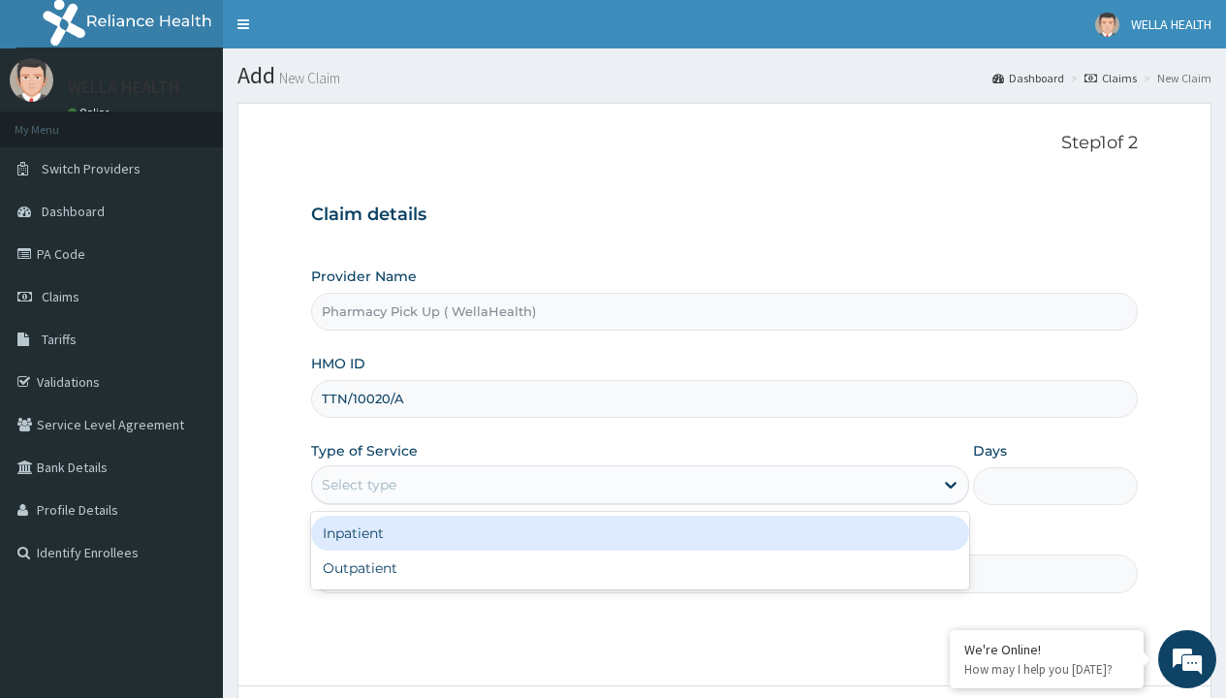
click at [640, 568] on div "Outpatient" at bounding box center [640, 568] width 658 height 35
type input "1"
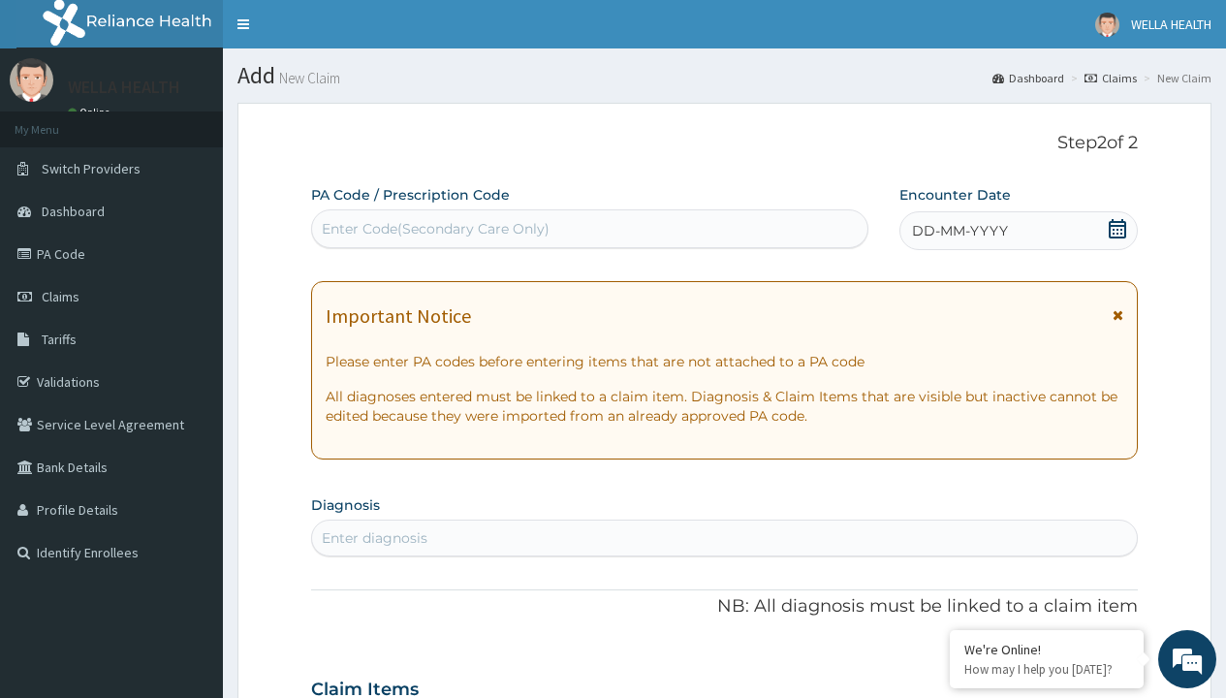
scroll to position [162, 0]
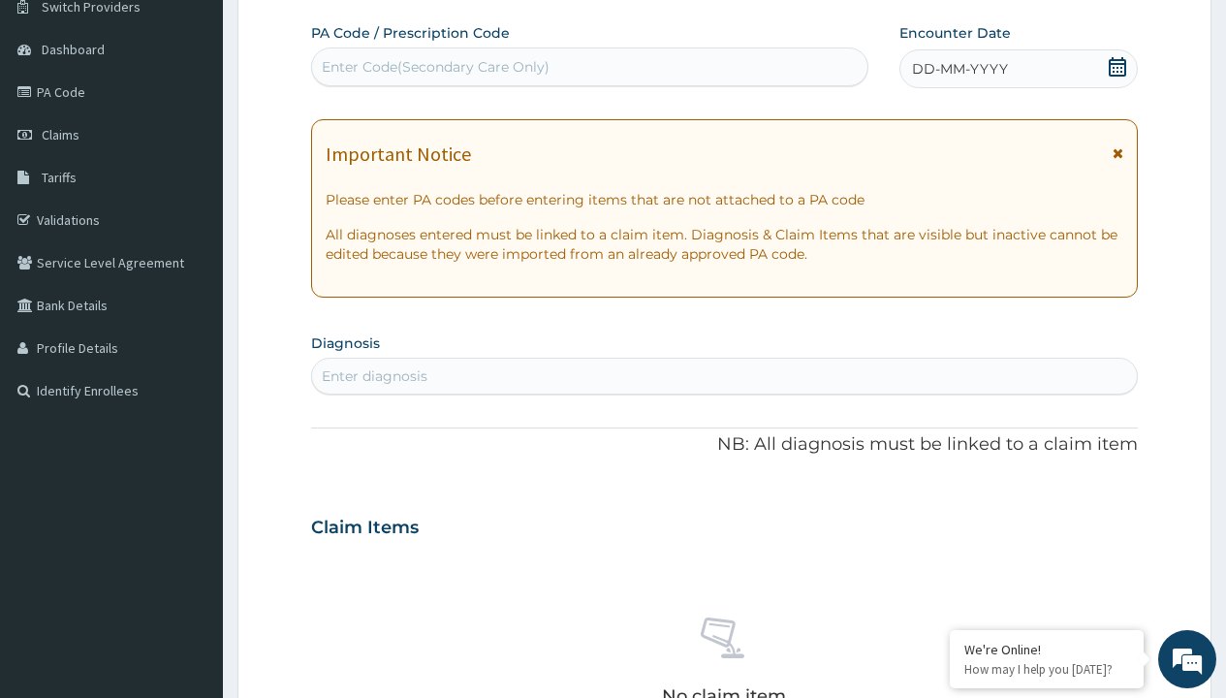
click at [959, 69] on span "DD-MM-YYYY" at bounding box center [960, 68] width 96 height 19
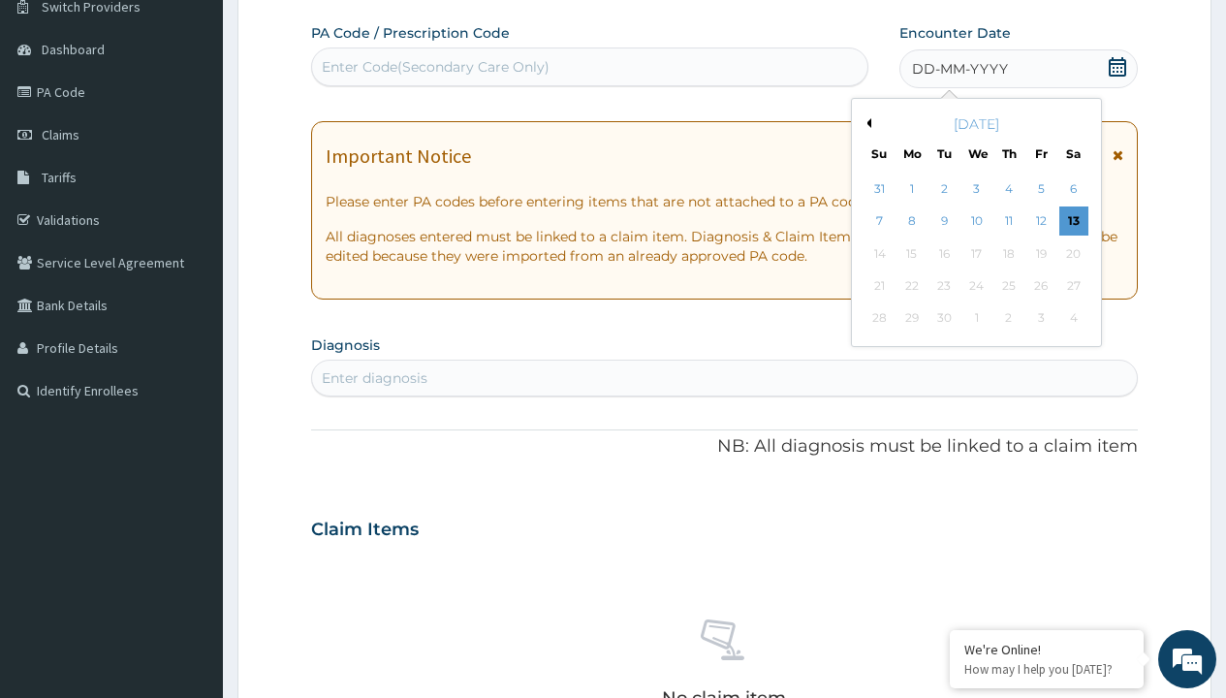
click at [866, 123] on button "Previous Month" at bounding box center [867, 123] width 10 height 10
click at [976, 221] on div "6" at bounding box center [975, 221] width 29 height 29
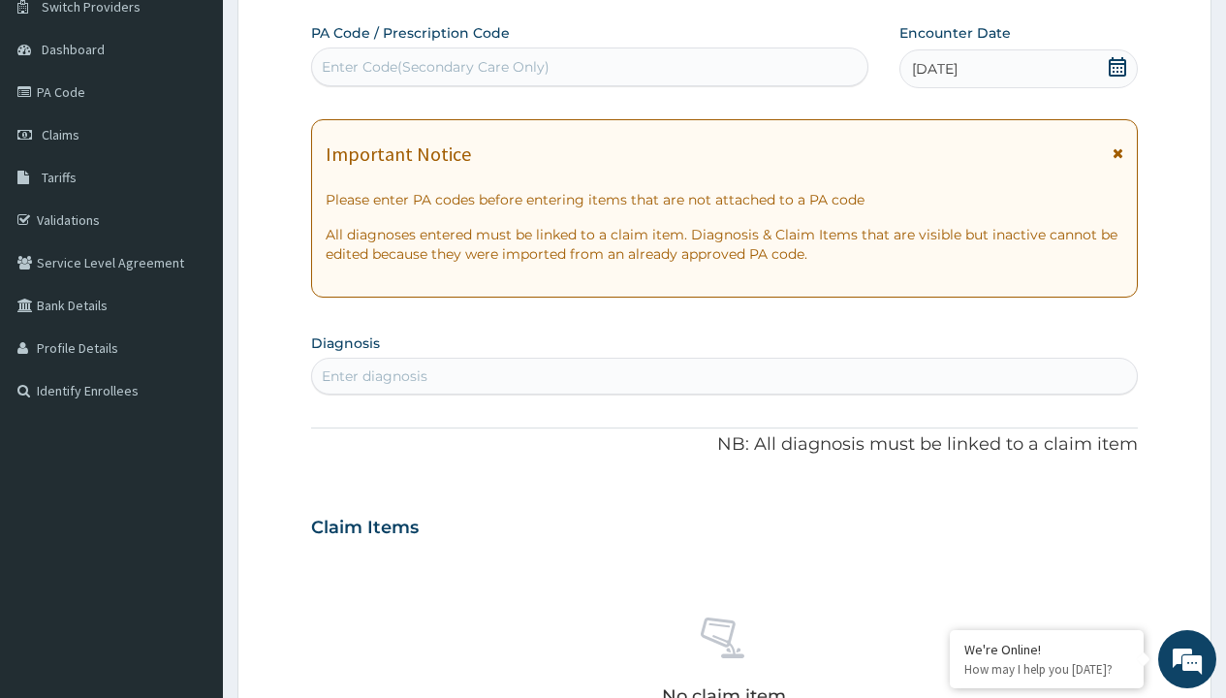
scroll to position [0, 0]
click at [374, 376] on div "Enter diagnosis" at bounding box center [375, 375] width 106 height 19
type input "prescription collected"
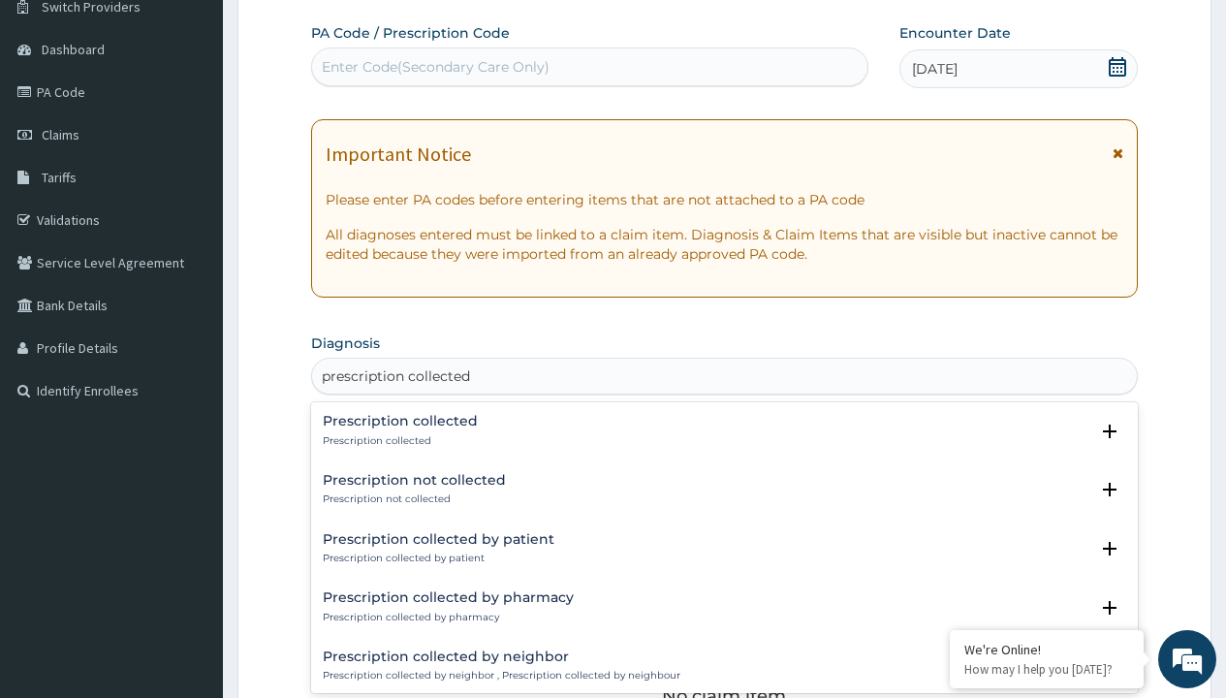
click at [397, 440] on p "Prescription collected" at bounding box center [400, 441] width 155 height 14
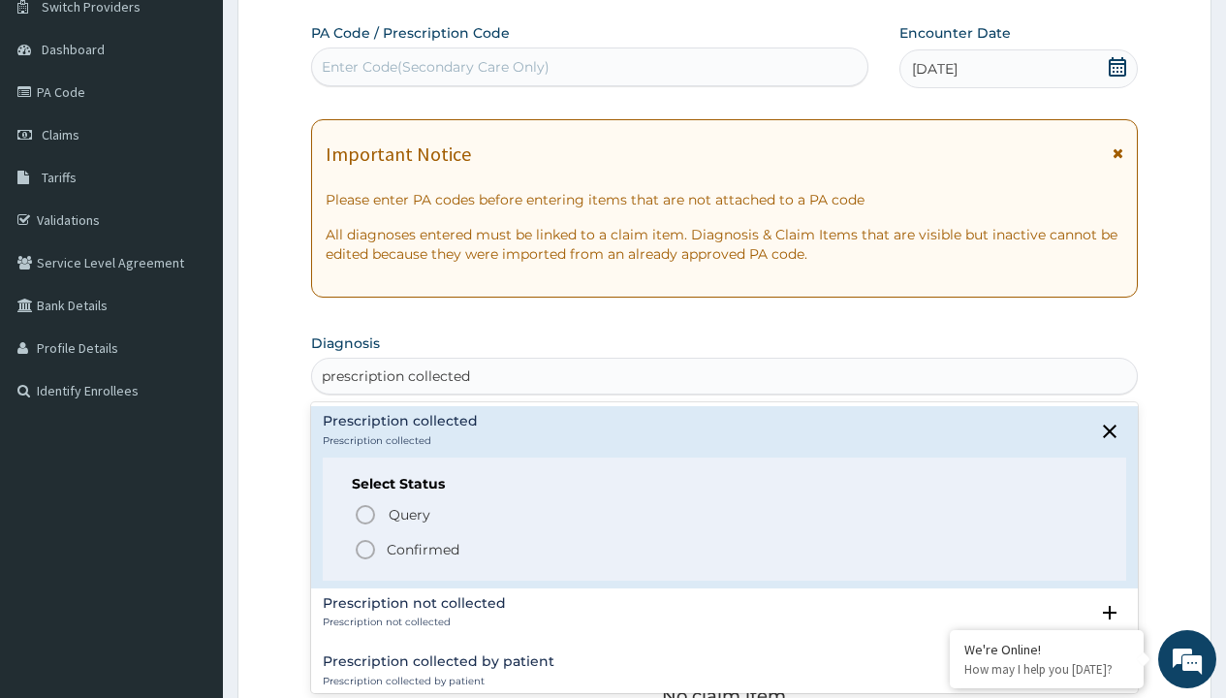
click at [423, 549] on p "Confirmed" at bounding box center [423, 549] width 73 height 19
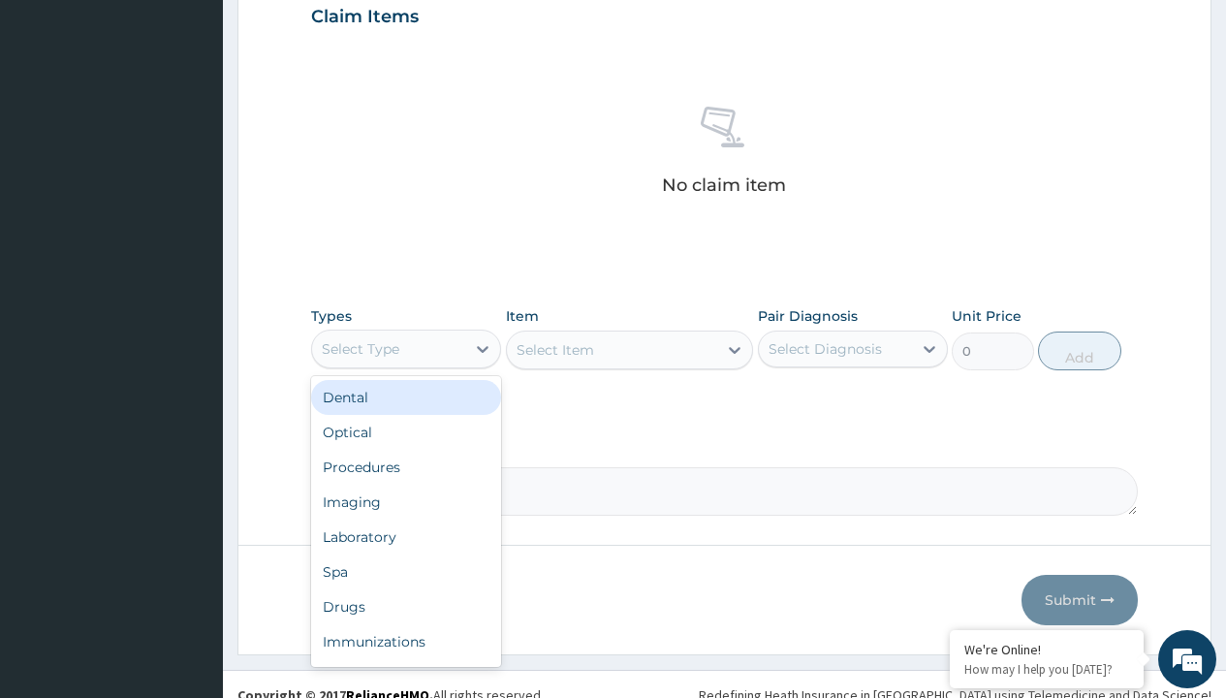
type input "procedures"
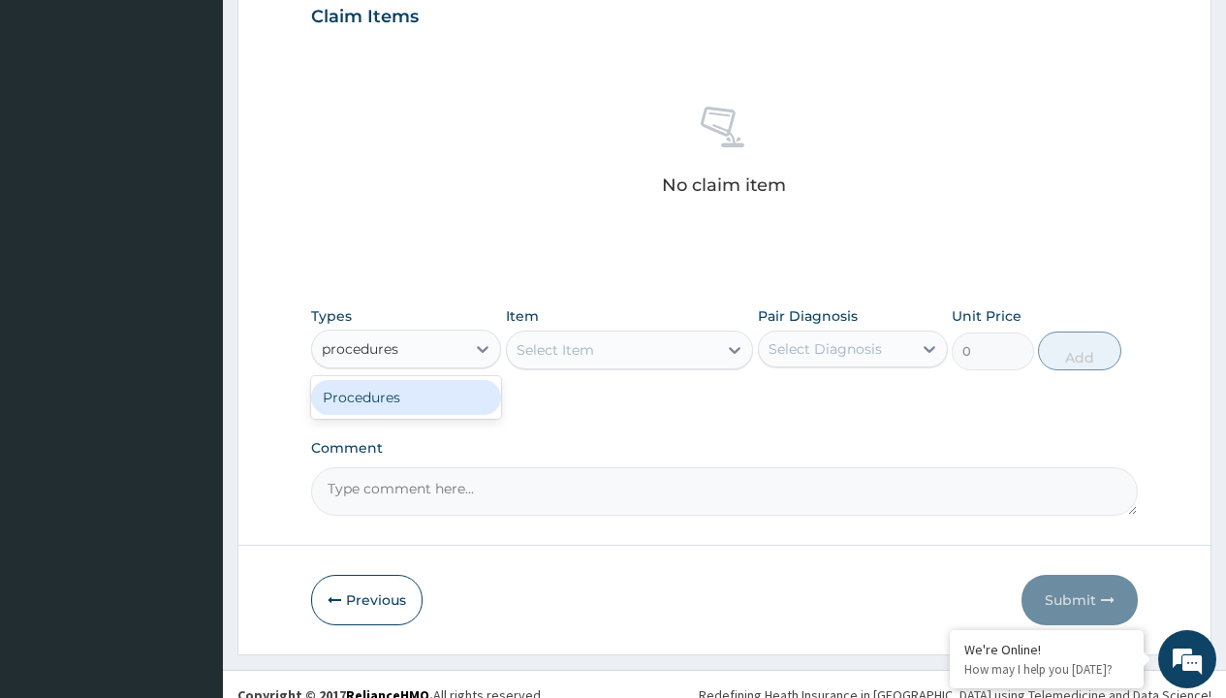
click at [406, 396] on div "Procedures" at bounding box center [406, 397] width 190 height 35
click at [554, 349] on div "Select Item" at bounding box center [630, 350] width 248 height 39
click at [361, 348] on div "Procedures" at bounding box center [361, 348] width 78 height 19
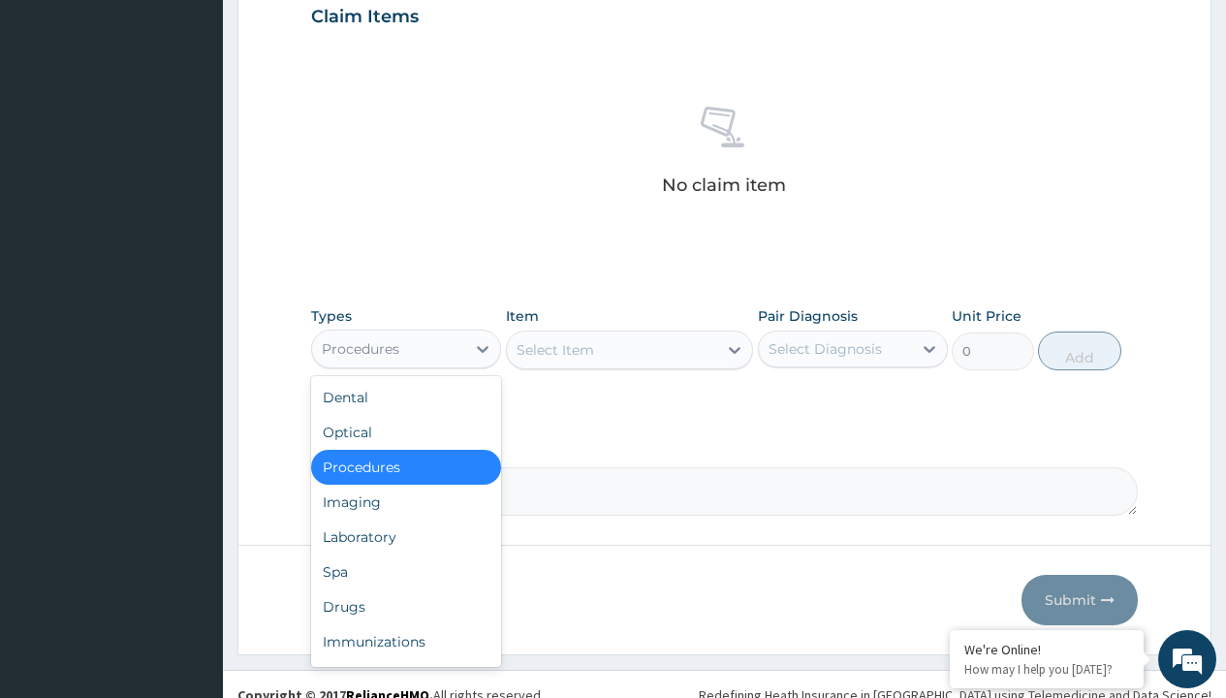
type input "procedures"
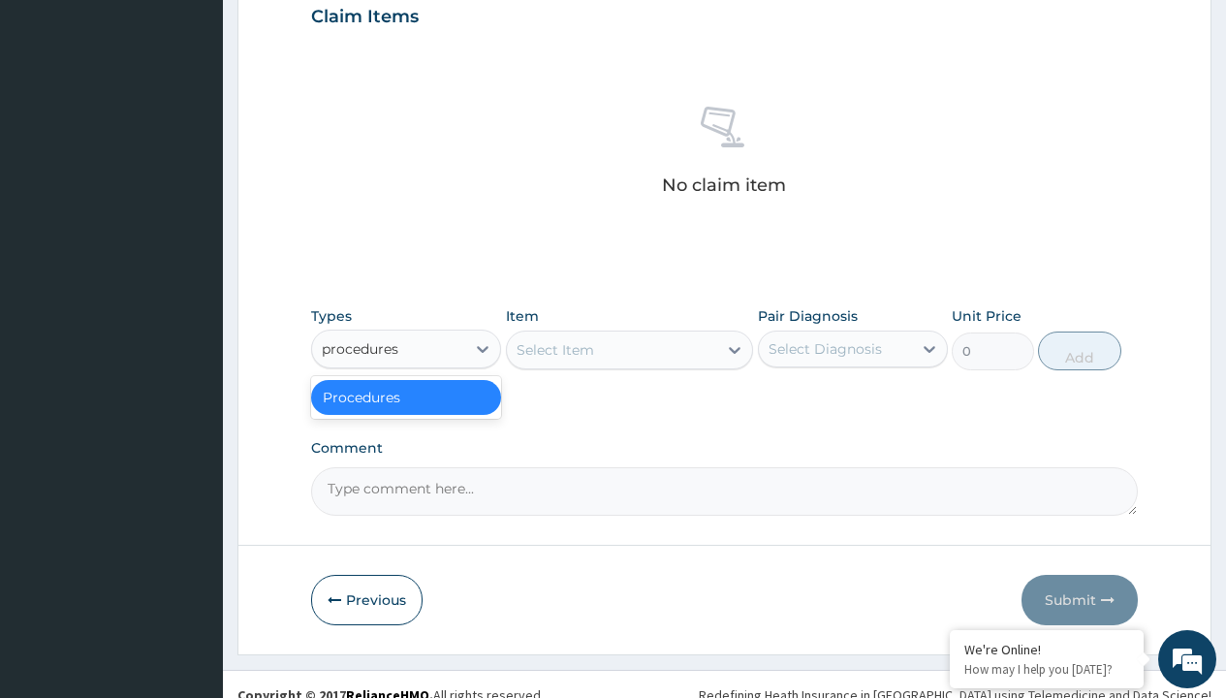
click at [406, 396] on div "Procedures" at bounding box center [406, 397] width 190 height 35
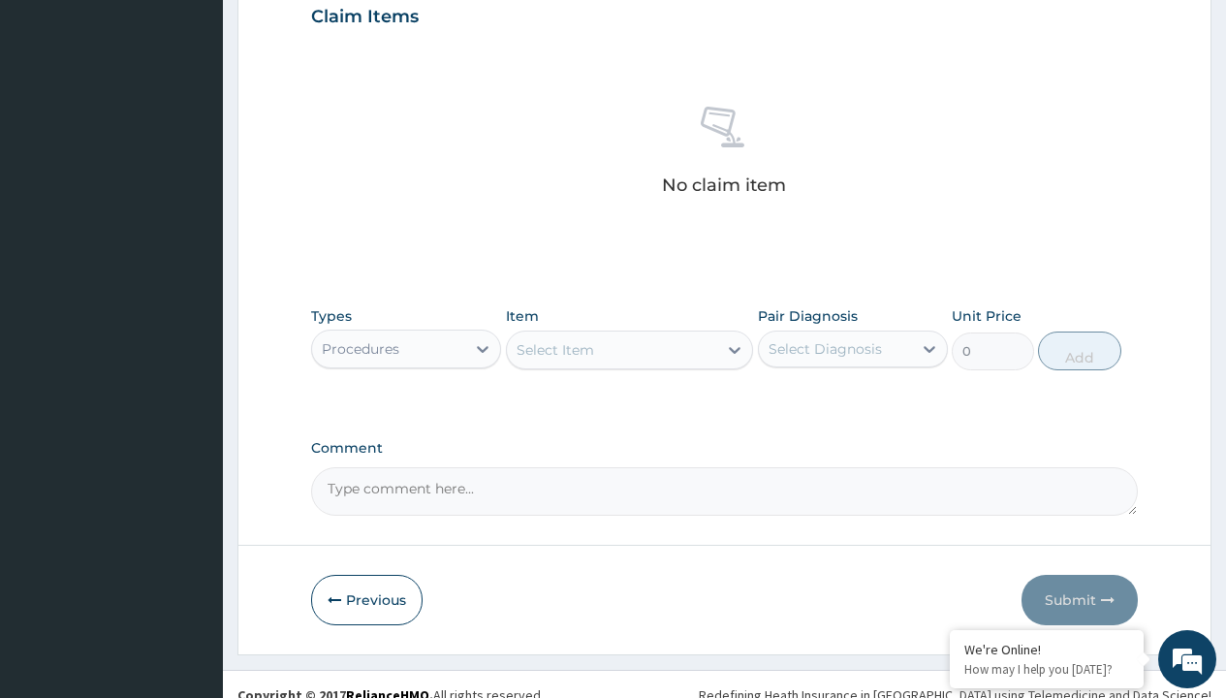
click at [554, 349] on div "Select Item" at bounding box center [556, 349] width 78 height 19
type input "service fee"
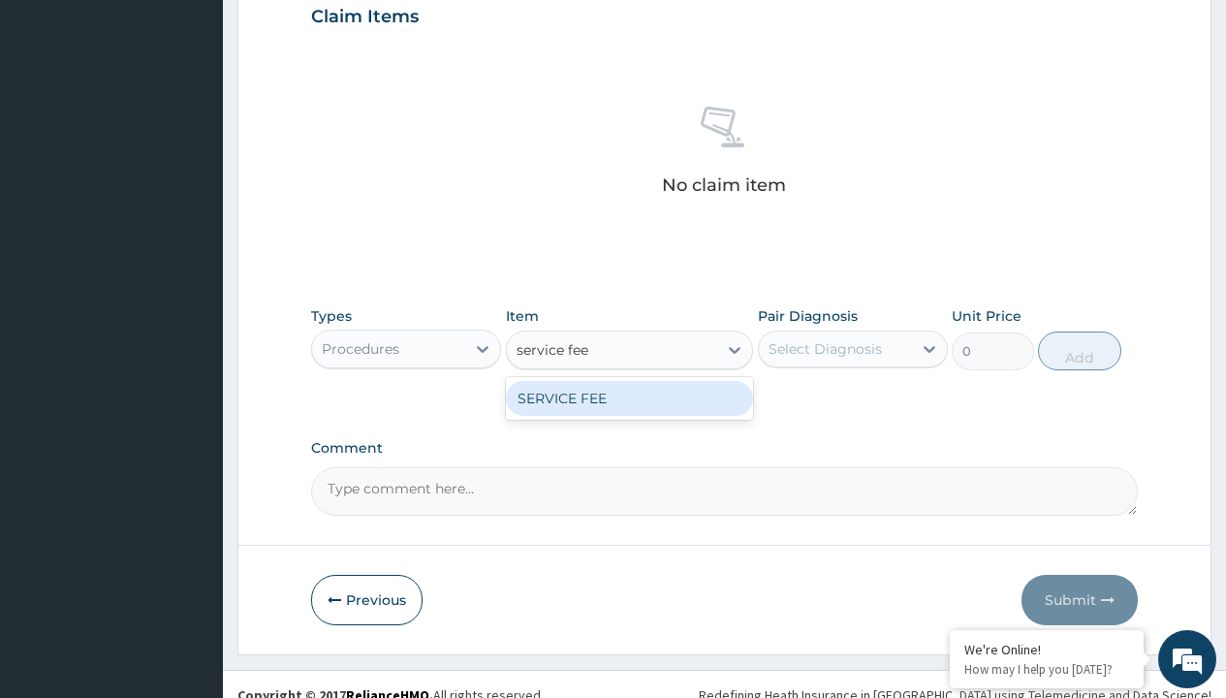
click at [629, 397] on div "SERVICE FEE" at bounding box center [630, 398] width 248 height 35
type input "100"
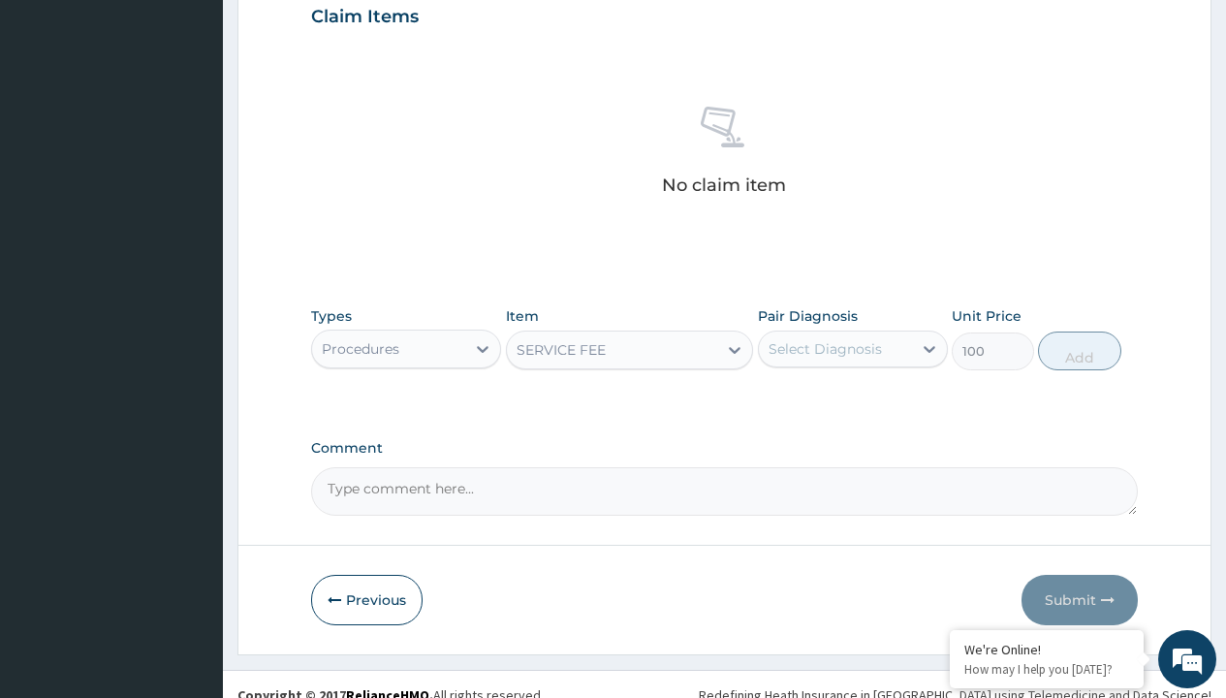
scroll to position [187, 0]
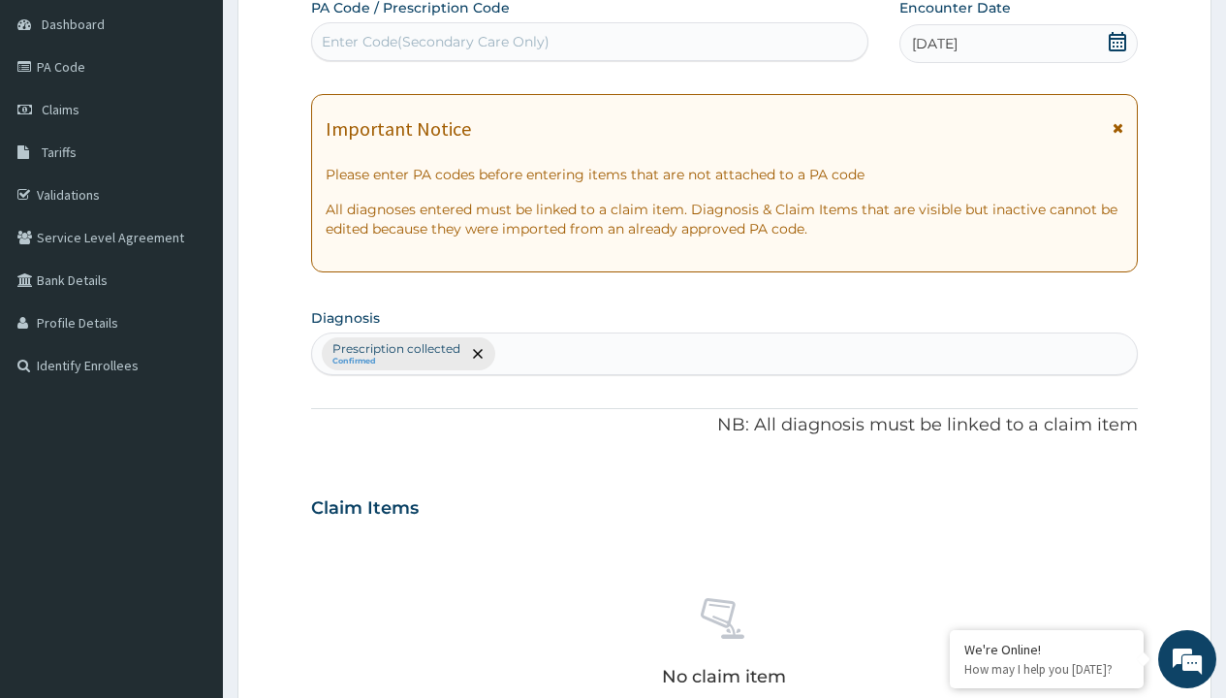
click at [395, 349] on p "Prescription collected" at bounding box center [396, 349] width 128 height 16
type input "prescription collected"
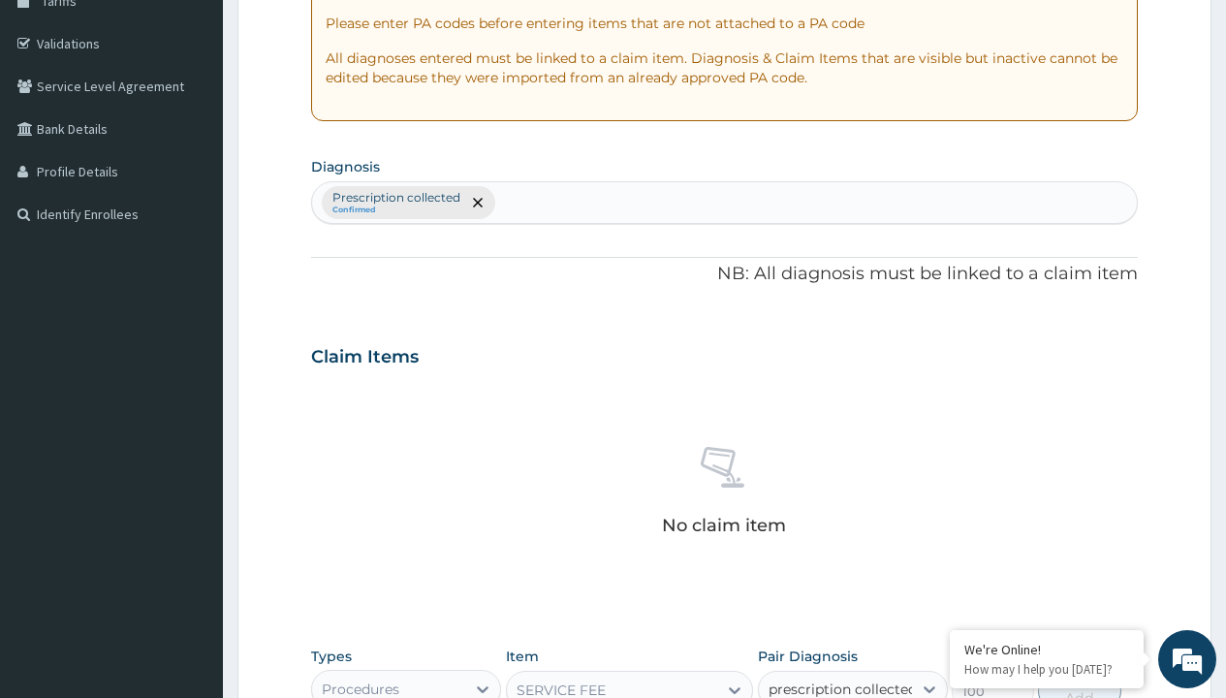
checkbox input "true"
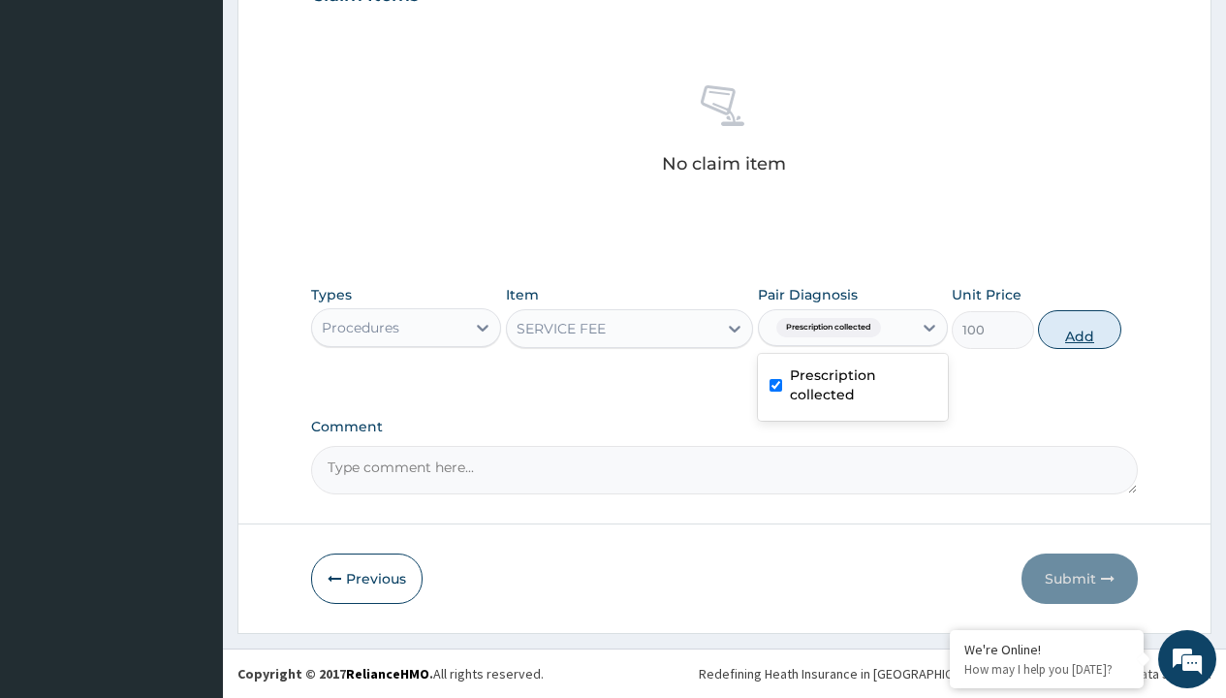
click at [1080, 329] on button "Add" at bounding box center [1079, 329] width 82 height 39
type input "0"
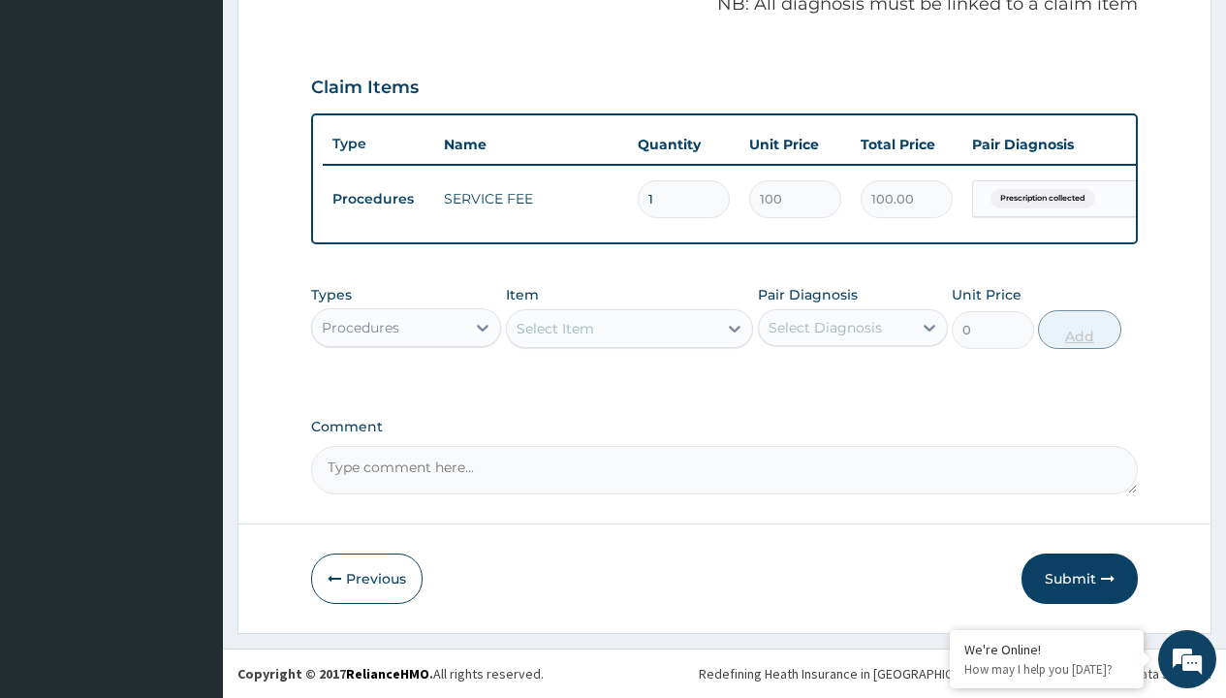
scroll to position [622, 0]
click at [361, 327] on div "Procedures" at bounding box center [361, 327] width 78 height 19
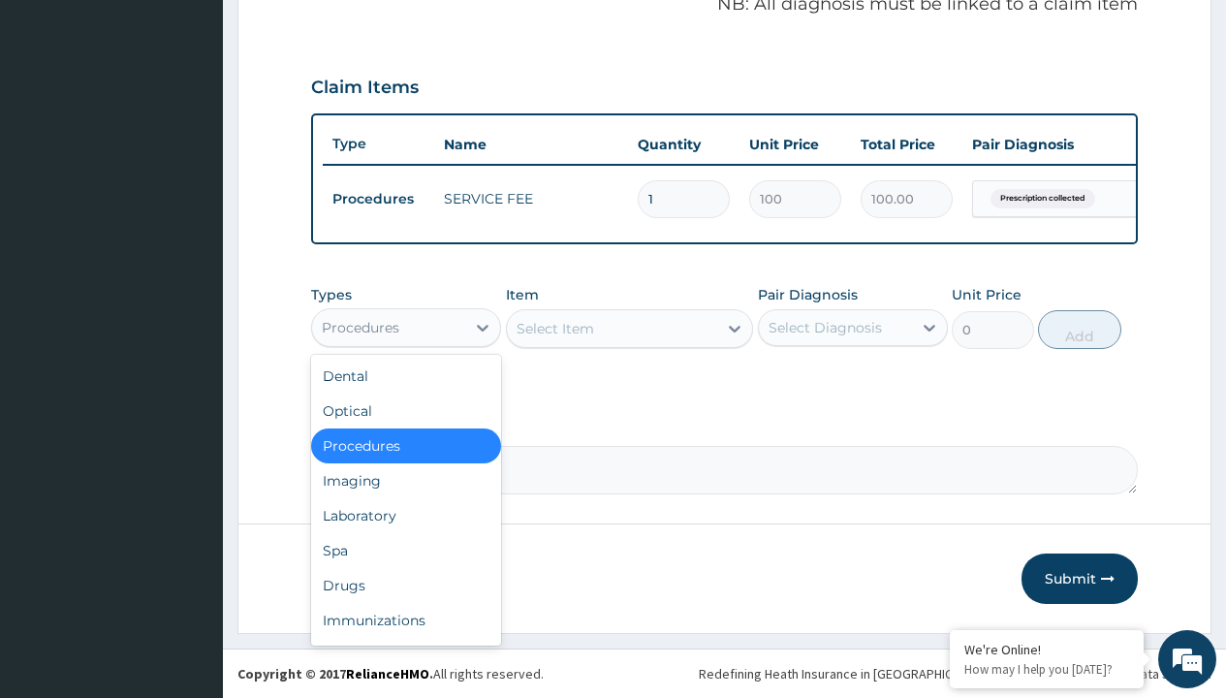
type input "drugs"
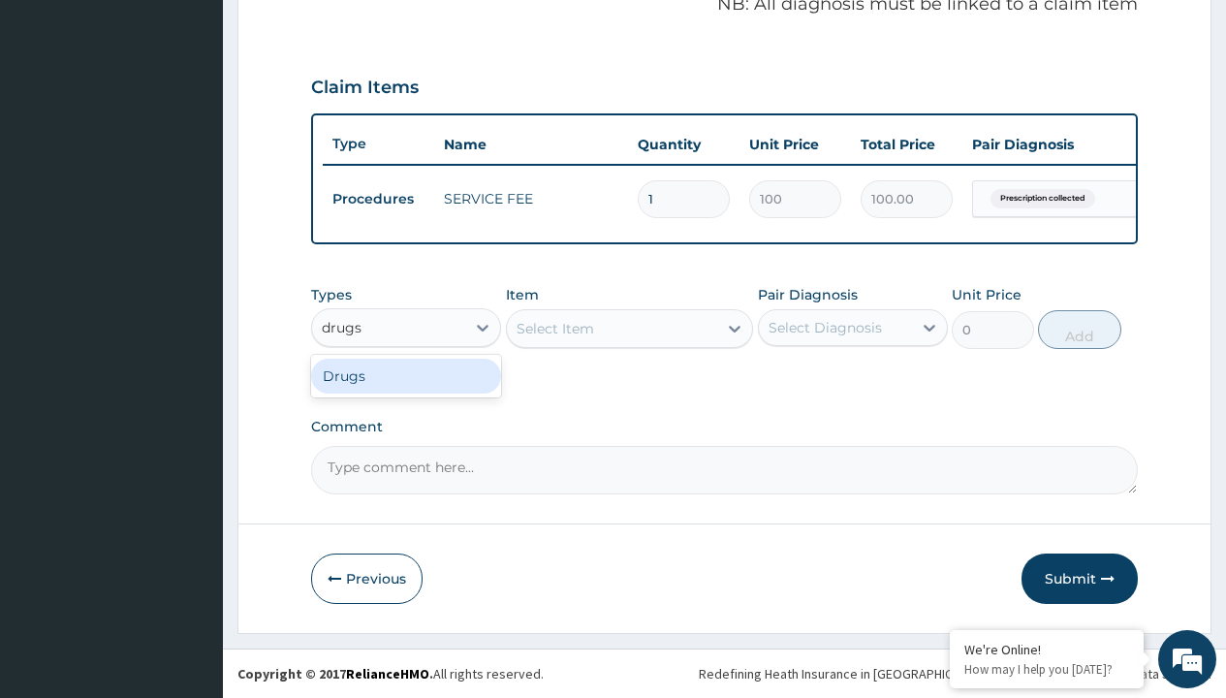
scroll to position [0, 0]
click at [406, 375] on div "Drugs" at bounding box center [406, 376] width 190 height 35
click at [554, 328] on div "Select Item" at bounding box center [630, 328] width 248 height 39
type input "metoprolol 100mg (betalok)"
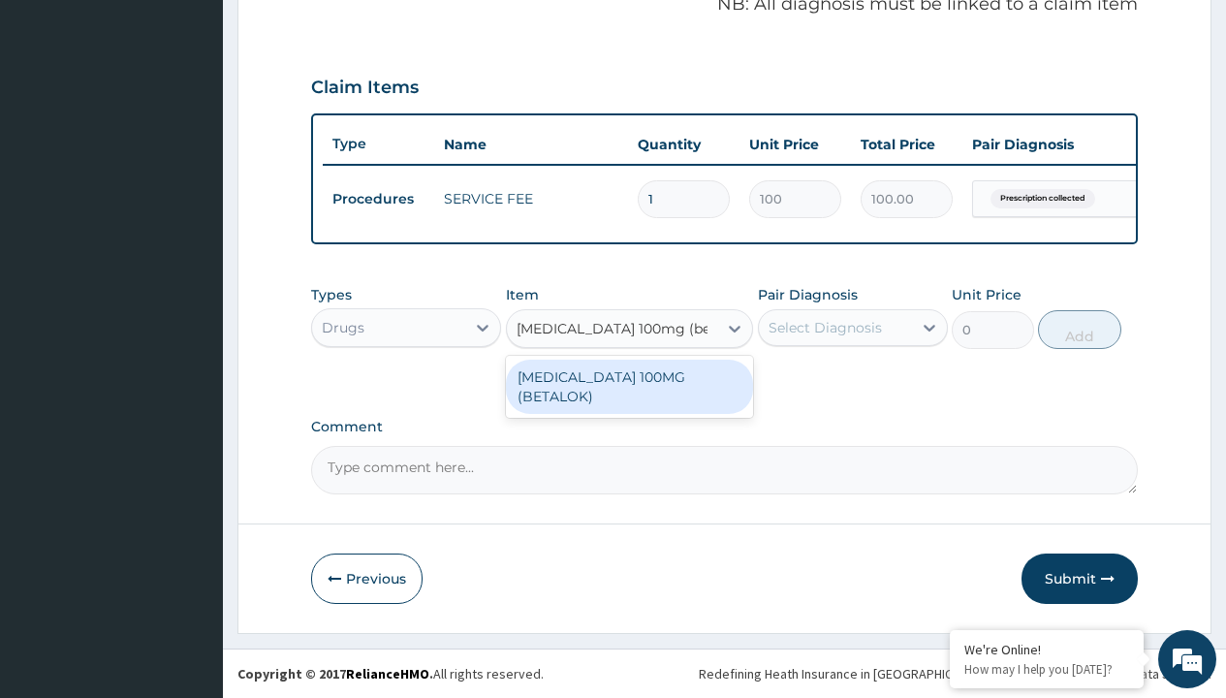
click at [629, 386] on div "METOPROLOL 100MG (BETALOK)" at bounding box center [630, 387] width 248 height 54
type input "1119.699951171875"
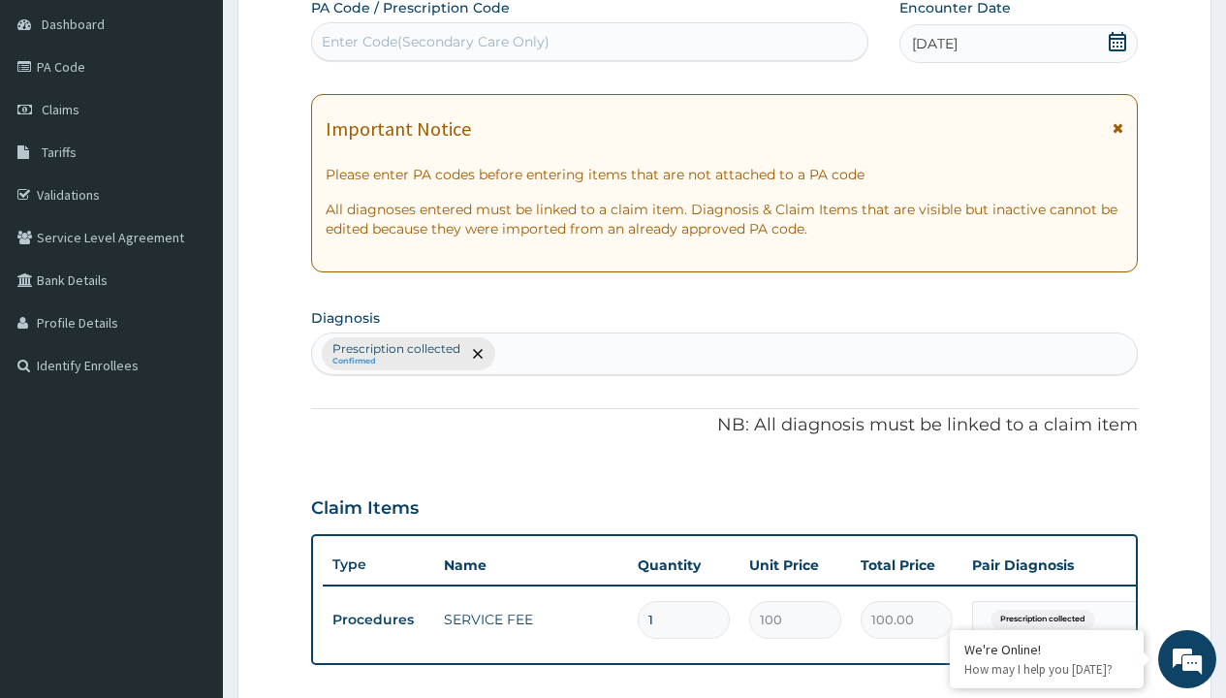
type input "prescription collected"
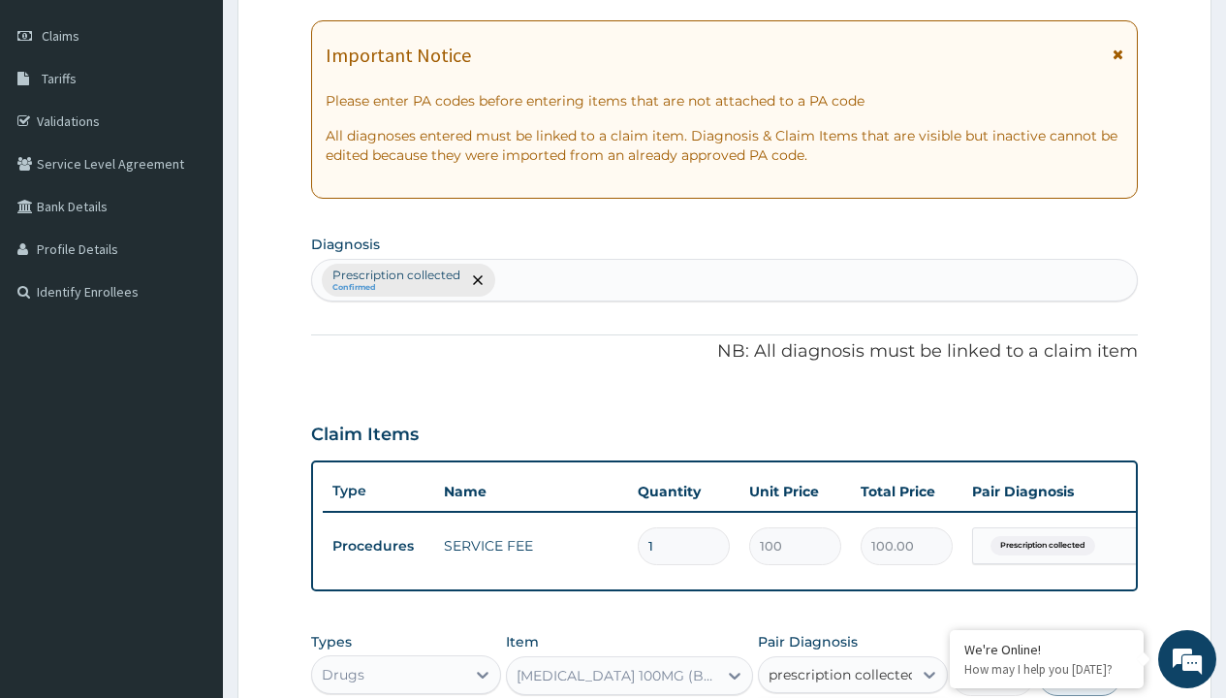
checkbox input "true"
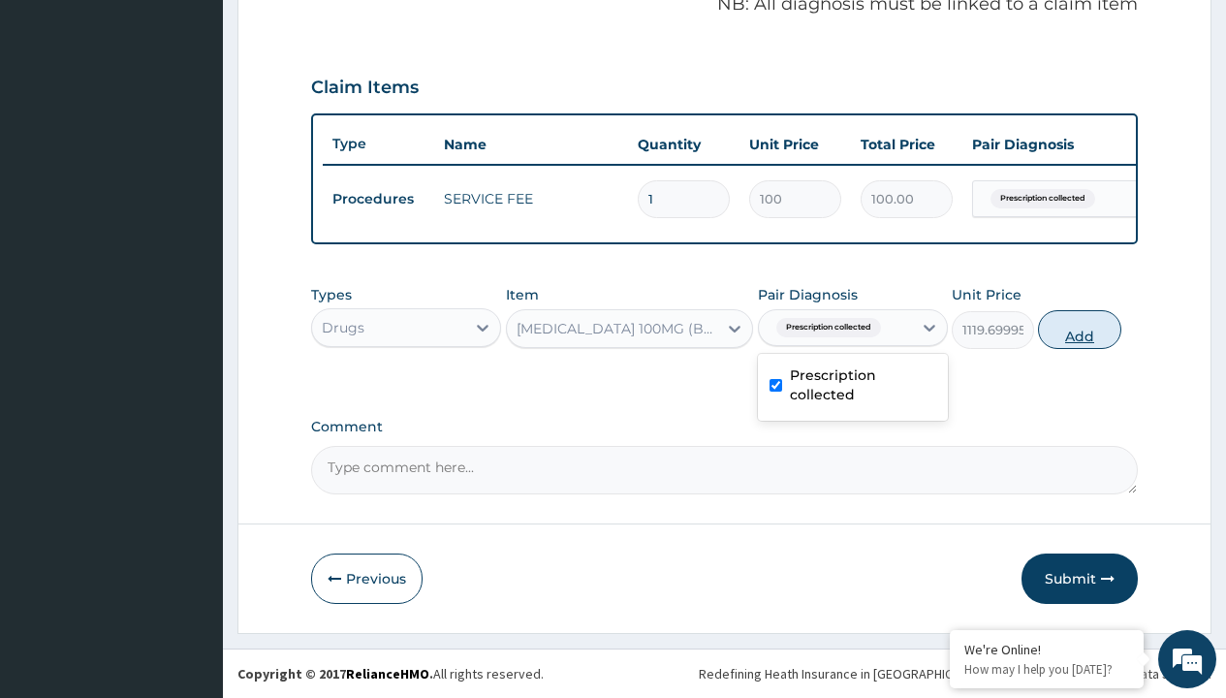
click at [1080, 329] on button "Add" at bounding box center [1079, 329] width 82 height 39
type input "0"
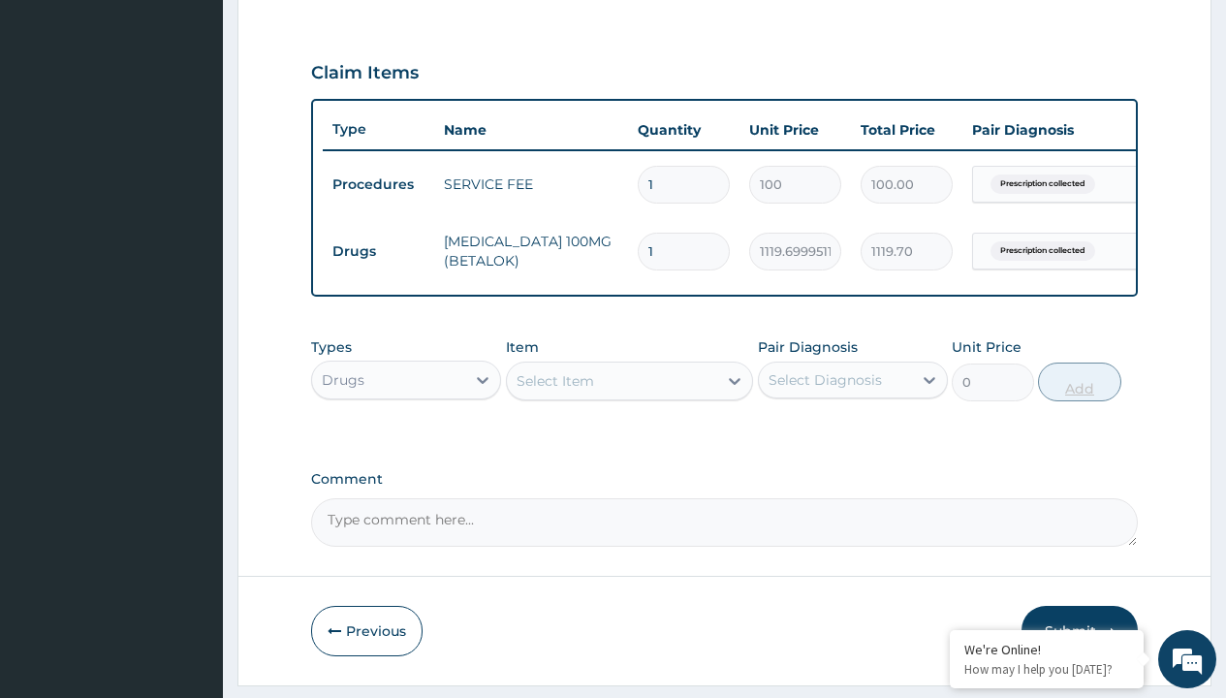
type input "14"
type input "15675.80"
type input "14"
click at [378, 251] on td "Drugs" at bounding box center [378, 252] width 111 height 36
type input "drugs"
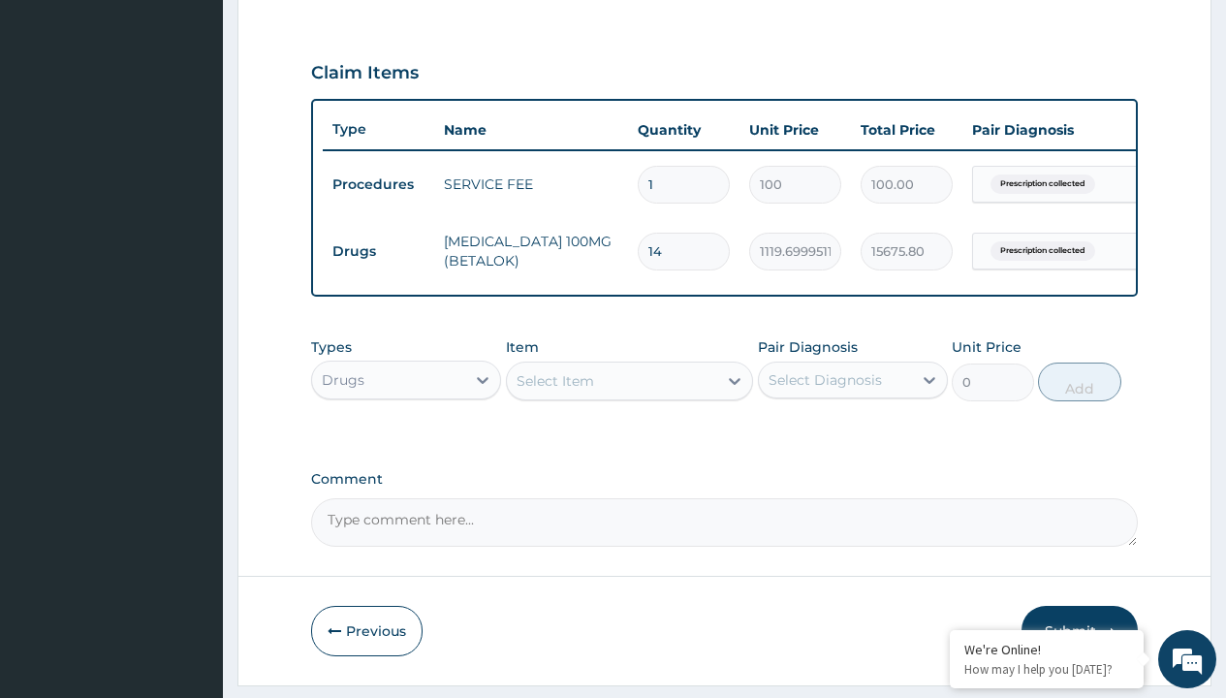
scroll to position [0, 0]
click at [406, 442] on div "Drugs" at bounding box center [406, 428] width 190 height 35
click at [554, 391] on div "Select Item" at bounding box center [556, 380] width 78 height 19
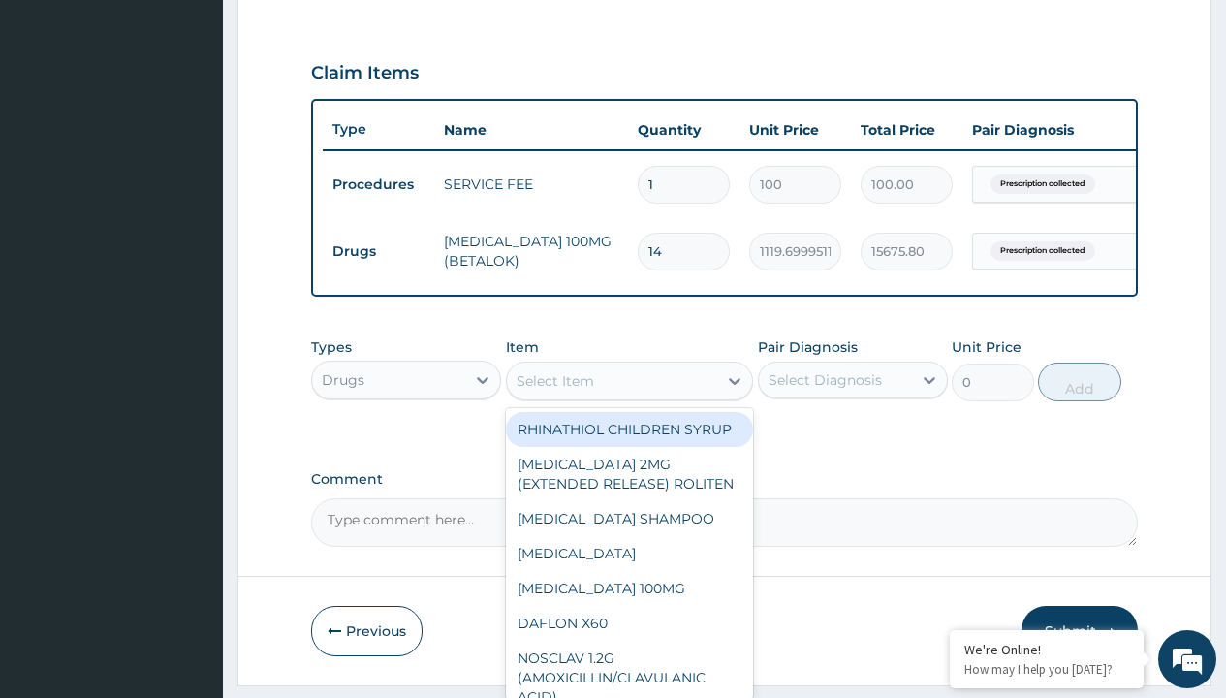
type input "losartan 50mg (accord)/pack"
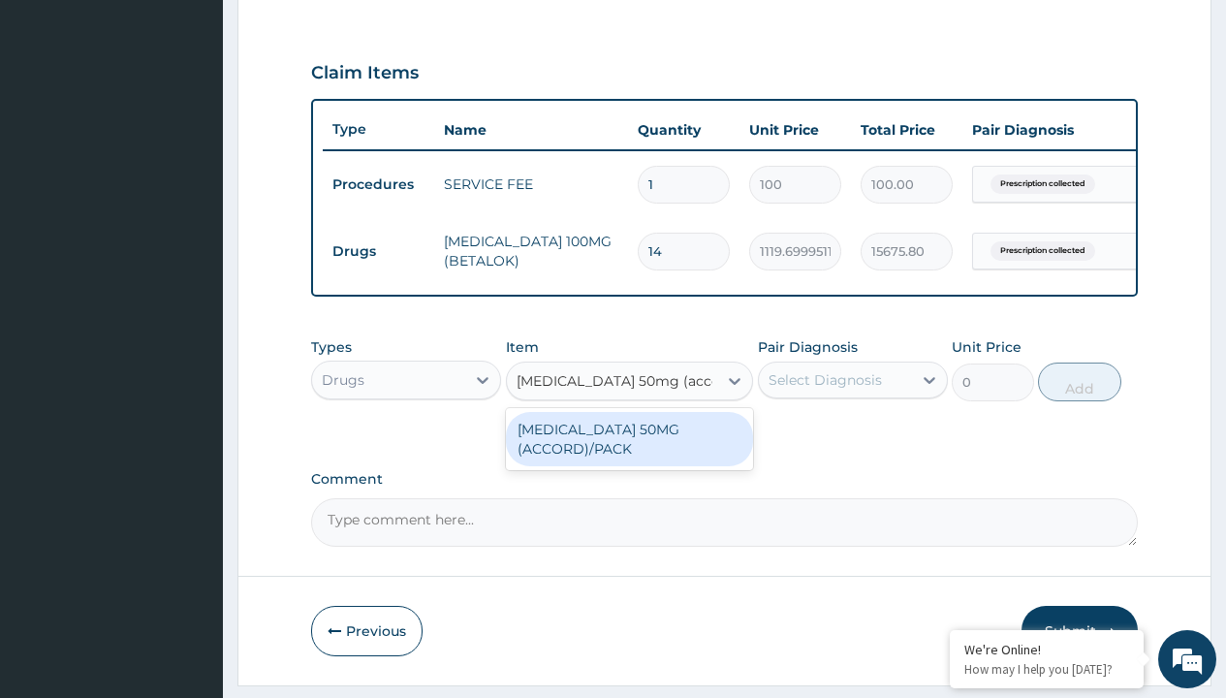
click at [629, 453] on div "LOSARTAN 50MG (ACCORD)/PACK" at bounding box center [630, 439] width 248 height 54
type input "119"
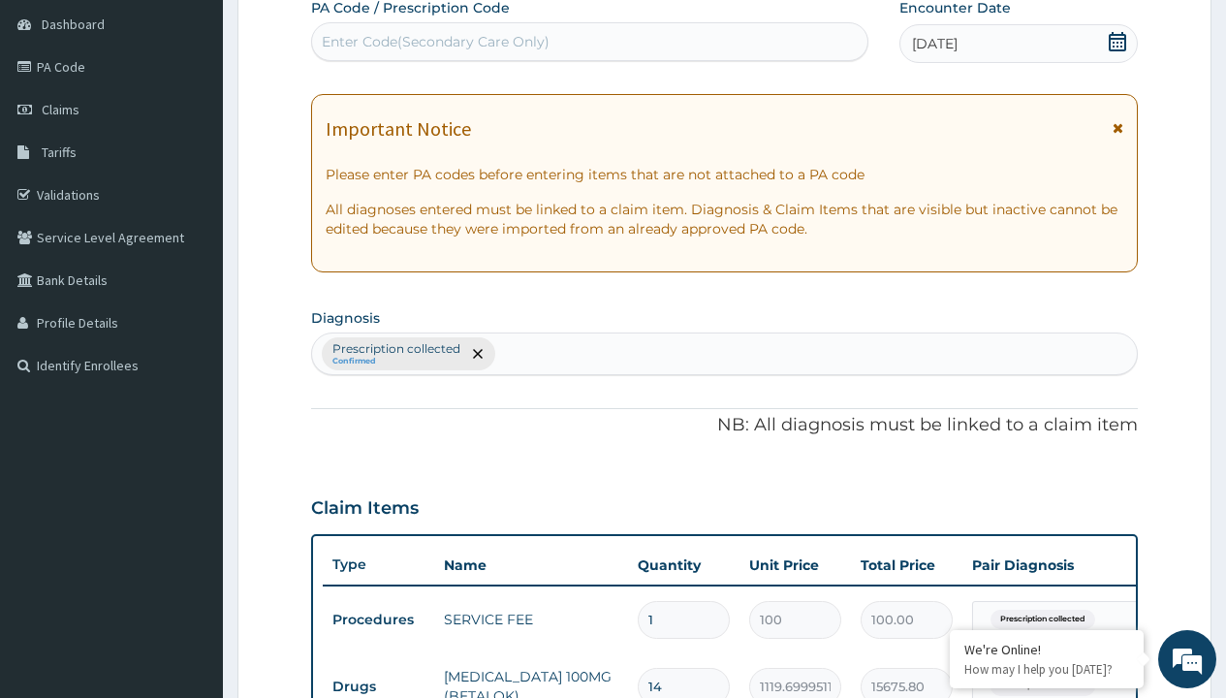
scroll to position [328, 0]
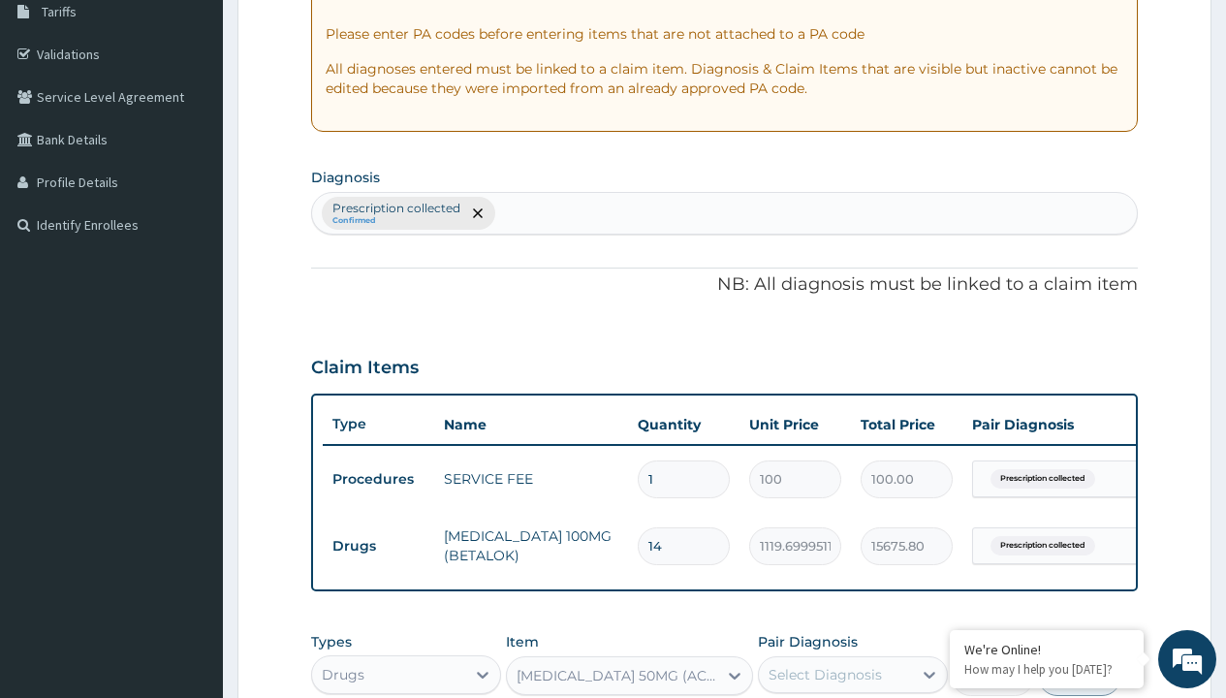
type input "prescription collected"
checkbox input "true"
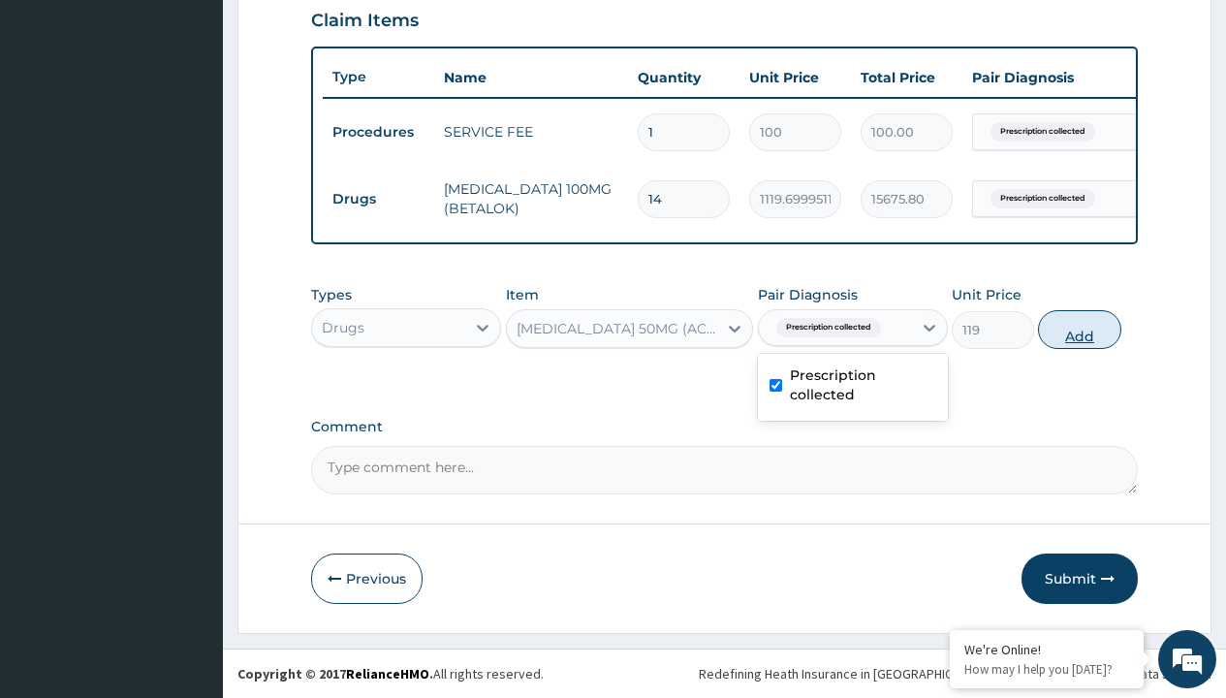
click at [1080, 329] on button "Add" at bounding box center [1079, 329] width 82 height 39
type input "0"
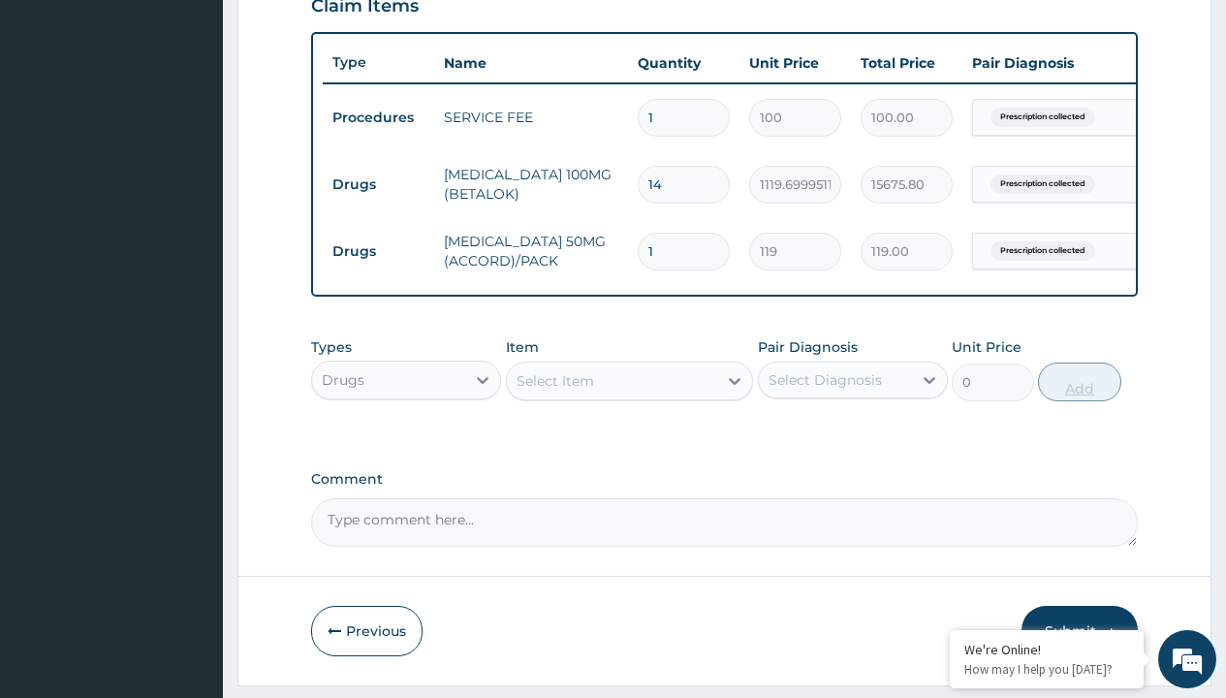
type input "30"
type input "3570.00"
type input "30"
click at [378, 184] on td "Drugs" at bounding box center [378, 185] width 111 height 36
type input "drugs"
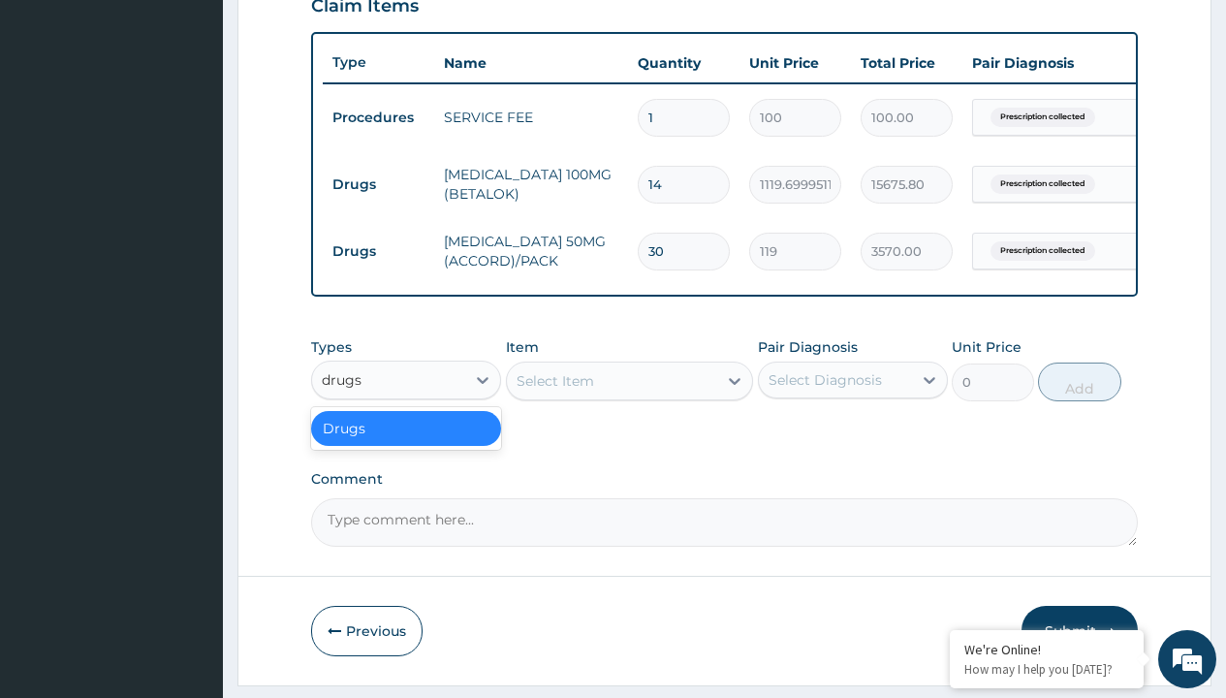
scroll to position [0, 0]
click at [406, 442] on div "Drugs" at bounding box center [406, 428] width 190 height 35
click at [554, 391] on div "Select Item" at bounding box center [556, 380] width 78 height 19
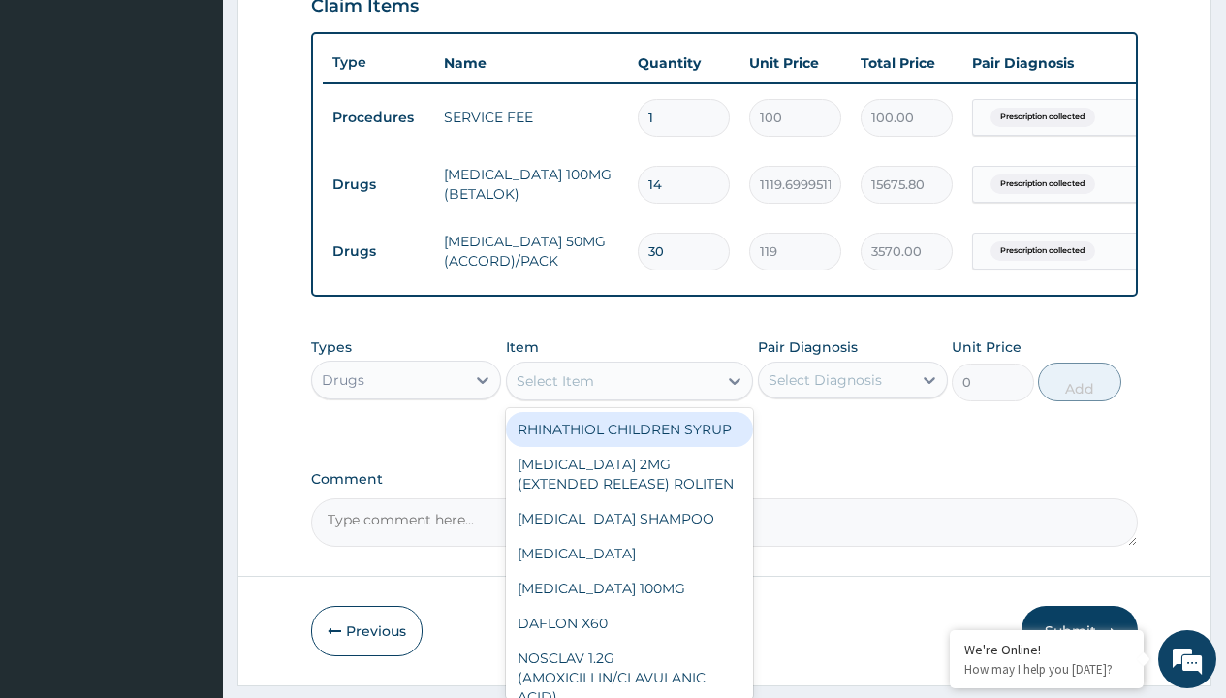
type input "bendroflumethiazide 5mg /pack"
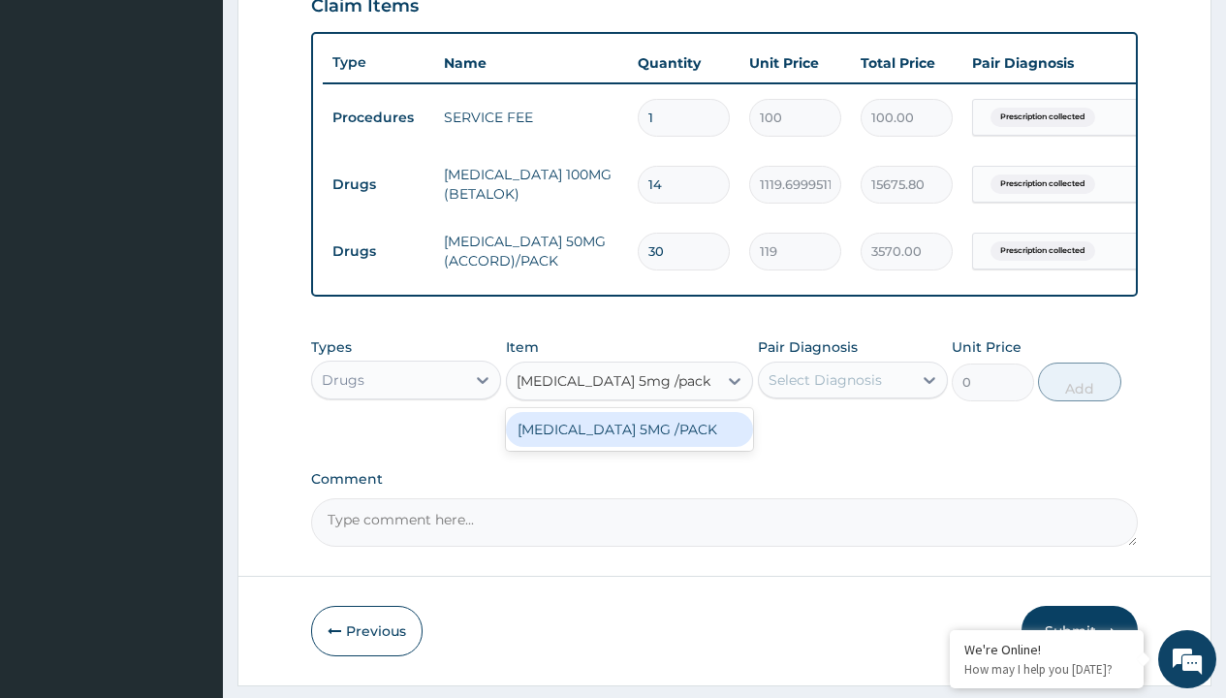
click at [629, 447] on div "BENDROFLUMETHIAZIDE 5MG /PACK" at bounding box center [630, 429] width 248 height 35
type input "26.55999946594238"
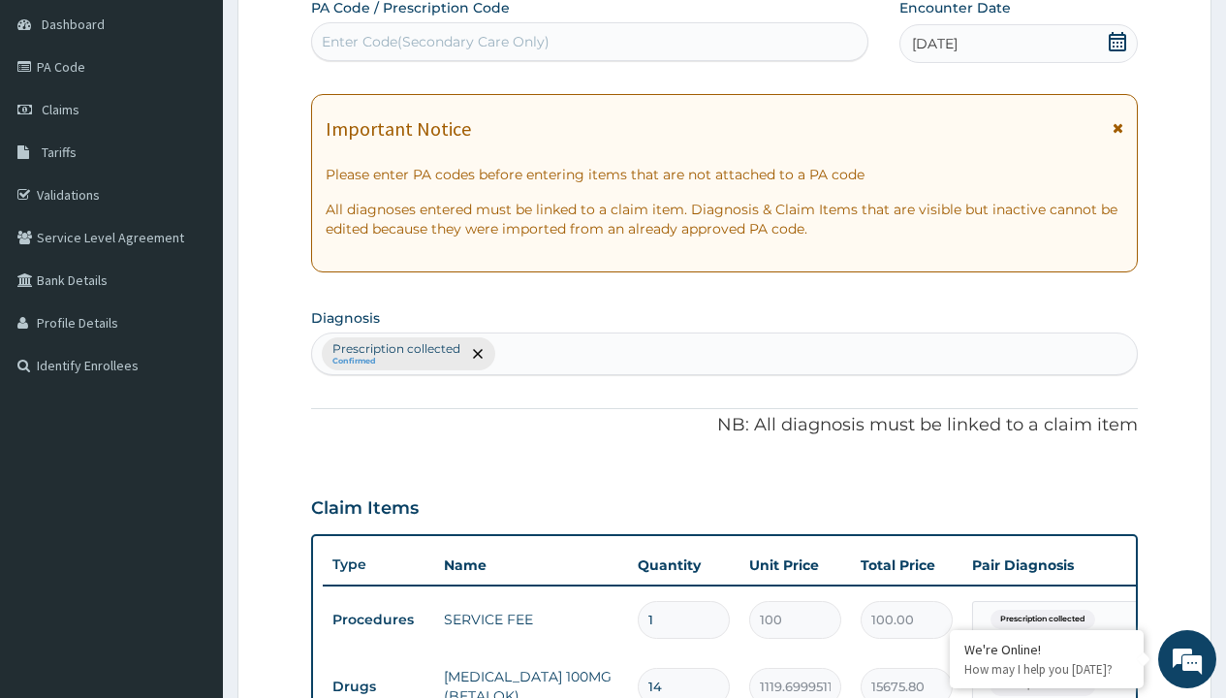
type input "prescription collected"
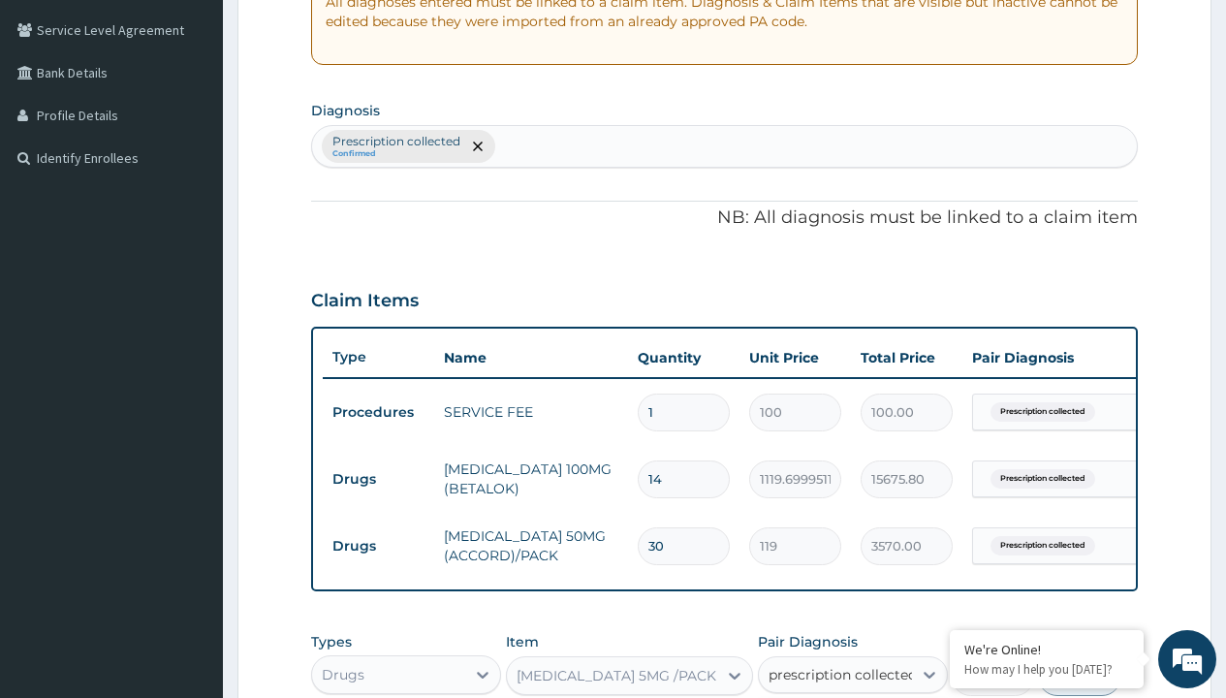
checkbox input "true"
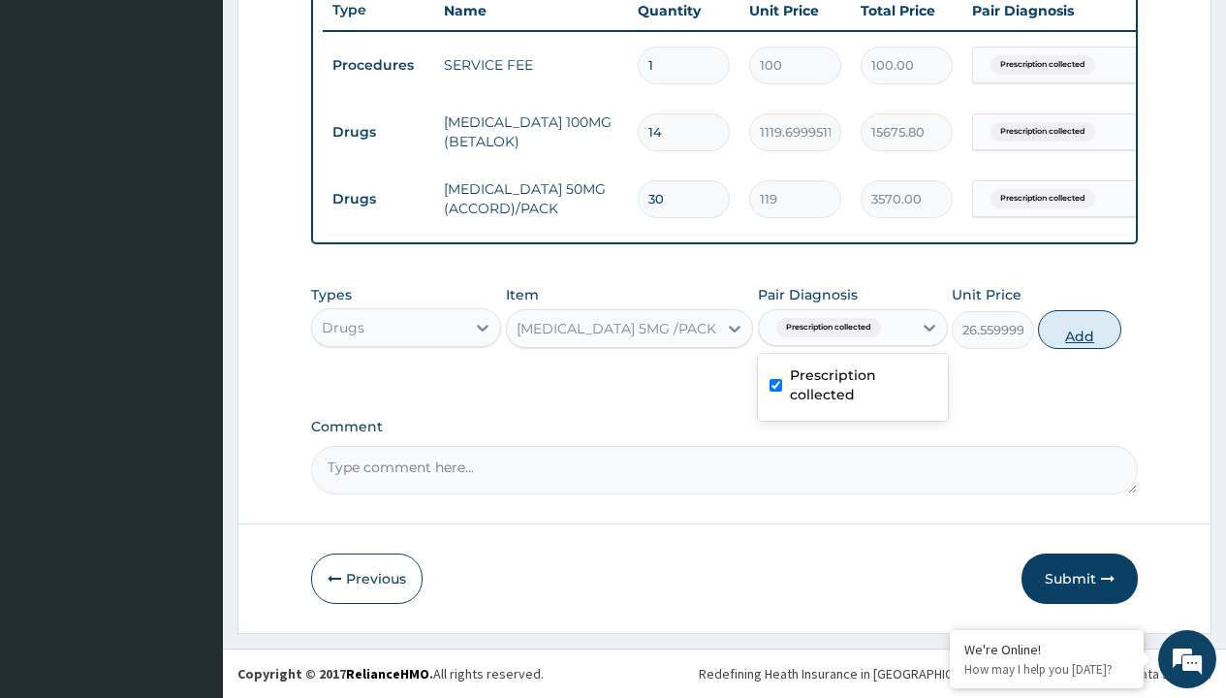
click at [1080, 329] on button "Add" at bounding box center [1079, 329] width 82 height 39
type input "0"
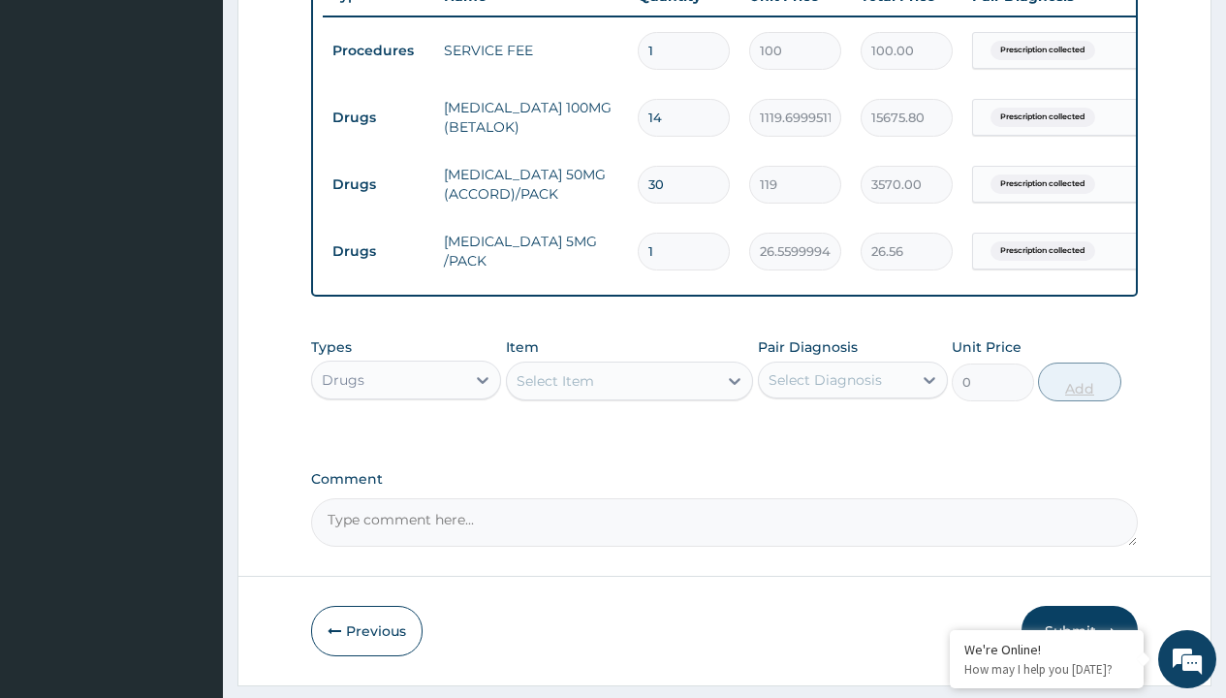
type input "30"
type input "796.80"
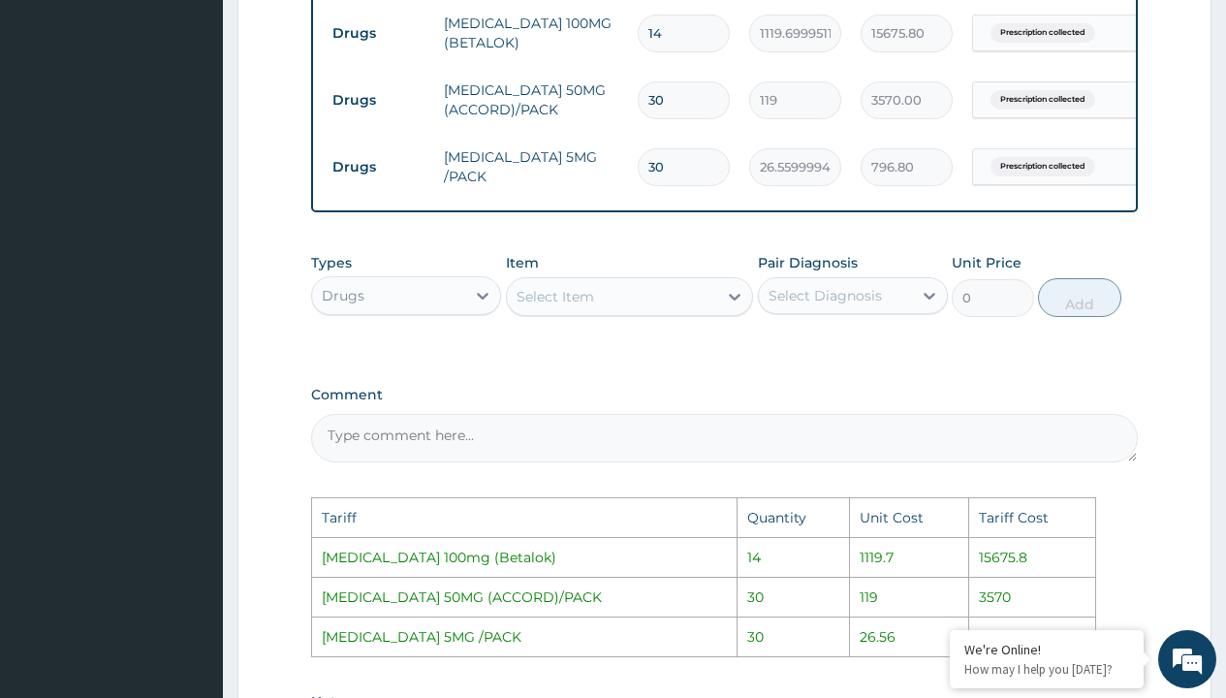
scroll to position [1151, 0]
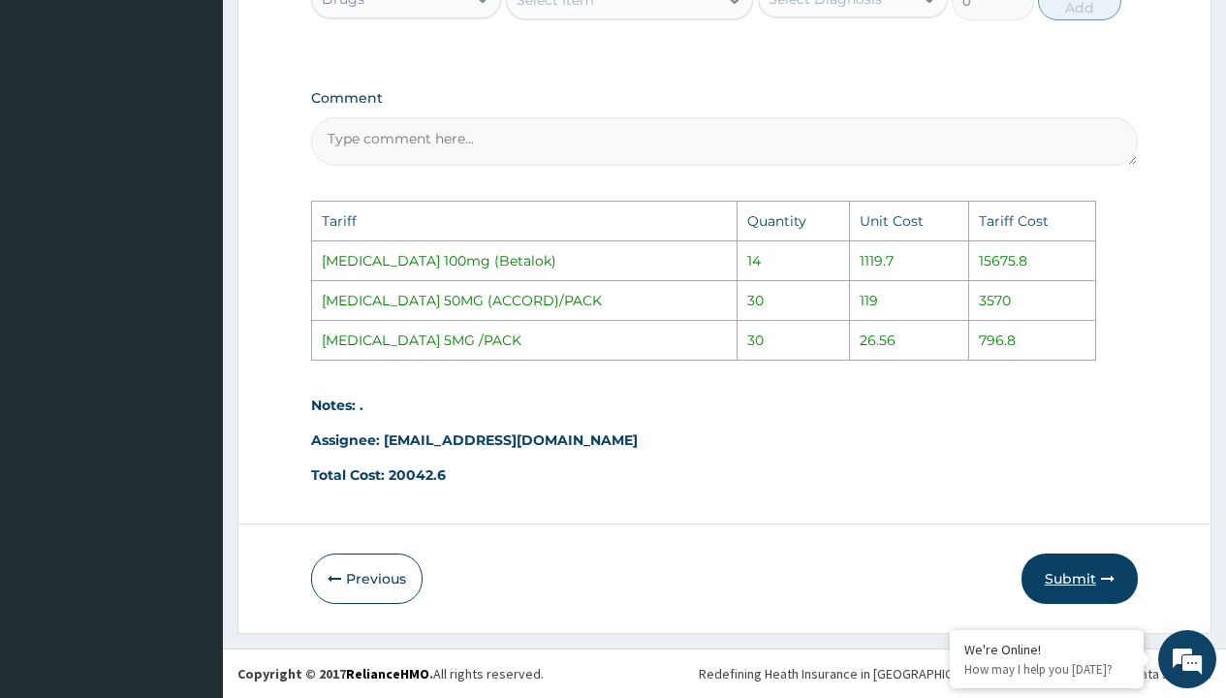
type input "30"
click at [1082, 567] on button "Submit" at bounding box center [1080, 578] width 116 height 50
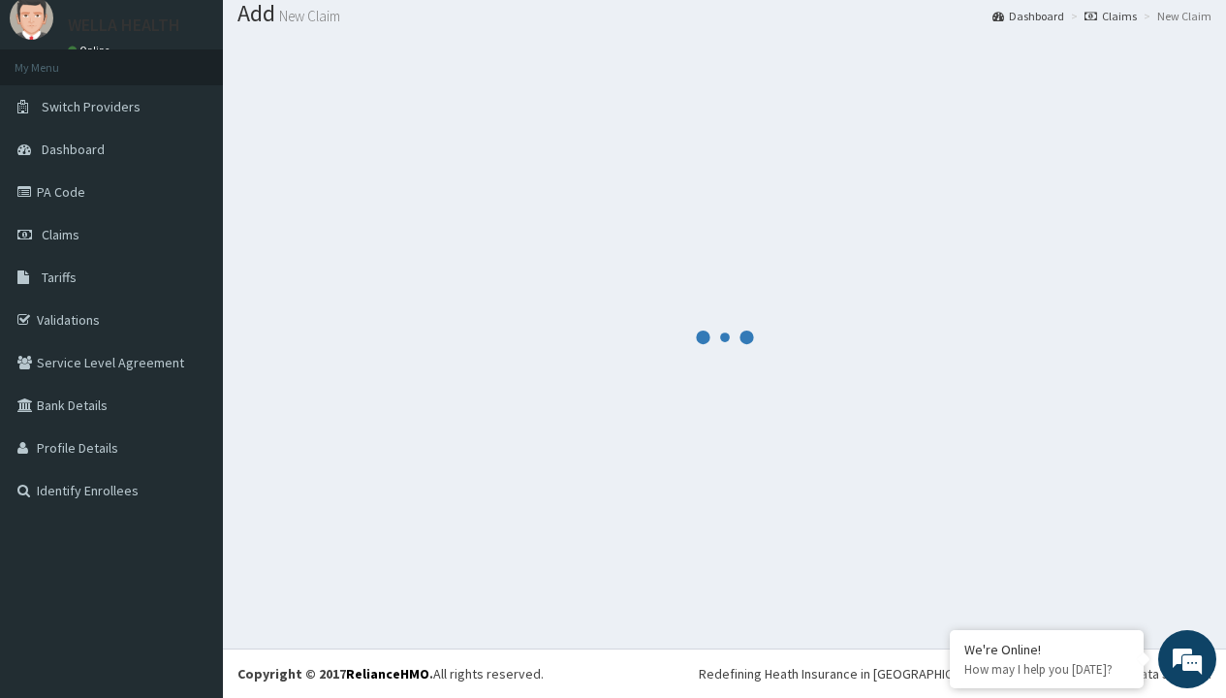
scroll to position [823, 0]
